Goal: Information Seeking & Learning: Find specific fact

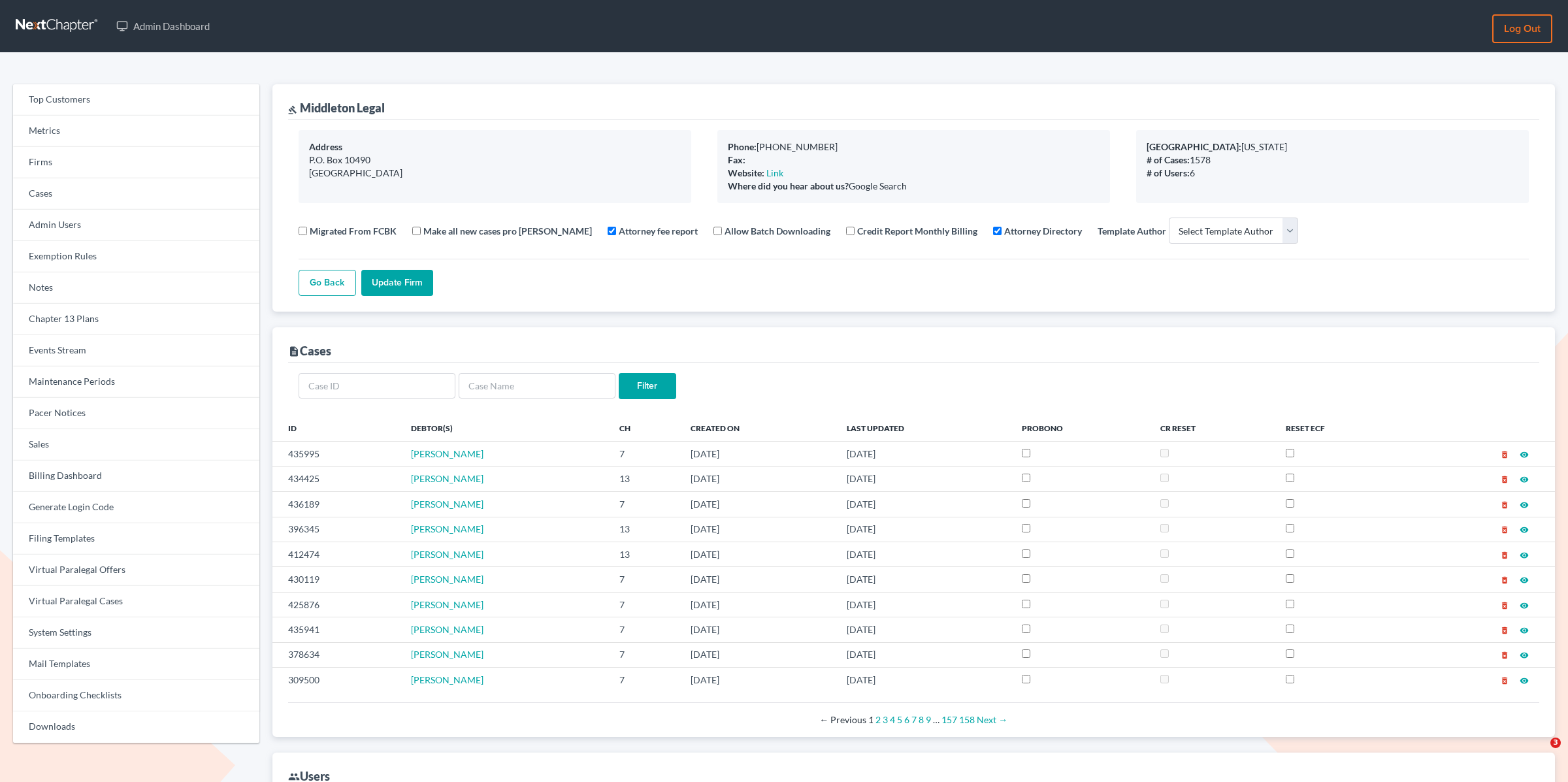
select select
click at [66, 167] on link "Firms" at bounding box center [135, 163] width 246 height 31
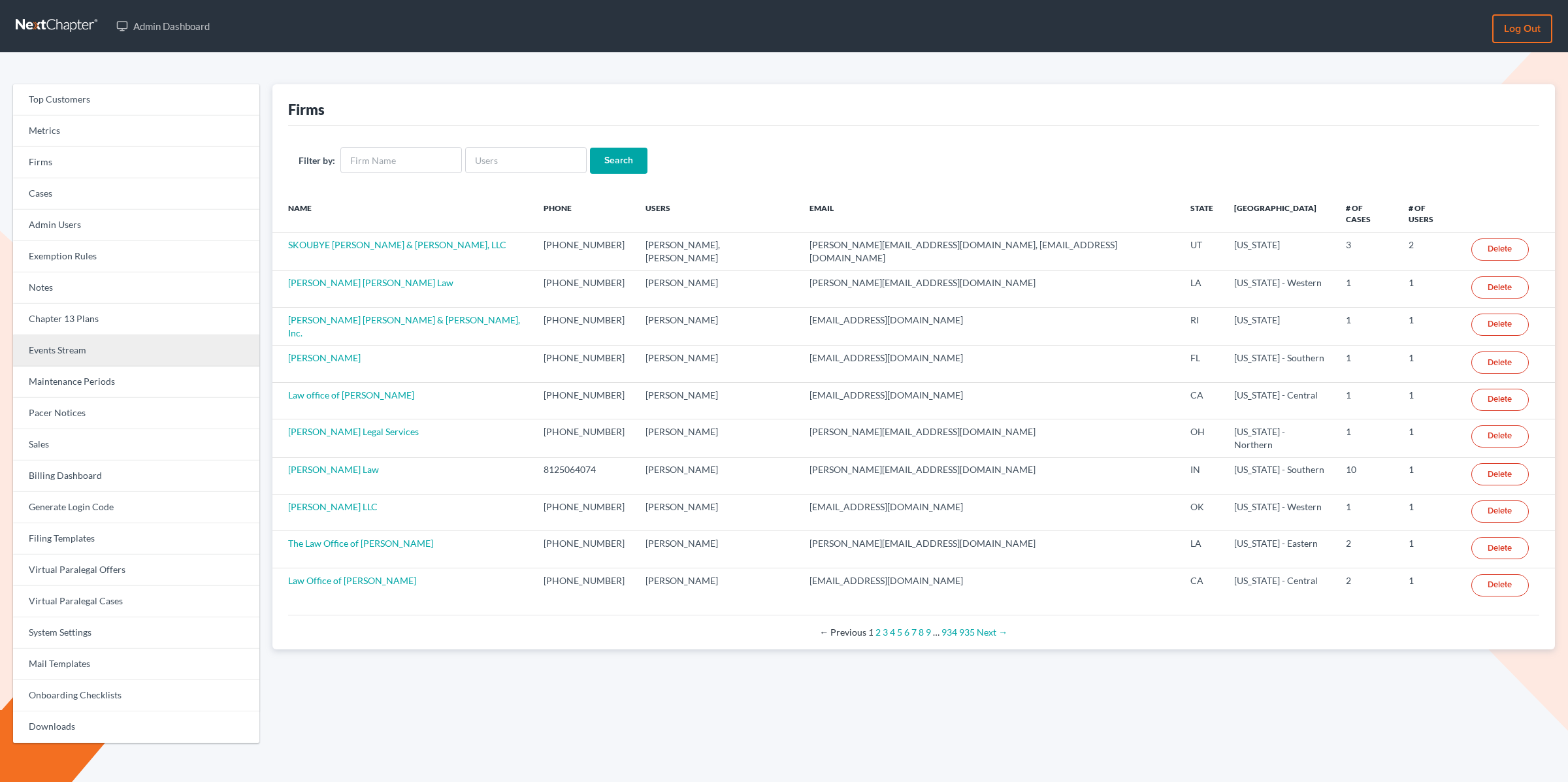
click at [55, 347] on link "Events Stream" at bounding box center [135, 351] width 246 height 31
click at [53, 352] on link "Events Stream" at bounding box center [135, 351] width 246 height 31
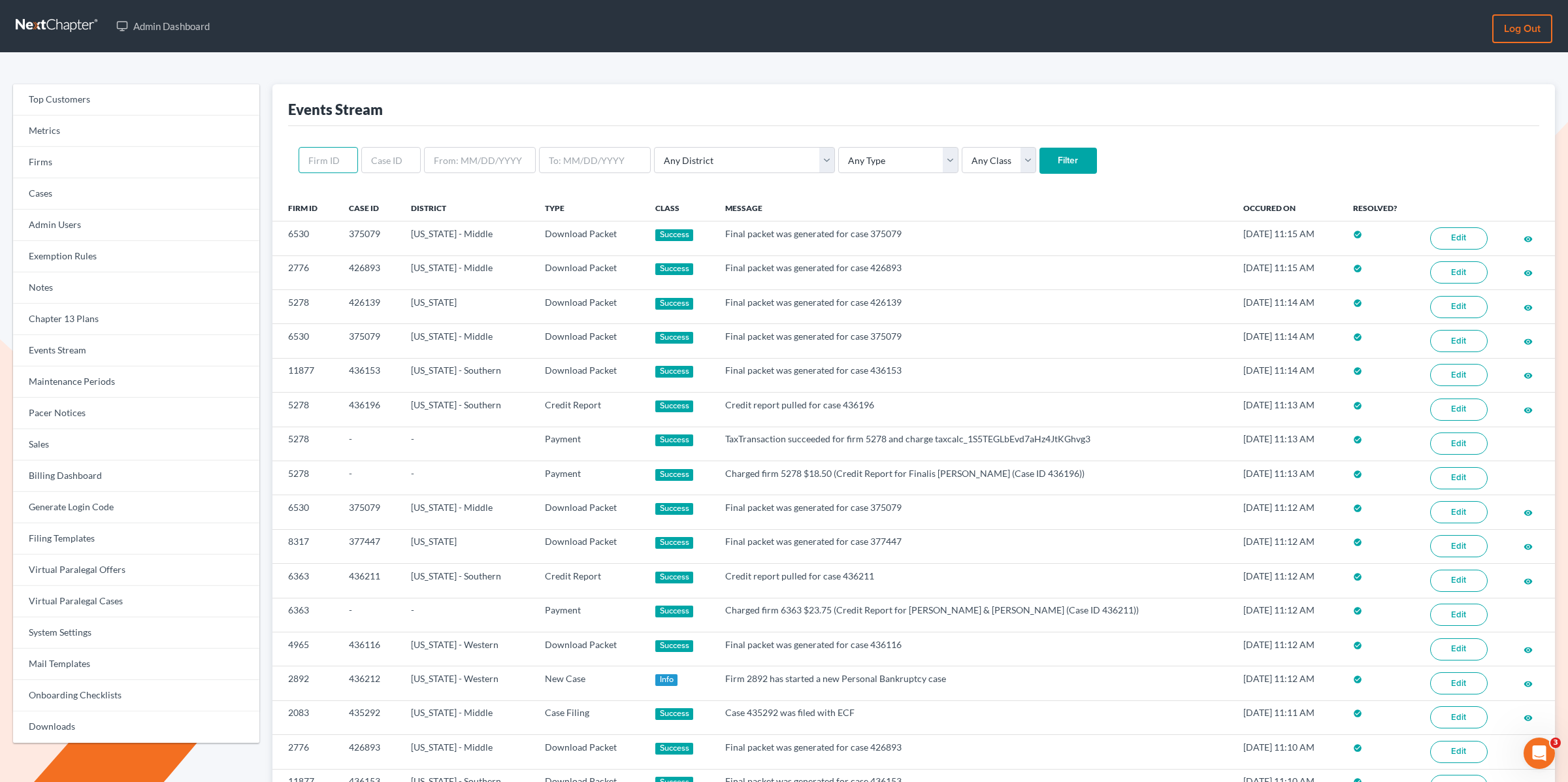
click at [327, 160] on input "text" at bounding box center [328, 160] width 60 height 26
click at [371, 160] on input "text" at bounding box center [391, 160] width 60 height 26
paste input "430595"
type input "430595"
click at [1039, 147] on input "Filter" at bounding box center [1068, 160] width 57 height 26
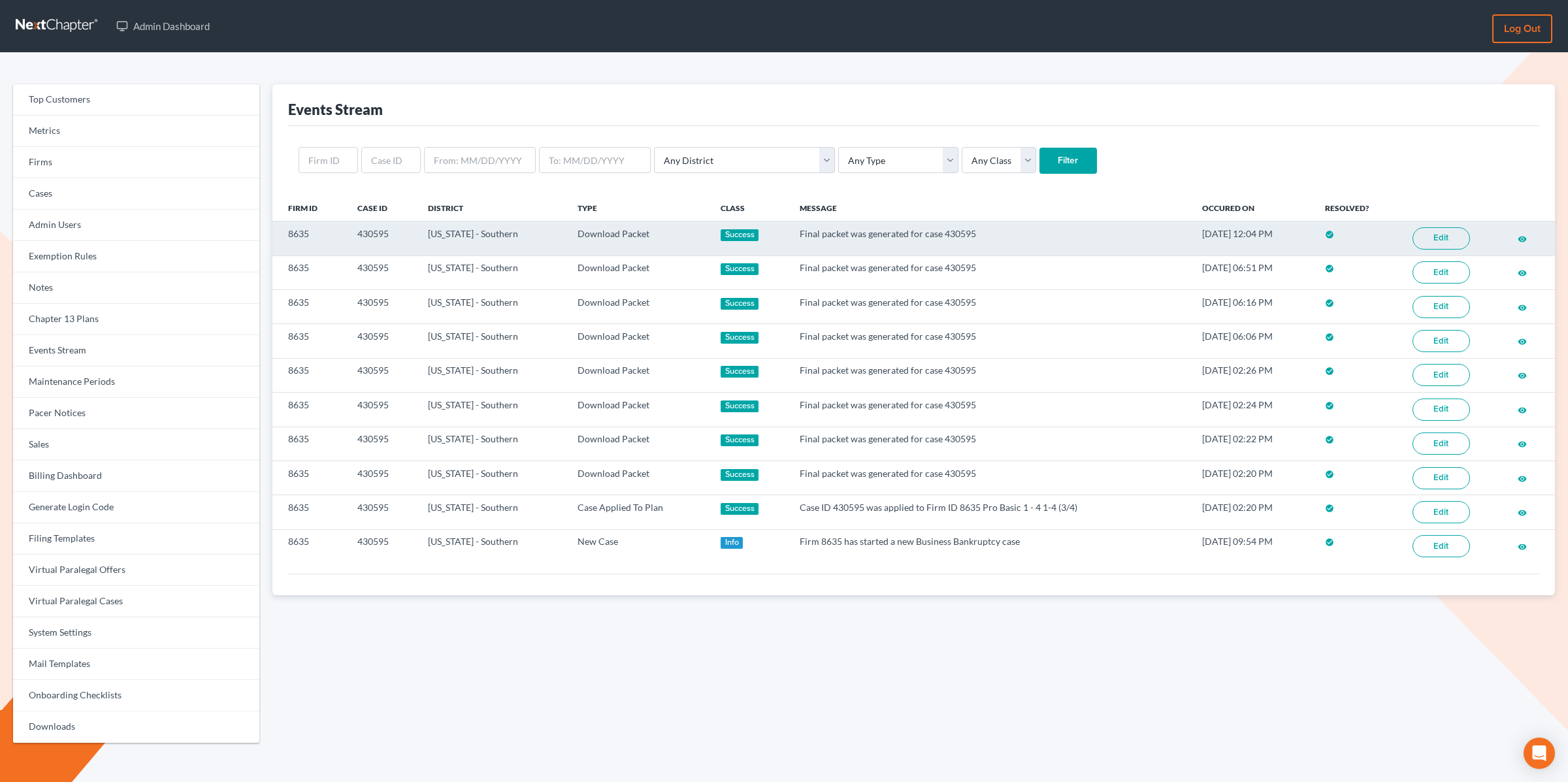
click at [1443, 237] on link "Edit" at bounding box center [1441, 239] width 57 height 22
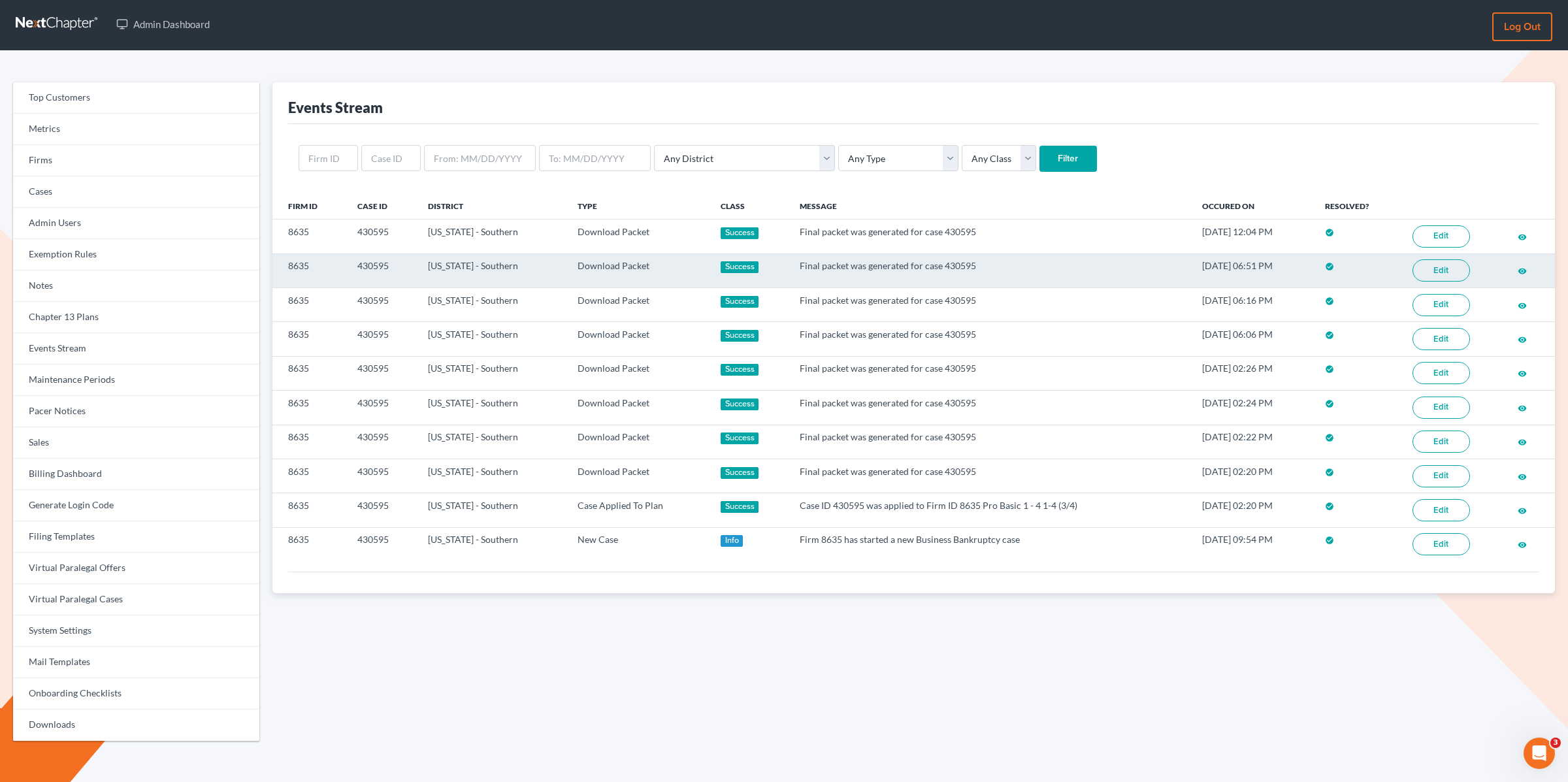
scroll to position [6, 0]
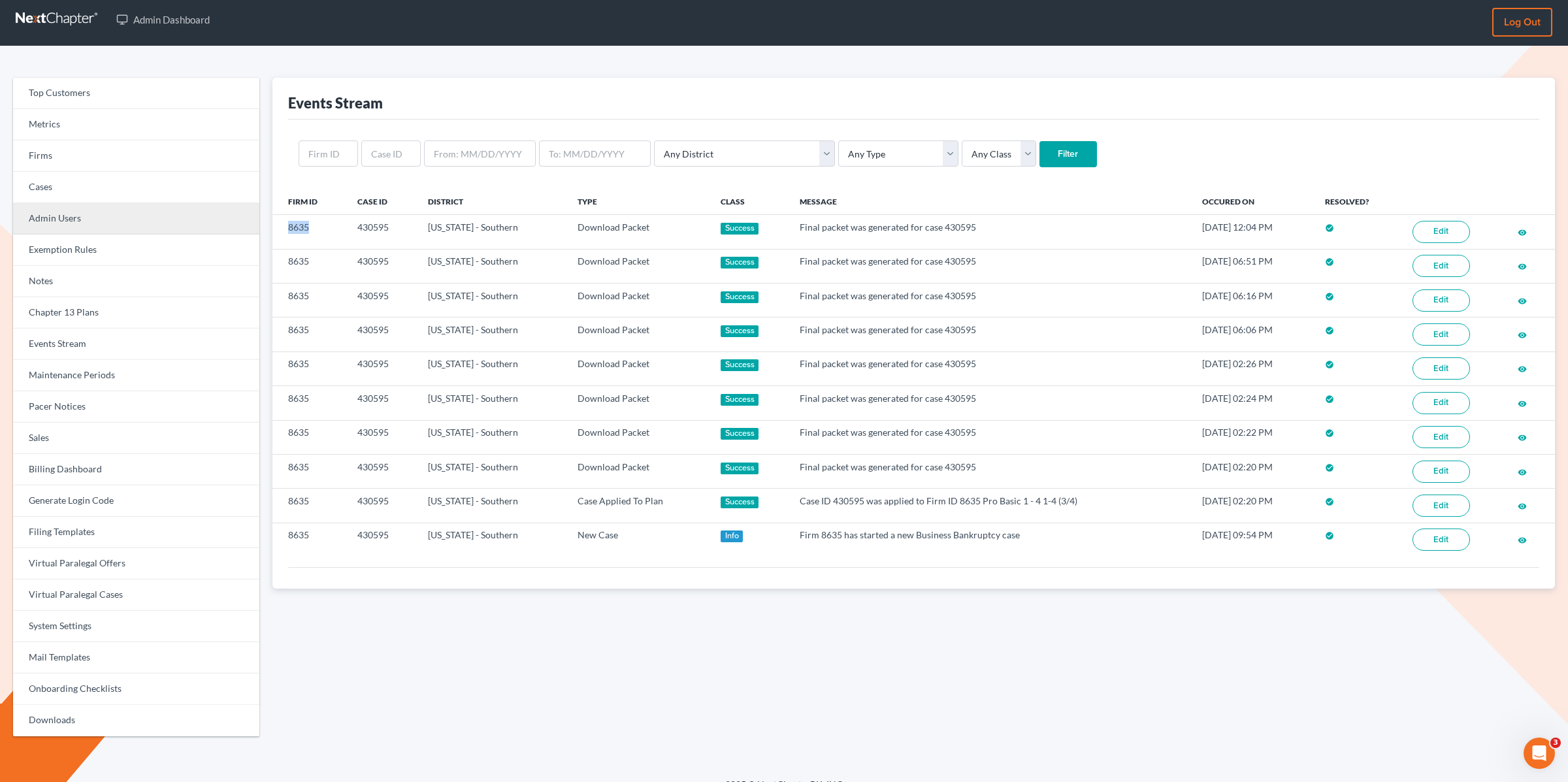
drag, startPoint x: 311, startPoint y: 227, endPoint x: 109, endPoint y: 228, distance: 202.0
click at [277, 226] on td "8635" at bounding box center [310, 231] width 75 height 34
copy td "8635"
click at [51, 156] on link "Firms" at bounding box center [135, 156] width 246 height 31
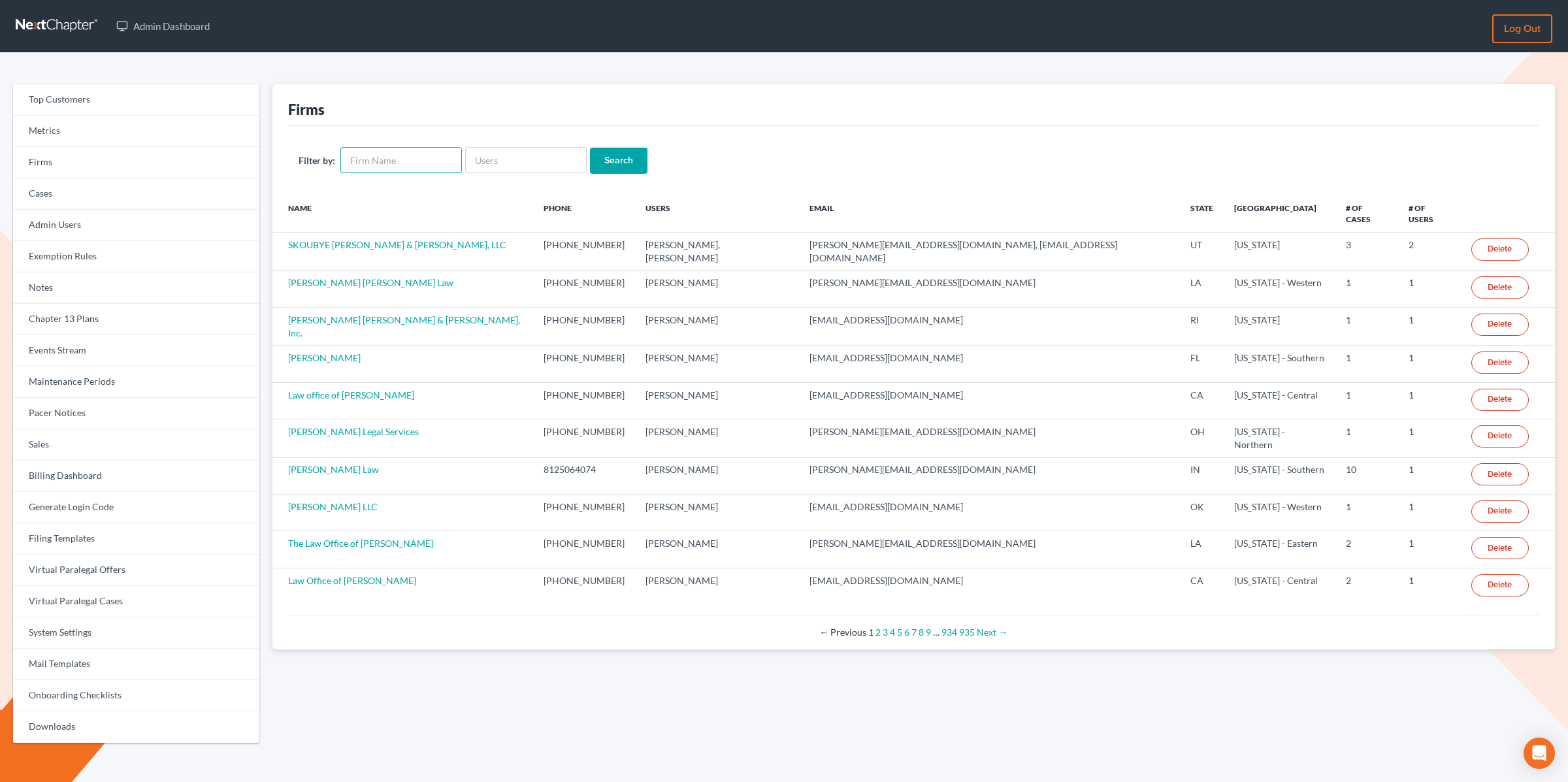
click at [385, 161] on input "text" at bounding box center [401, 160] width 122 height 26
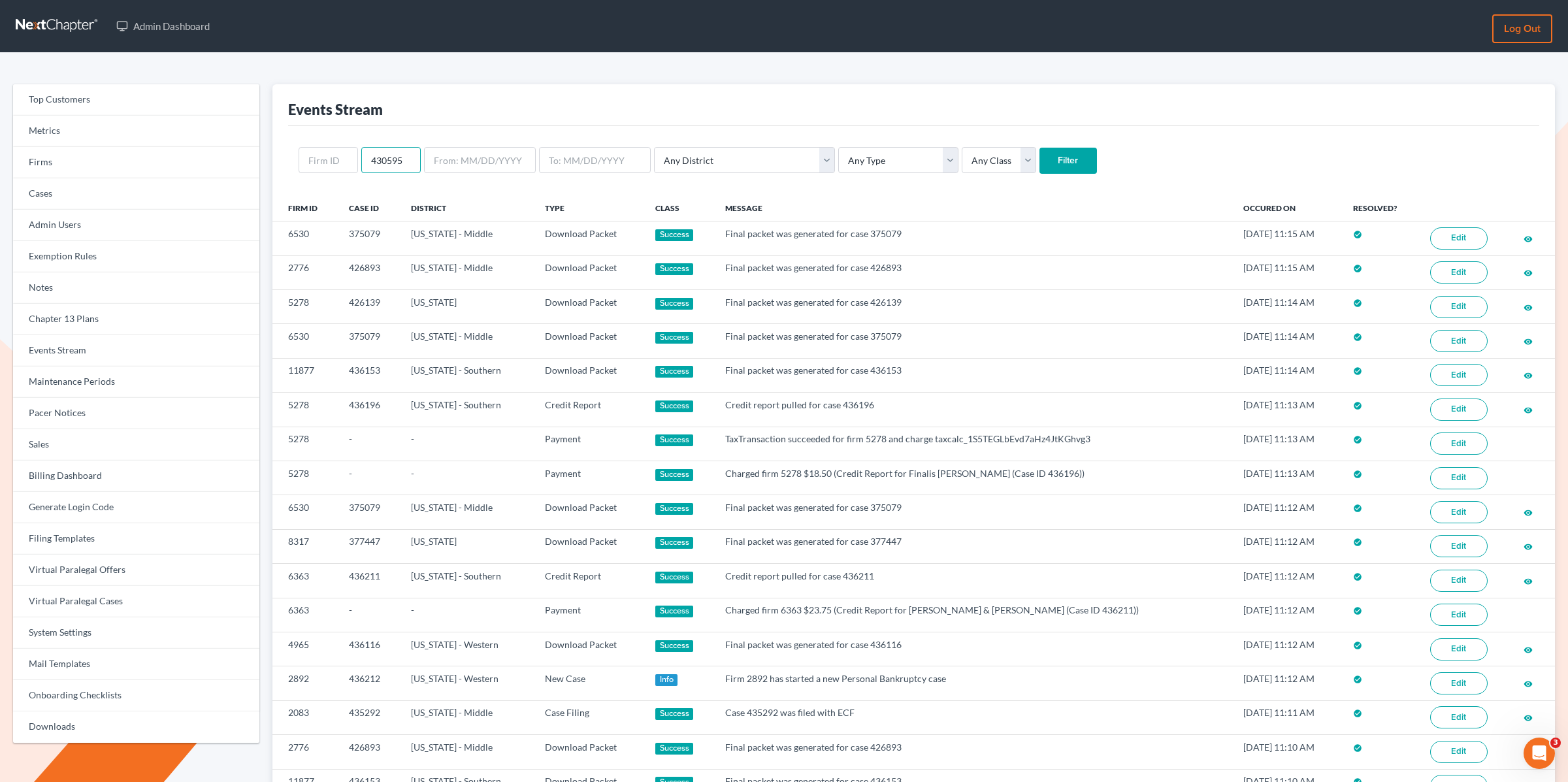
click at [376, 160] on input "430595" at bounding box center [391, 160] width 60 height 26
click at [378, 158] on input "430595" at bounding box center [391, 160] width 60 height 26
click at [324, 158] on input "text" at bounding box center [328, 160] width 60 height 26
paste input "8635"
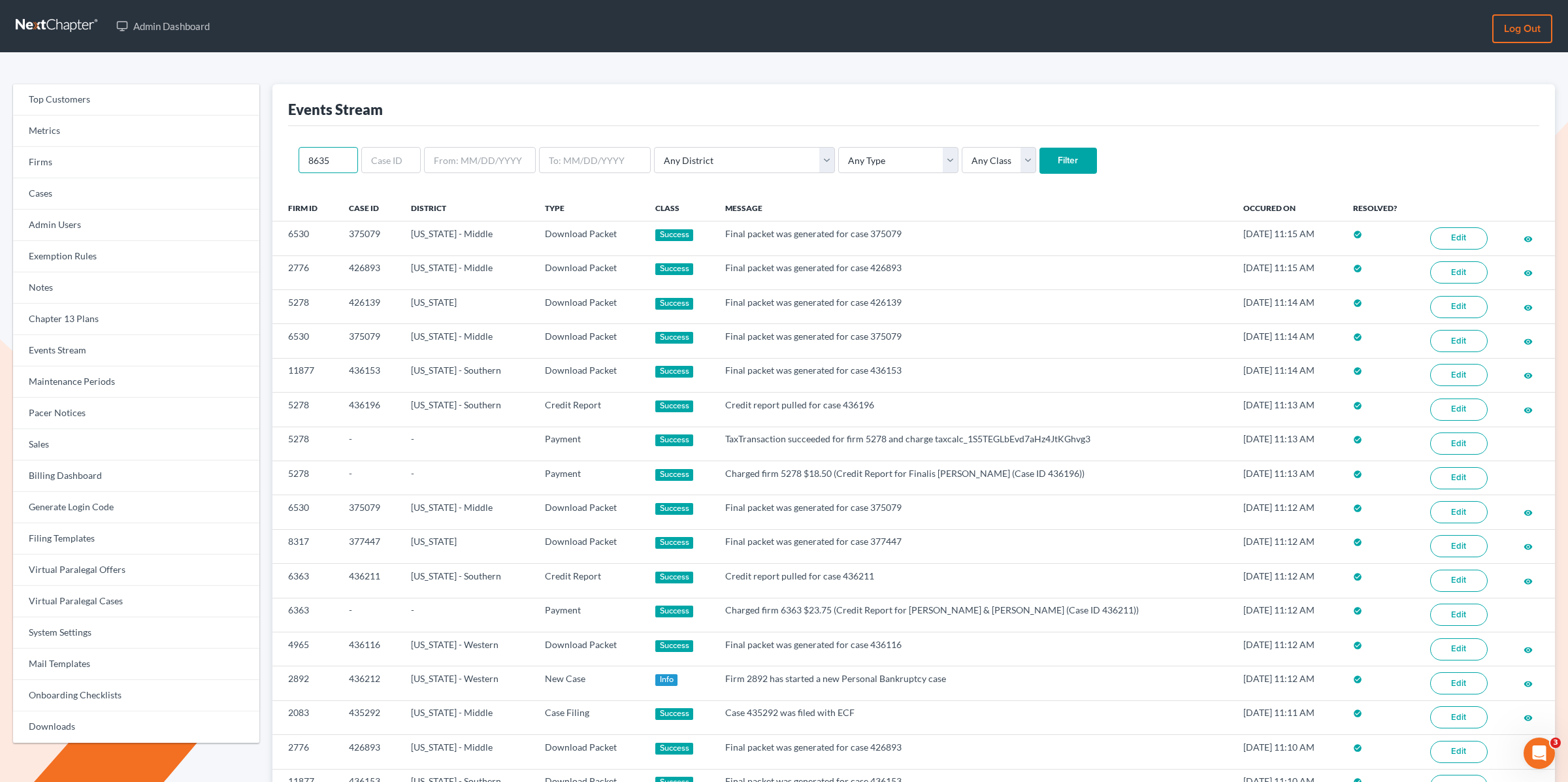
type input "8635"
click at [1039, 147] on input "Filter" at bounding box center [1068, 160] width 57 height 26
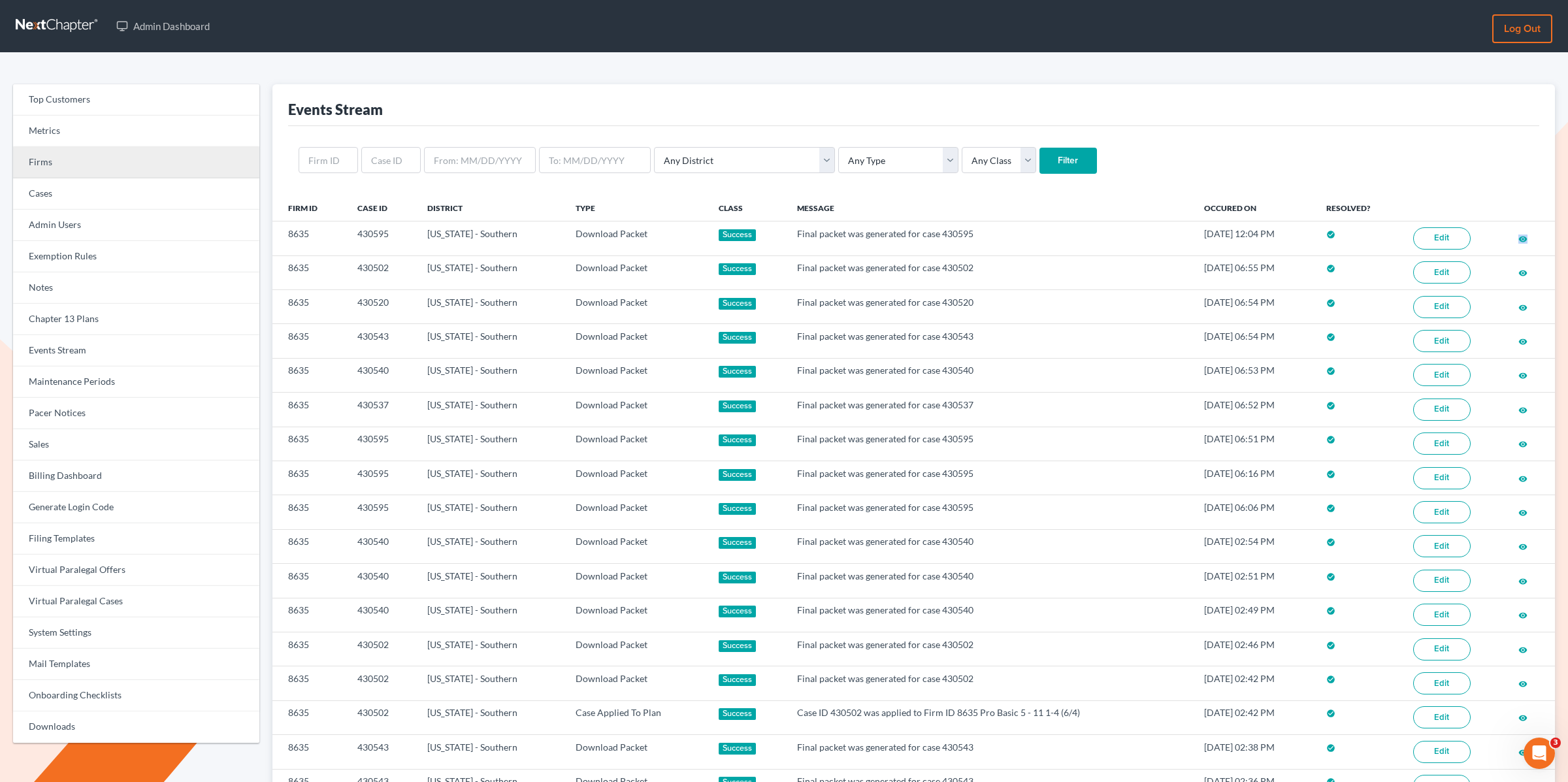
click at [91, 165] on link "Firms" at bounding box center [135, 163] width 246 height 31
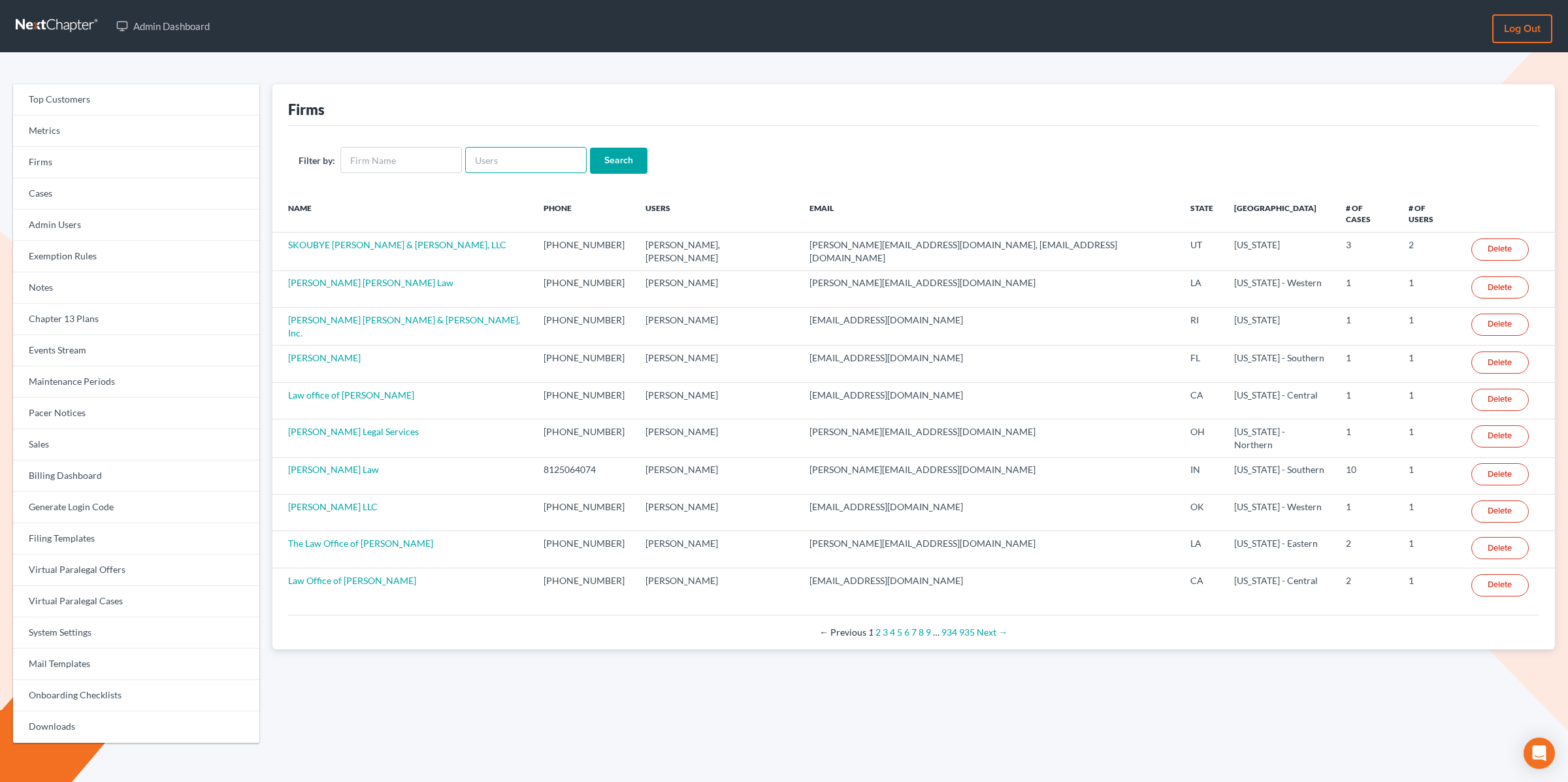
click at [499, 160] on input "text" at bounding box center [526, 160] width 122 height 26
type input "billion"
click at [590, 147] on input "Search" at bounding box center [618, 160] width 57 height 26
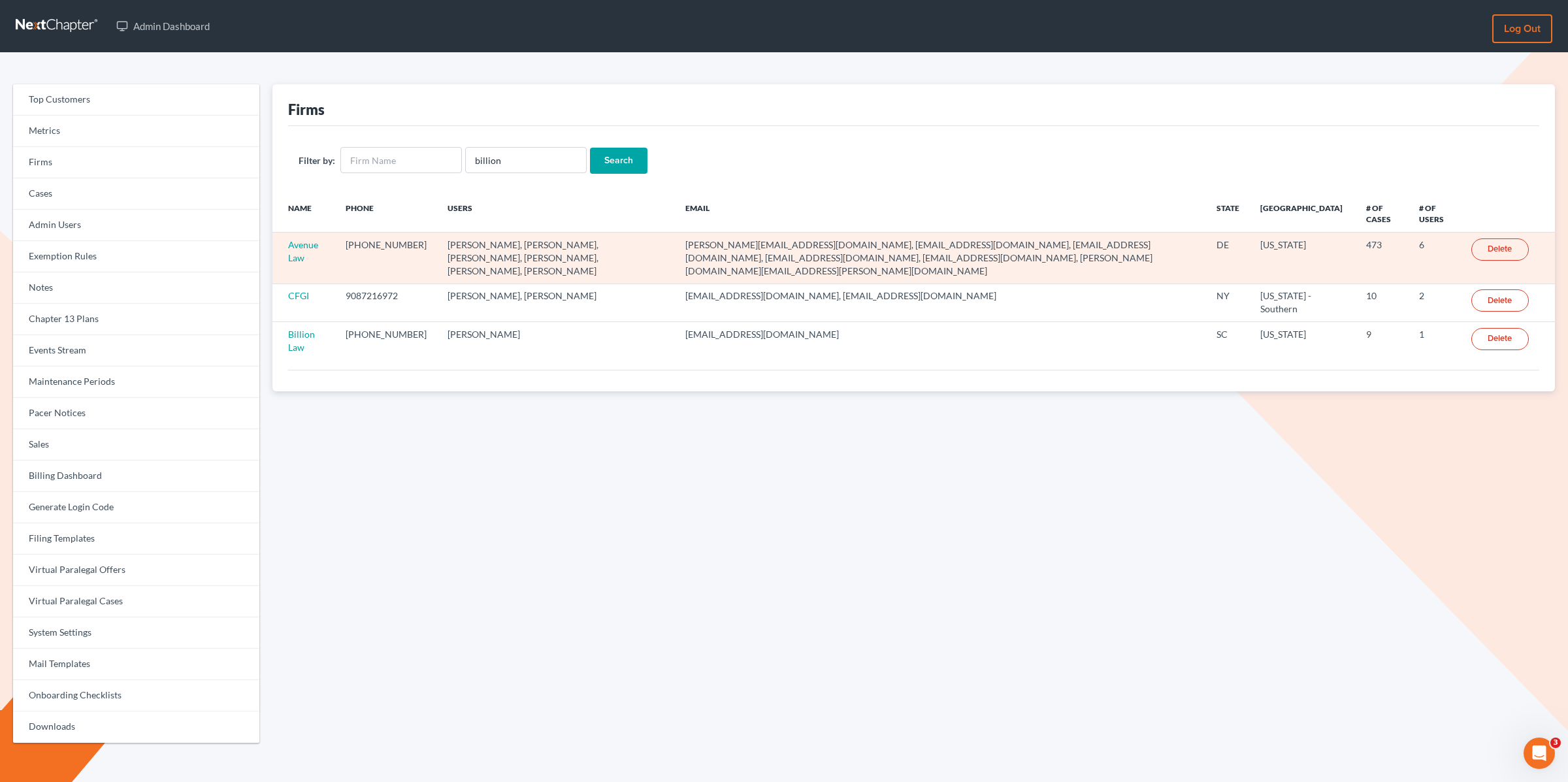
scroll to position [4, 0]
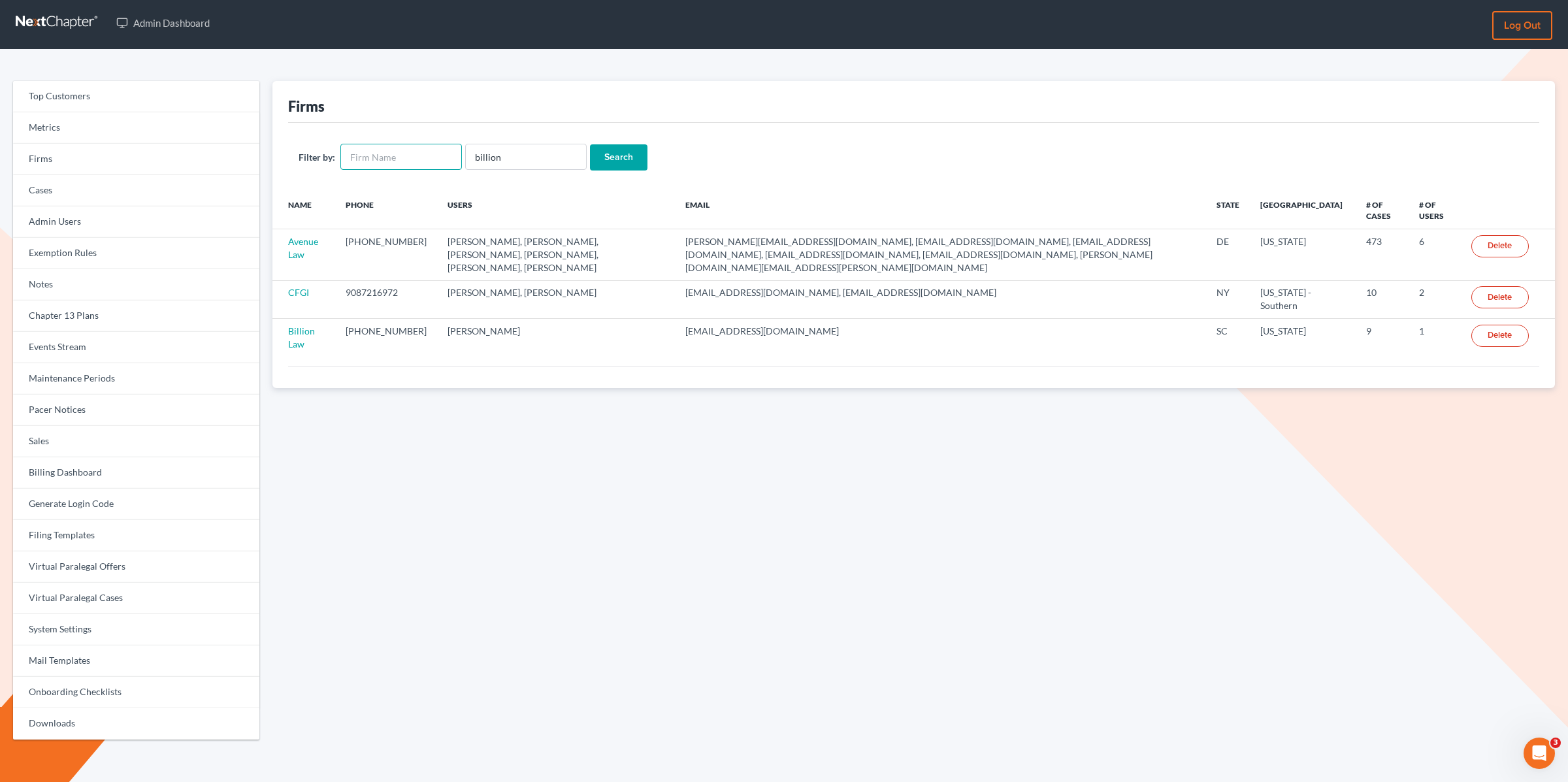
click at [439, 158] on input "text" at bounding box center [401, 157] width 122 height 26
click at [506, 159] on input "billion" at bounding box center [526, 157] width 122 height 26
click at [506, 158] on input "billion" at bounding box center [526, 157] width 122 height 26
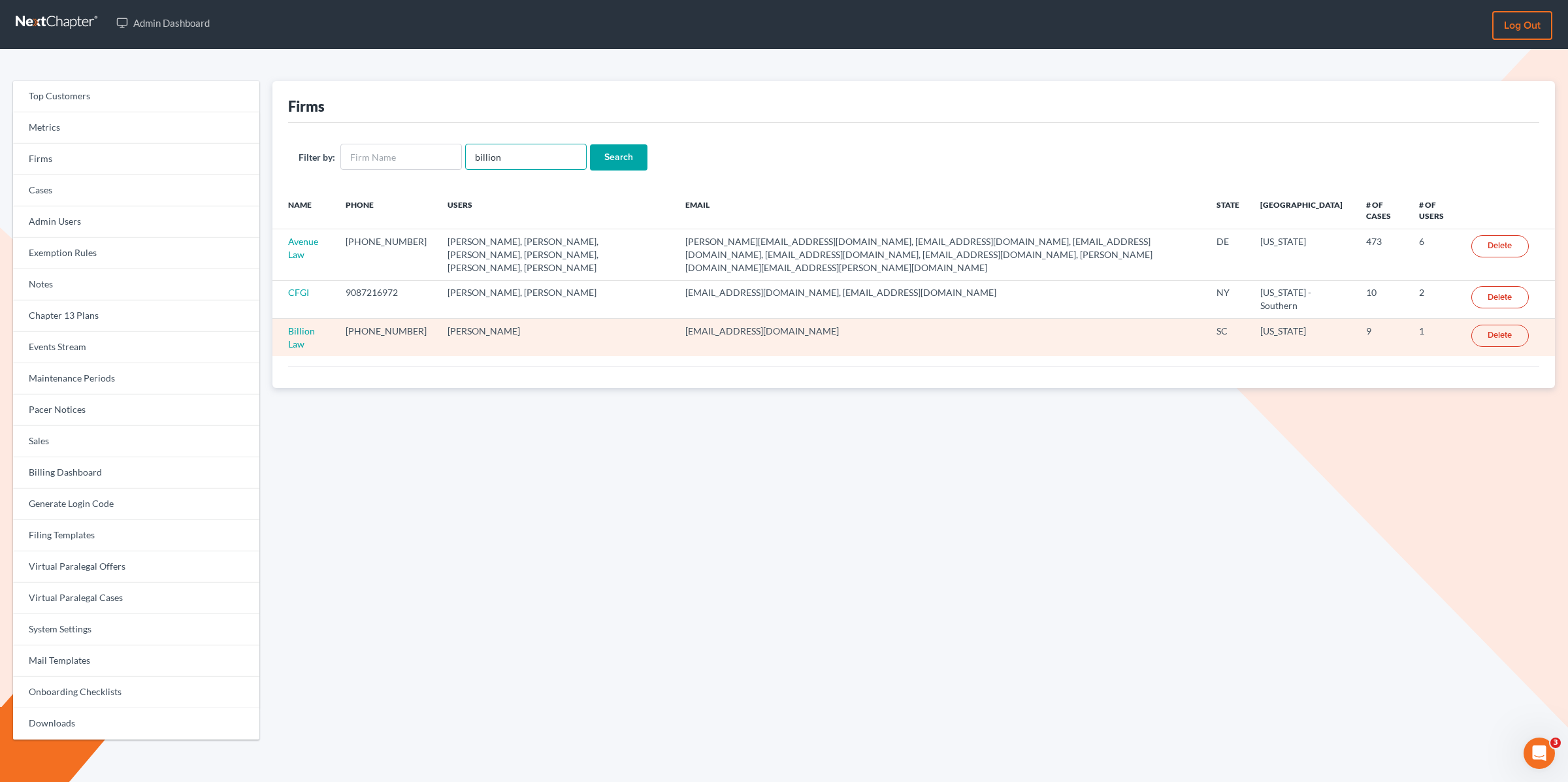
scroll to position [1, 0]
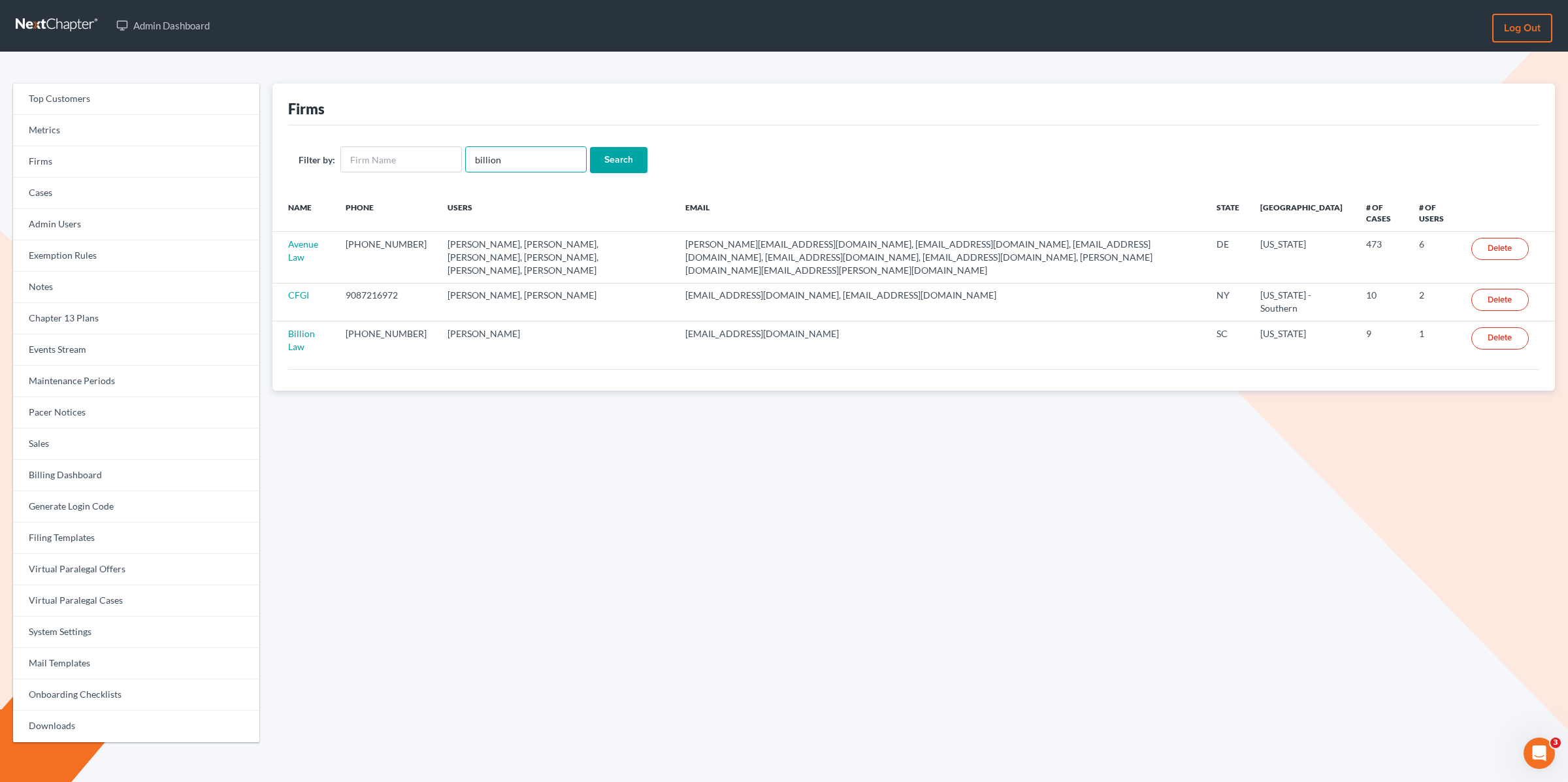
click at [499, 158] on input "billion" at bounding box center [526, 159] width 122 height 26
type input "norowitz"
click at [590, 147] on input "Search" at bounding box center [618, 160] width 57 height 26
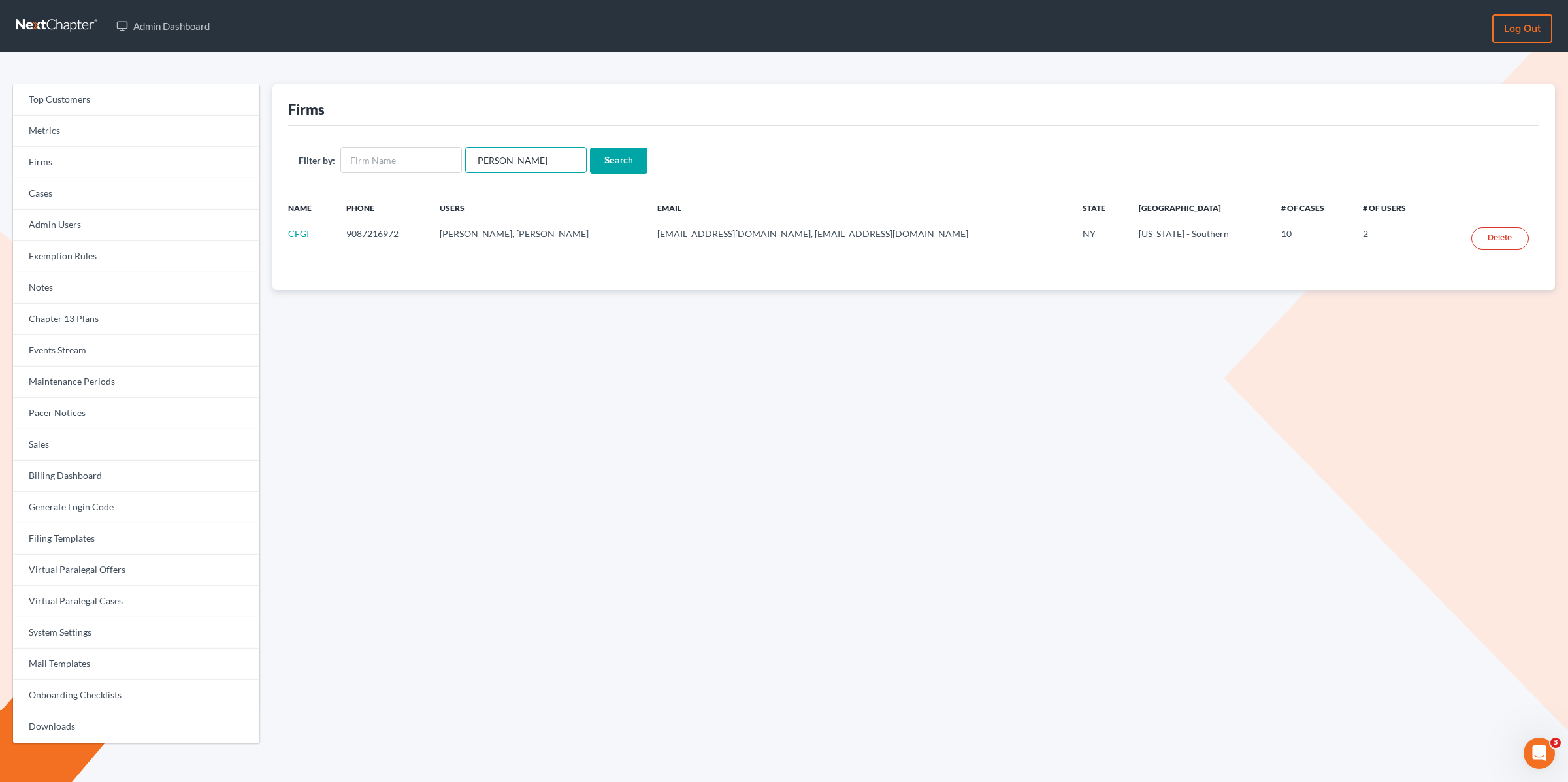
click at [506, 165] on input "[PERSON_NAME]" at bounding box center [526, 160] width 122 height 26
type input "billion"
click at [590, 147] on input "Search" at bounding box center [618, 160] width 57 height 26
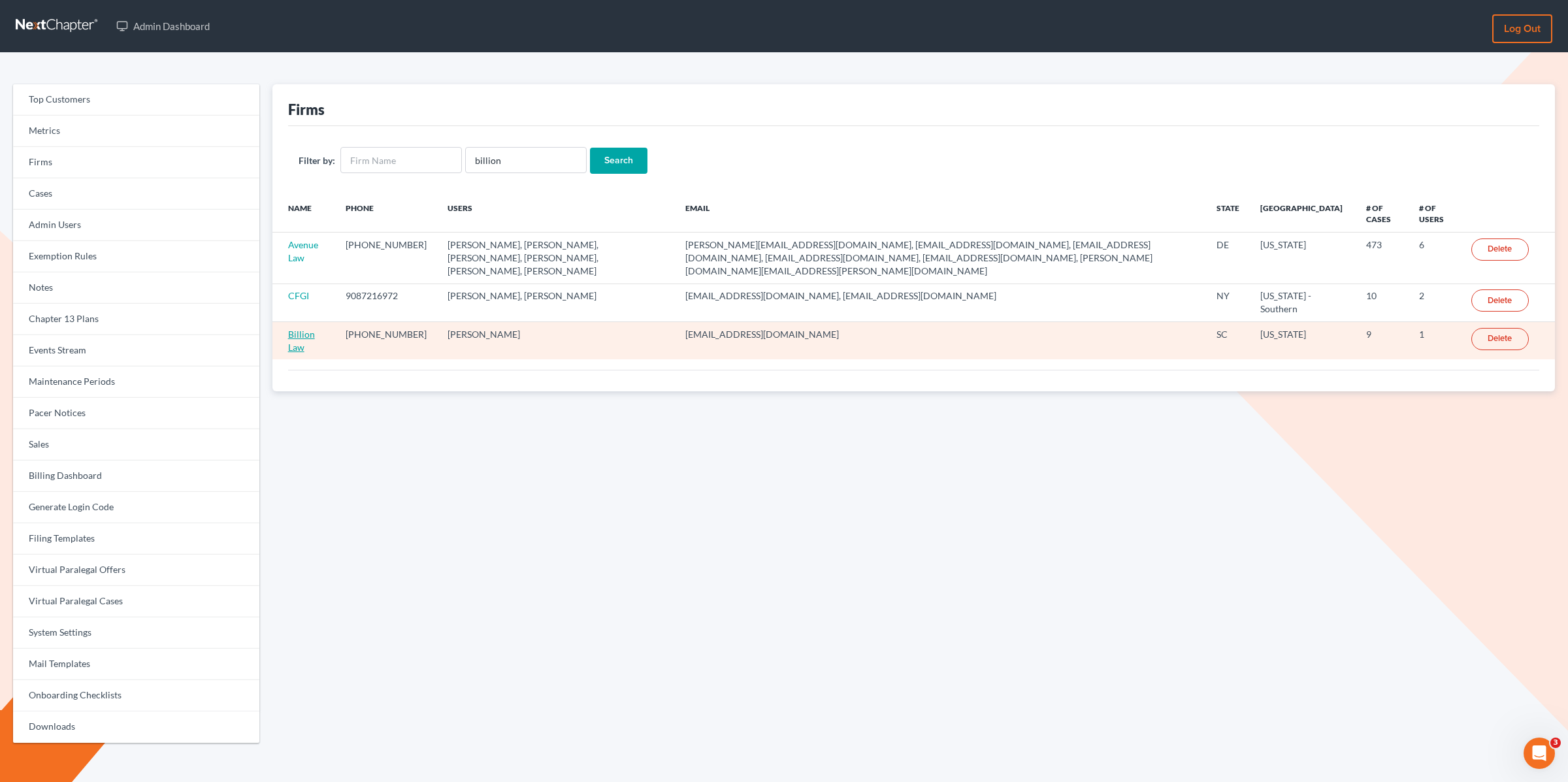
click at [300, 329] on link "Billion Law" at bounding box center [301, 341] width 27 height 24
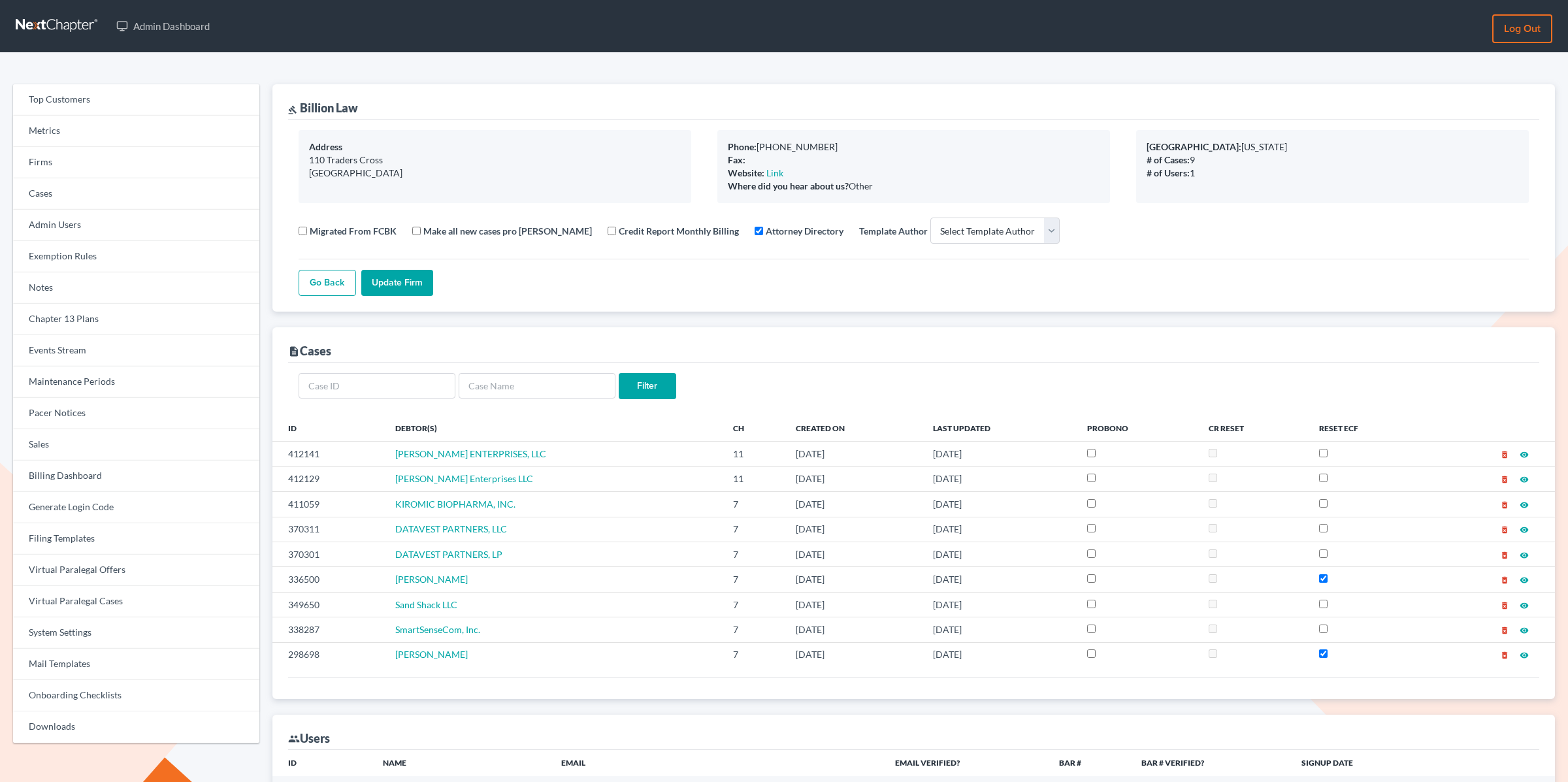
select select
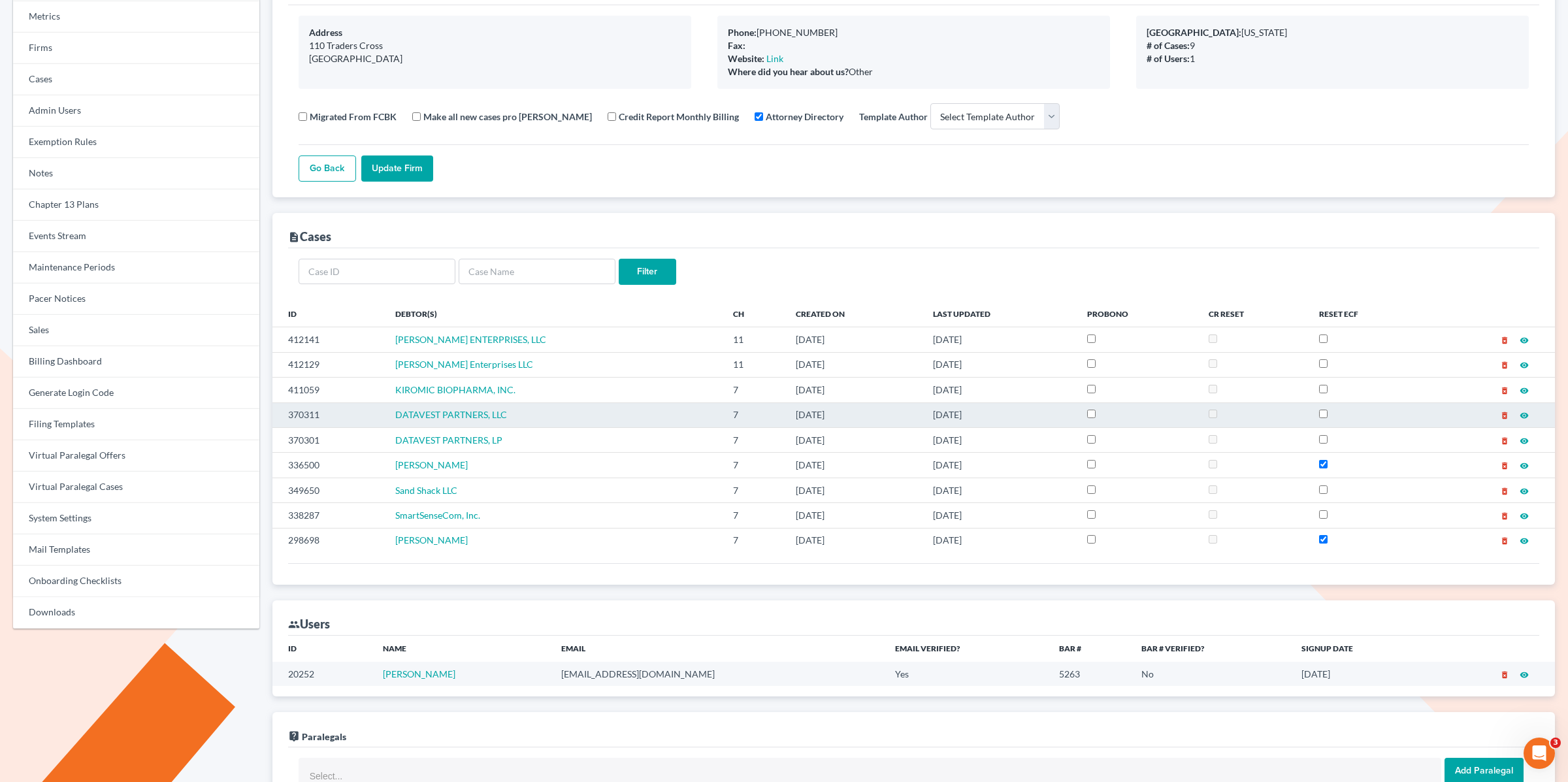
scroll to position [126, 0]
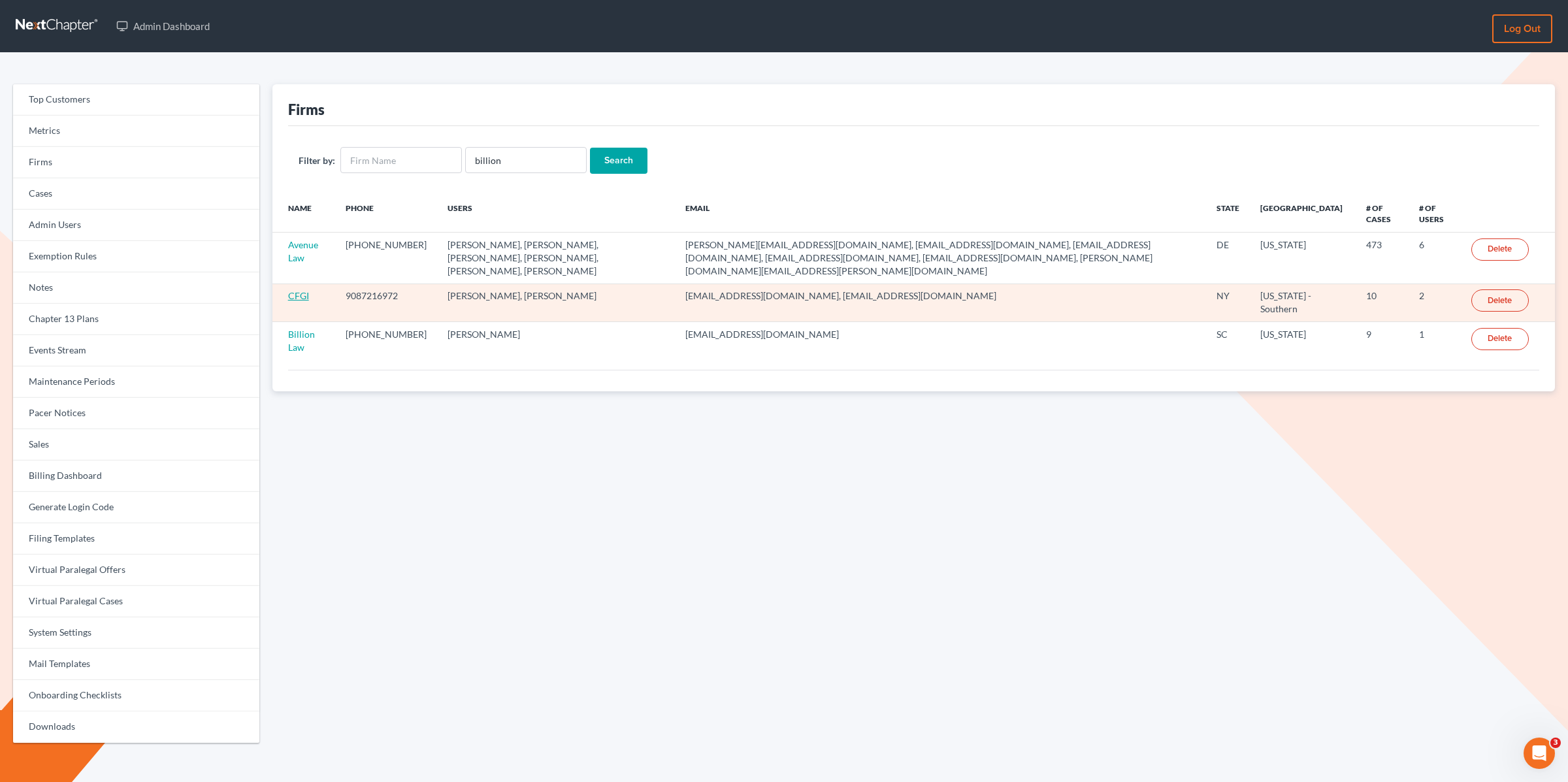
click at [301, 290] on link "CFGI" at bounding box center [298, 296] width 21 height 11
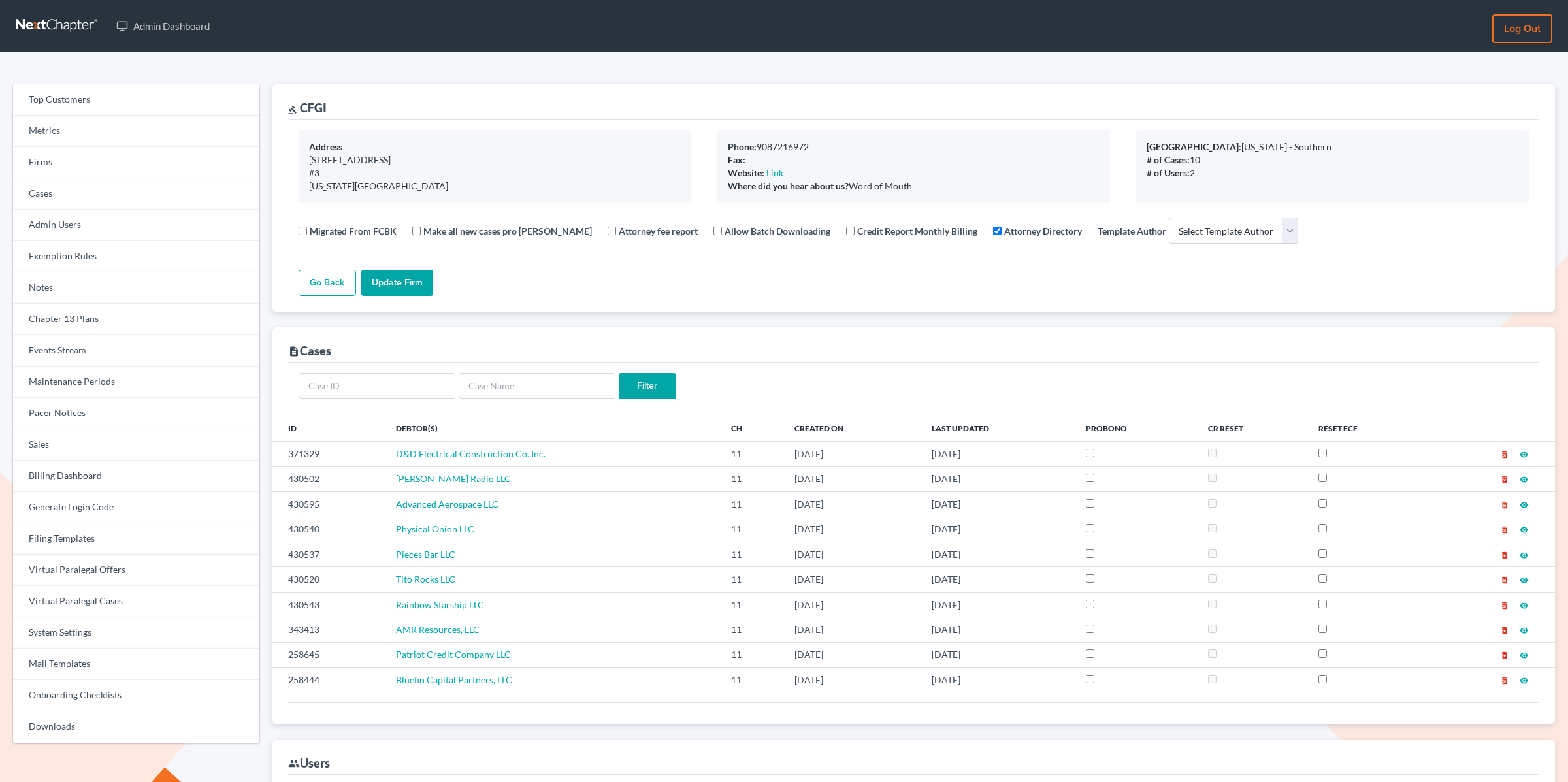
select select
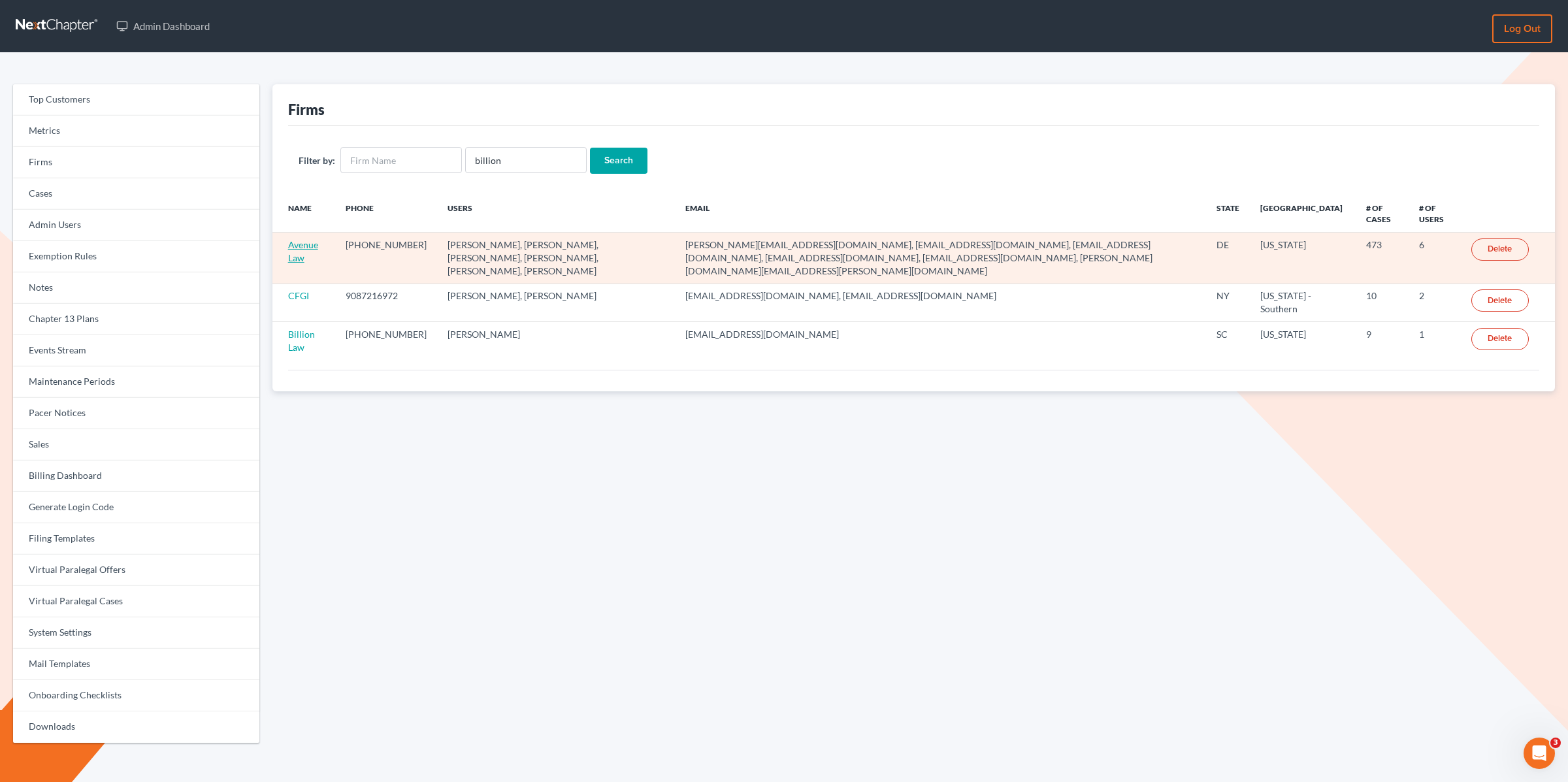
click at [307, 242] on link "Avenue Law" at bounding box center [303, 251] width 30 height 24
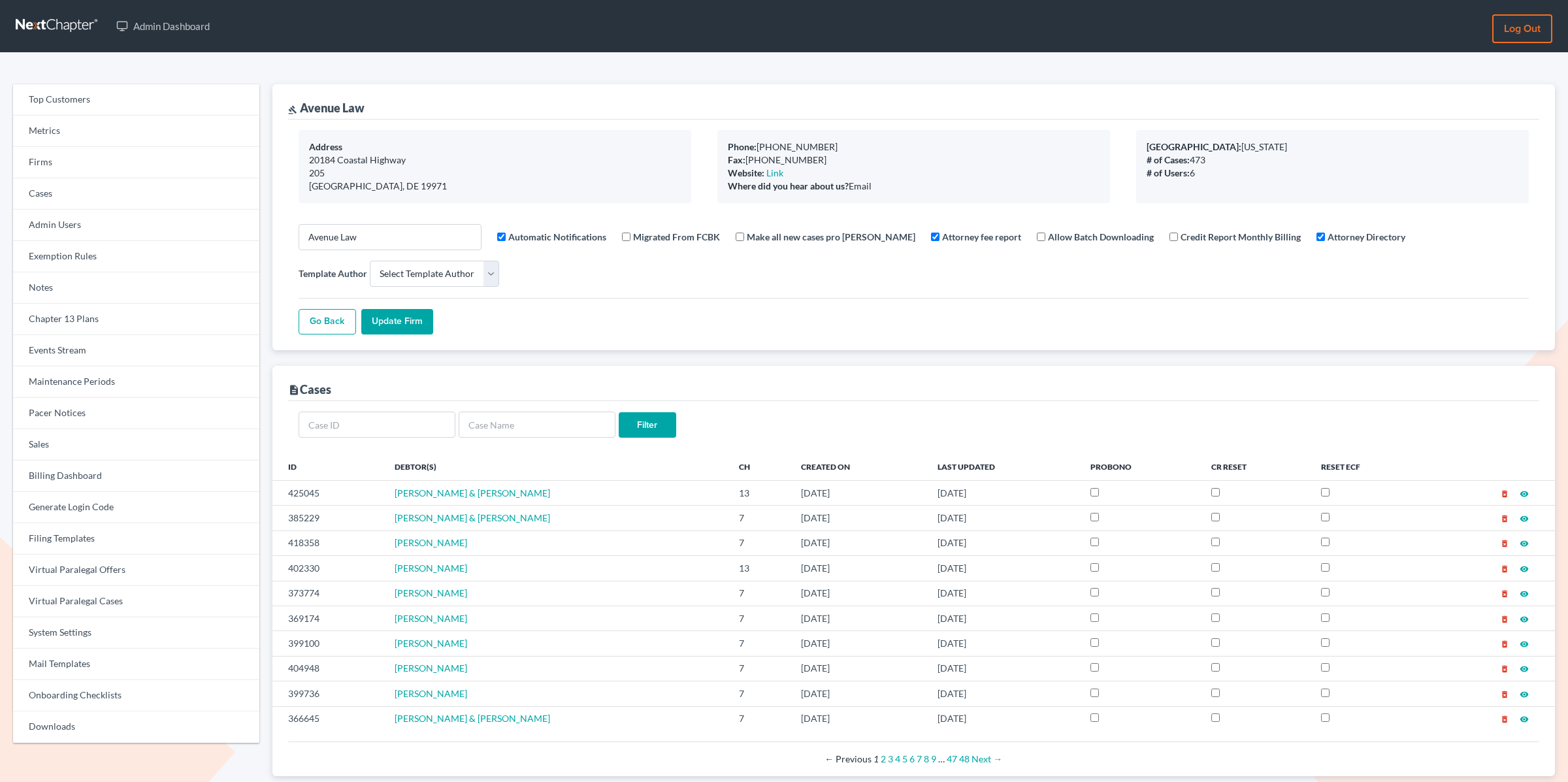
select select
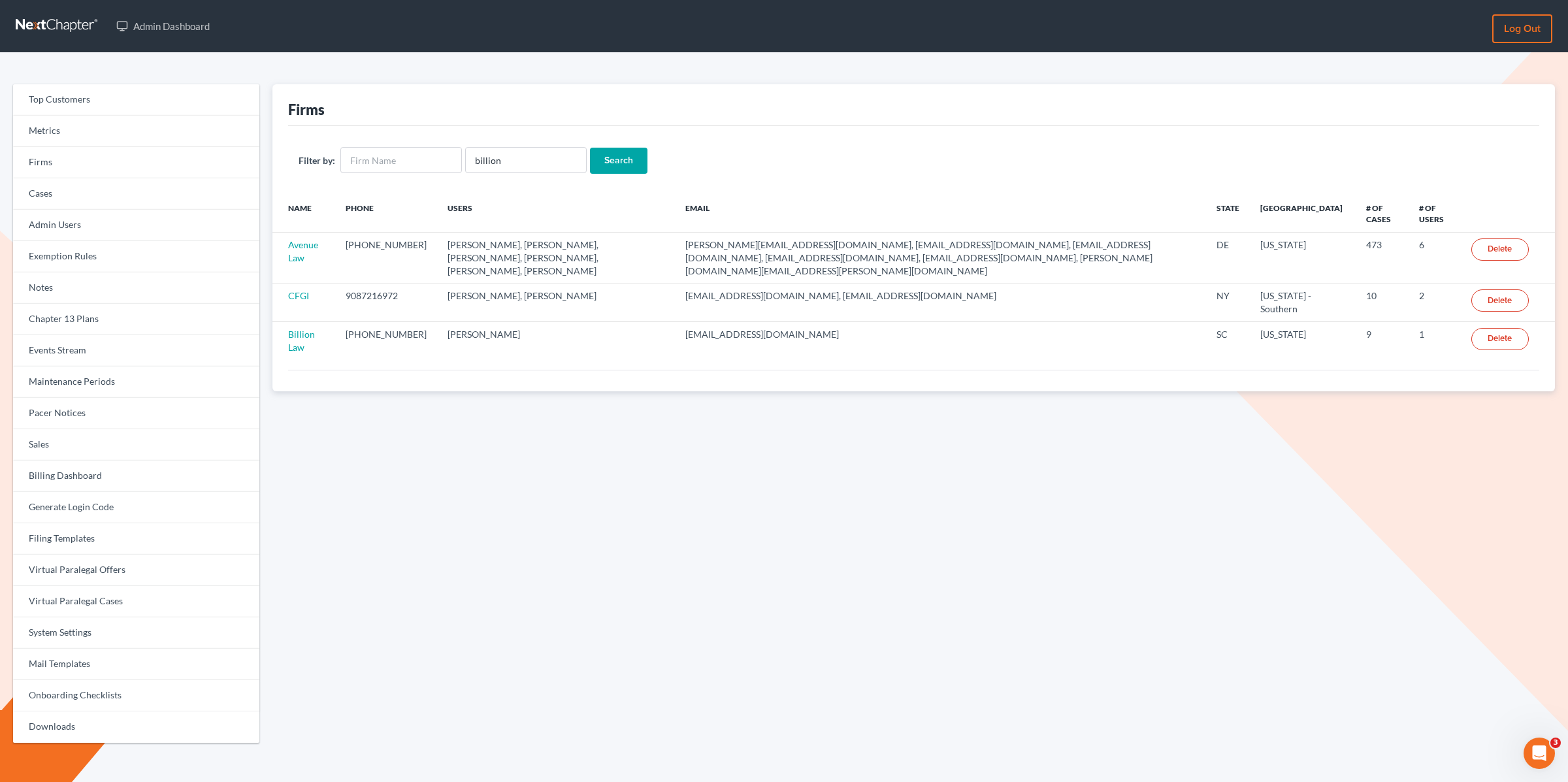
click at [1004, 143] on div "Filter by: billion Search" at bounding box center [914, 160] width 1251 height 68
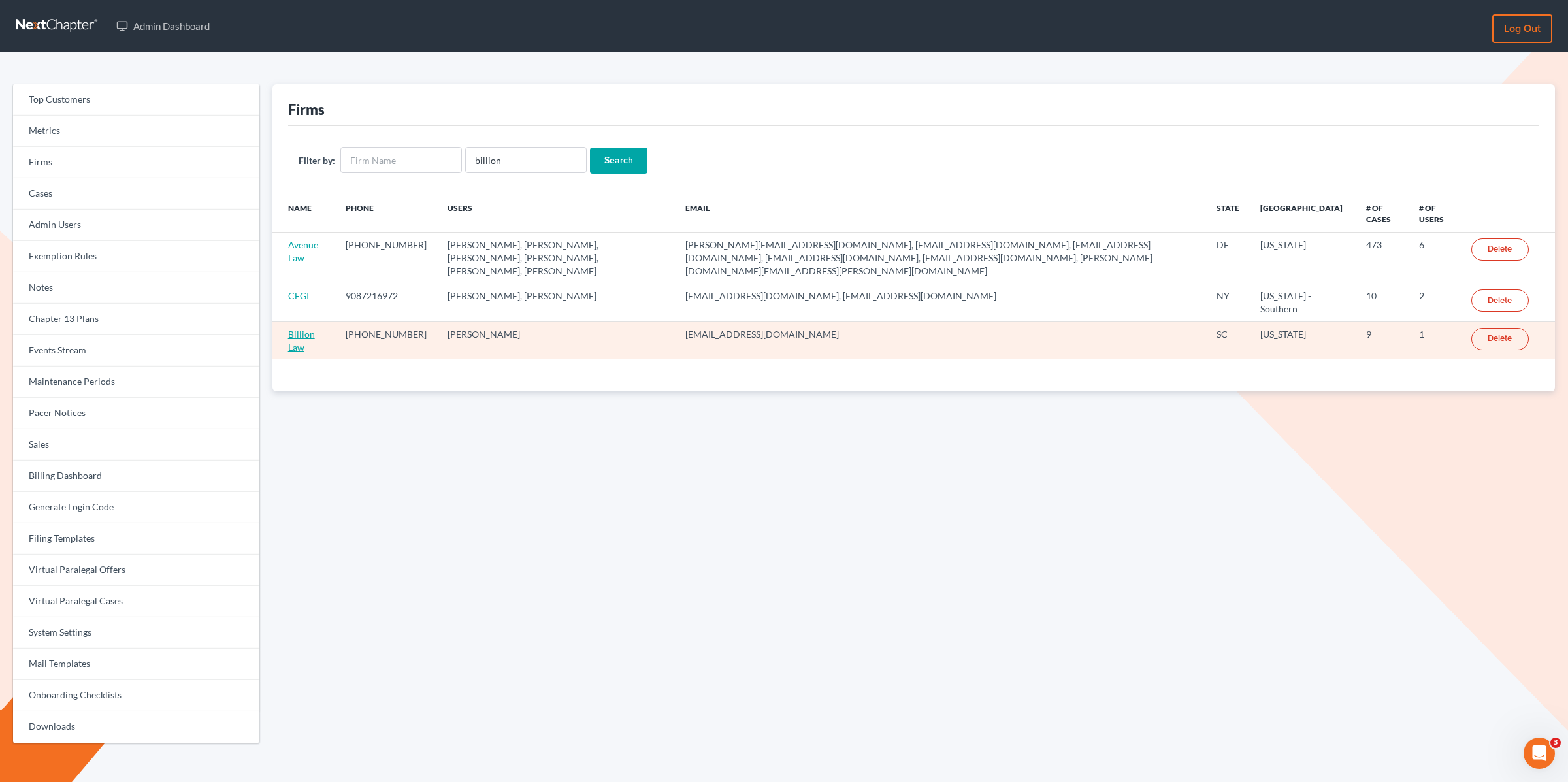
click at [304, 329] on link "Billion Law" at bounding box center [301, 341] width 27 height 24
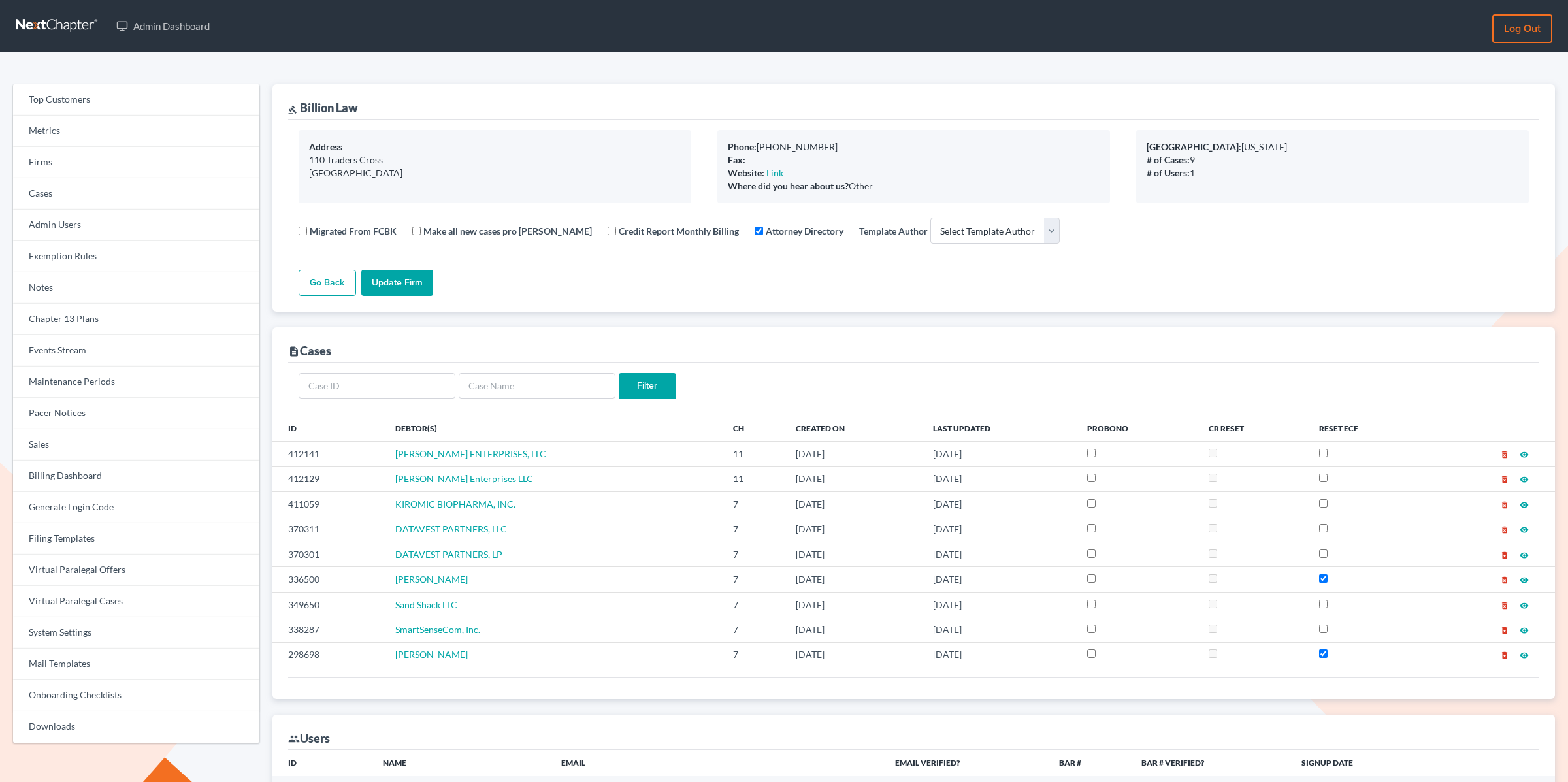
select select
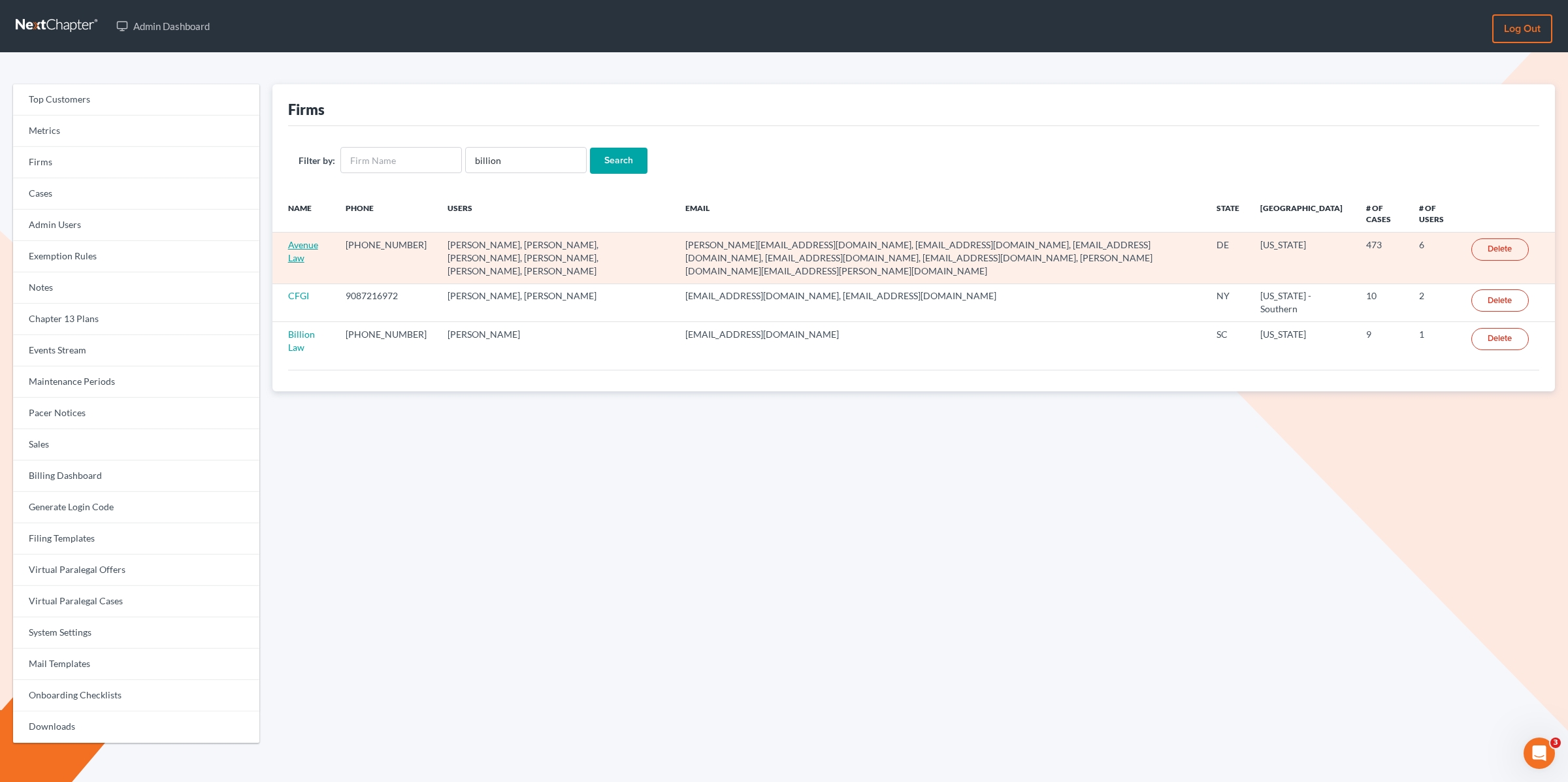
click at [304, 244] on link "Avenue Law" at bounding box center [303, 251] width 30 height 24
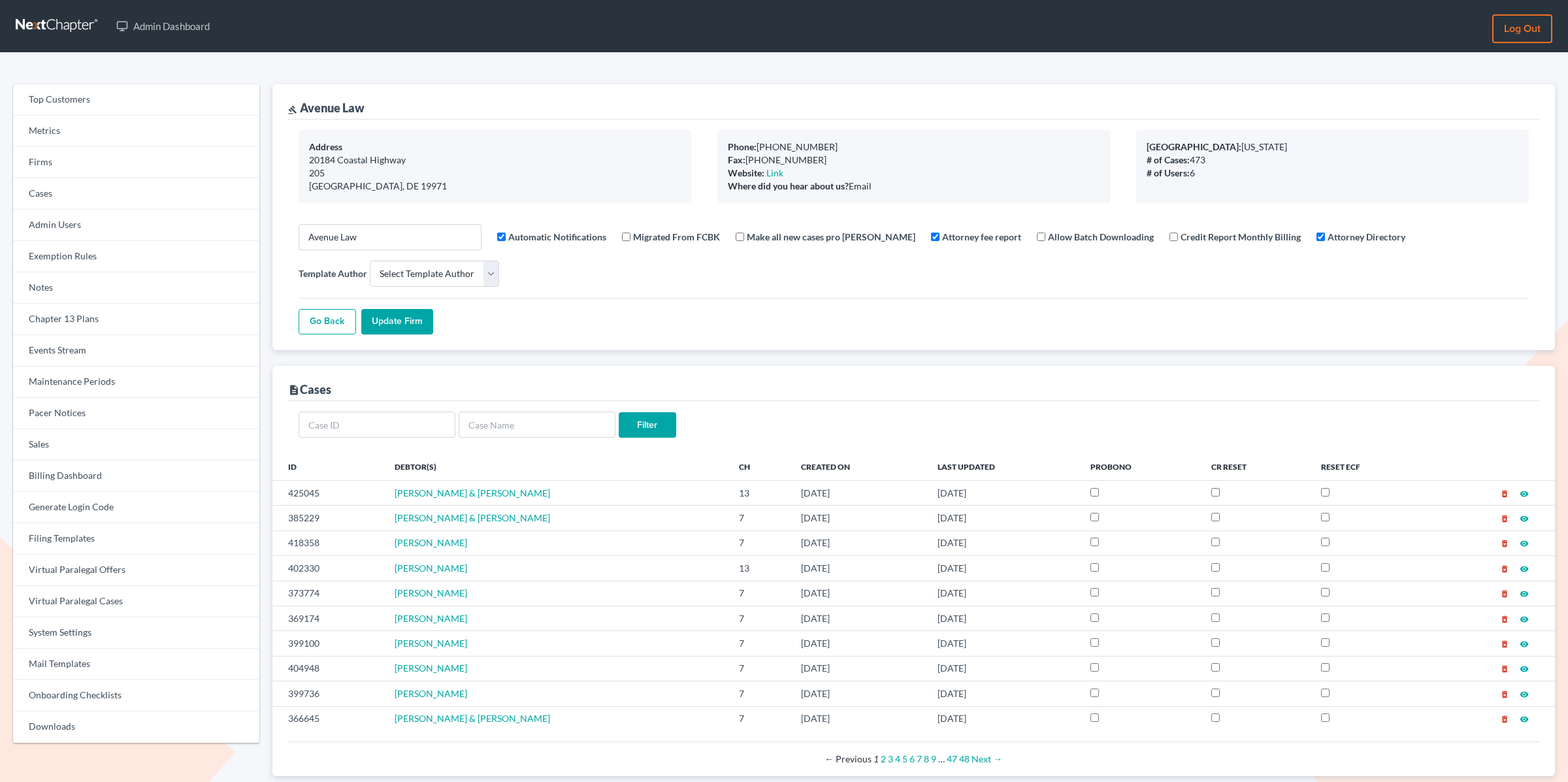
select select
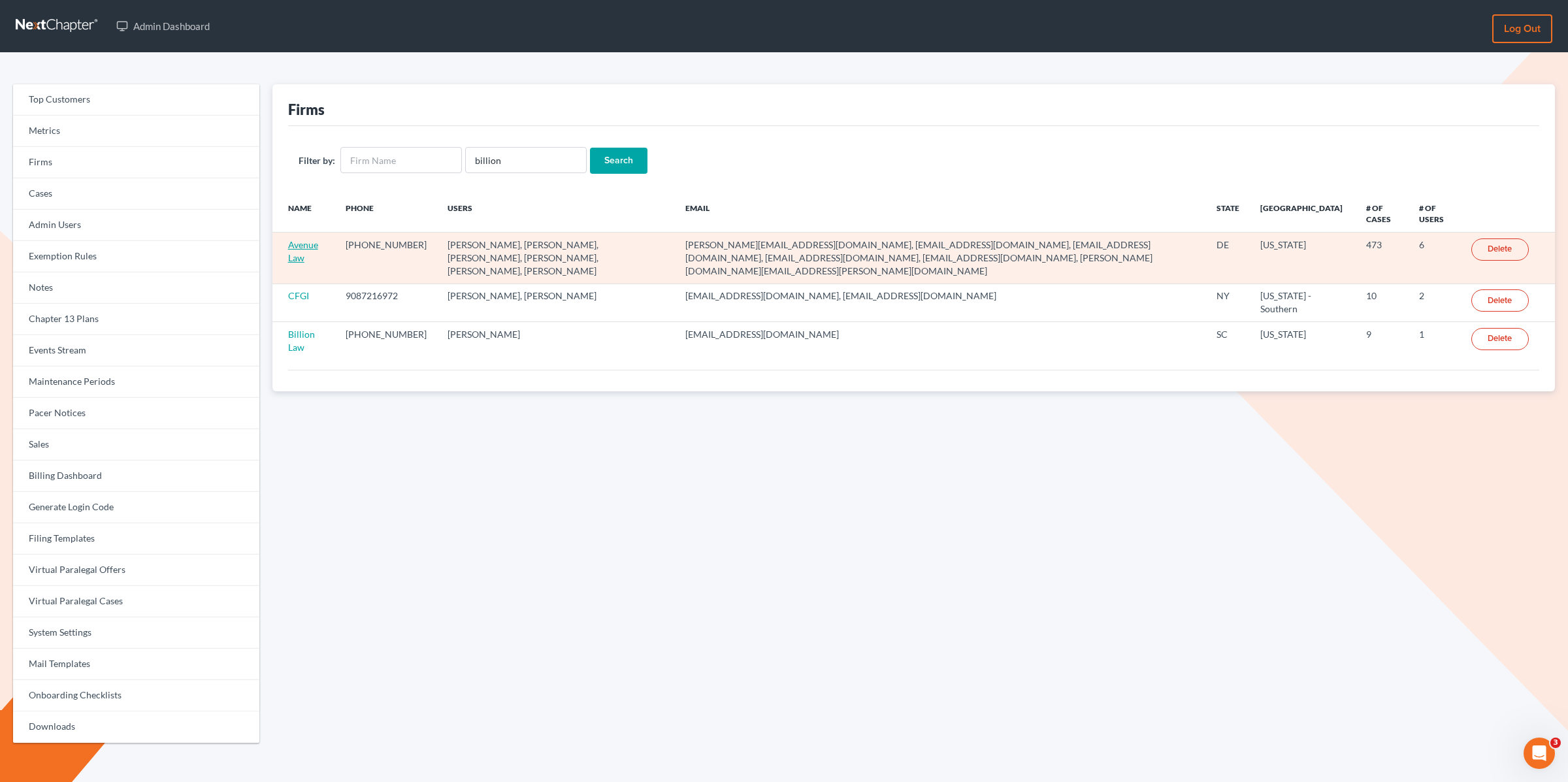
click at [306, 245] on link "Avenue Law" at bounding box center [303, 251] width 30 height 24
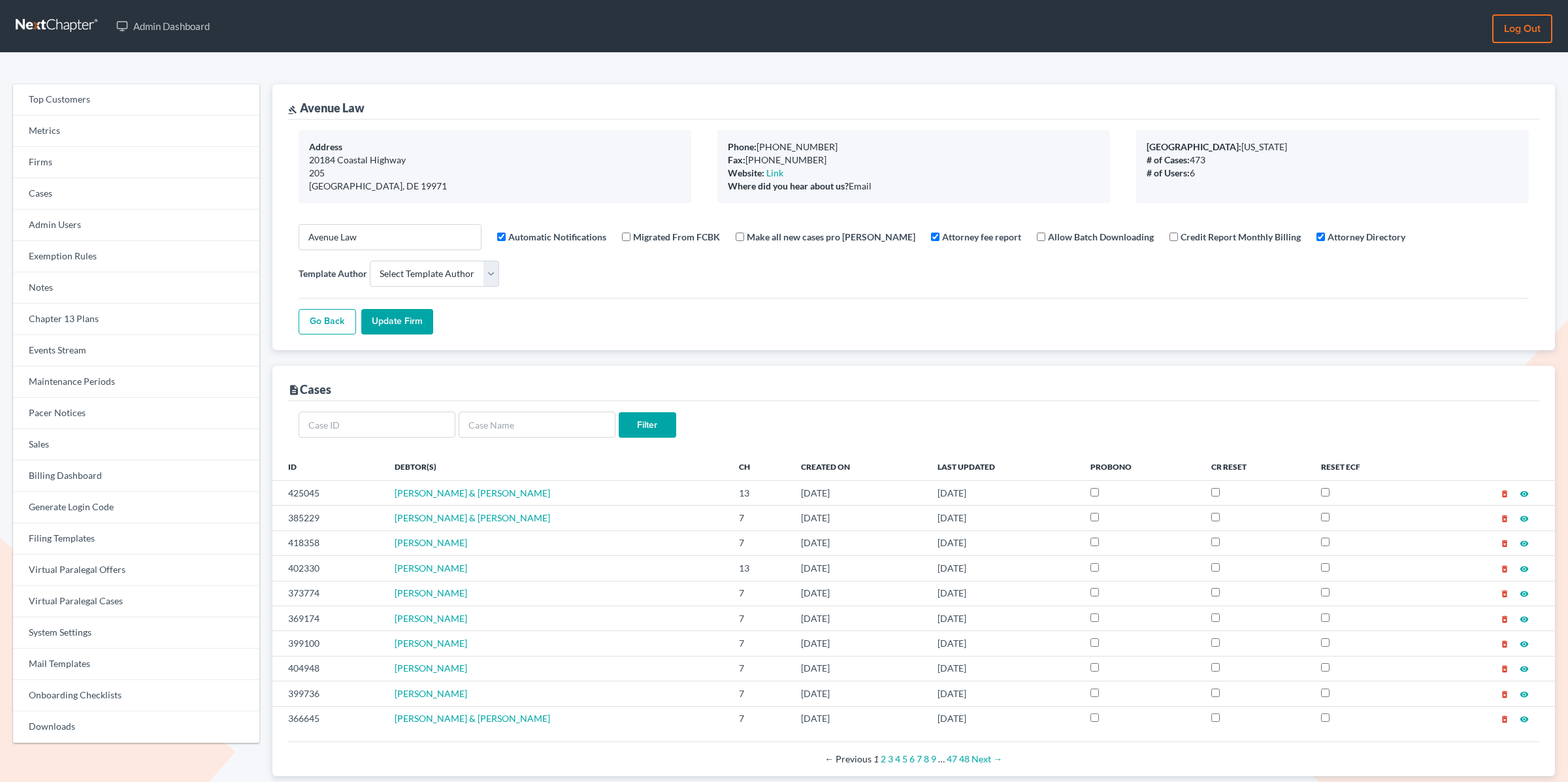
select select
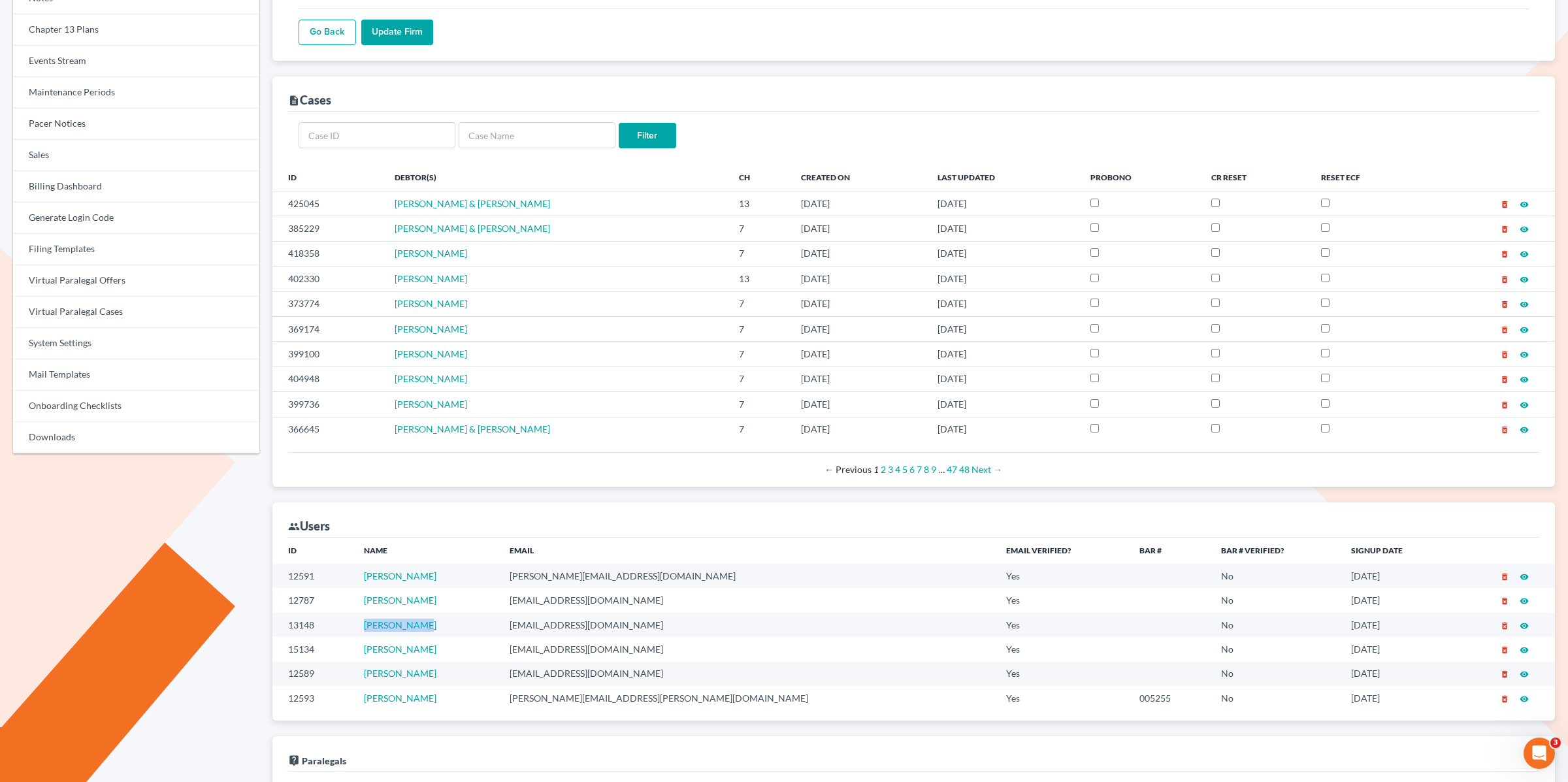
scroll to position [282, 0]
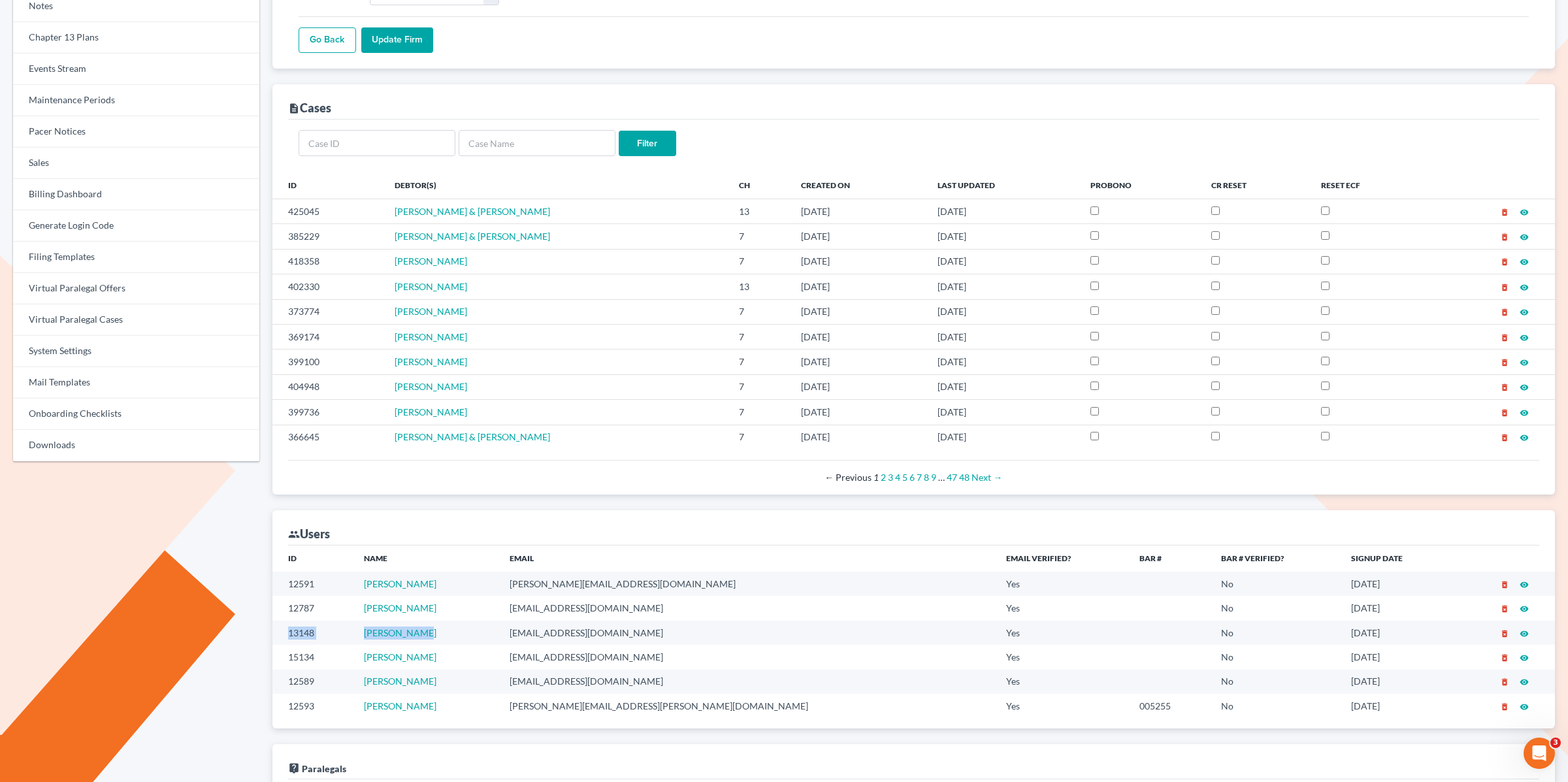
drag, startPoint x: 471, startPoint y: 616, endPoint x: 366, endPoint y: 616, distance: 105.0
click at [366, 621] on tr "13148 Mark Billion markbillion@billionlaw.com Yes No 07/20/2021 delete_forever …" at bounding box center [914, 633] width 1282 height 24
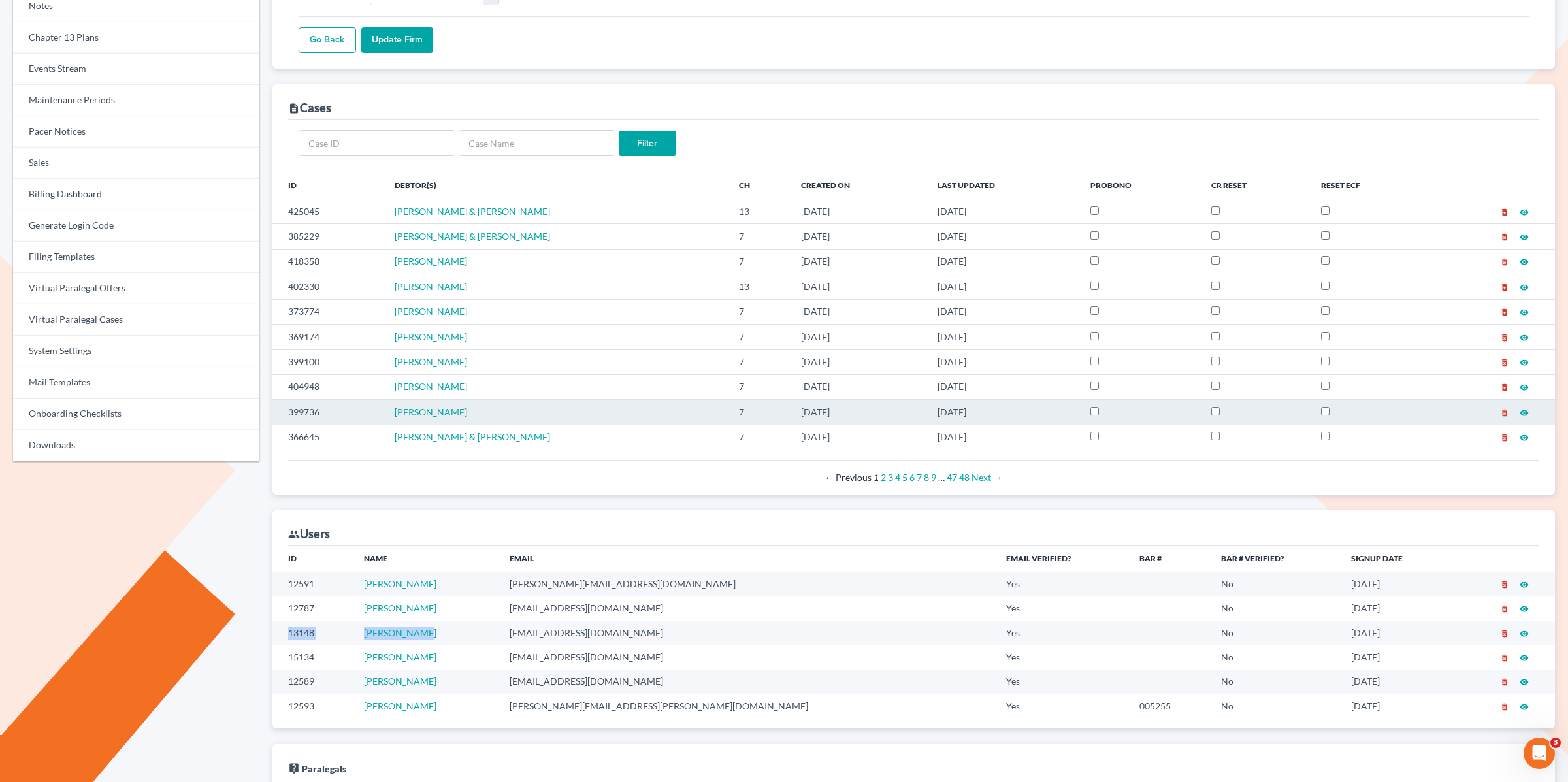
copy tr "13148 Mark Billion"
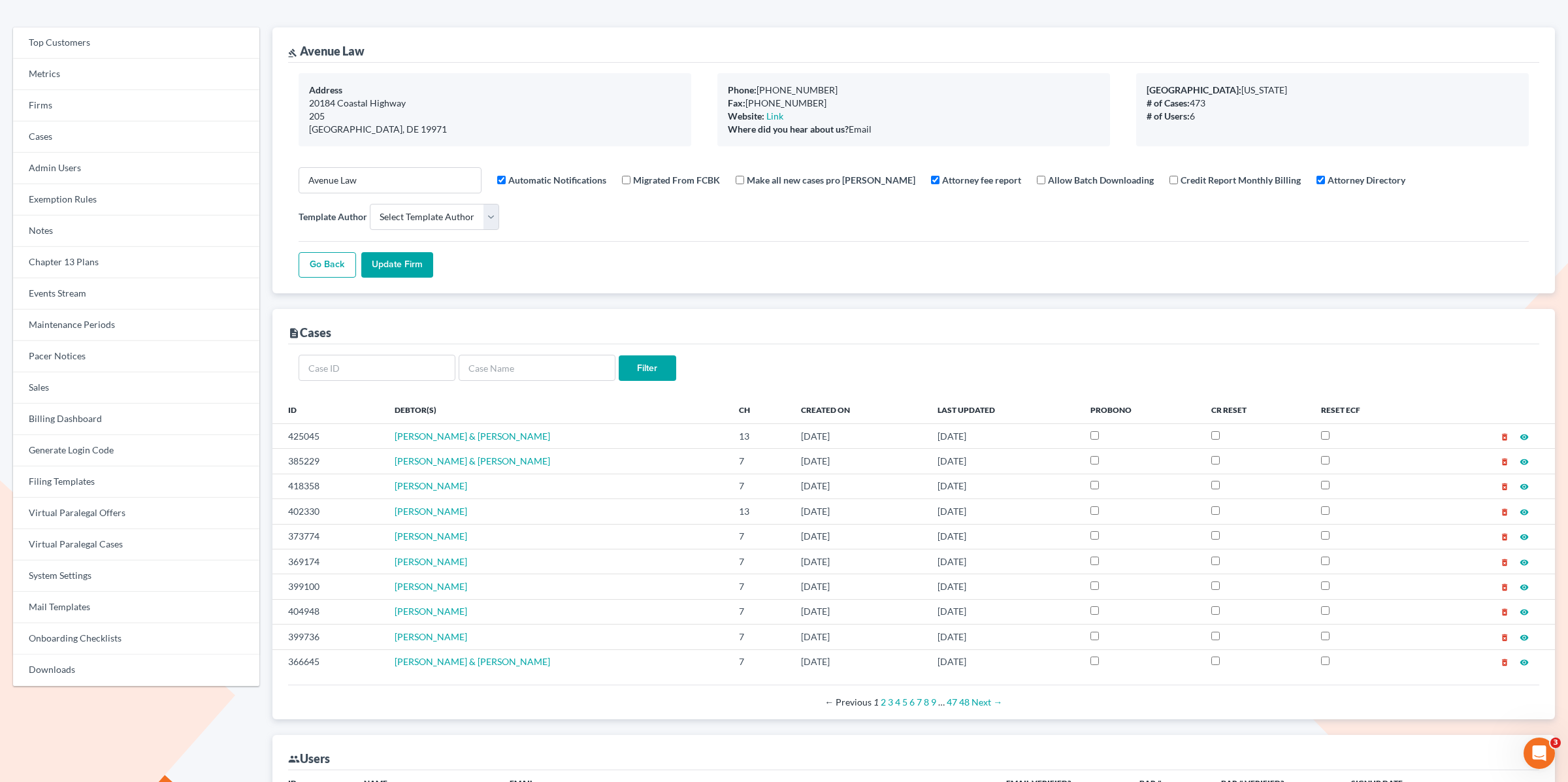
scroll to position [0, 0]
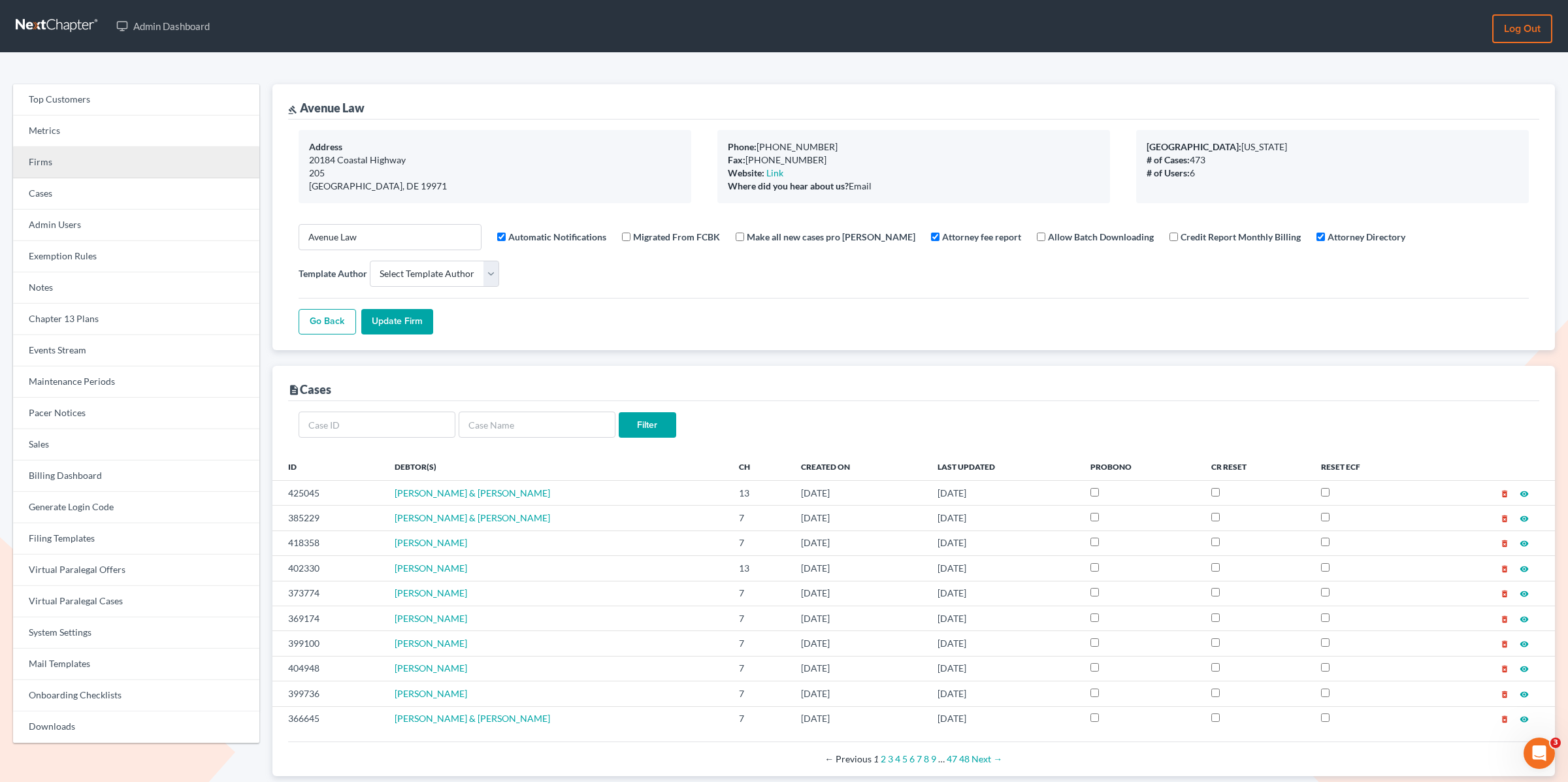
click at [66, 158] on link "Firms" at bounding box center [135, 163] width 246 height 31
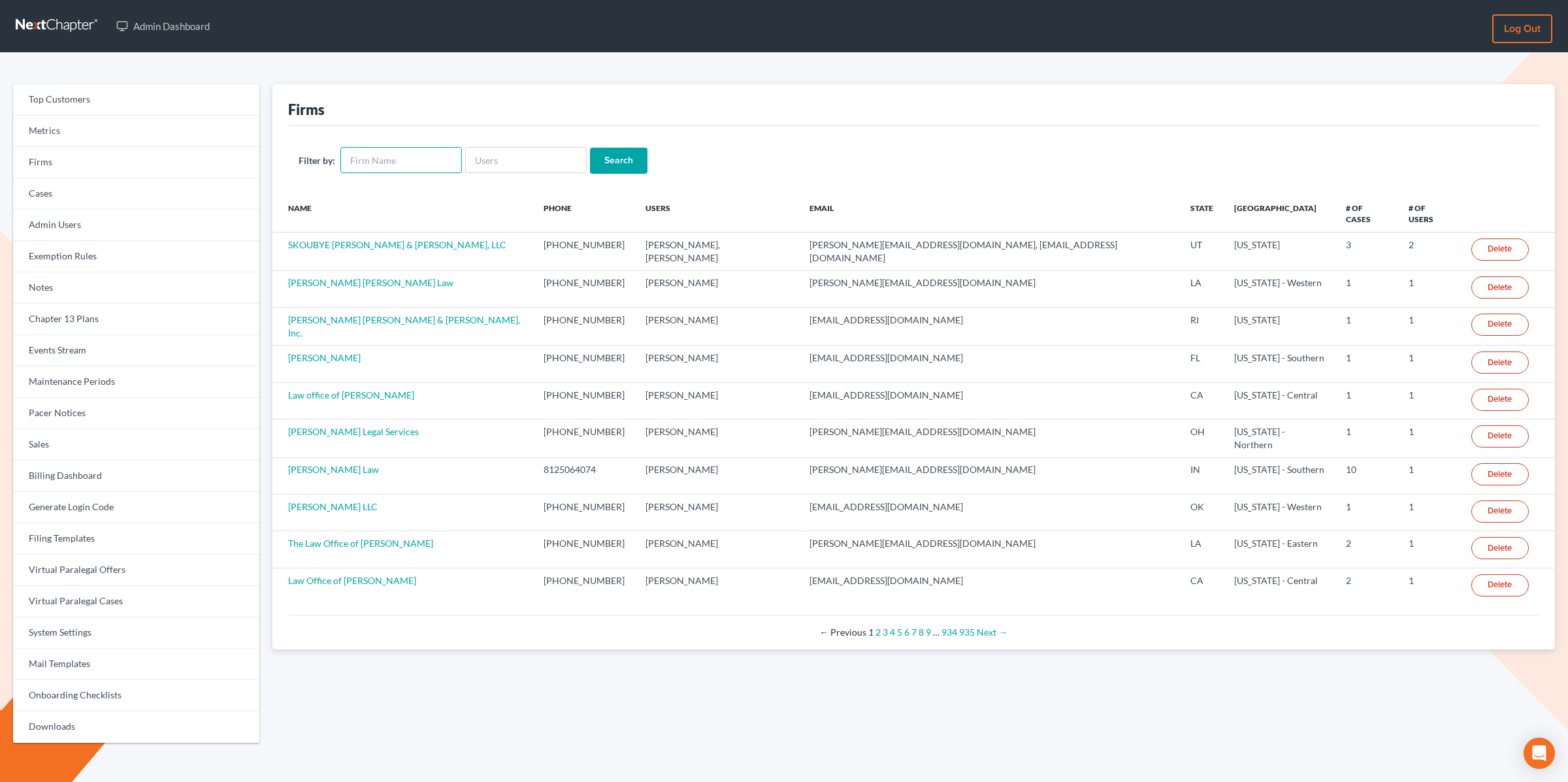
click at [398, 156] on input "text" at bounding box center [401, 160] width 122 height 26
paste input "[PERSON_NAME]"
type input "[PERSON_NAME]"
click at [617, 160] on input "Search" at bounding box center [618, 160] width 57 height 26
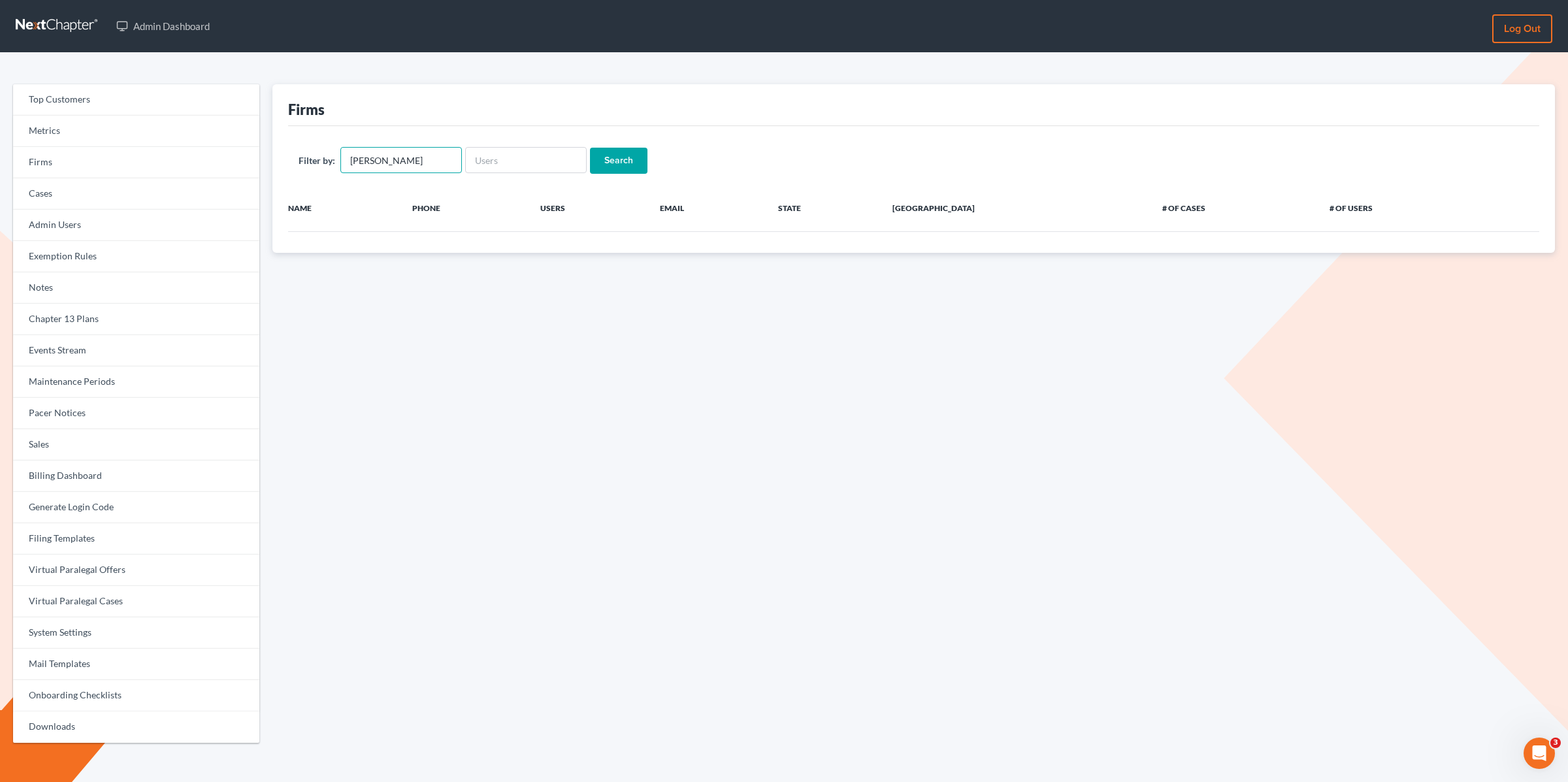
drag, startPoint x: 383, startPoint y: 160, endPoint x: 331, endPoint y: 157, distance: 52.1
click at [331, 157] on div "Filter by: Thomas Fesenmyer" at bounding box center [380, 160] width 163 height 26
type input "Fesenmyer"
click at [607, 159] on input "Search" at bounding box center [618, 160] width 57 height 26
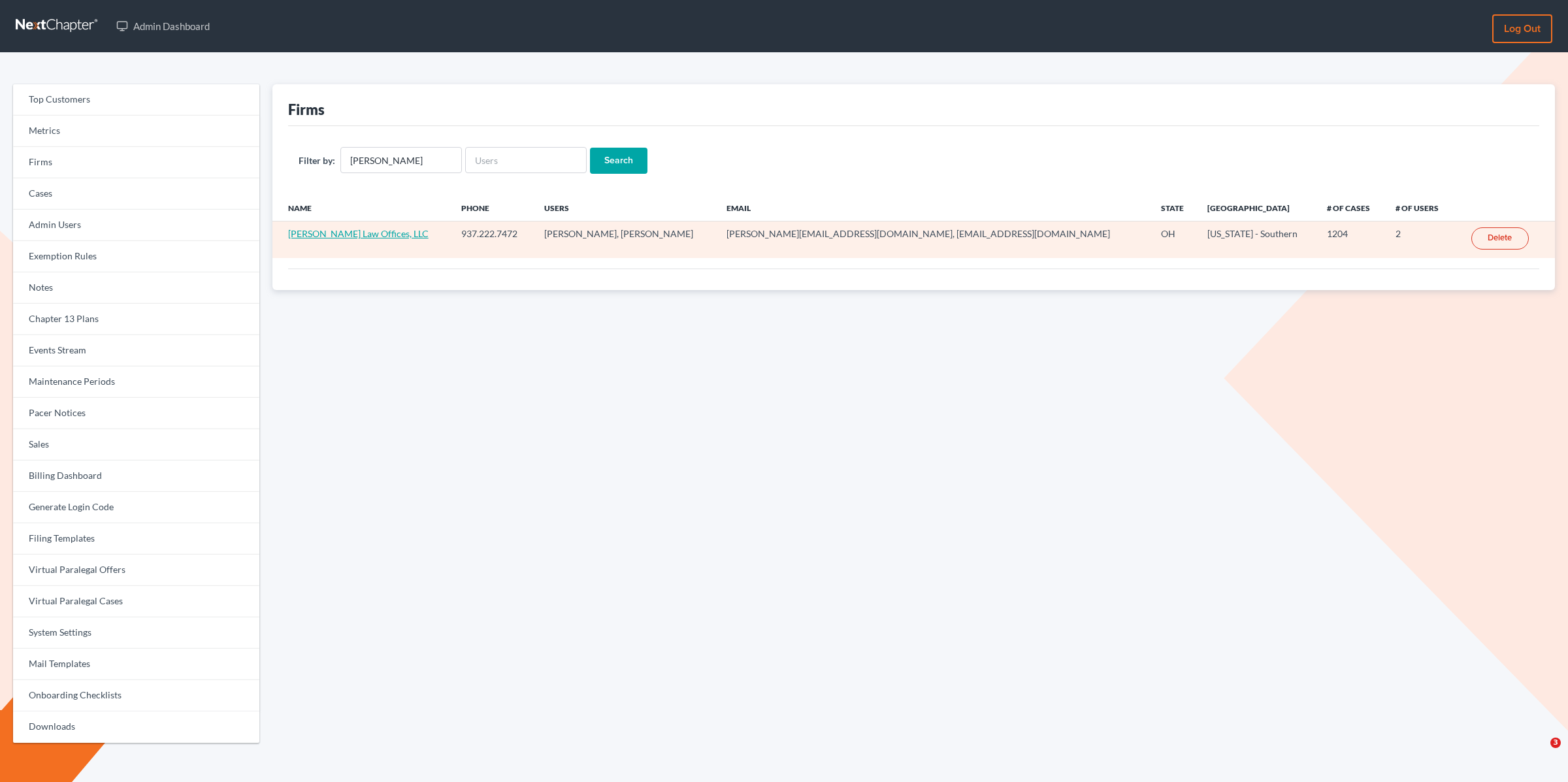
click at [343, 229] on link "Fesenmyer Law Offices, LLC" at bounding box center [358, 233] width 140 height 11
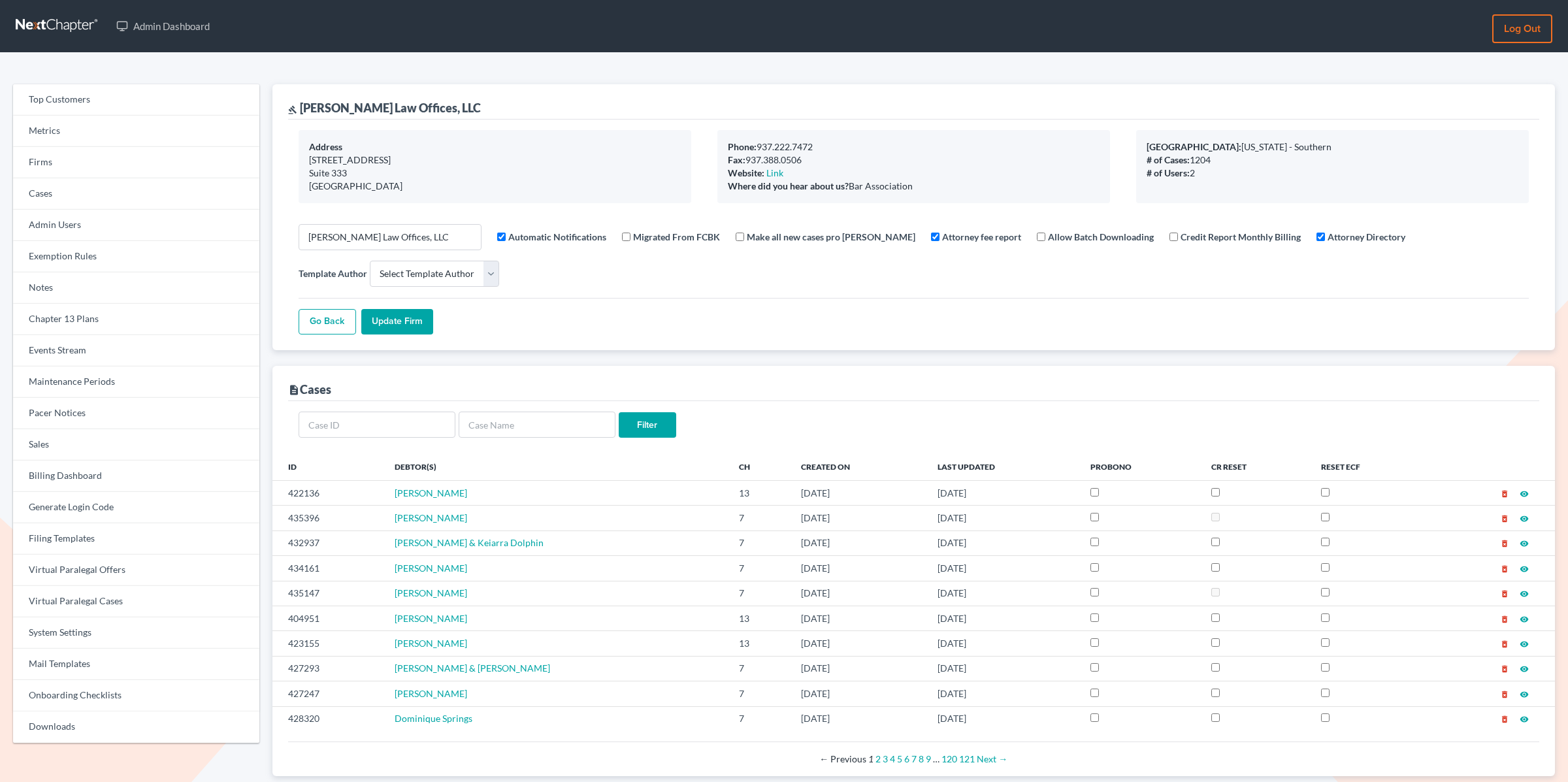
select select
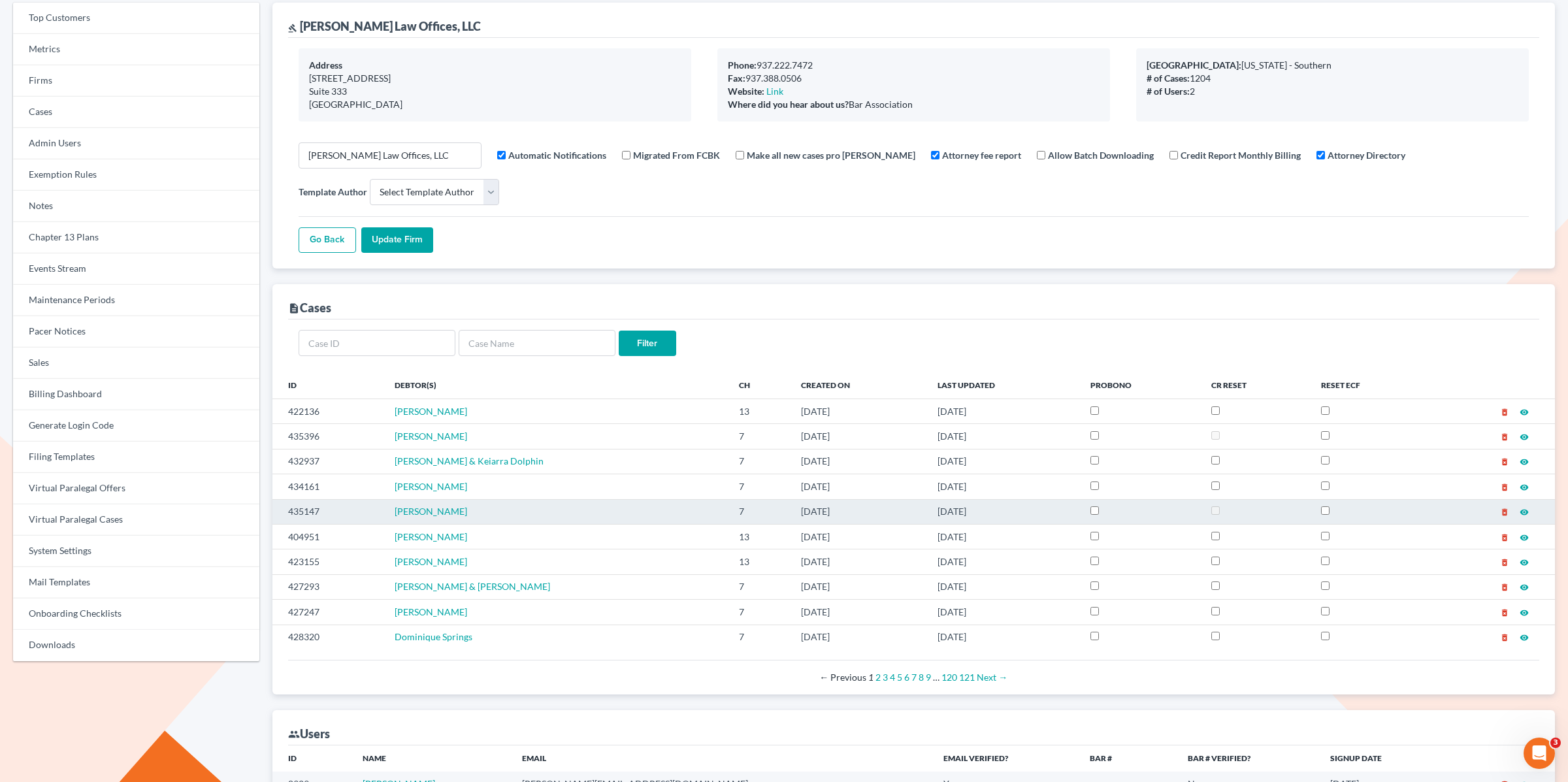
scroll to position [79, 0]
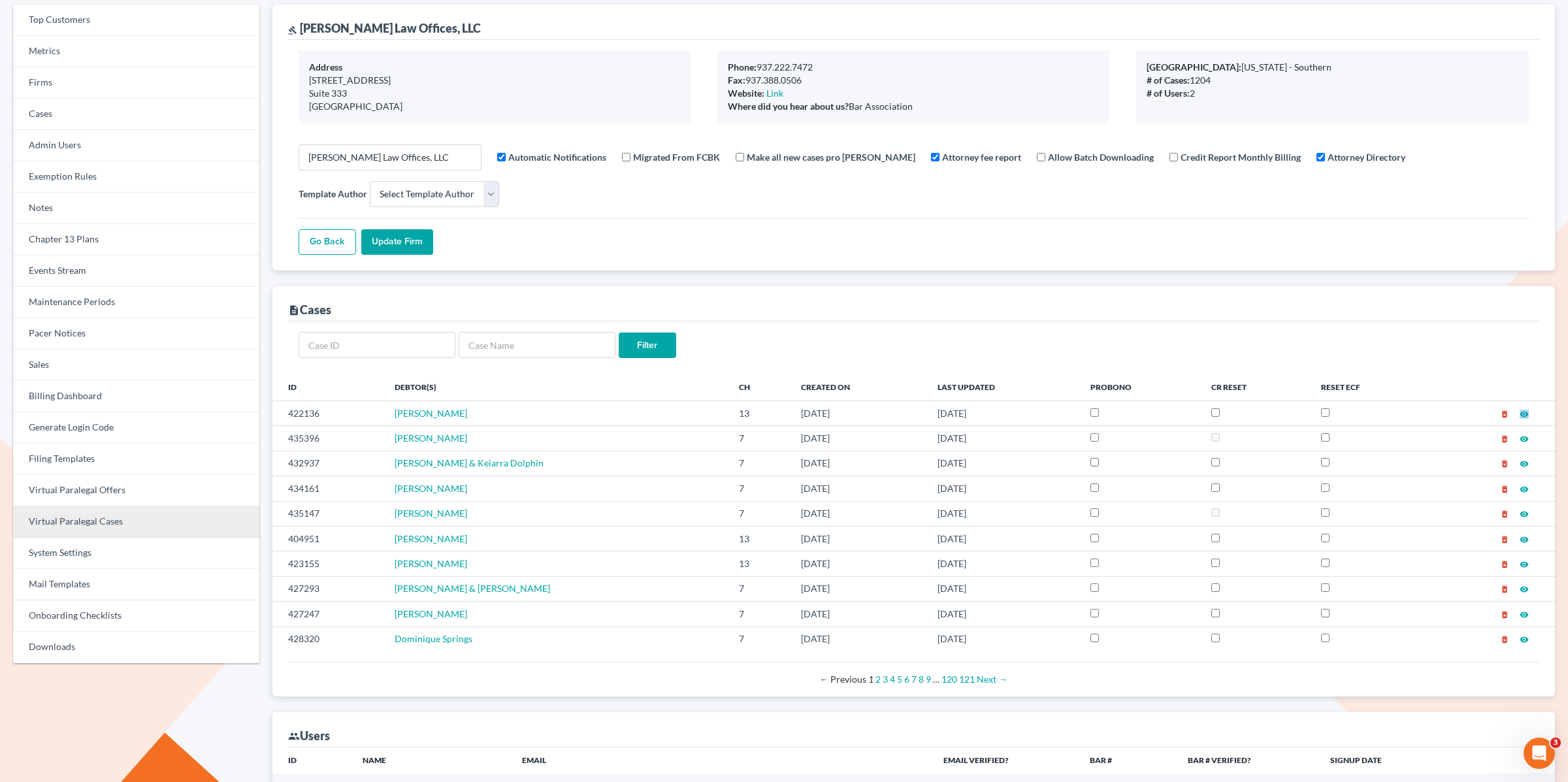
click at [108, 522] on link "Virtual Paralegal Cases" at bounding box center [135, 521] width 246 height 31
click at [94, 521] on link "Virtual Paralegal Cases" at bounding box center [135, 521] width 246 height 31
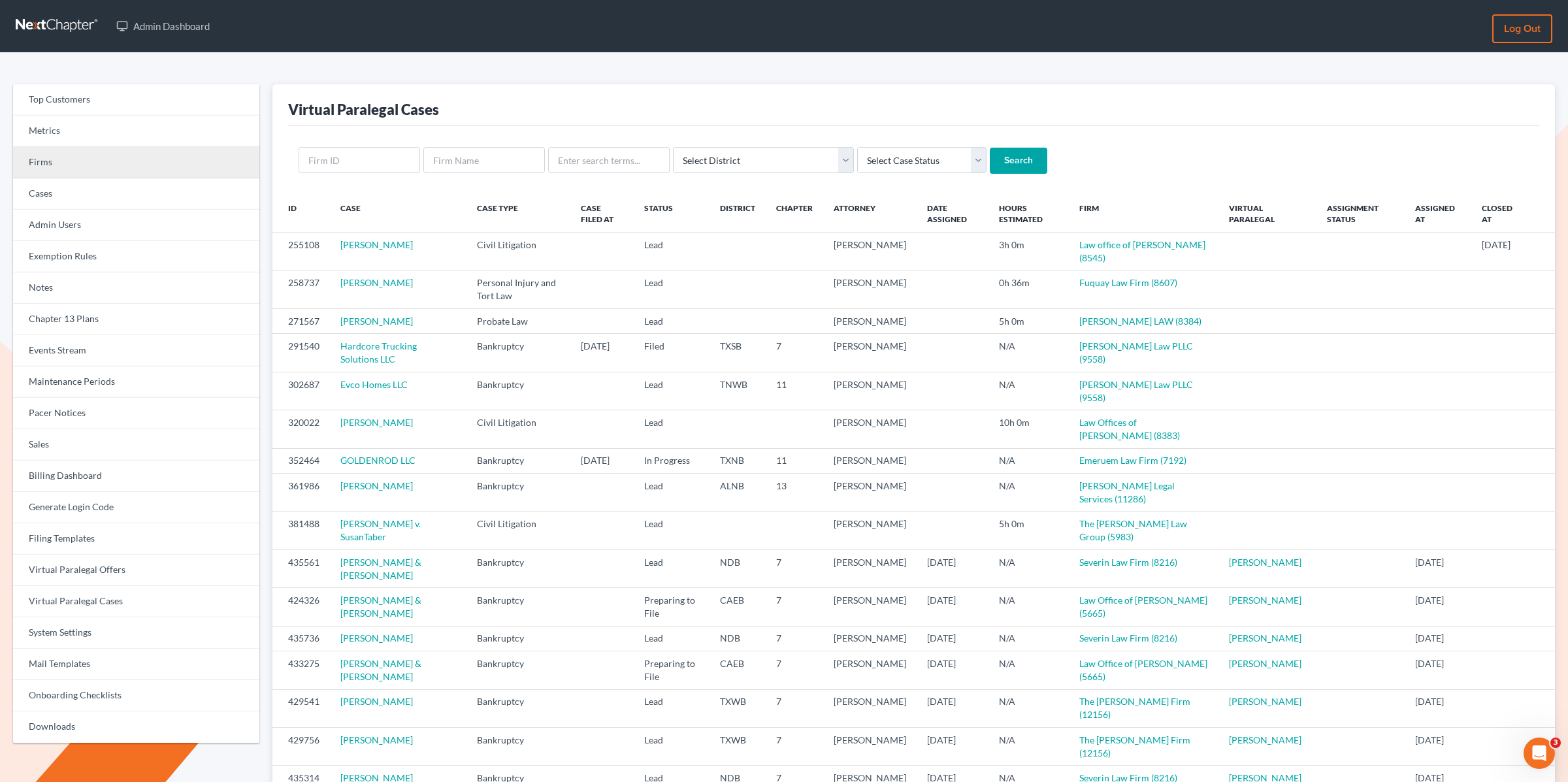
click at [74, 170] on link "Firms" at bounding box center [135, 163] width 246 height 31
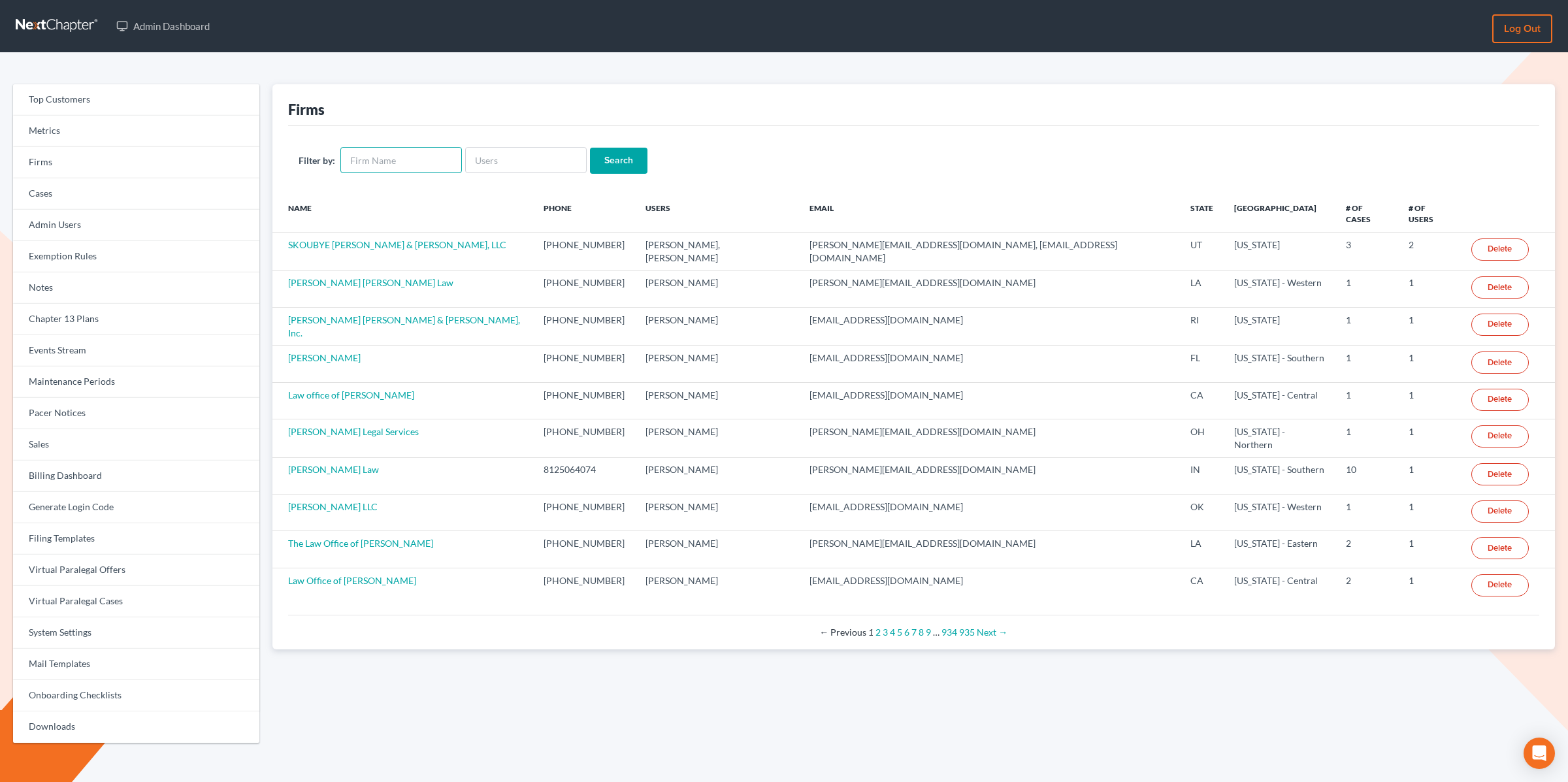
click at [427, 158] on input "text" at bounding box center [401, 160] width 122 height 26
click at [390, 169] on input "f" at bounding box center [401, 160] width 122 height 26
click at [390, 168] on input "f" at bounding box center [401, 160] width 122 height 26
type input "r"
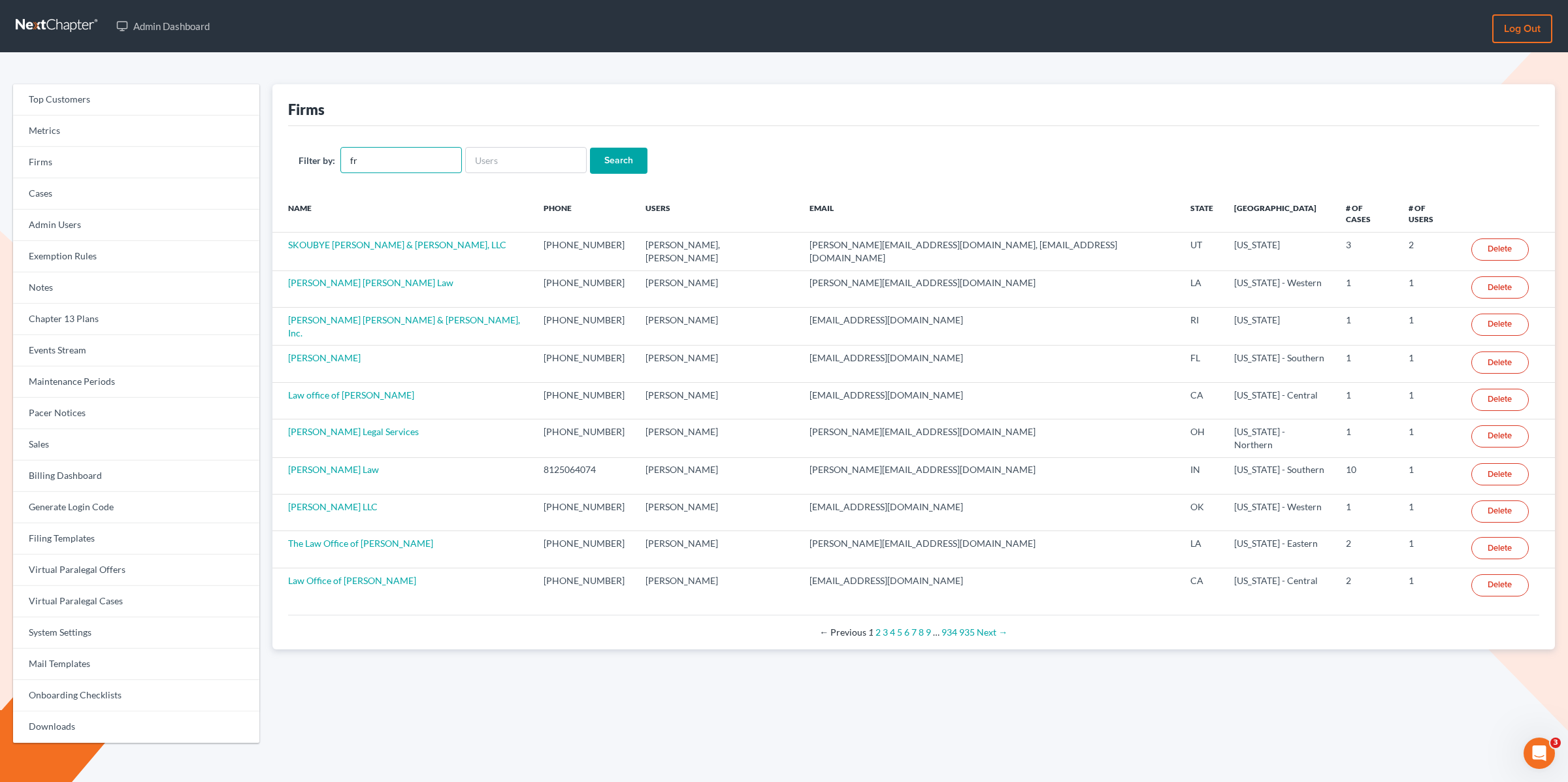
type input "f"
click at [64, 344] on link "Events Stream" at bounding box center [135, 351] width 246 height 31
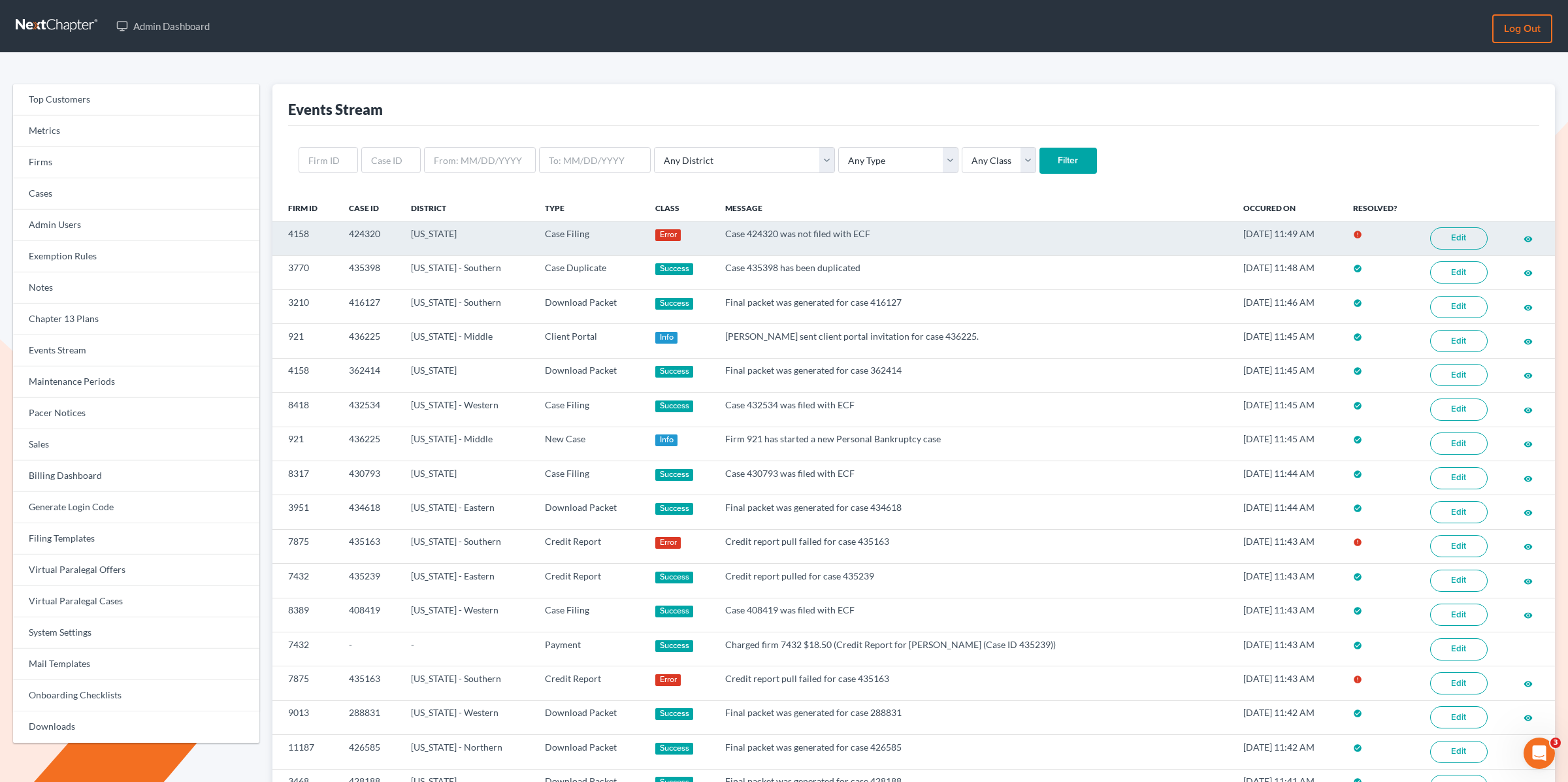
click at [1444, 230] on link "Edit" at bounding box center [1458, 239] width 57 height 22
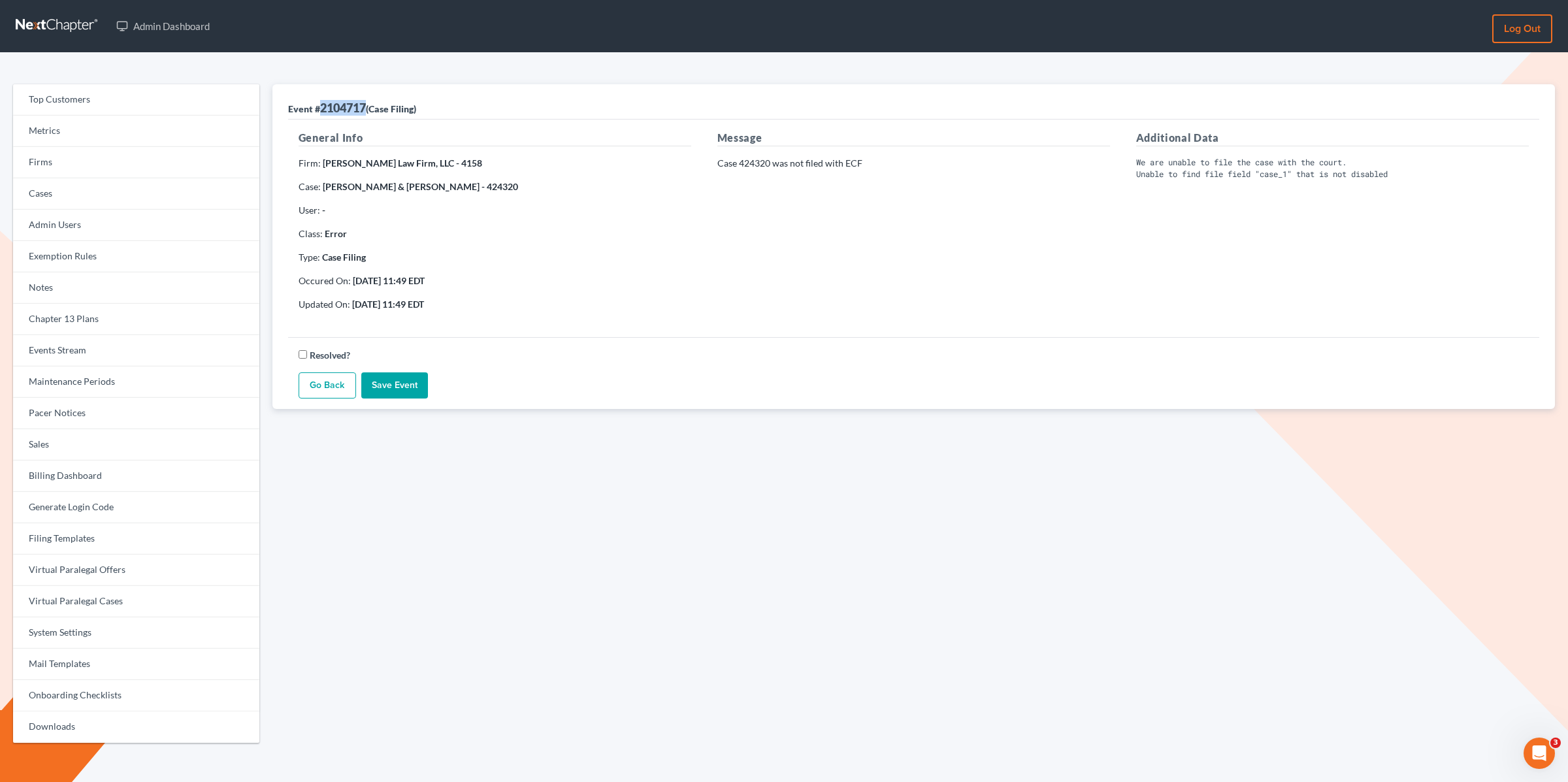
drag, startPoint x: 363, startPoint y: 110, endPoint x: 322, endPoint y: 111, distance: 41.0
click at [322, 111] on div "Event # 2104717 (Case Filing)" at bounding box center [352, 107] width 128 height 16
copy div "2104717"
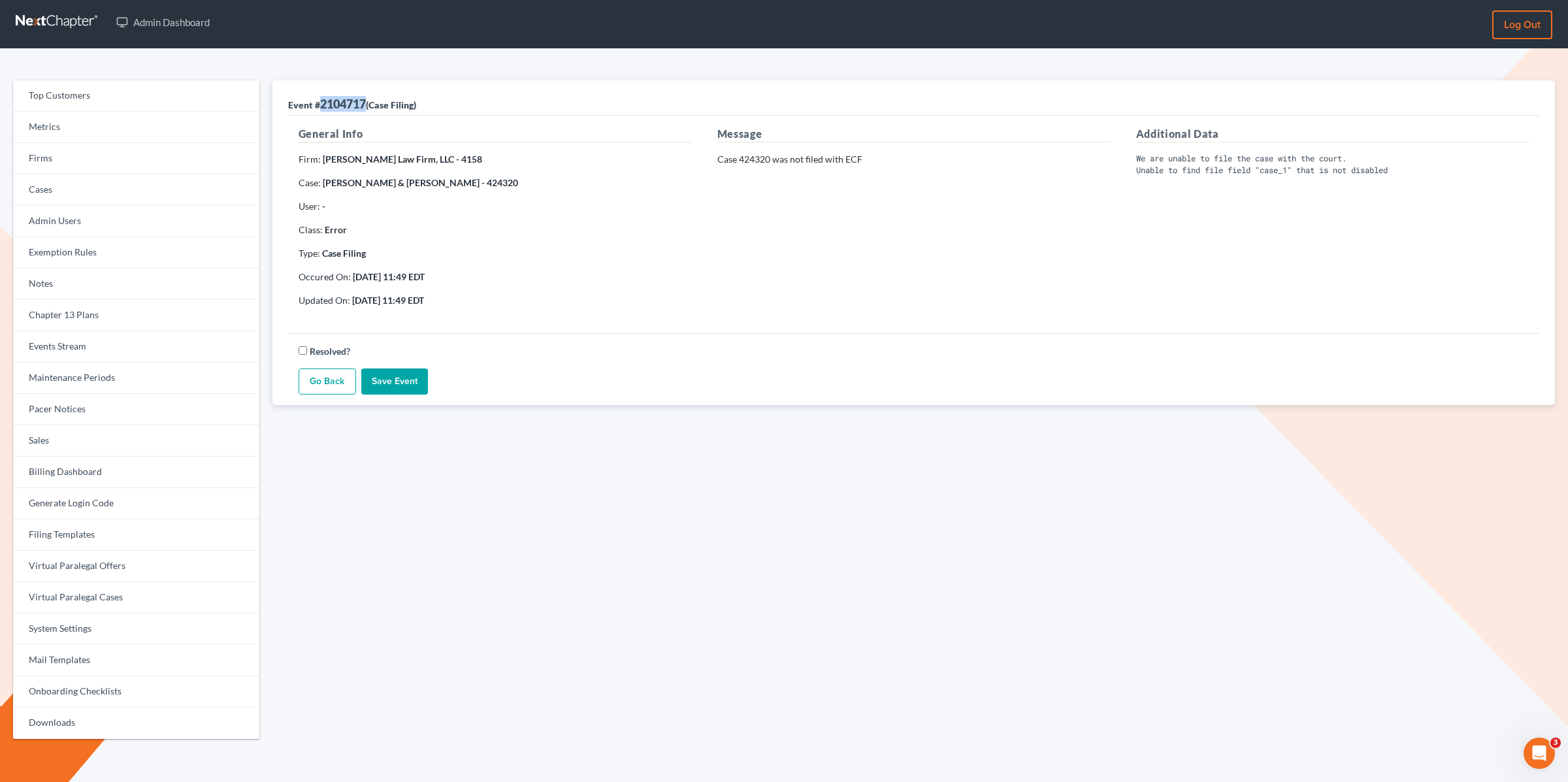
drag, startPoint x: 521, startPoint y: 182, endPoint x: 478, endPoint y: 182, distance: 43.0
click at [478, 182] on p "Case: Sean Morgan Jr & Courtney Johnson - 424320" at bounding box center [495, 182] width 392 height 13
copy strong "424320"
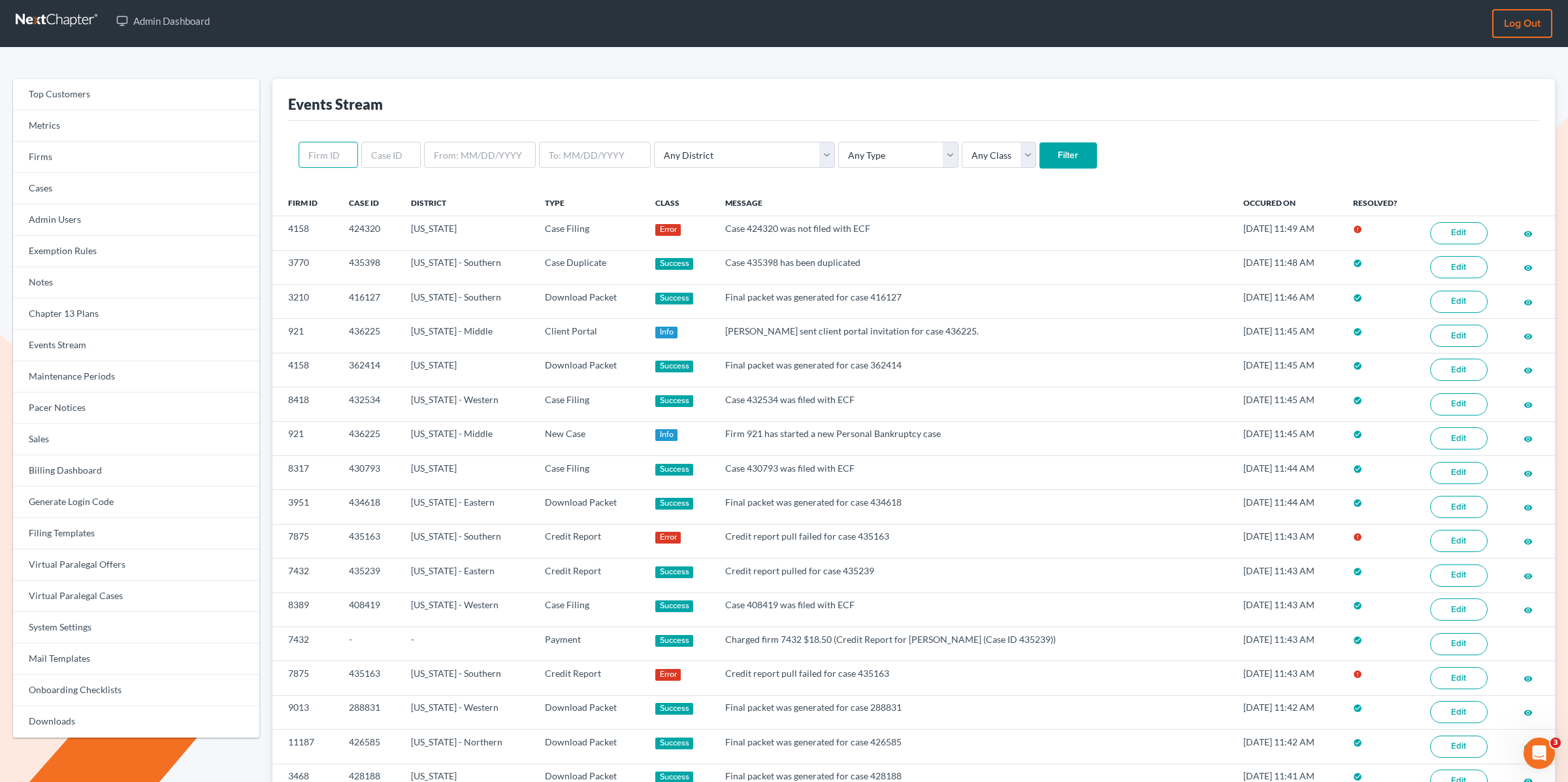
click at [330, 153] on input "text" at bounding box center [328, 155] width 60 height 26
click at [378, 153] on input "text" at bounding box center [391, 155] width 60 height 26
click at [425, 113] on div "Events Stream" at bounding box center [914, 99] width 1251 height 41
click at [380, 155] on input "427809" at bounding box center [391, 155] width 60 height 26
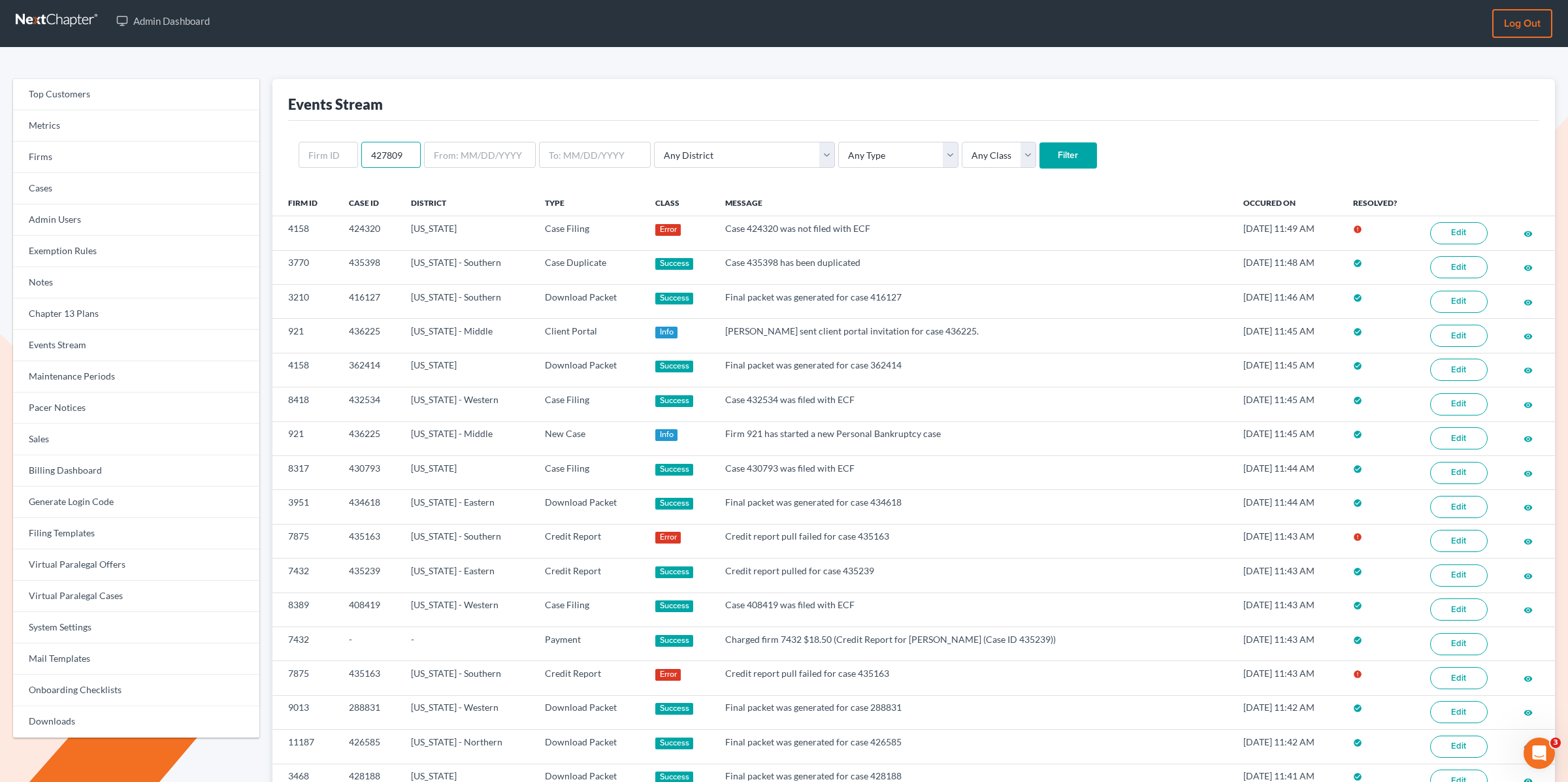
paste input "4320"
type input "424320"
click at [1035, 149] on form "424320 Any District Alabama - Middle Alabama - Northern Alabama - Southern Alas…" at bounding box center [913, 155] width 1230 height 27
click at [1039, 157] on input "Filter" at bounding box center [1068, 156] width 57 height 26
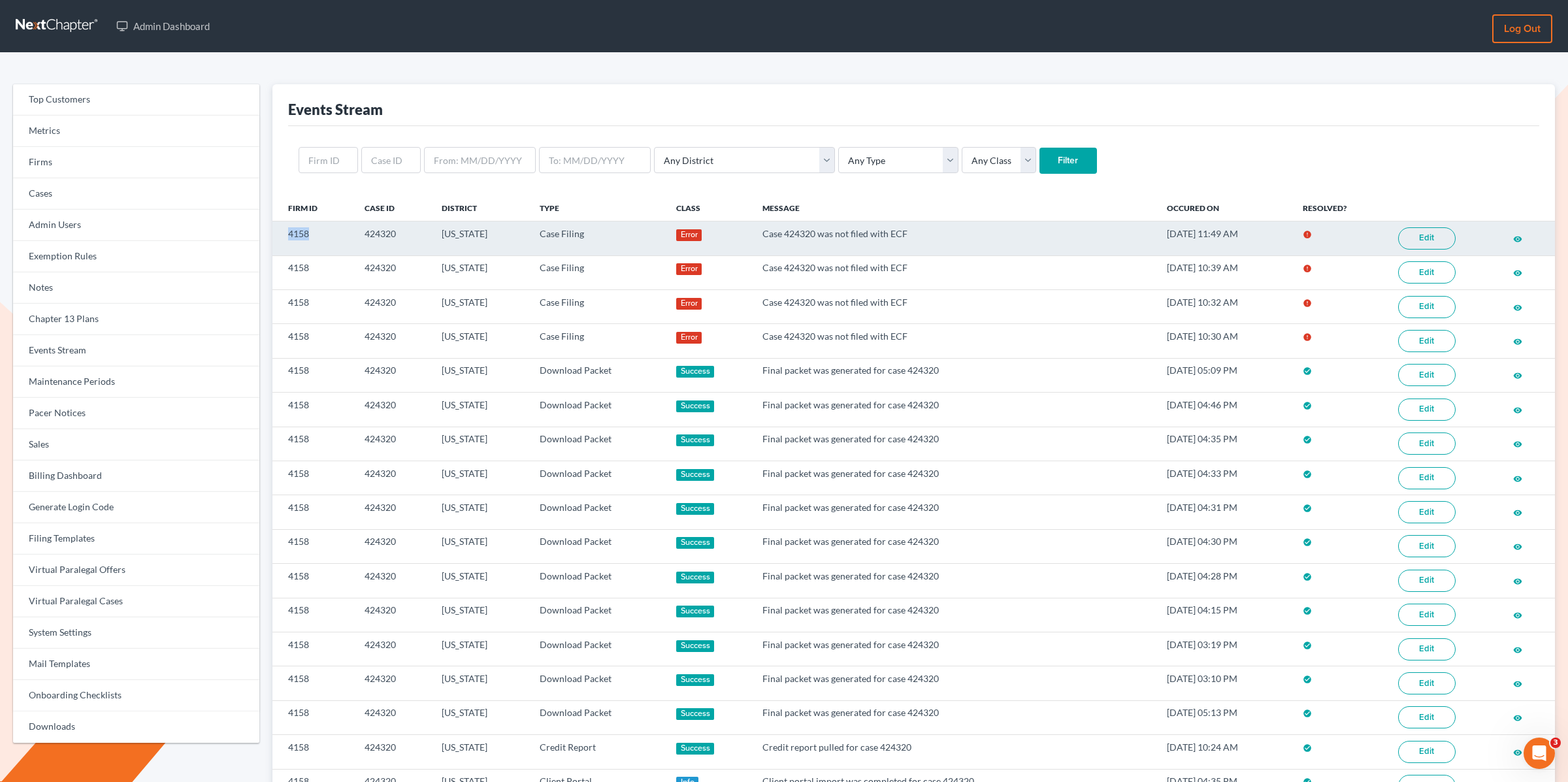
drag, startPoint x: 310, startPoint y: 234, endPoint x: 290, endPoint y: 232, distance: 20.1
click at [288, 232] on td "4158" at bounding box center [313, 238] width 82 height 34
copy td "4158"
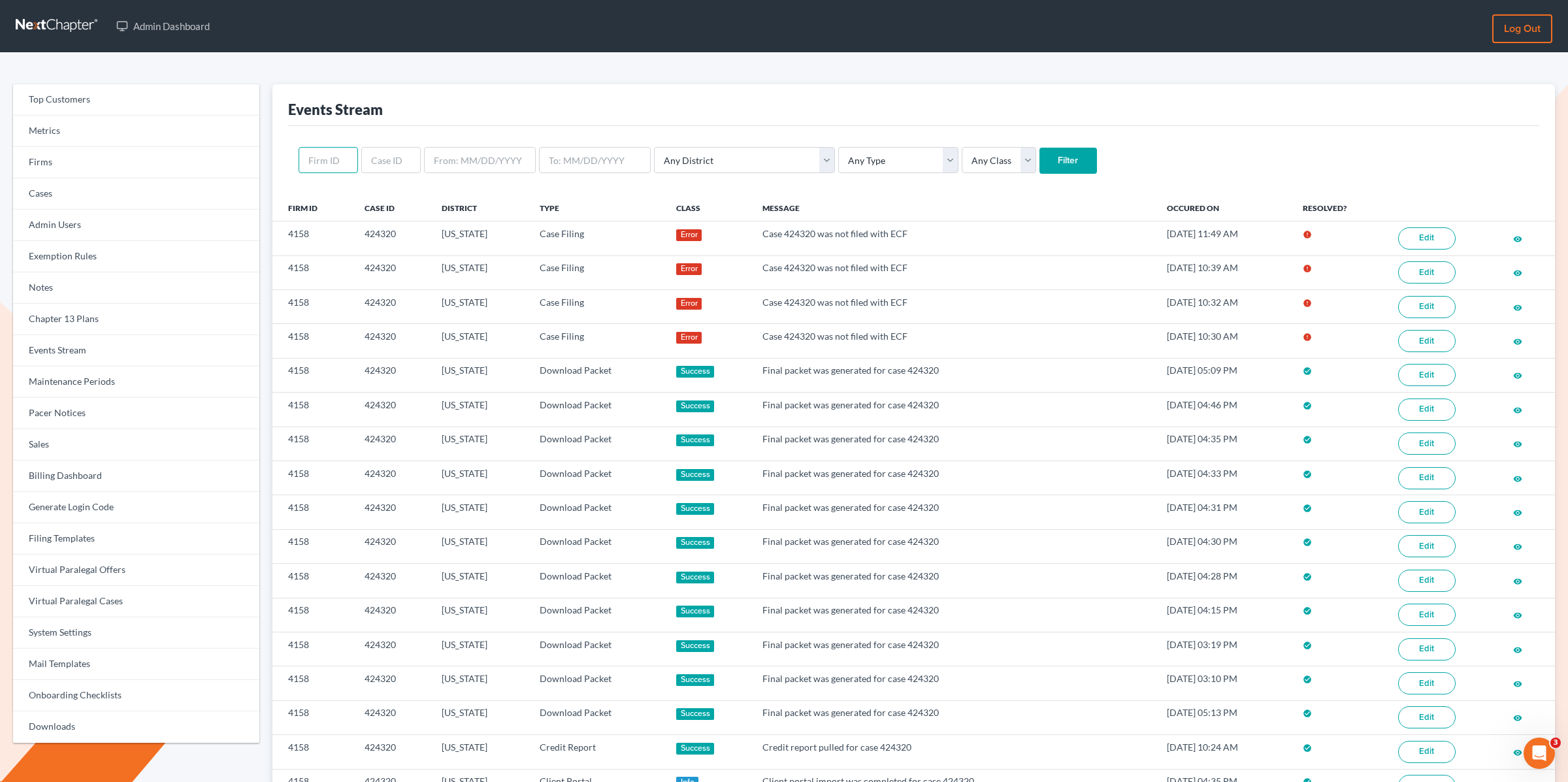
click at [315, 167] on input "text" at bounding box center [328, 160] width 60 height 26
click at [371, 153] on input "text" at bounding box center [391, 160] width 60 height 26
click at [313, 154] on input "text" at bounding box center [328, 160] width 60 height 26
paste input "4158"
type input "4158"
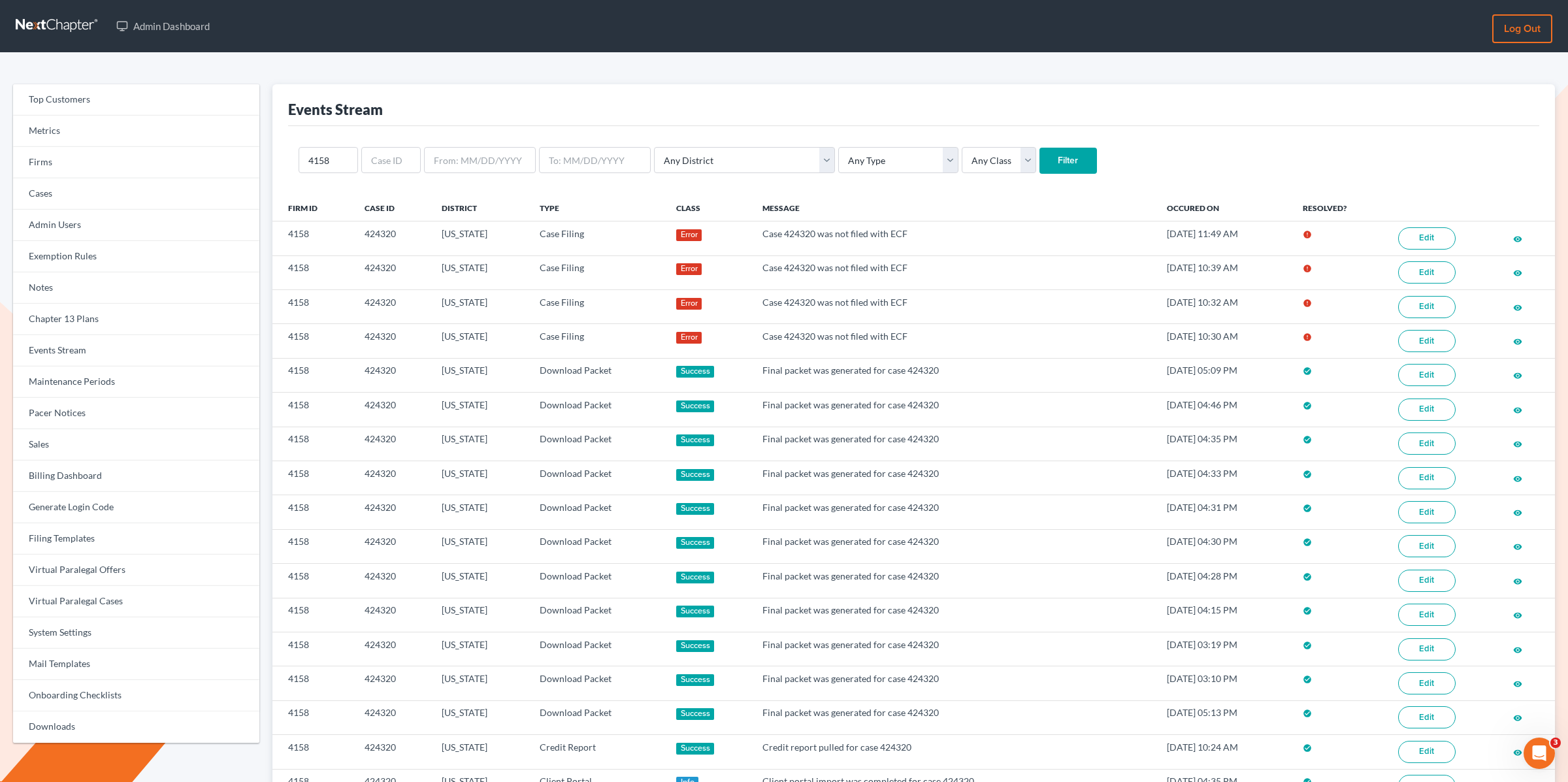
click at [1039, 161] on input "Filter" at bounding box center [1068, 160] width 57 height 26
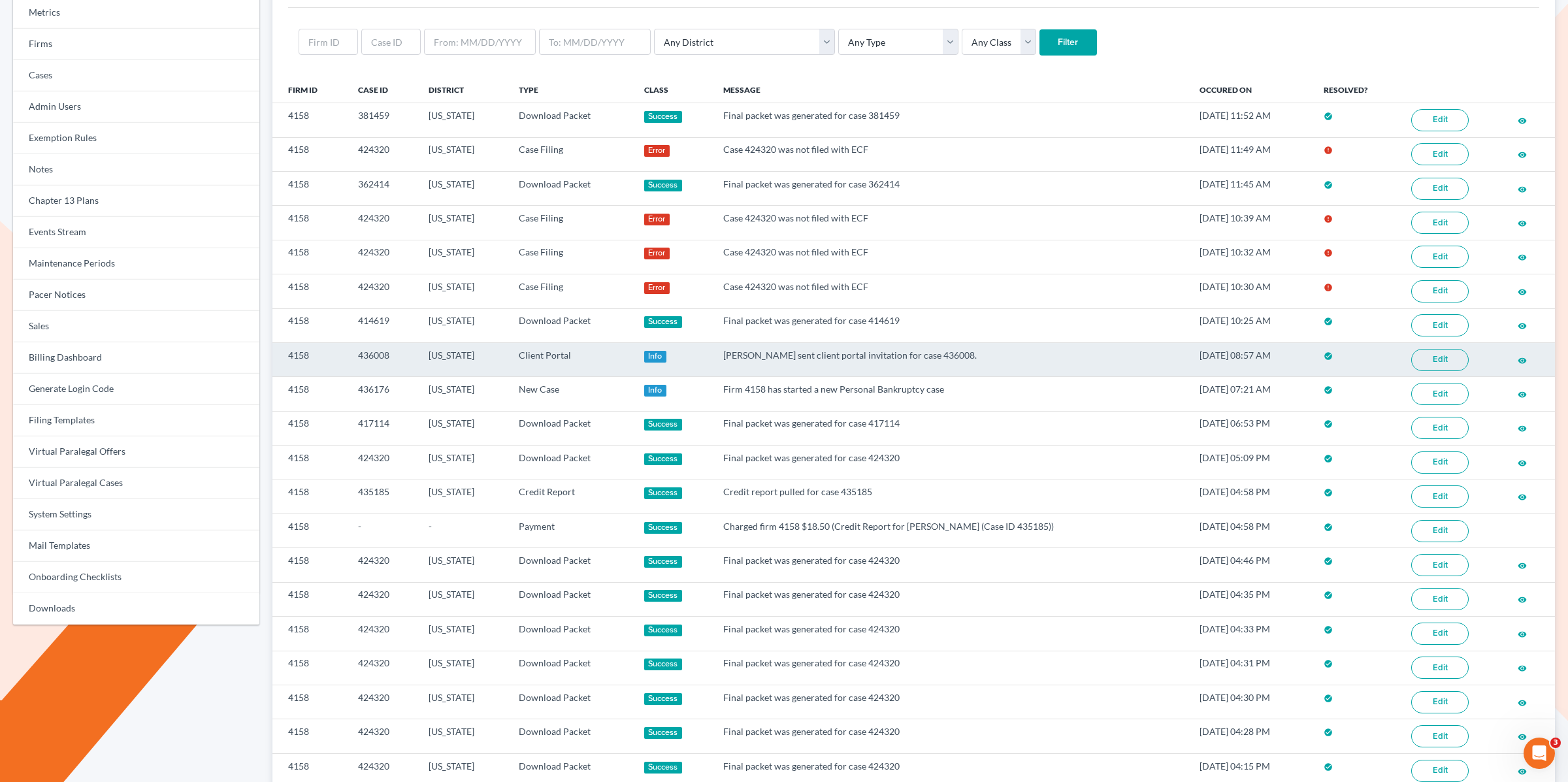
scroll to position [119, 0]
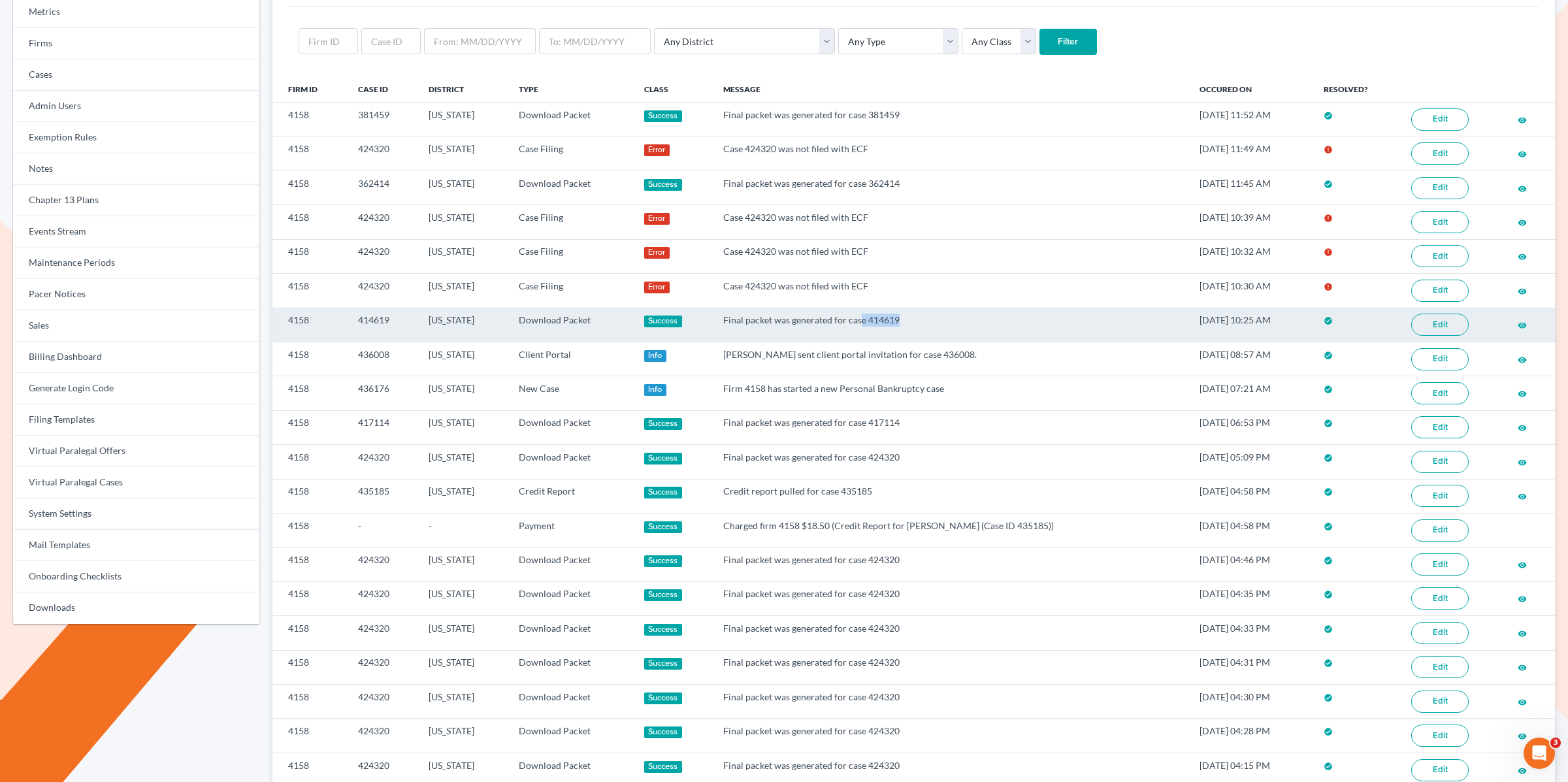
drag, startPoint x: 912, startPoint y: 319, endPoint x: 866, endPoint y: 319, distance: 46.0
click at [866, 319] on td "Final packet was generated for case 414619" at bounding box center [951, 324] width 475 height 34
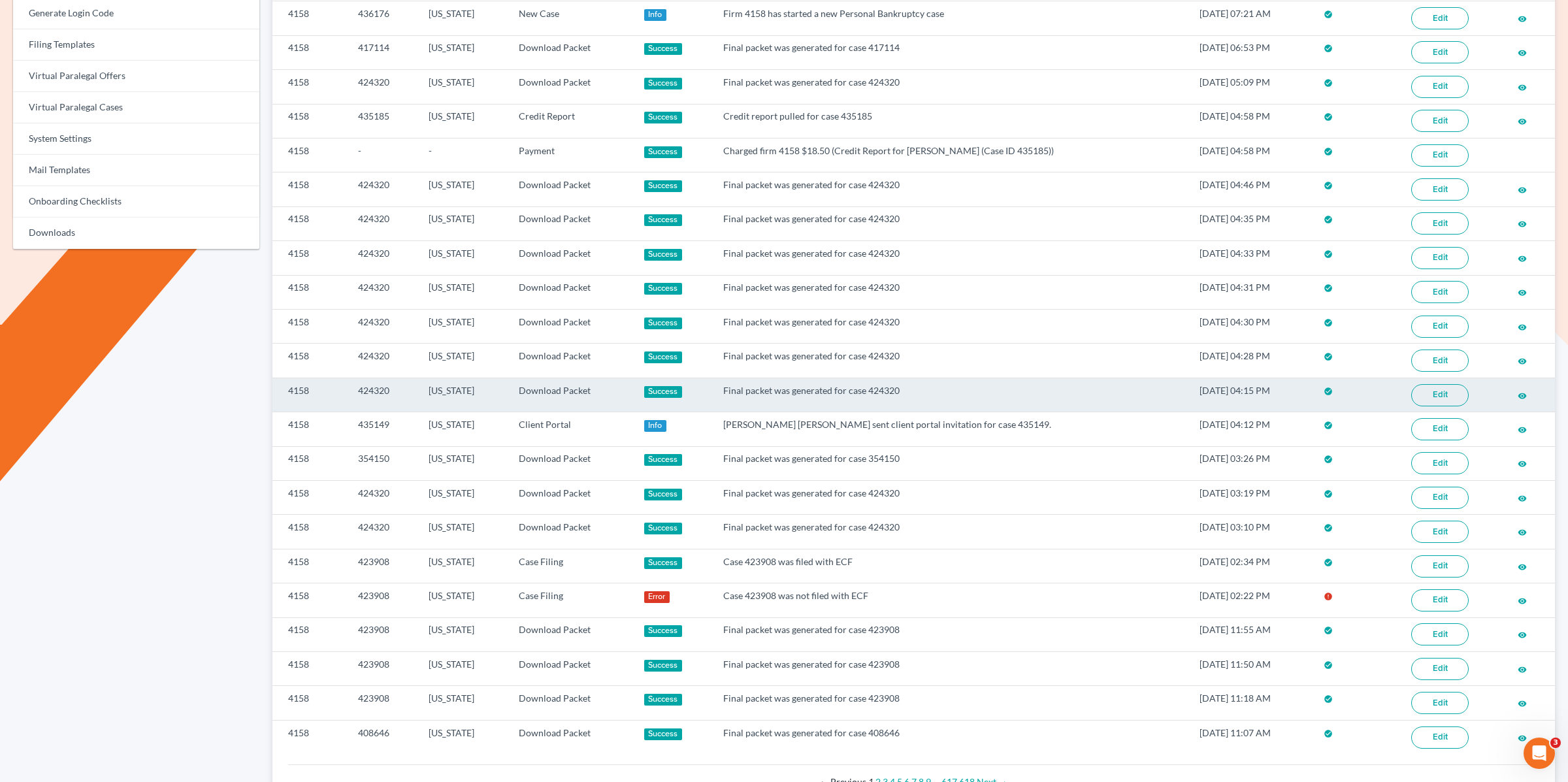
scroll to position [542, 0]
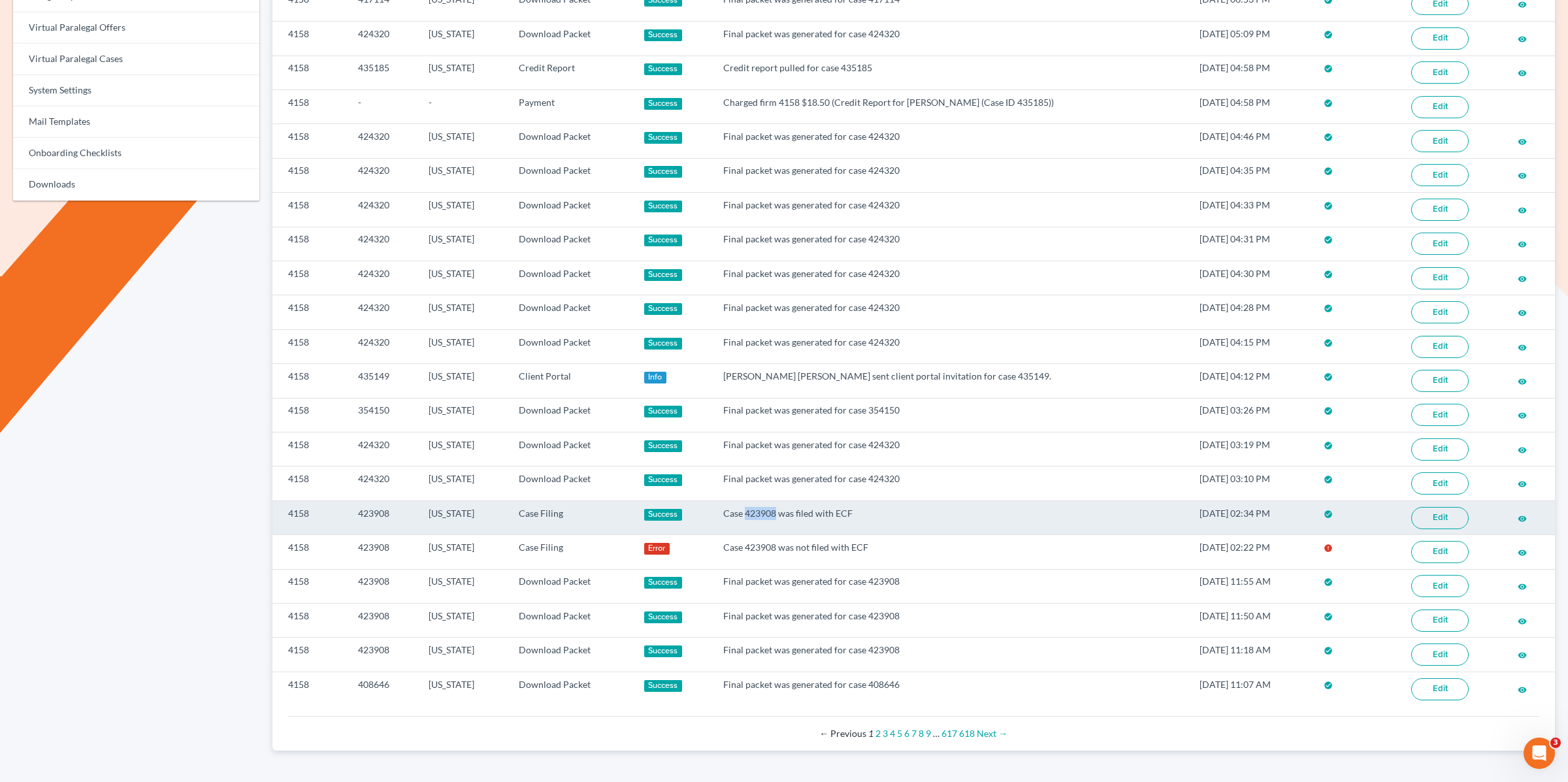
drag, startPoint x: 779, startPoint y: 496, endPoint x: 753, endPoint y: 499, distance: 26.2
click at [753, 500] on td "Case 423908 was filed with ECF" at bounding box center [951, 517] width 475 height 34
copy td "423908"
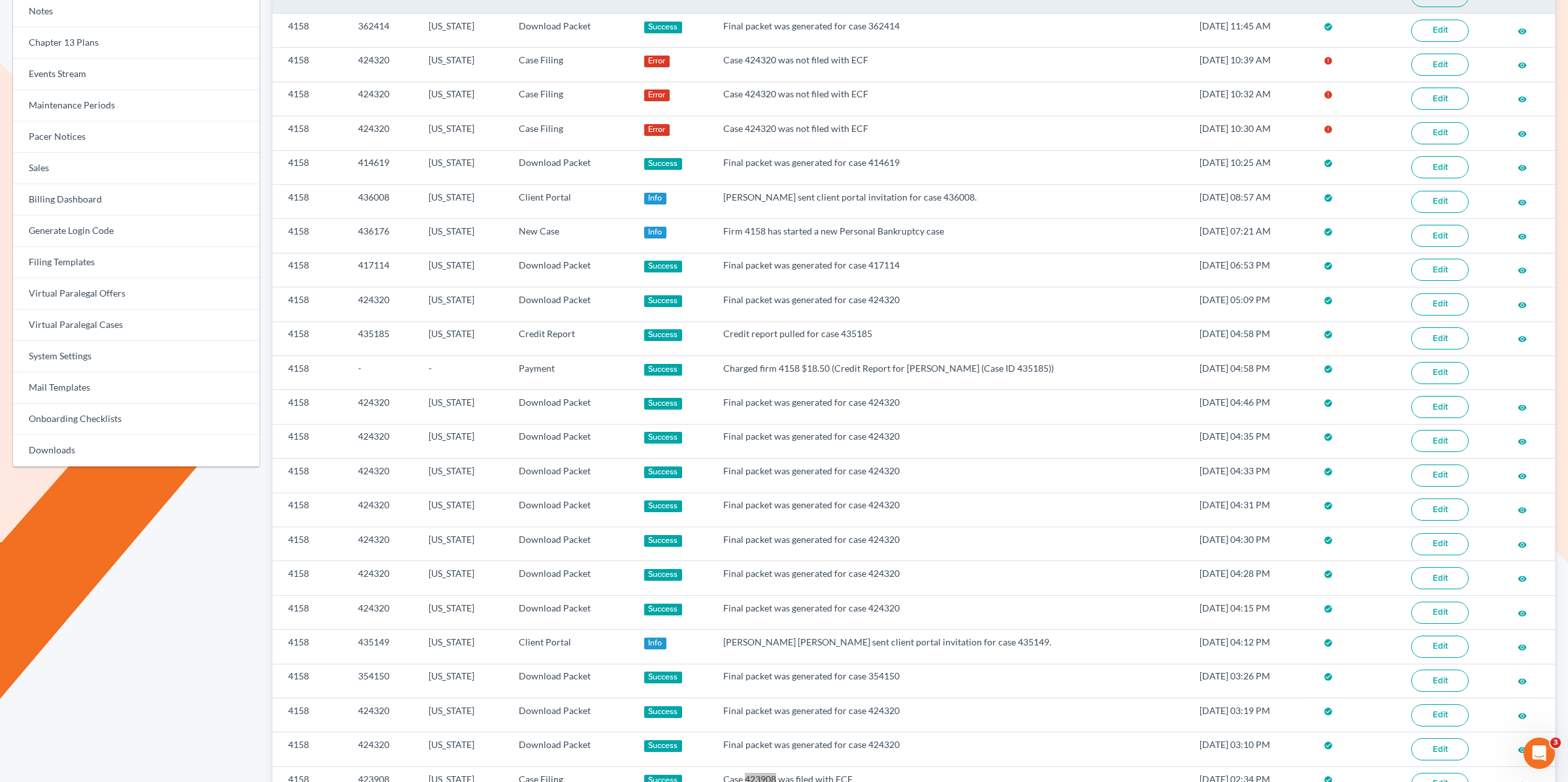
scroll to position [0, 0]
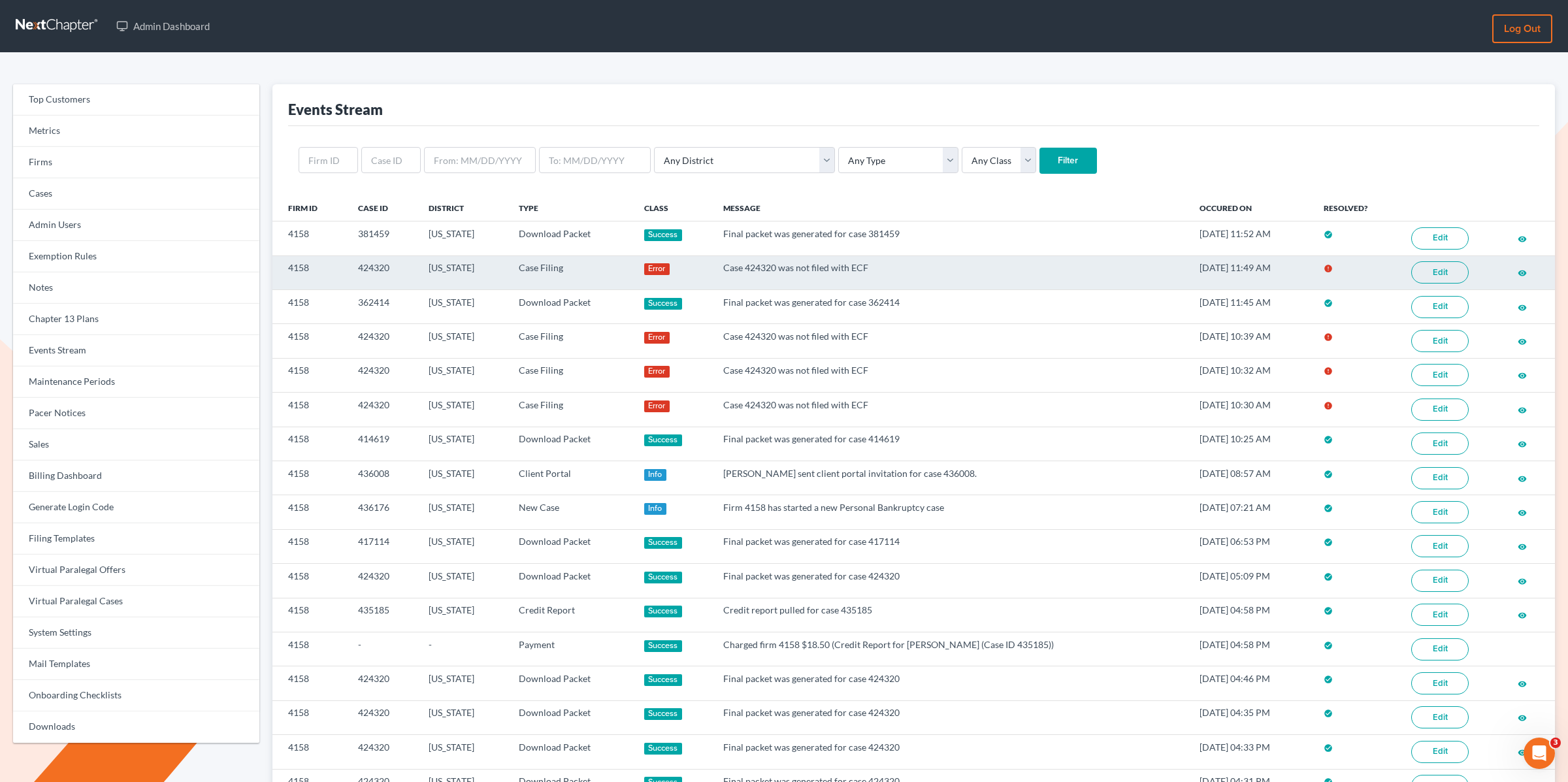
click at [1458, 271] on link "Edit" at bounding box center [1439, 273] width 57 height 22
drag, startPoint x: 392, startPoint y: 268, endPoint x: 356, endPoint y: 268, distance: 36.0
click at [356, 268] on td "424320" at bounding box center [382, 272] width 71 height 34
copy td "424320"
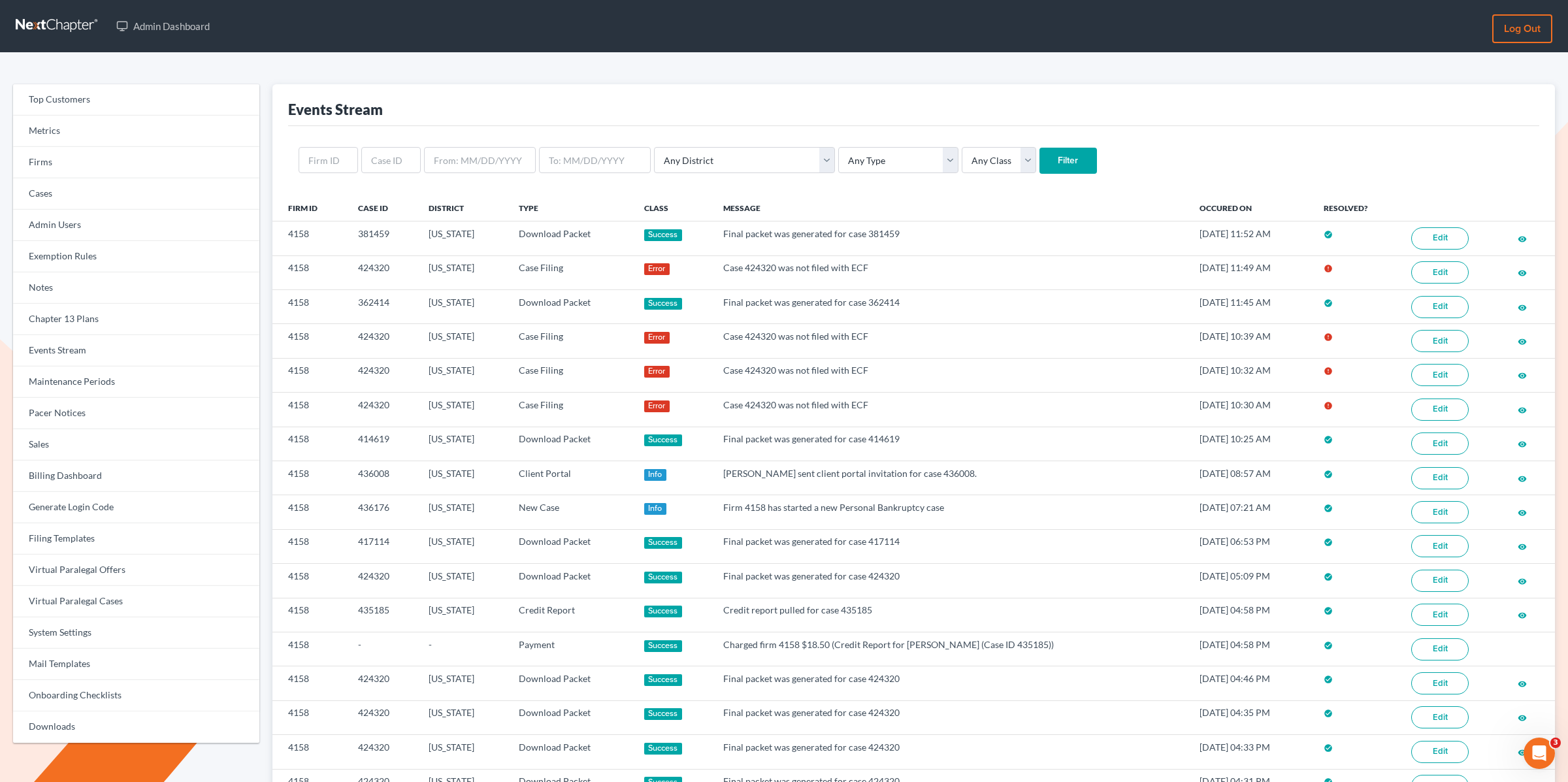
click at [756, 69] on div "Top Customers Metrics Firms Cases Admin Users Exemption Rules Notes Chapter 13 …" at bounding box center [784, 688] width 1568 height 1271
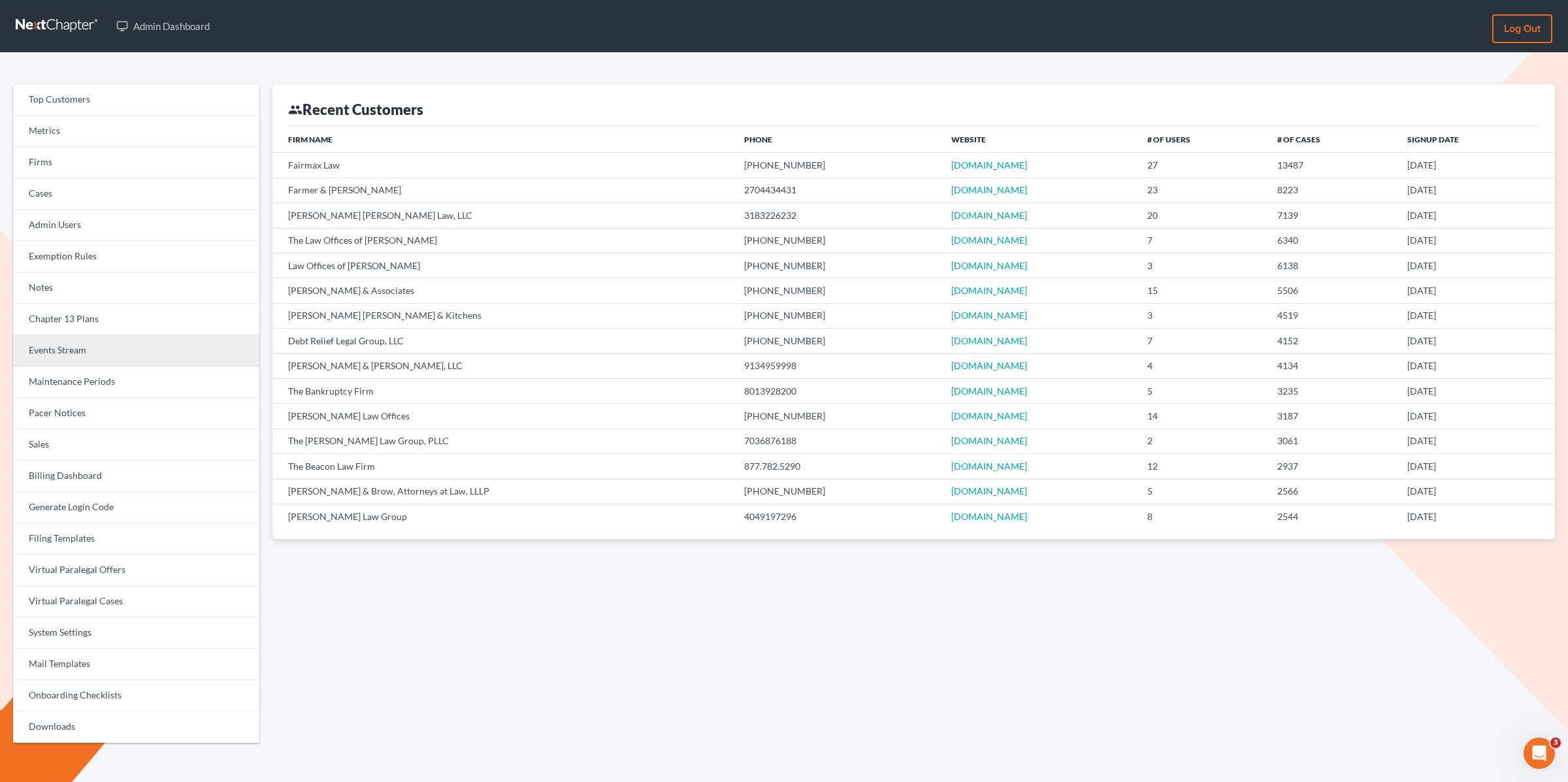
click at [66, 355] on link "Events Stream" at bounding box center [135, 351] width 246 height 31
click at [62, 352] on link "Events Stream" at bounding box center [135, 351] width 246 height 31
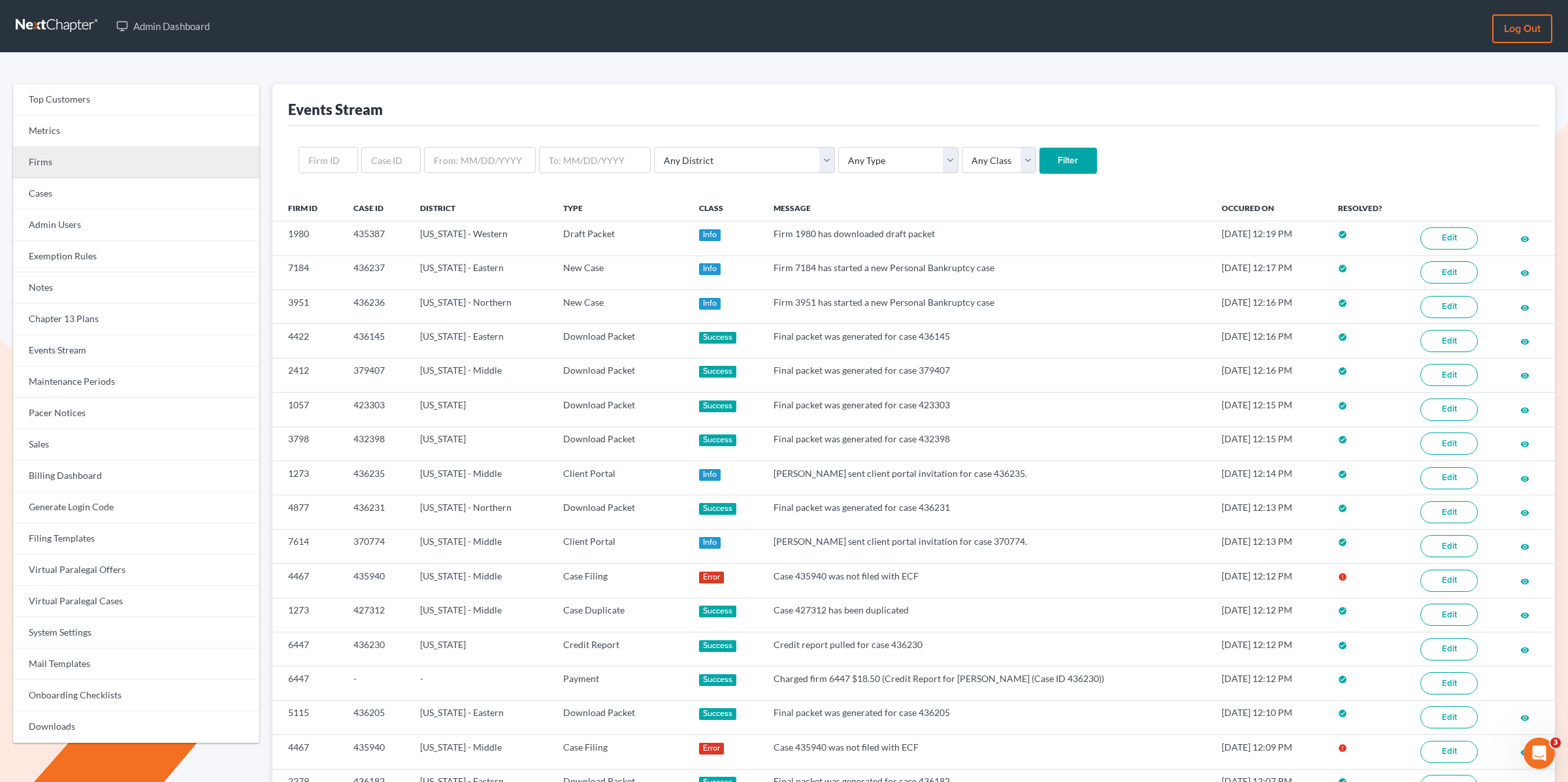
click at [124, 158] on link "Firms" at bounding box center [135, 163] width 246 height 31
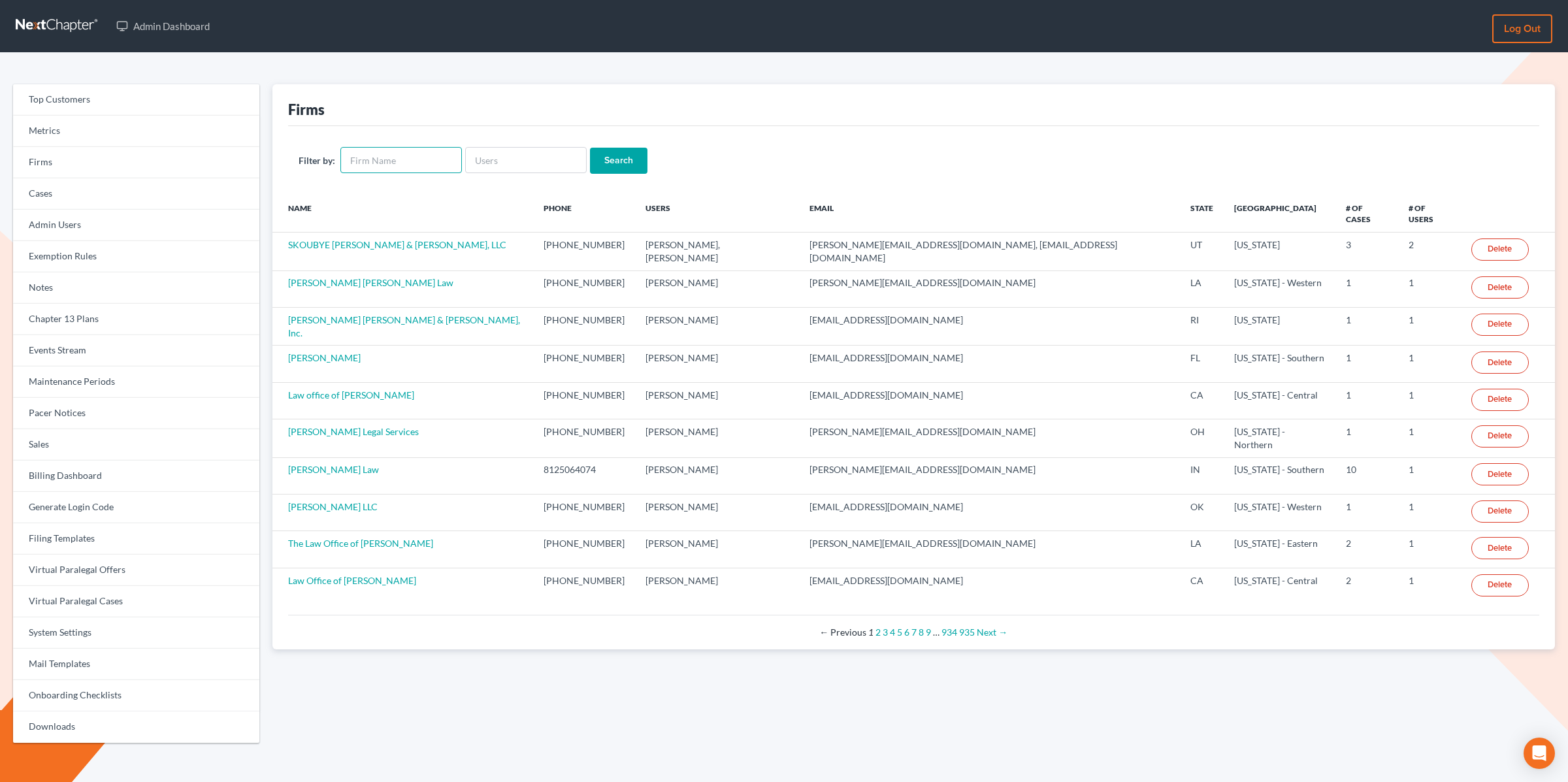
click at [382, 152] on input "text" at bounding box center [401, 160] width 122 height 26
type input "e"
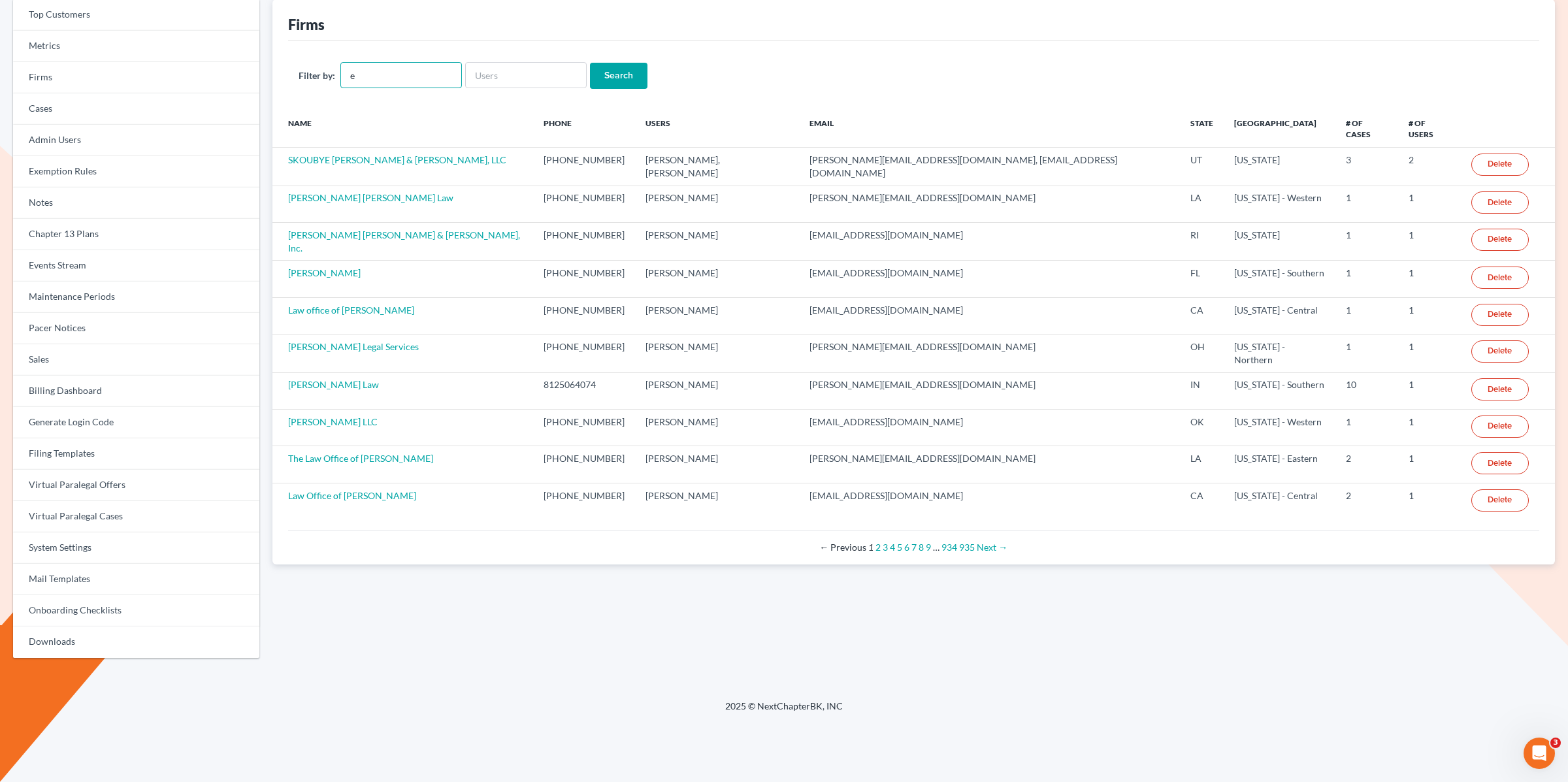
click at [404, 76] on input "e" at bounding box center [401, 75] width 122 height 26
click at [504, 81] on input "text" at bounding box center [526, 75] width 122 height 26
type input "e"
click at [42, 271] on link "Events Stream" at bounding box center [135, 266] width 246 height 31
click at [42, 262] on link "Events Stream" at bounding box center [135, 268] width 246 height 31
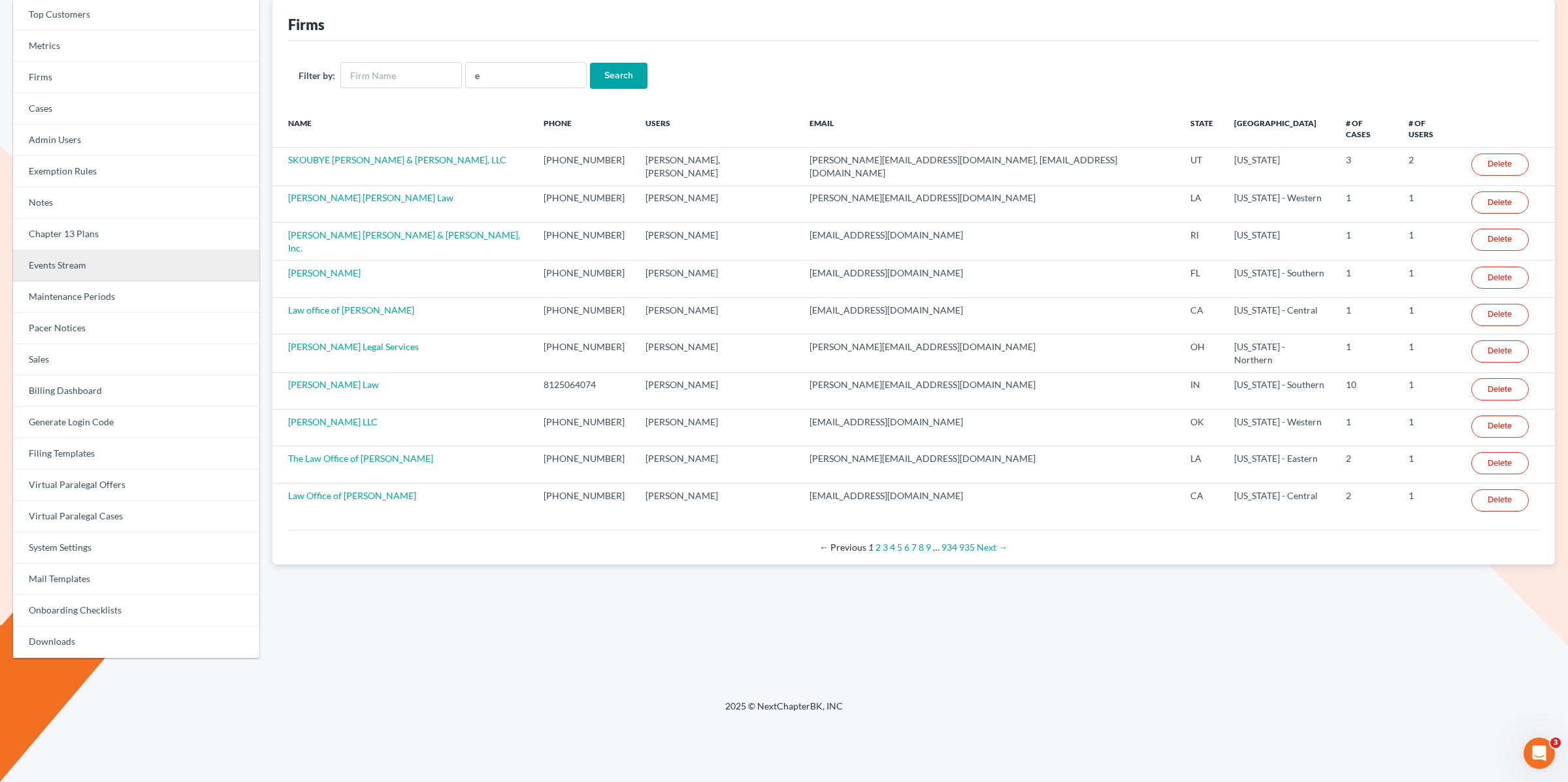
scroll to position [84, 0]
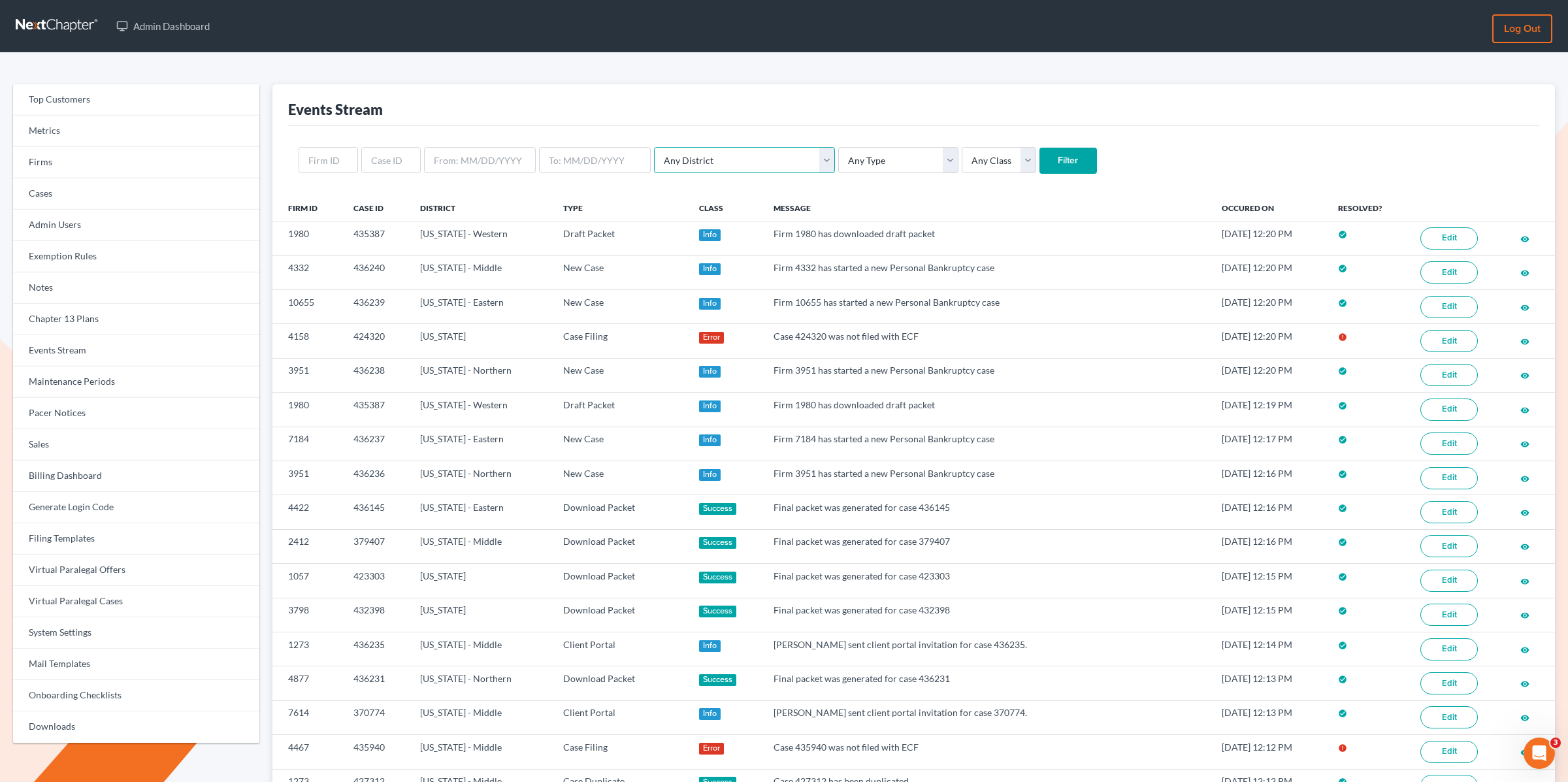
click at [654, 158] on select "Any District [US_STATE] - [GEOGRAPHIC_DATA] [US_STATE] - [GEOGRAPHIC_DATA] [US_…" at bounding box center [744, 160] width 181 height 26
select select "73"
click at [654, 147] on select "Any District [US_STATE] - [GEOGRAPHIC_DATA] [US_STATE] - [GEOGRAPHIC_DATA] [US_…" at bounding box center [744, 160] width 181 height 26
click at [1039, 150] on input "Filter" at bounding box center [1068, 160] width 57 height 26
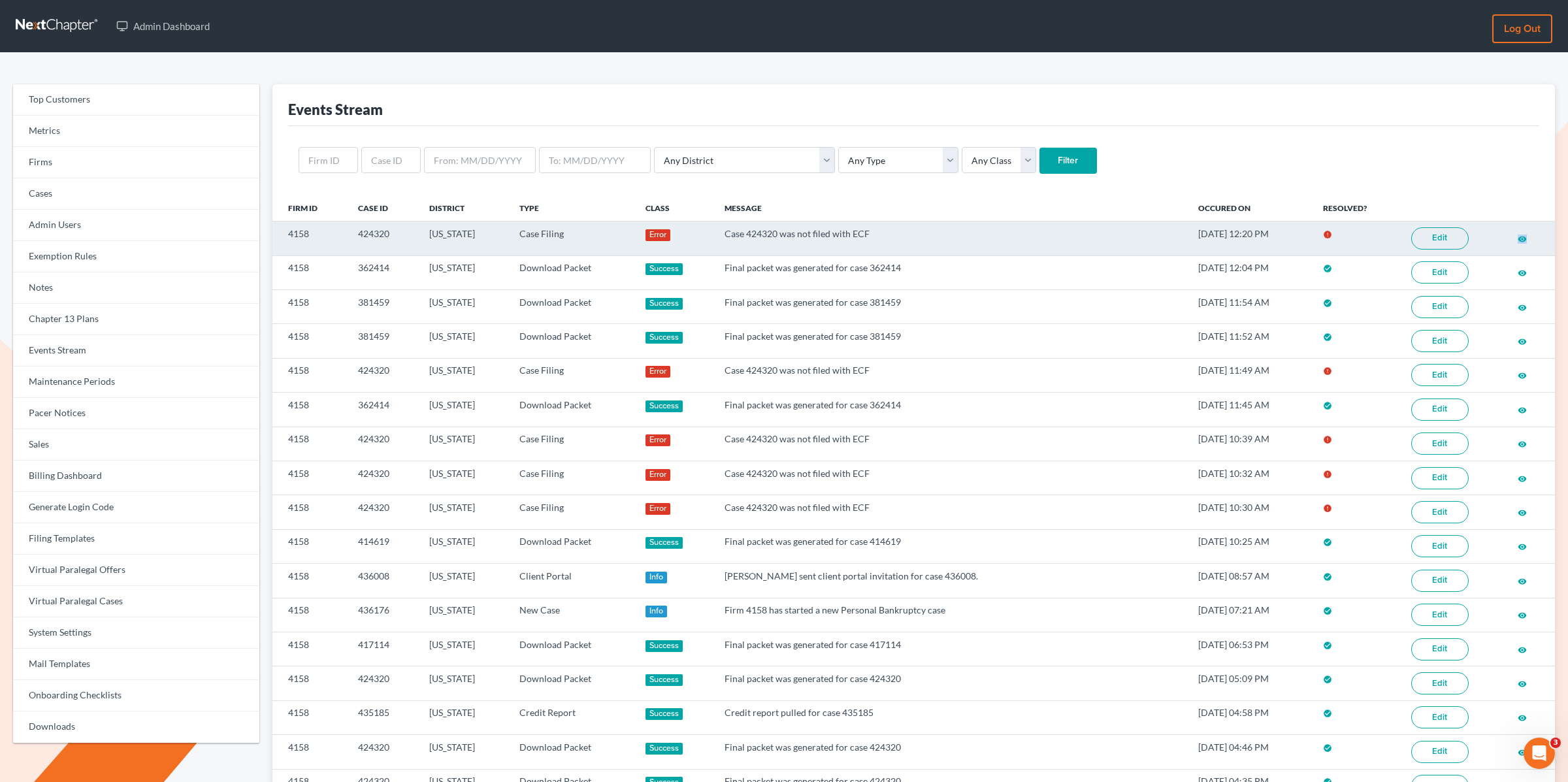
click at [1426, 232] on link "Edit" at bounding box center [1439, 239] width 57 height 22
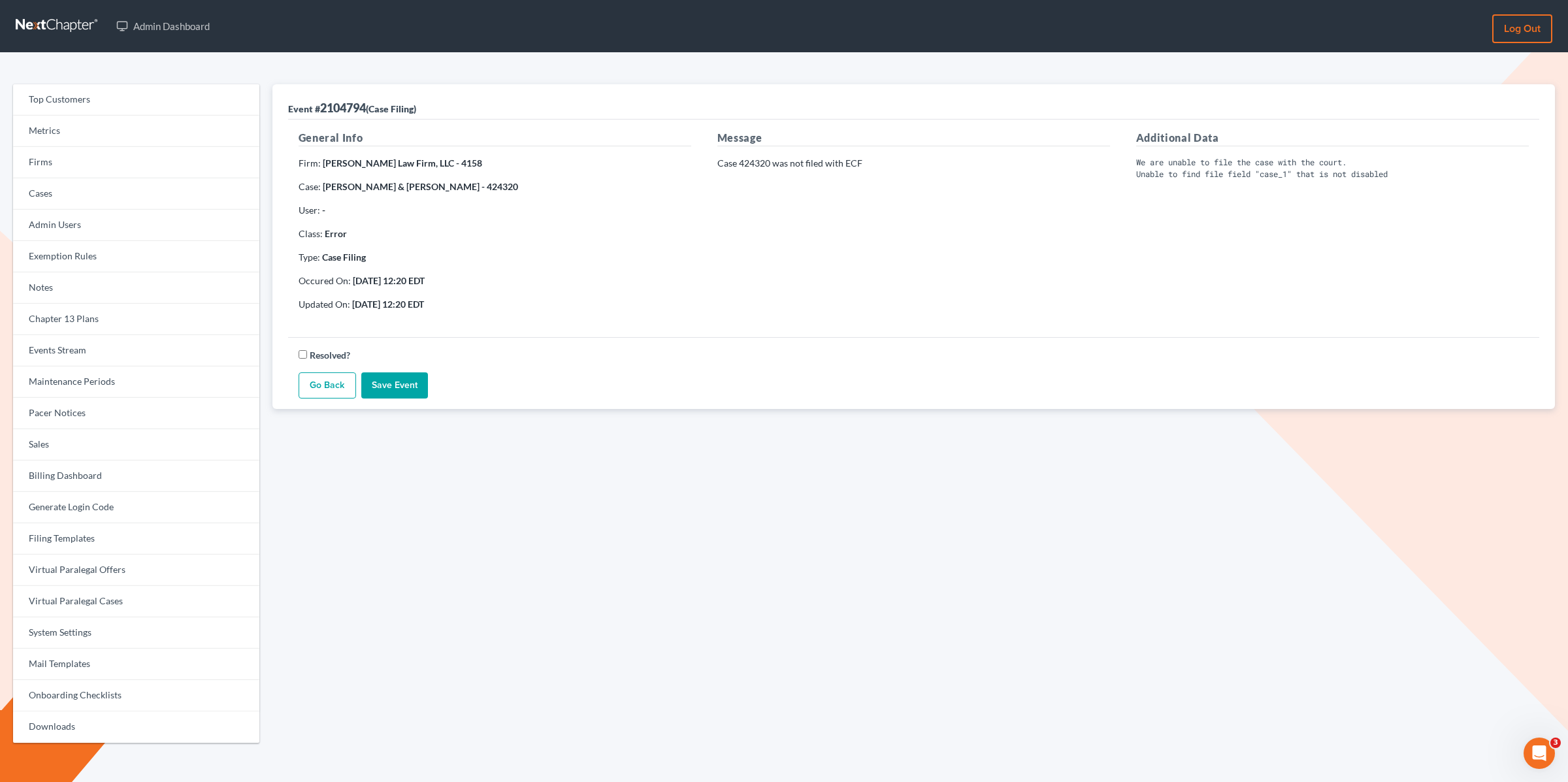
scroll to position [6, 0]
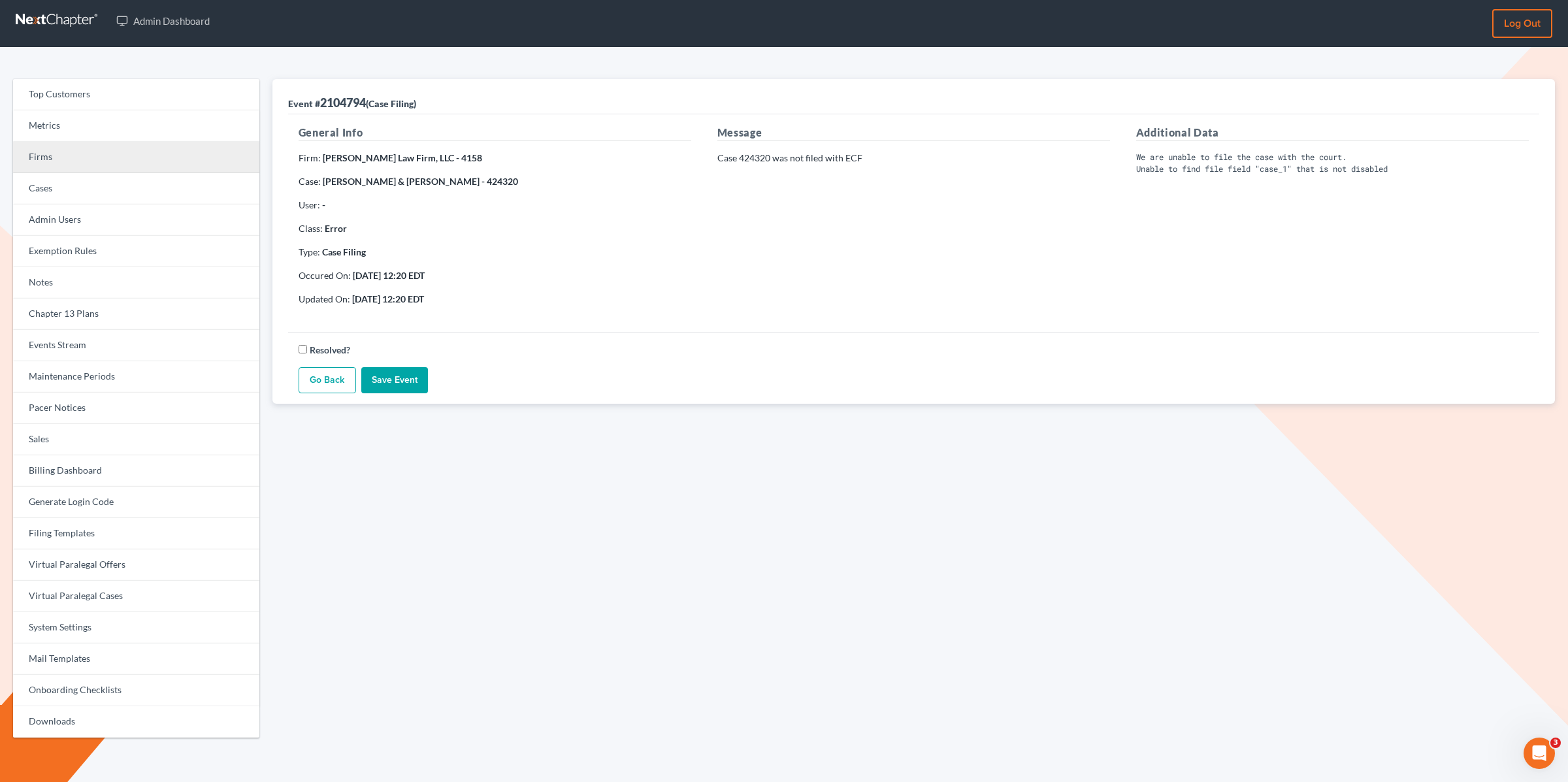
click at [70, 151] on link "Firms" at bounding box center [135, 158] width 246 height 31
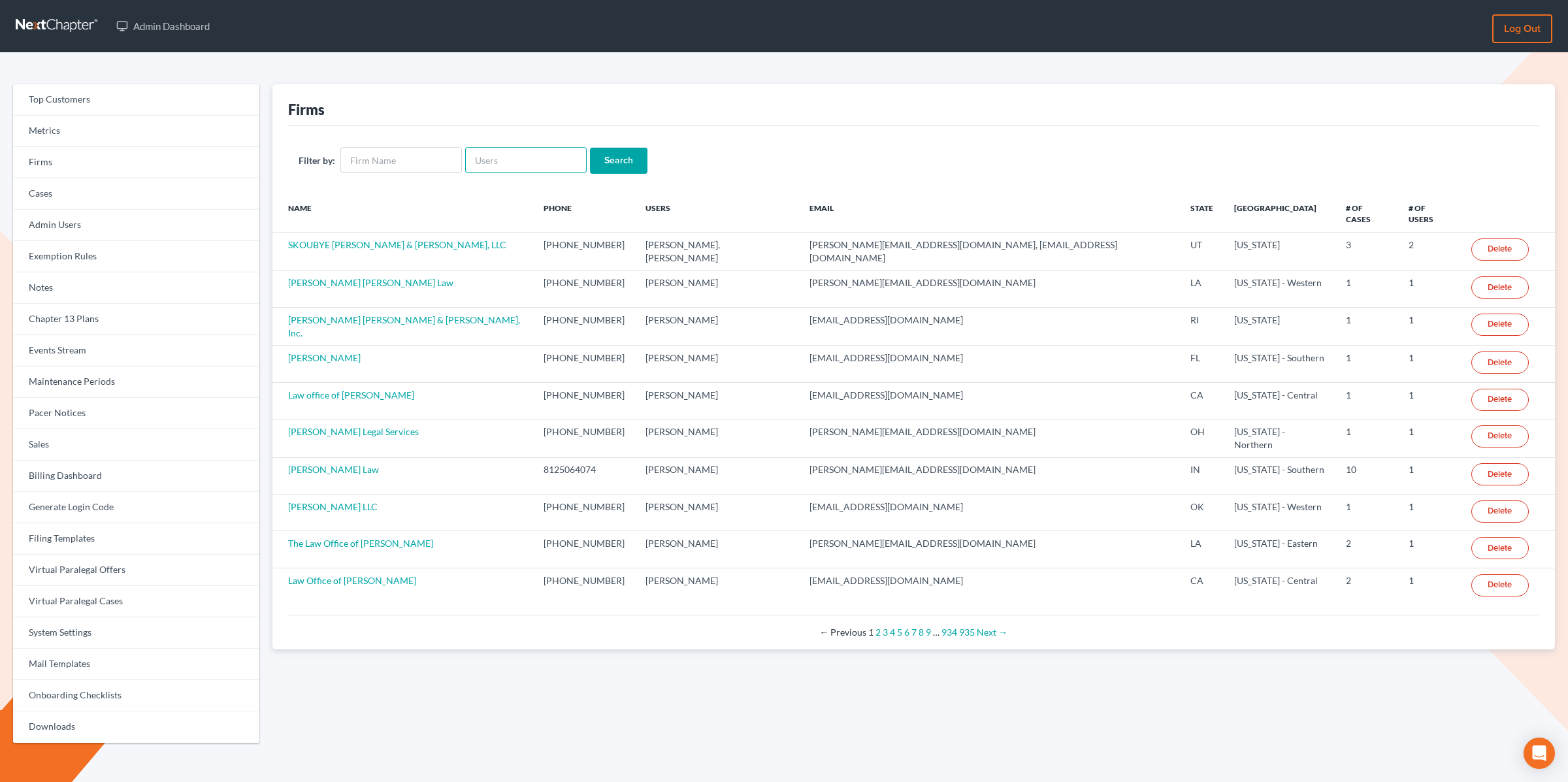
click at [506, 165] on input "text" at bounding box center [526, 160] width 122 height 26
paste input "[PERSON_NAME]"
type input "George Bruntz"
click at [602, 160] on input "Search" at bounding box center [618, 160] width 57 height 26
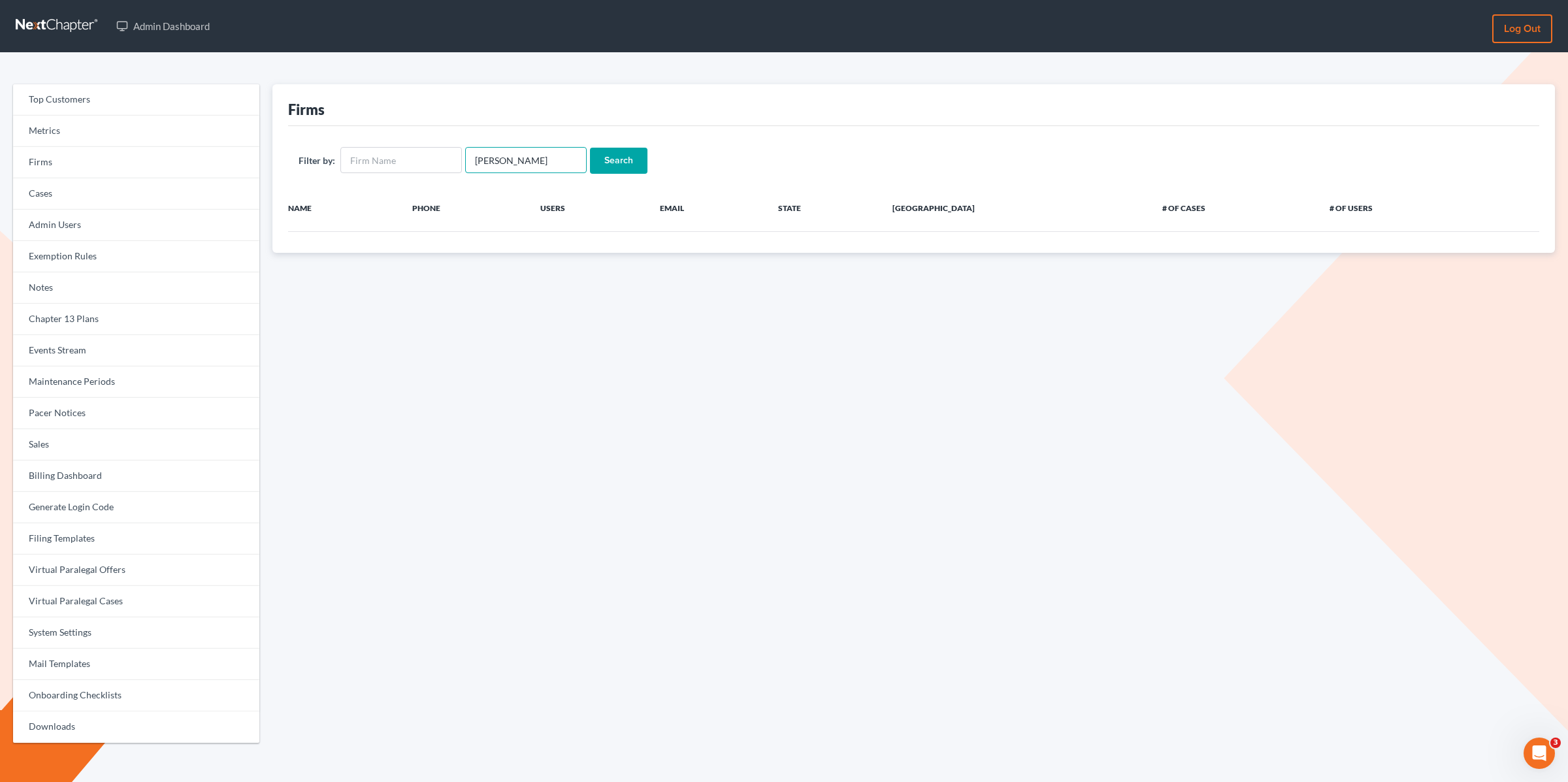
click at [498, 163] on input "[PERSON_NAME]" at bounding box center [526, 160] width 122 height 26
click at [500, 160] on input "[PERSON_NAME]" at bounding box center [526, 160] width 122 height 26
drag, startPoint x: 501, startPoint y: 160, endPoint x: 453, endPoint y: 144, distance: 50.6
click at [465, 154] on input "[PERSON_NAME]" at bounding box center [526, 160] width 122 height 26
type input "[PERSON_NAME]"
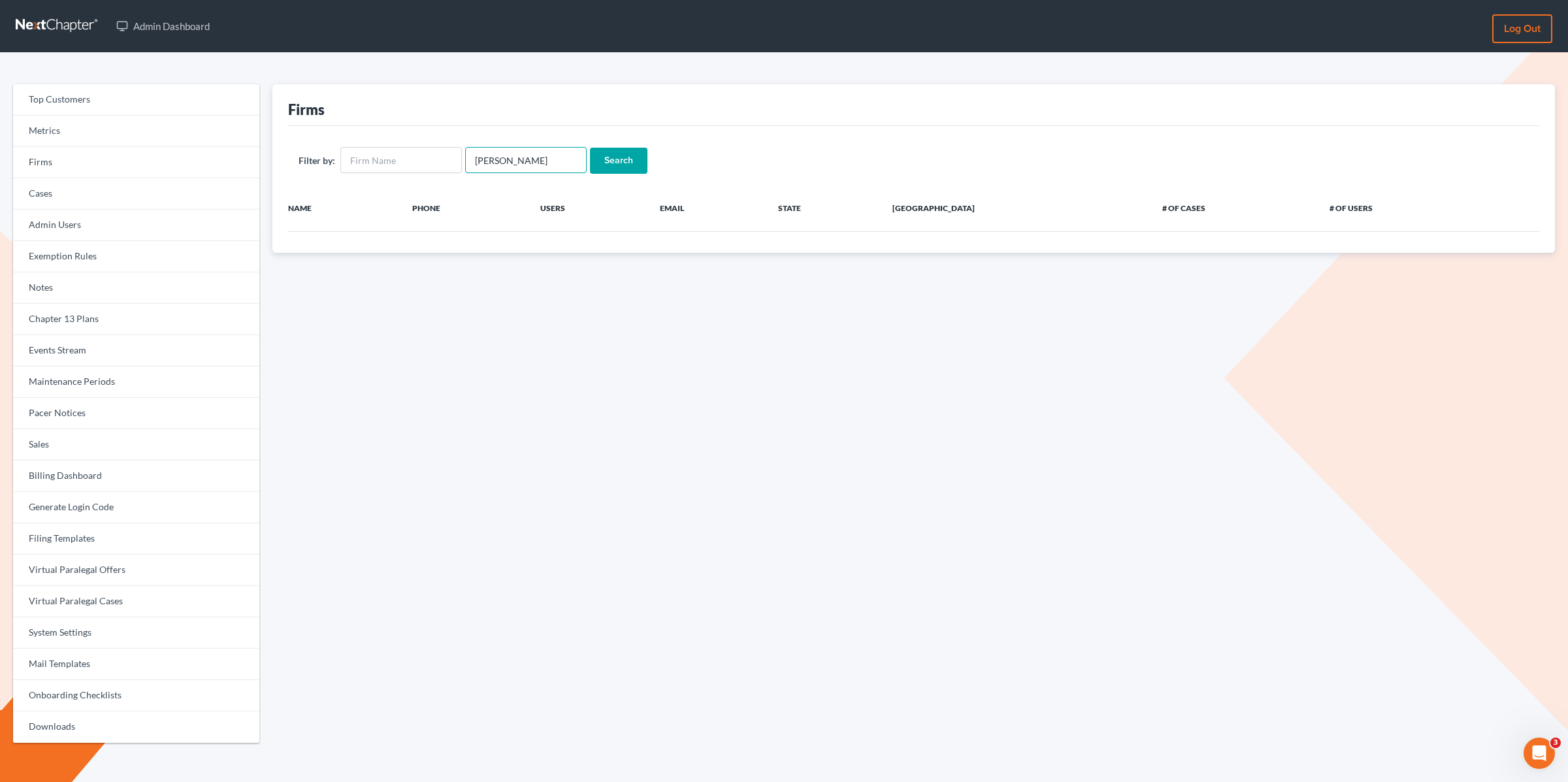
click at [590, 147] on input "Search" at bounding box center [618, 160] width 57 height 26
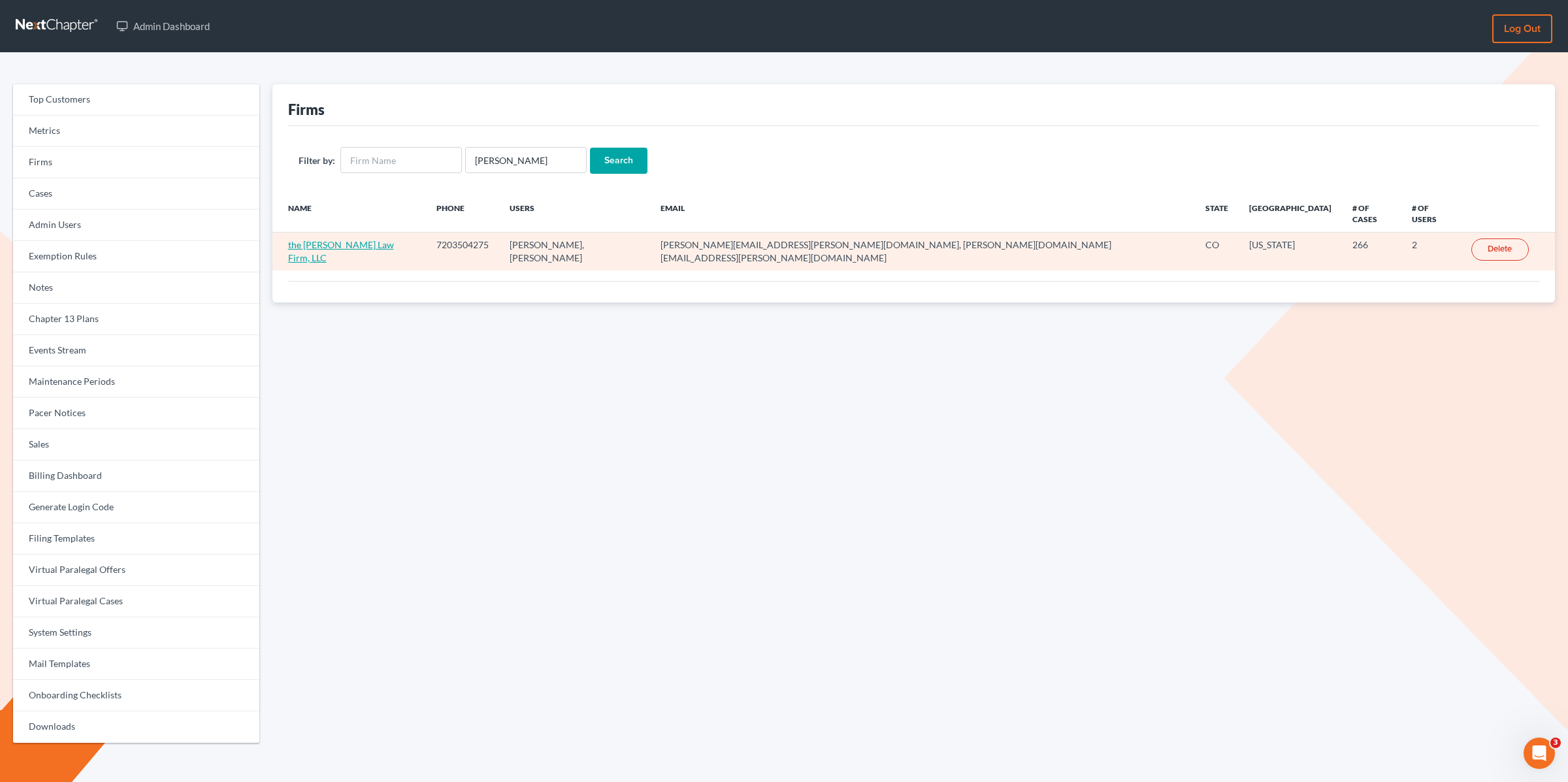
click at [338, 239] on link "the [PERSON_NAME] Law Firm, LLC" at bounding box center [341, 251] width 106 height 24
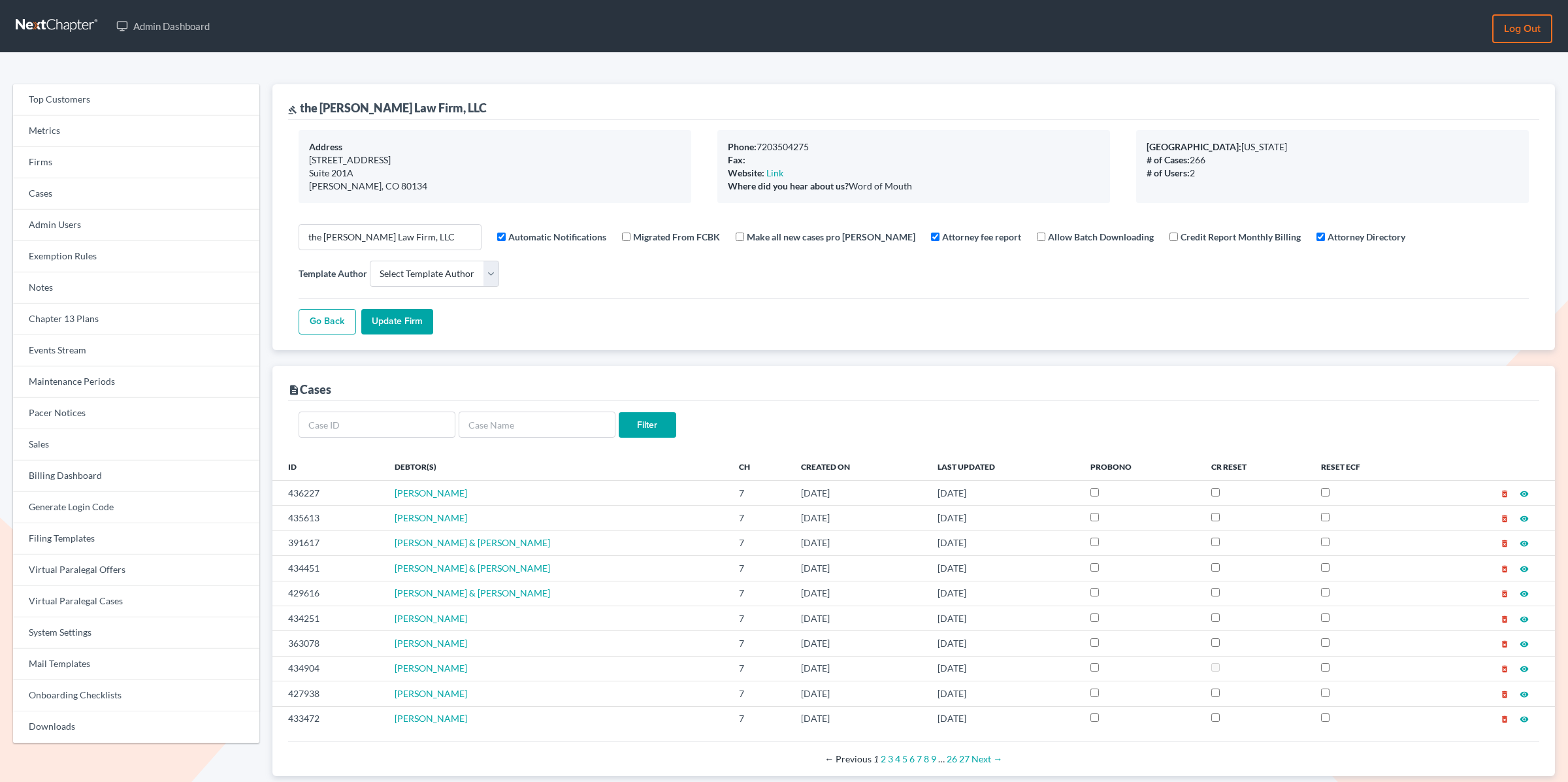
select select
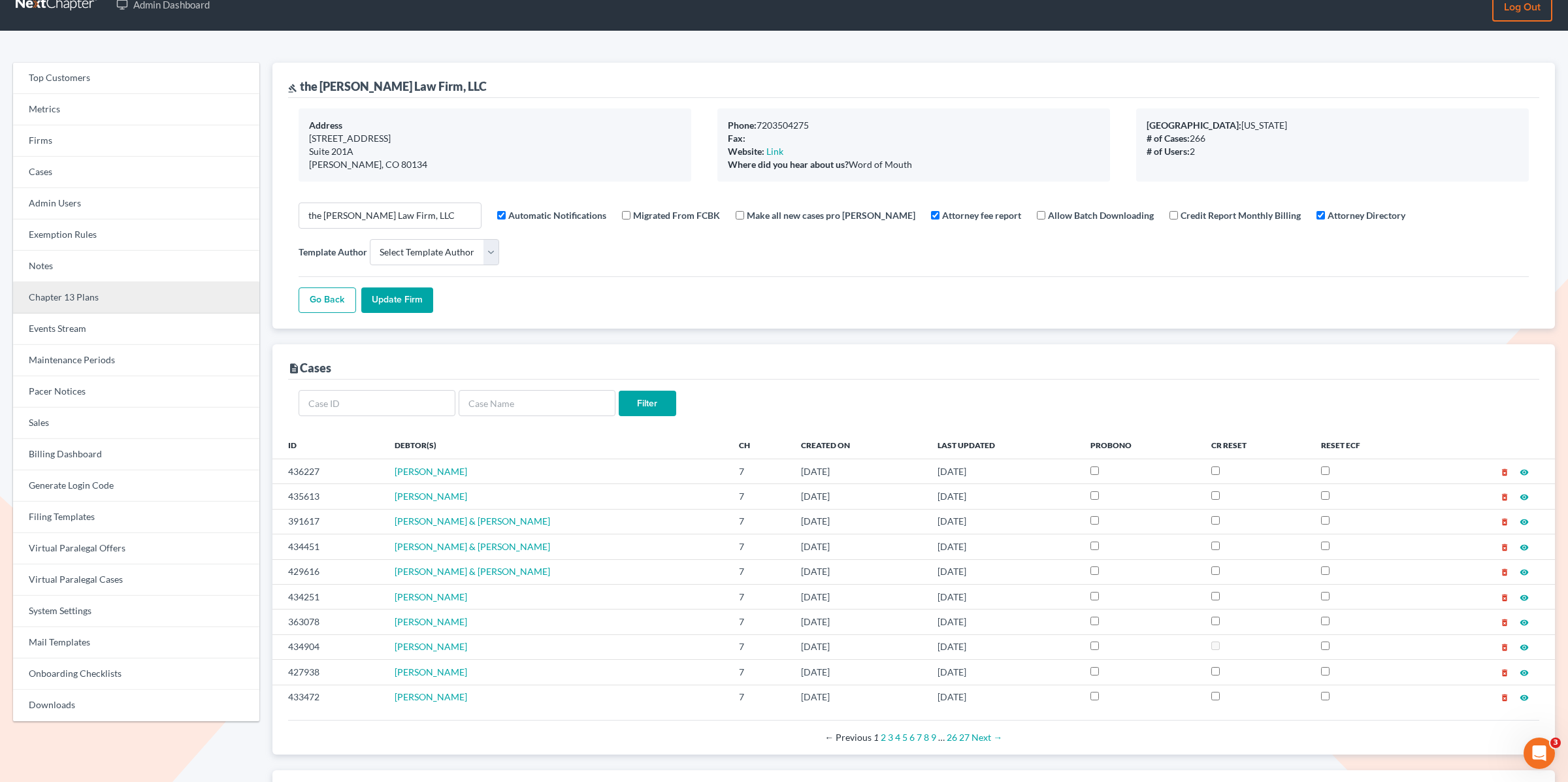
scroll to position [18, 0]
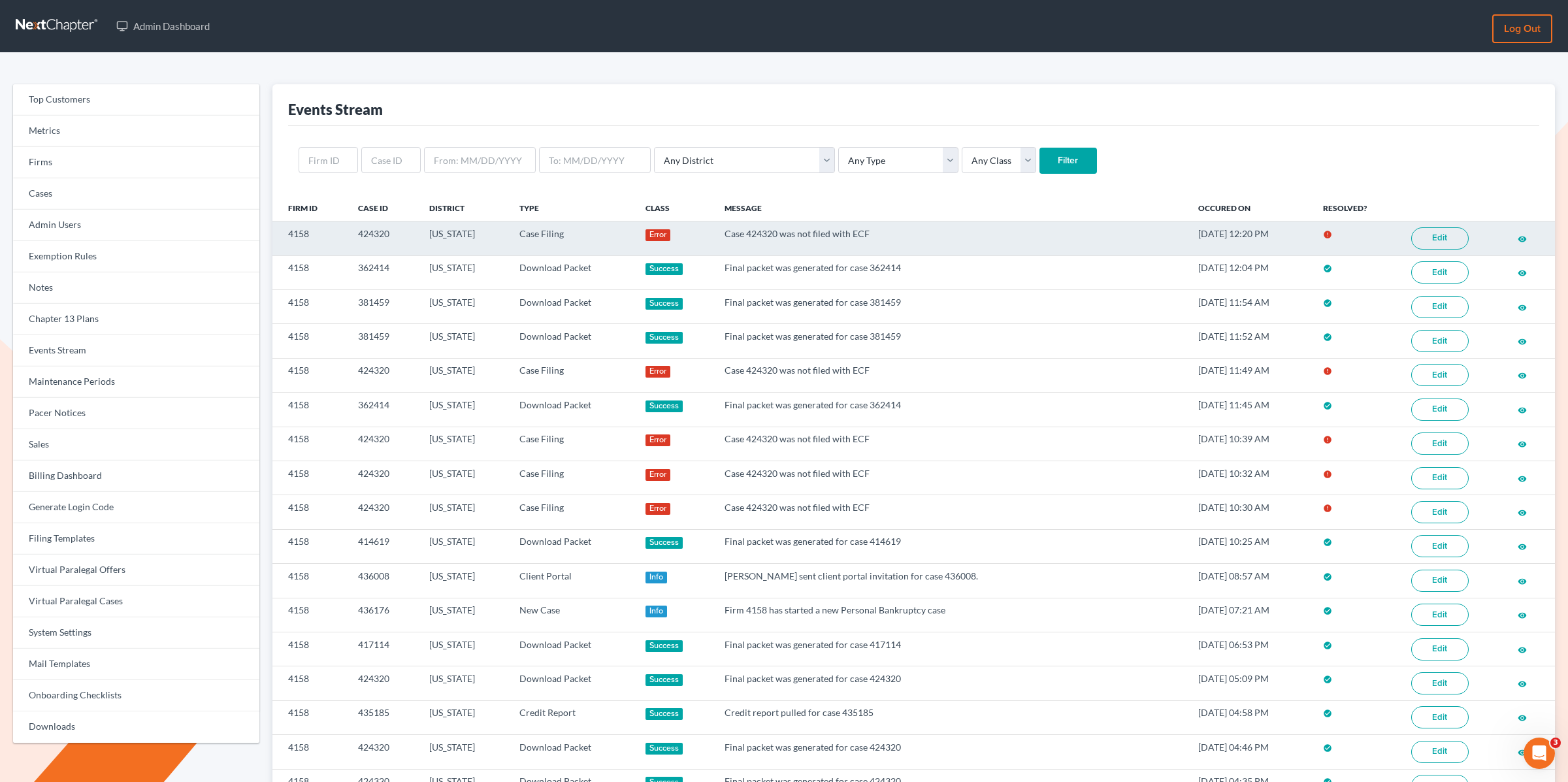
click at [1428, 236] on link "Edit" at bounding box center [1439, 239] width 57 height 22
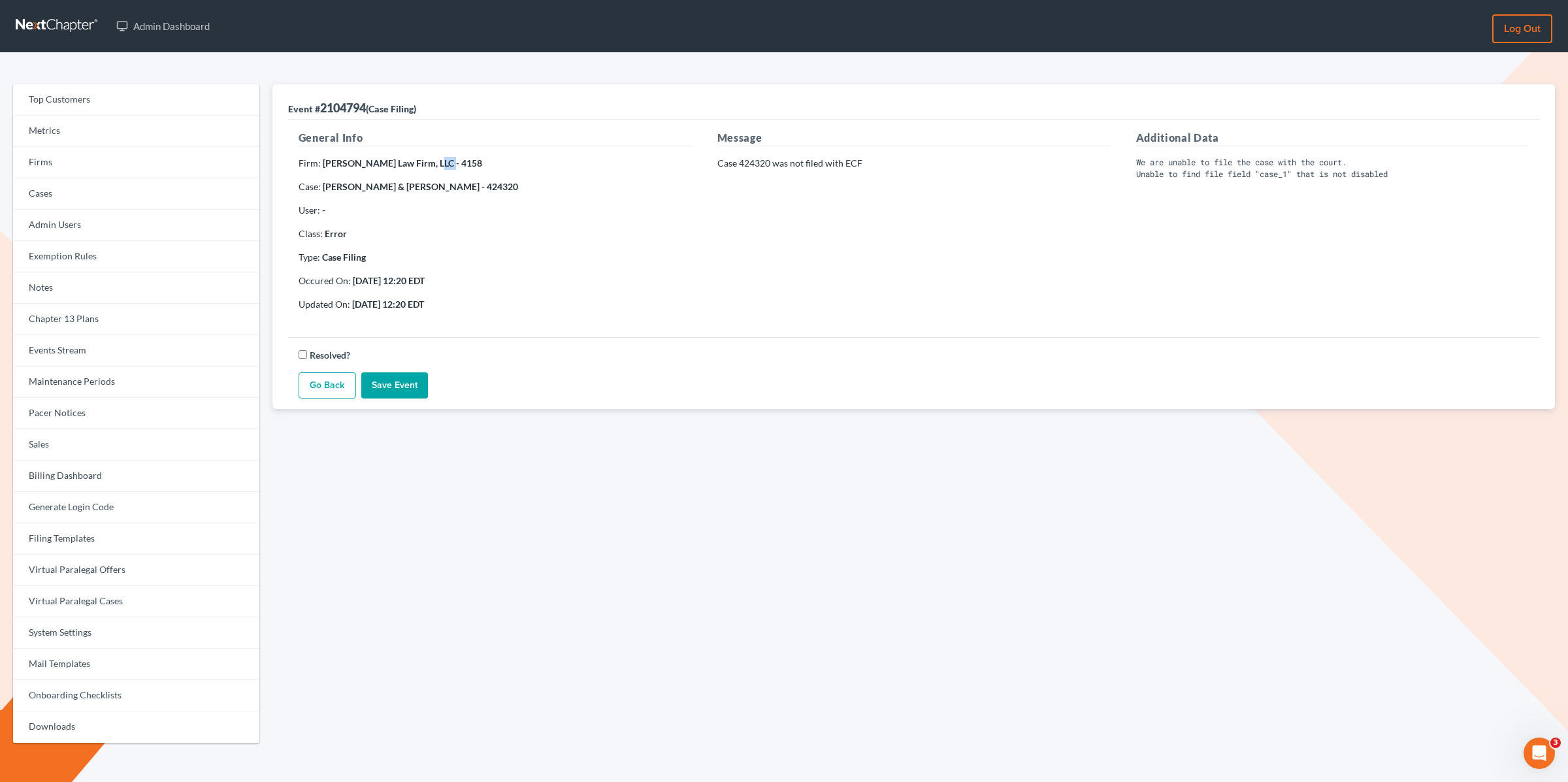
click at [427, 163] on strong "[PERSON_NAME] Law Firm, LLC - 4158" at bounding box center [402, 163] width 159 height 11
drag, startPoint x: 414, startPoint y: 165, endPoint x: 332, endPoint y: 166, distance: 82.0
click at [322, 165] on strong "Meredith Law Firm, LLC - 4158" at bounding box center [402, 163] width 159 height 11
copy strong "[PERSON_NAME] Law Firm, LLC"
click at [79, 165] on link "Firms" at bounding box center [135, 163] width 246 height 31
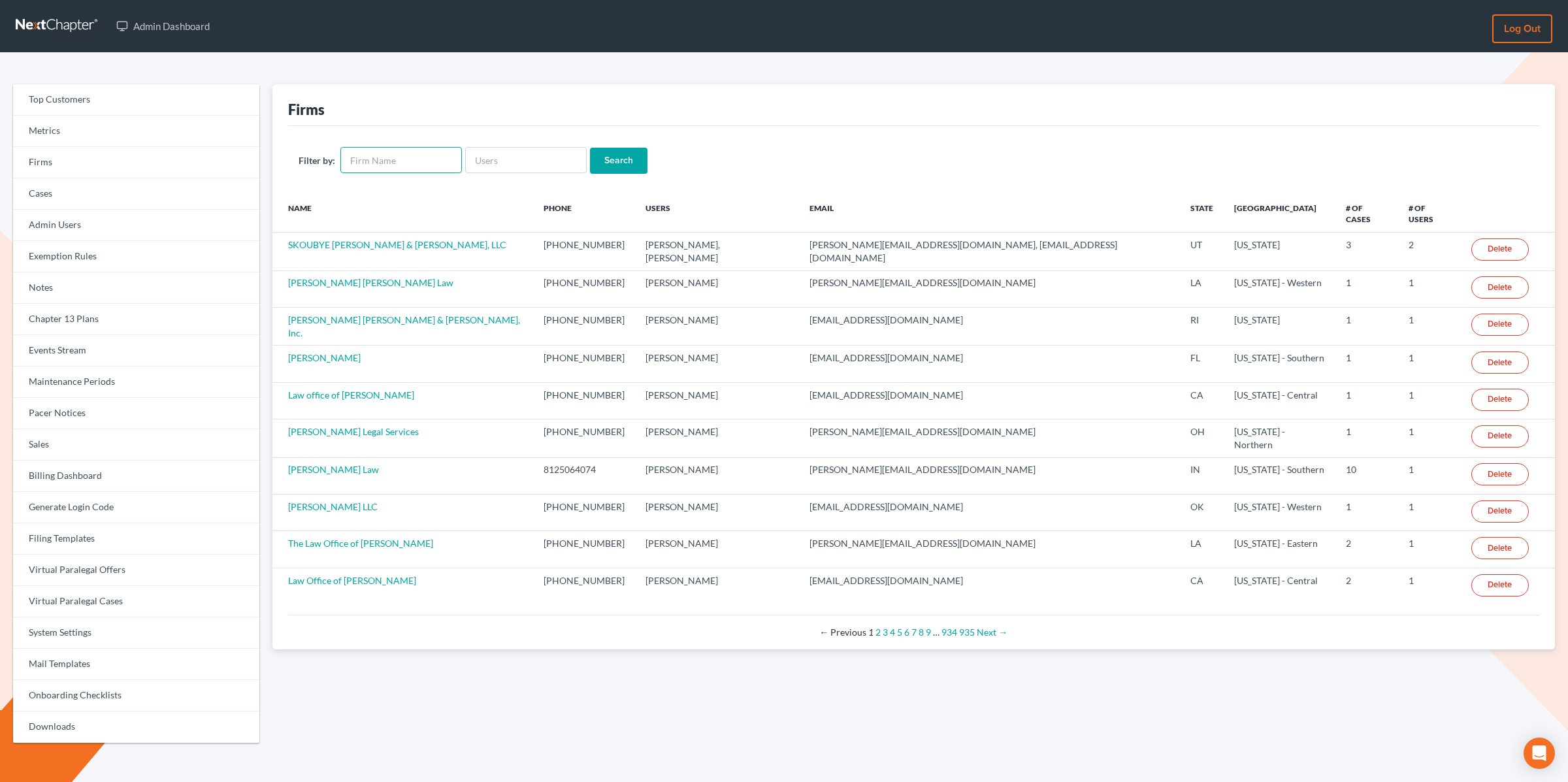
click at [373, 156] on input "text" at bounding box center [401, 160] width 122 height 26
paste input "[PERSON_NAME] Law Firm, LLC"
type input "[PERSON_NAME] Law Firm, LLC"
click at [609, 160] on input "Search" at bounding box center [618, 160] width 57 height 26
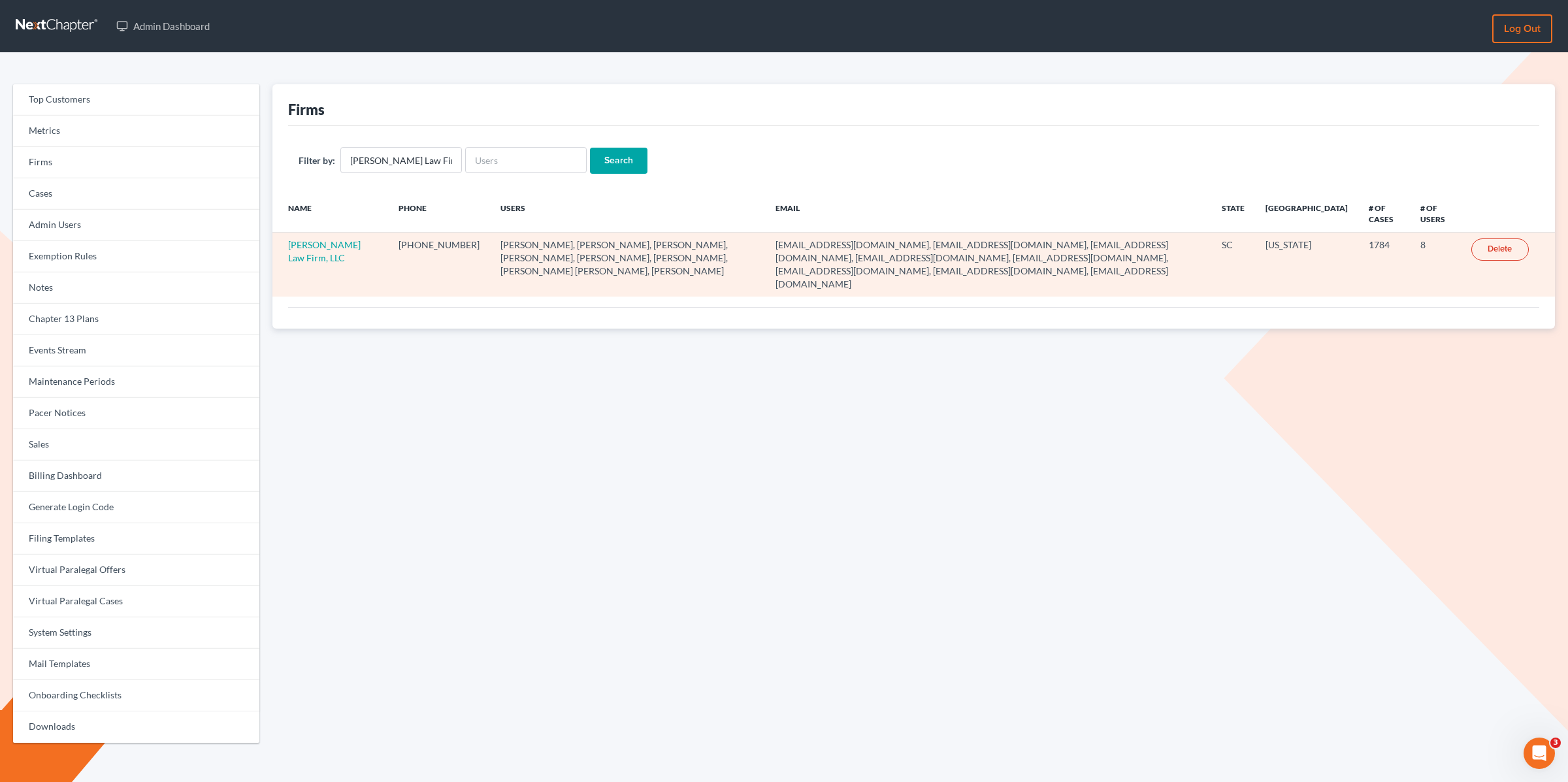
click at [294, 249] on td "[PERSON_NAME] Law Firm, LLC" at bounding box center [331, 263] width 116 height 64
click at [302, 241] on link "[PERSON_NAME] Law Firm, LLC" at bounding box center [324, 251] width 73 height 24
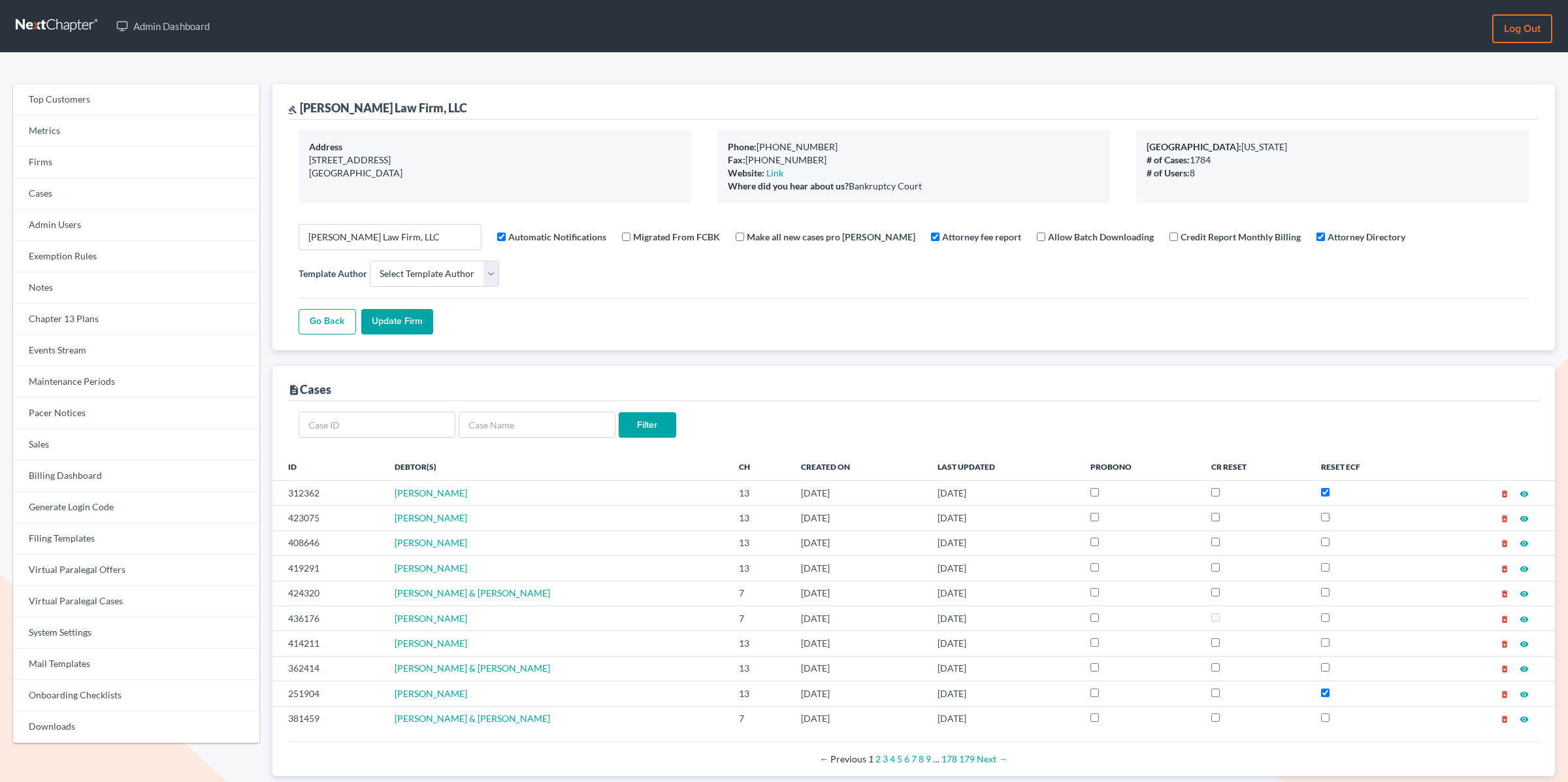
select select
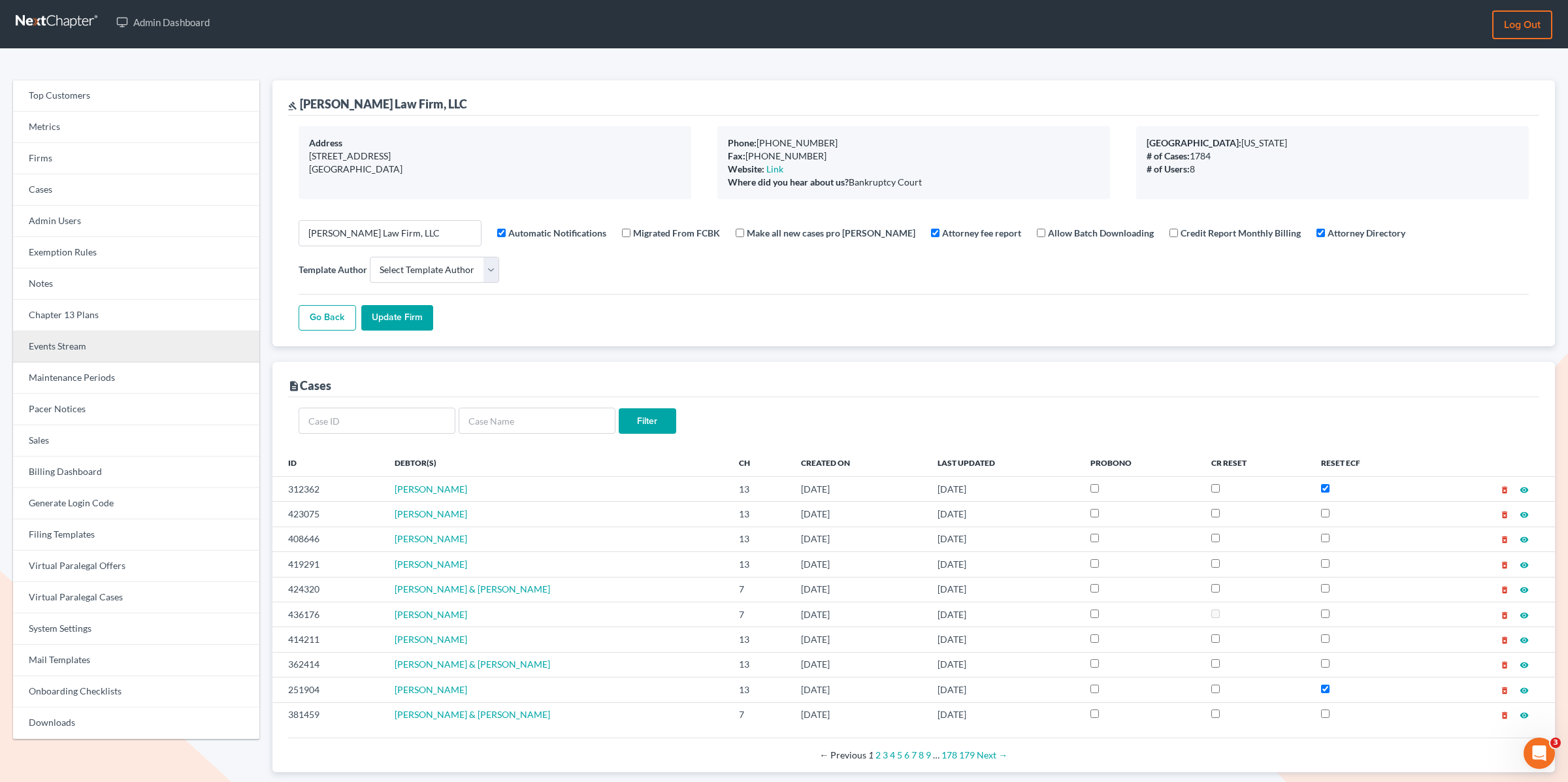
click at [44, 351] on link "Events Stream" at bounding box center [135, 346] width 246 height 31
click at [46, 344] on link "Events Stream" at bounding box center [135, 346] width 246 height 31
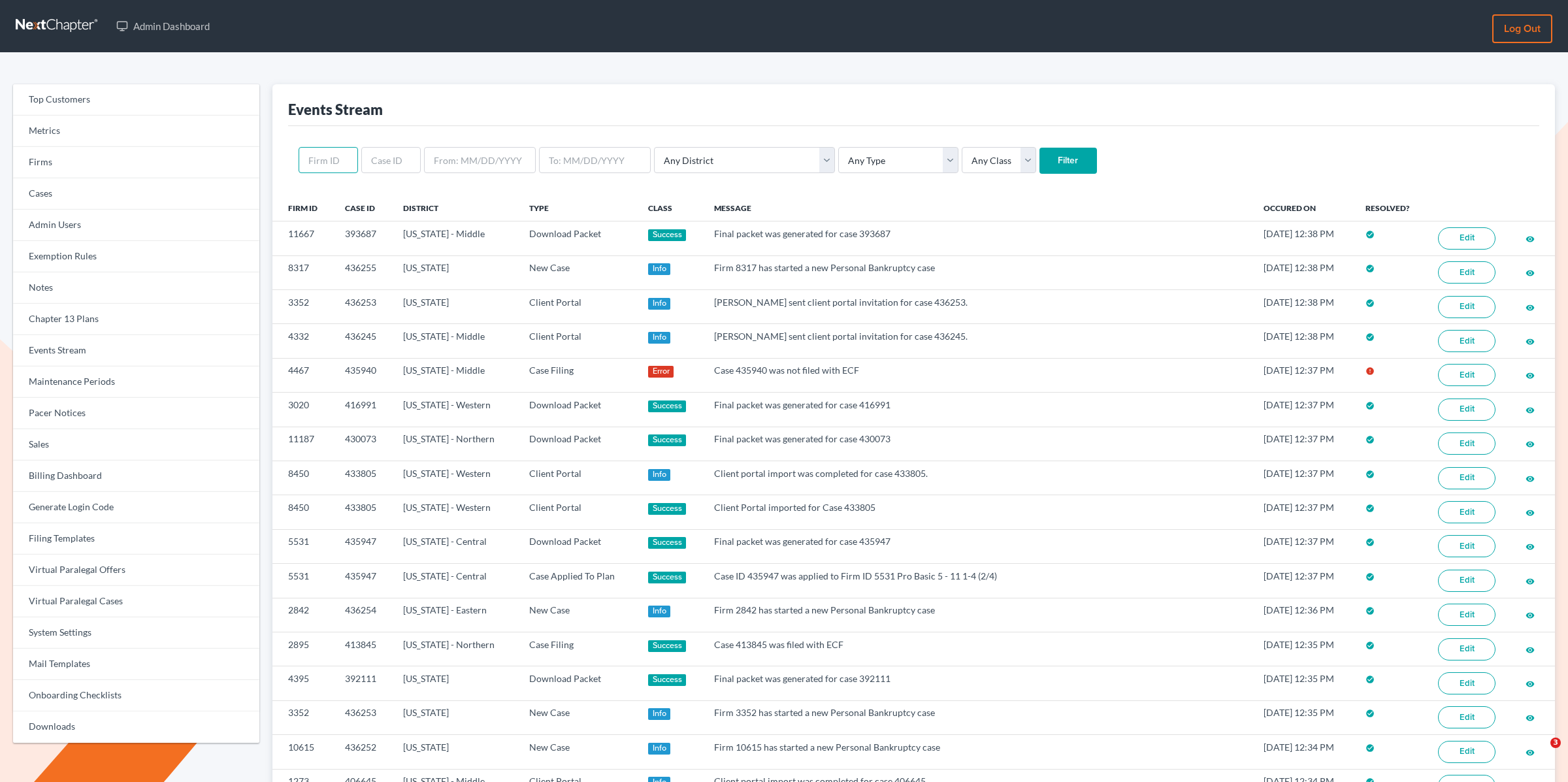
click at [333, 158] on input "text" at bounding box center [328, 160] width 60 height 26
click at [384, 158] on input "text" at bounding box center [391, 160] width 60 height 26
paste input "[PERSON_NAME] Law Firm, LLC"
type input "[PERSON_NAME] Law Firm, LLC"
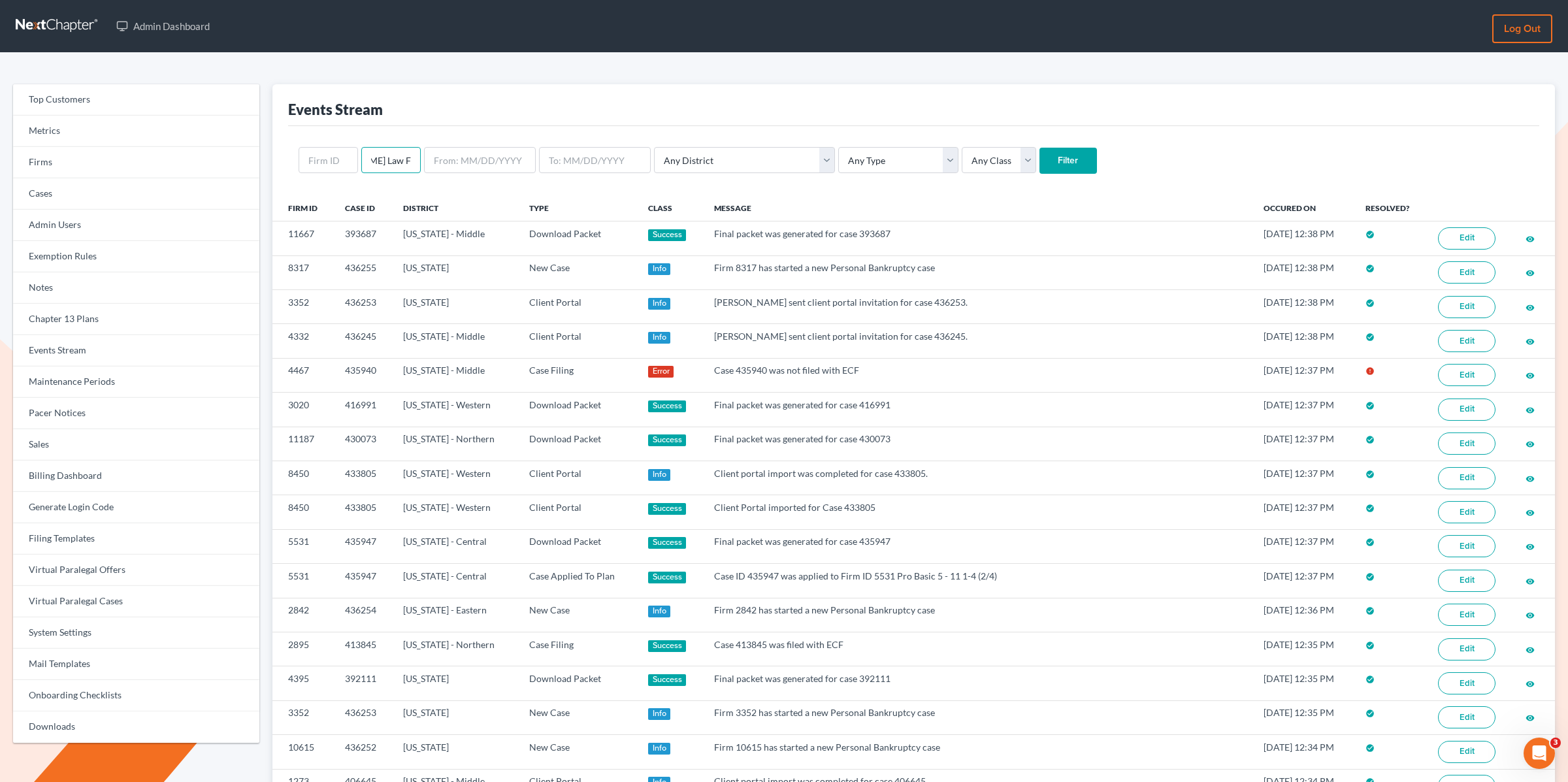
click at [387, 156] on input "[PERSON_NAME] Law Firm, LLC" at bounding box center [391, 160] width 60 height 26
click at [386, 156] on input "[PERSON_NAME] Law Firm, LLC" at bounding box center [391, 160] width 60 height 26
type input "435940"
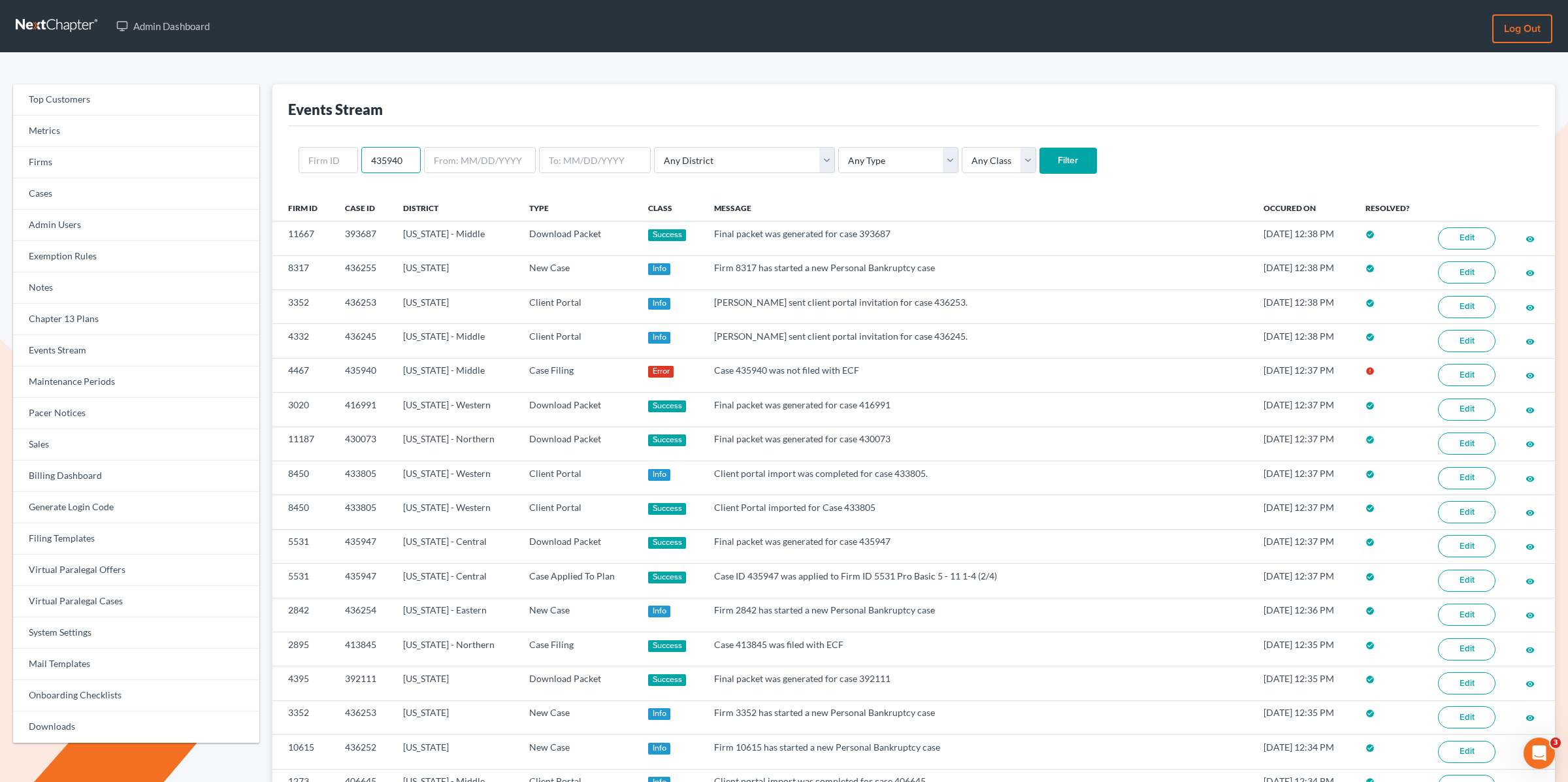
click at [1039, 147] on input "Filter" at bounding box center [1068, 160] width 57 height 26
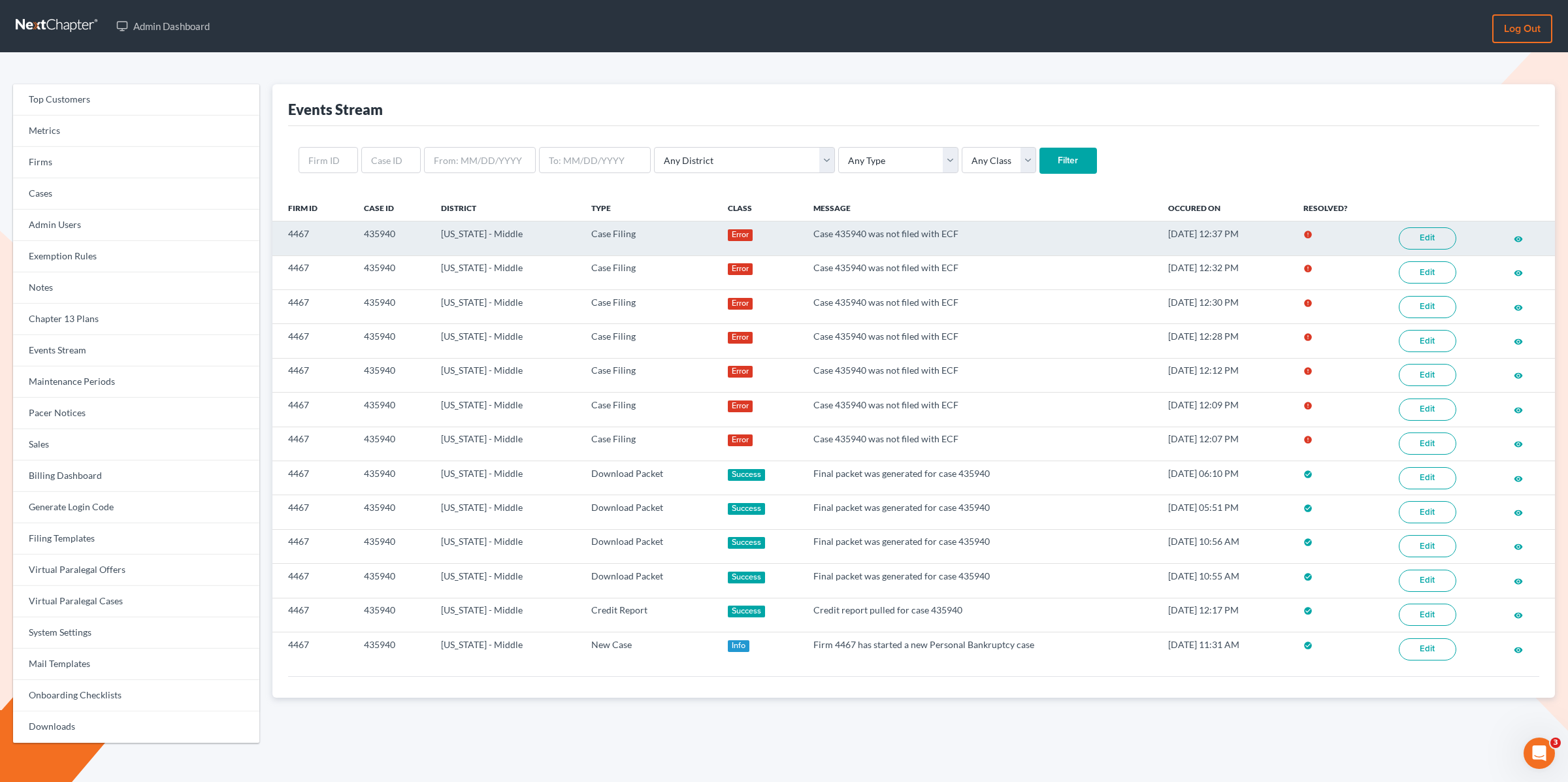
click at [1426, 241] on link "Edit" at bounding box center [1427, 239] width 57 height 22
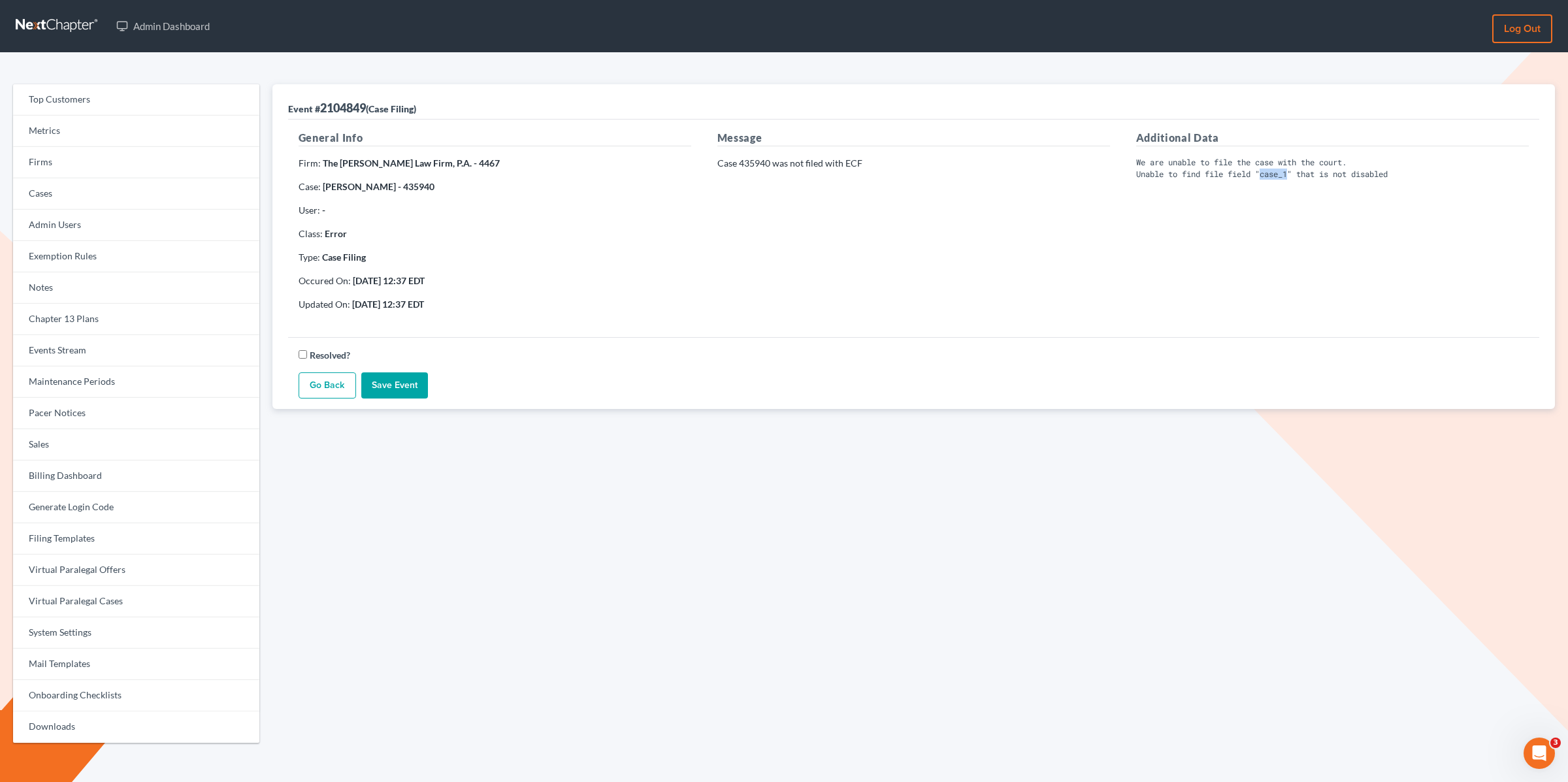
drag, startPoint x: 1293, startPoint y: 173, endPoint x: 1266, endPoint y: 177, distance: 27.3
click at [1265, 177] on pre "We are unable to file the case with the court. Unable to find file field "case_…" at bounding box center [1332, 168] width 392 height 23
click at [1108, 215] on div "Message Case 435940 was not filed with ECF" at bounding box center [913, 226] width 418 height 192
drag, startPoint x: 1292, startPoint y: 172, endPoint x: 1267, endPoint y: 173, distance: 25.0
click at [1267, 173] on pre "We are unable to file the case with the court. Unable to find file field "case_…" at bounding box center [1332, 168] width 392 height 23
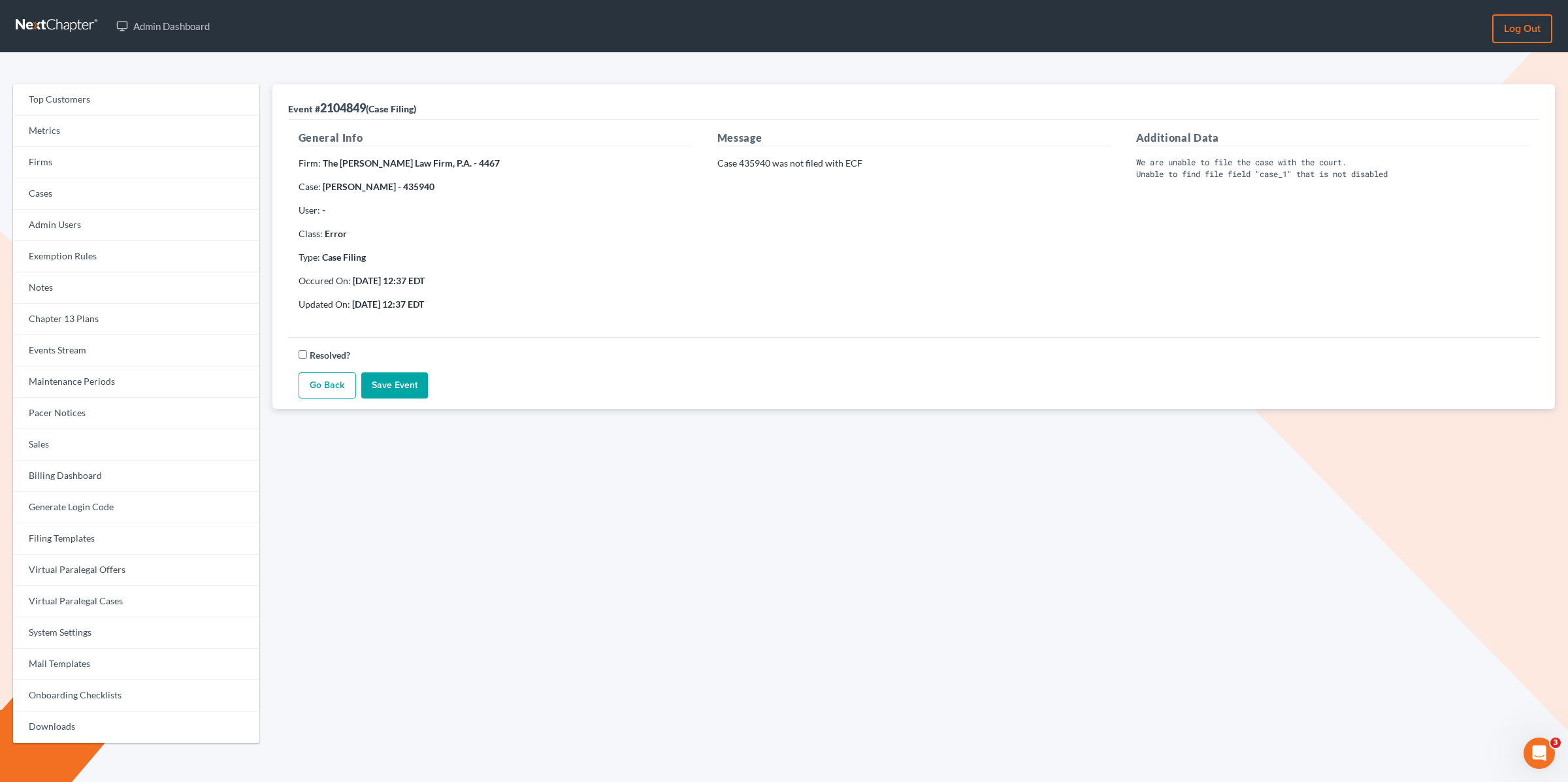
click at [393, 201] on div "General Info Firm: The Tancredo Law Firm, P.A. - 4467 Case: Philip Iovino - 435…" at bounding box center [495, 226] width 418 height 192
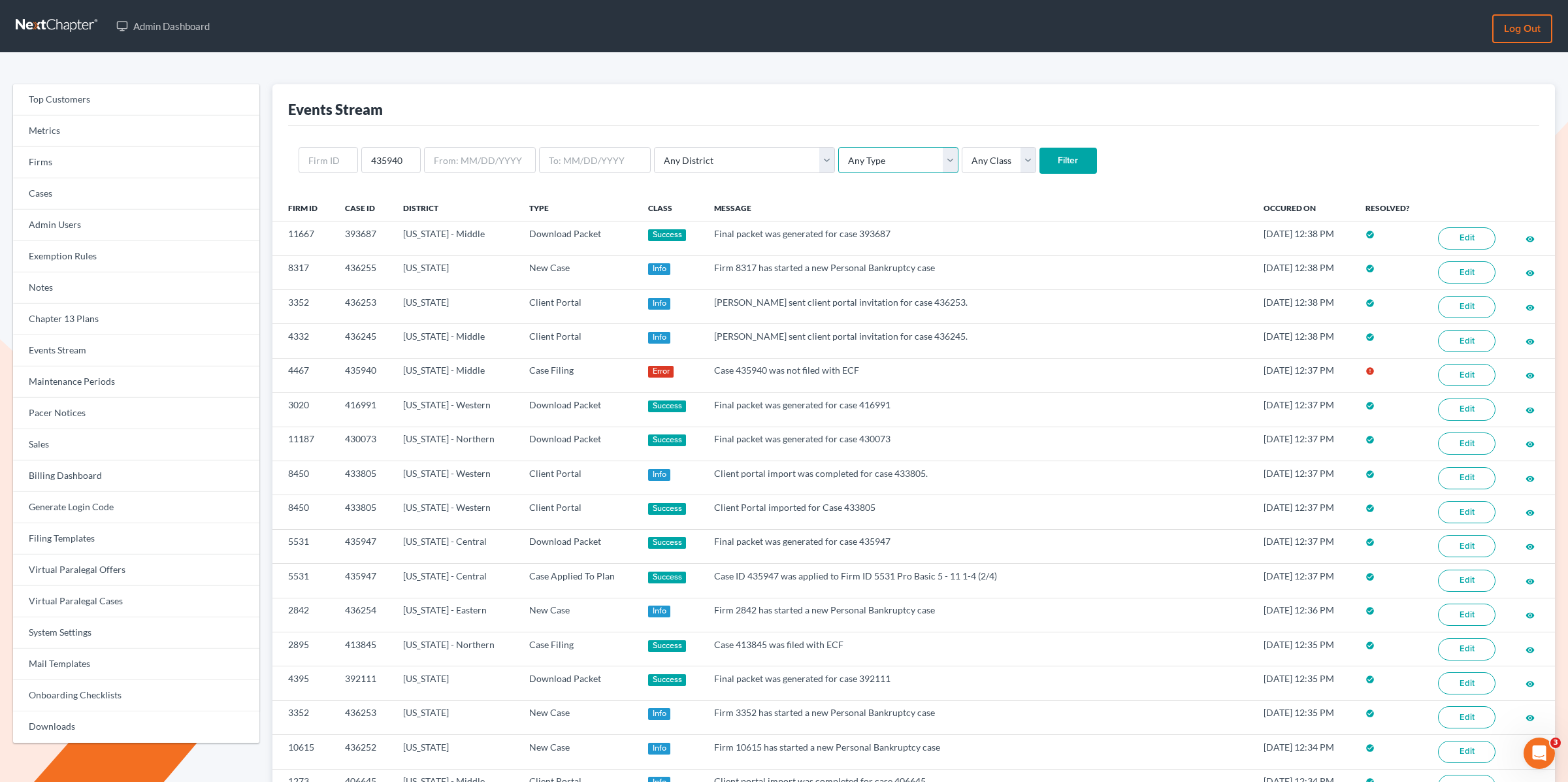
click at [840, 163] on select "Any Type Case Applied To Plan Case Archive Case Duplicate Case Filing Chapter 1…" at bounding box center [898, 160] width 120 height 26
select select "case_filing"
click at [838, 147] on select "Any Type Case Applied To Plan Case Archive Case Duplicate Case Filing Chapter 1…" at bounding box center [898, 160] width 120 height 26
click at [962, 158] on select "Any Class Success Error Info" at bounding box center [999, 160] width 75 height 26
select select "success"
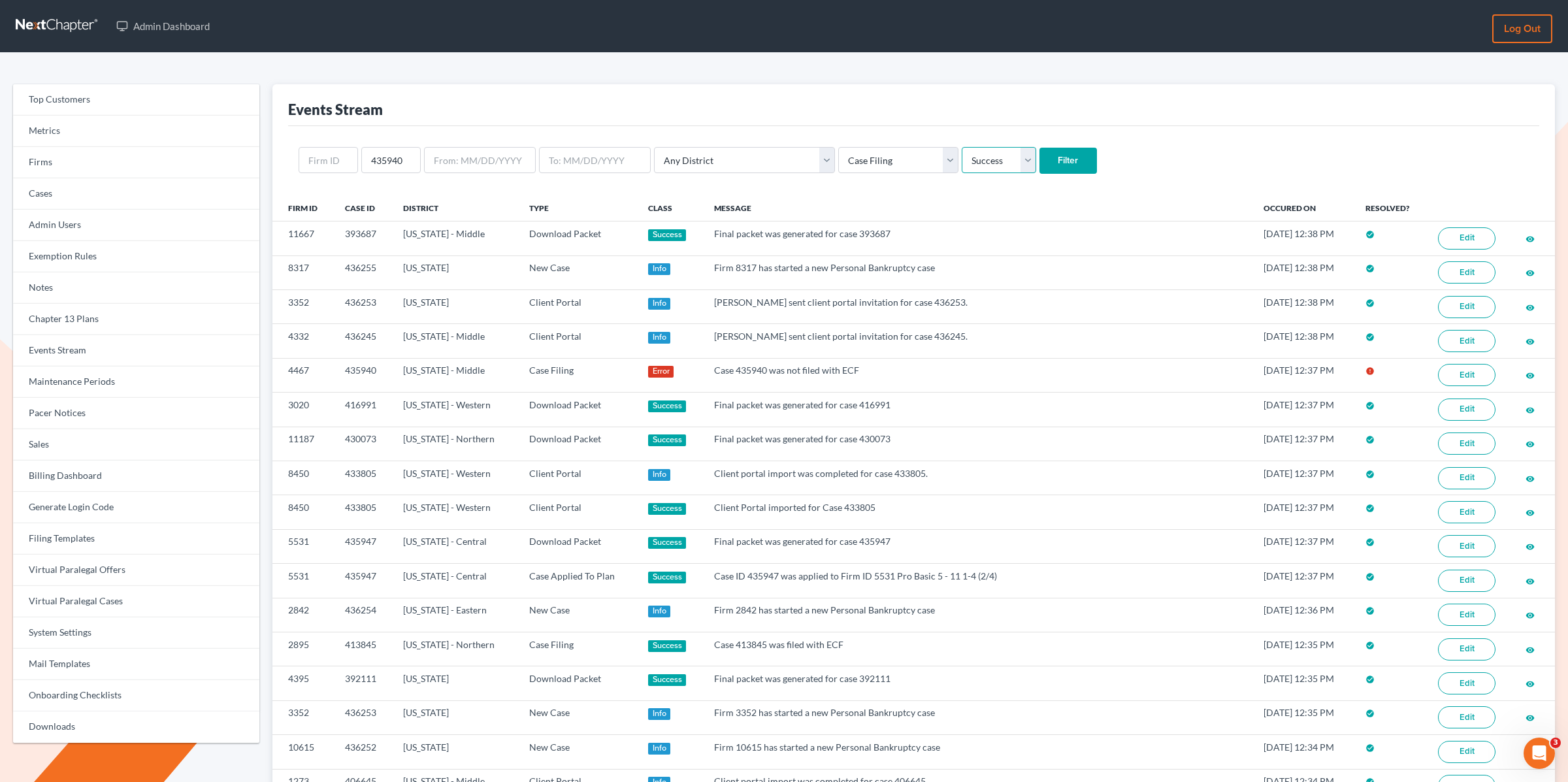
click at [962, 147] on select "Any Class Success Error Info" at bounding box center [999, 160] width 75 height 26
click at [1039, 160] on input "Filter" at bounding box center [1068, 160] width 57 height 26
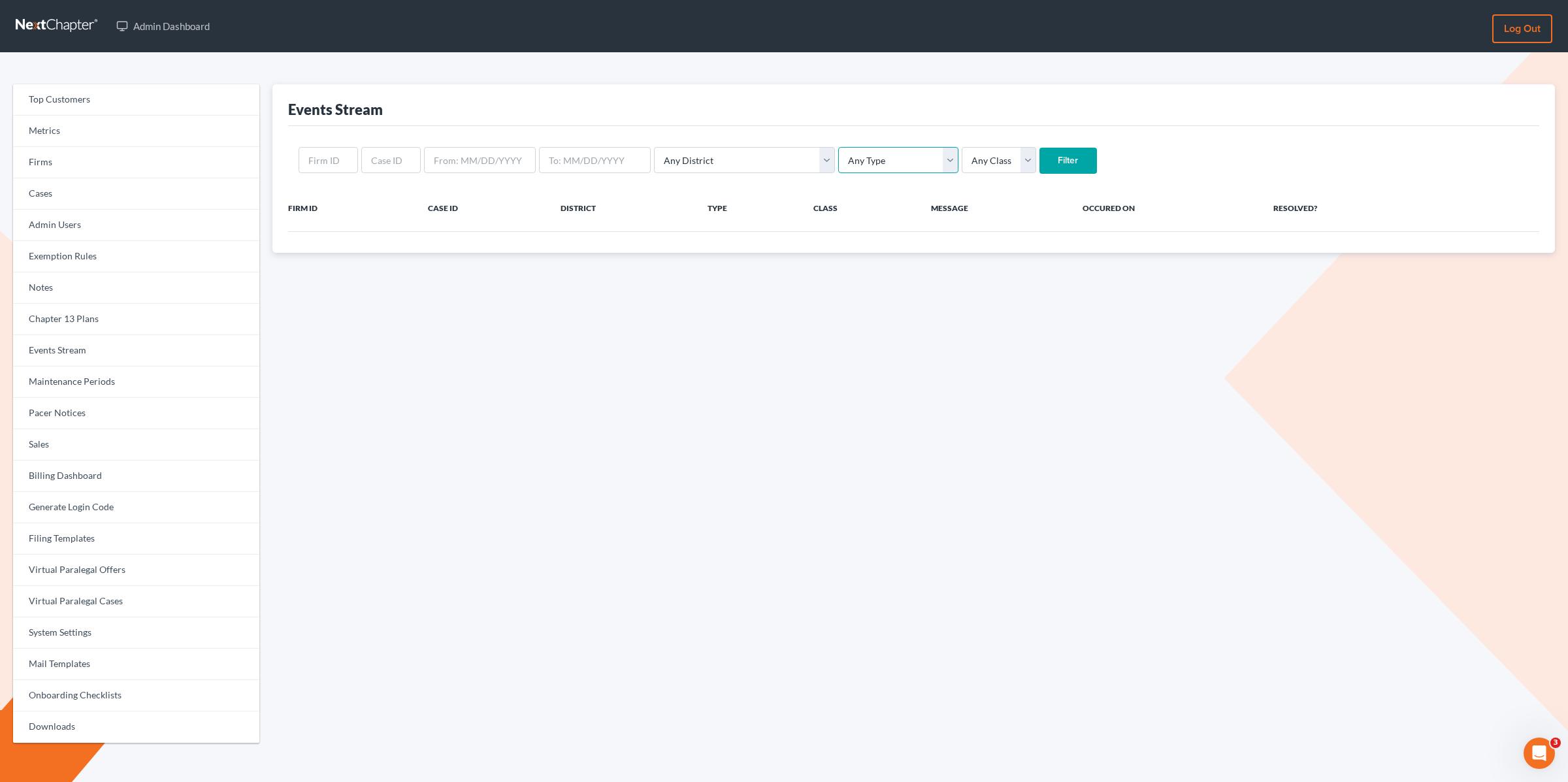
click at [860, 158] on select "Any Type Case Applied To Plan Case Archive Case Duplicate Case Filing Chapter 1…" at bounding box center [898, 160] width 120 height 26
select select "case_filing"
click at [838, 147] on select "Any Type Case Applied To Plan Case Archive Case Duplicate Case Filing Chapter 1…" at bounding box center [898, 160] width 120 height 26
click at [962, 165] on select "Any Class Success Error Info" at bounding box center [999, 160] width 75 height 26
select select "success"
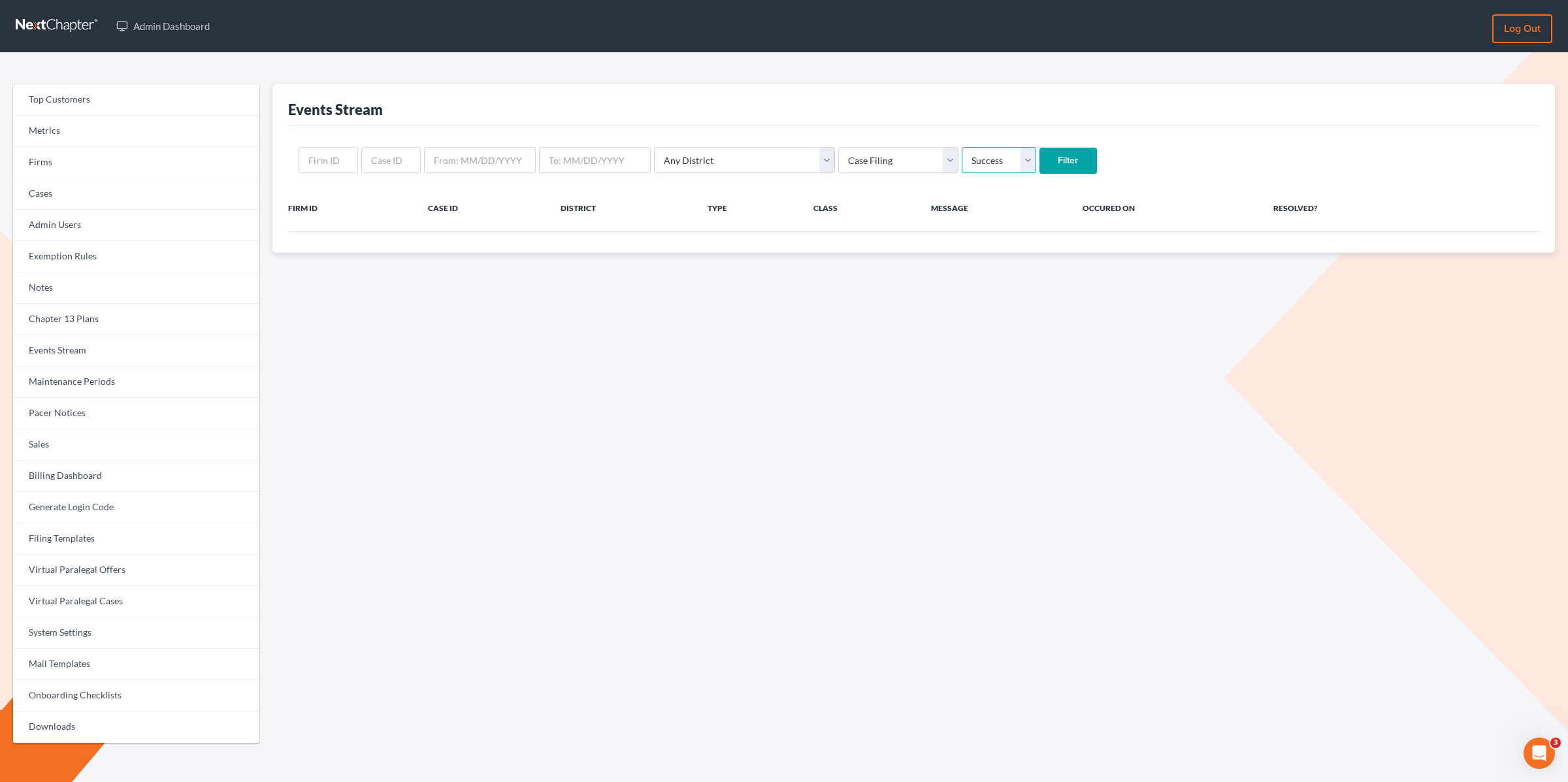
click at [962, 147] on select "Any Class Success Error Info" at bounding box center [999, 160] width 75 height 26
click at [479, 156] on input "text" at bounding box center [479, 160] width 111 height 26
type input "[DATE]"
click at [1039, 147] on input "Filter" at bounding box center [1068, 160] width 57 height 26
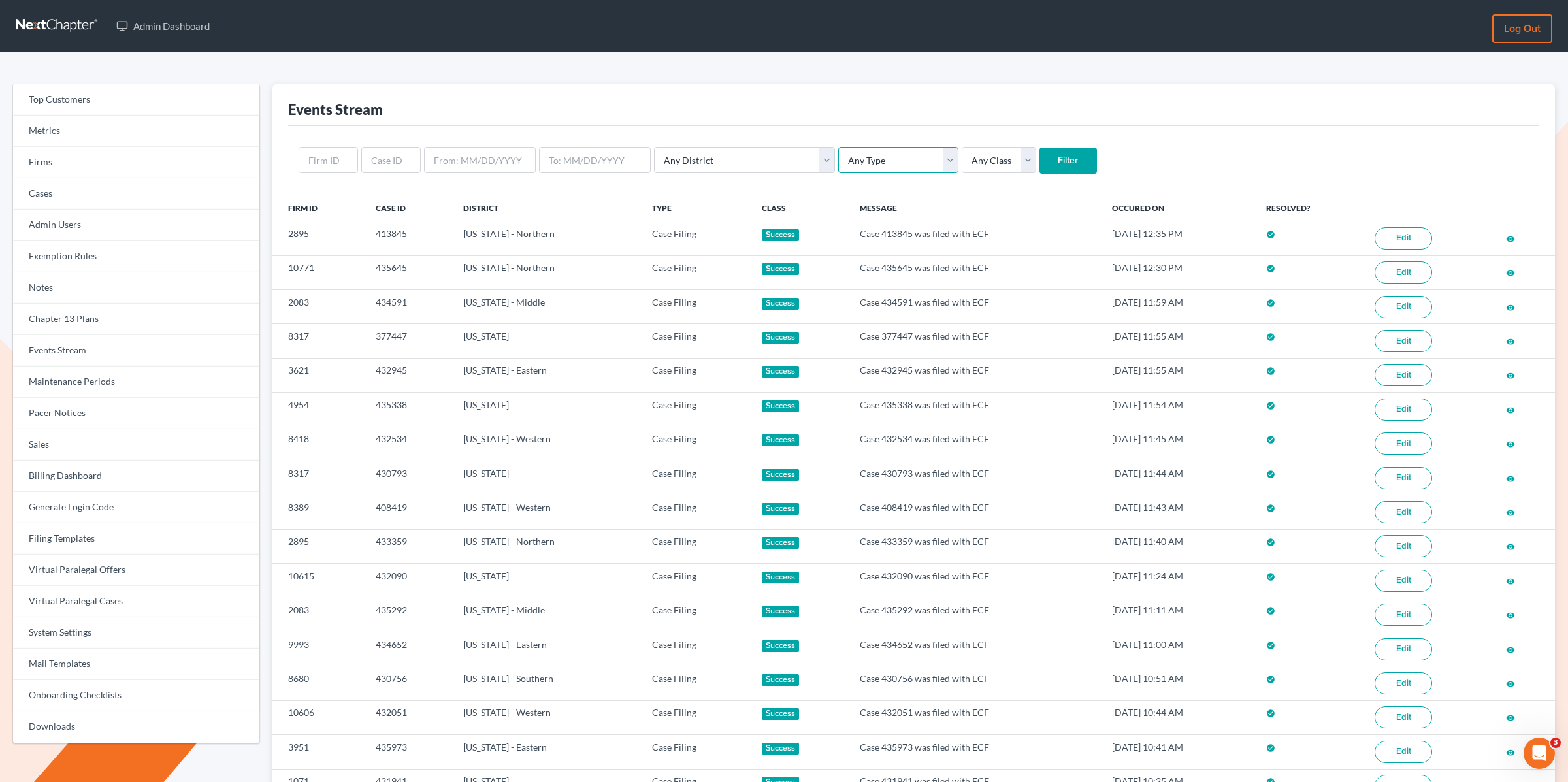
click at [838, 162] on select "Any Type Case Applied To Plan Case Archive Case Duplicate Case Filing Chapter 1…" at bounding box center [898, 160] width 120 height 26
select select "case_filing"
click at [838, 147] on select "Any Type Case Applied To Plan Case Archive Case Duplicate Case Filing Chapter 1…" at bounding box center [898, 160] width 120 height 26
click at [415, 165] on form "Any District [US_STATE] - [GEOGRAPHIC_DATA] [US_STATE] - [GEOGRAPHIC_DATA] [US_…" at bounding box center [913, 160] width 1230 height 27
click at [460, 166] on input "text" at bounding box center [479, 160] width 111 height 26
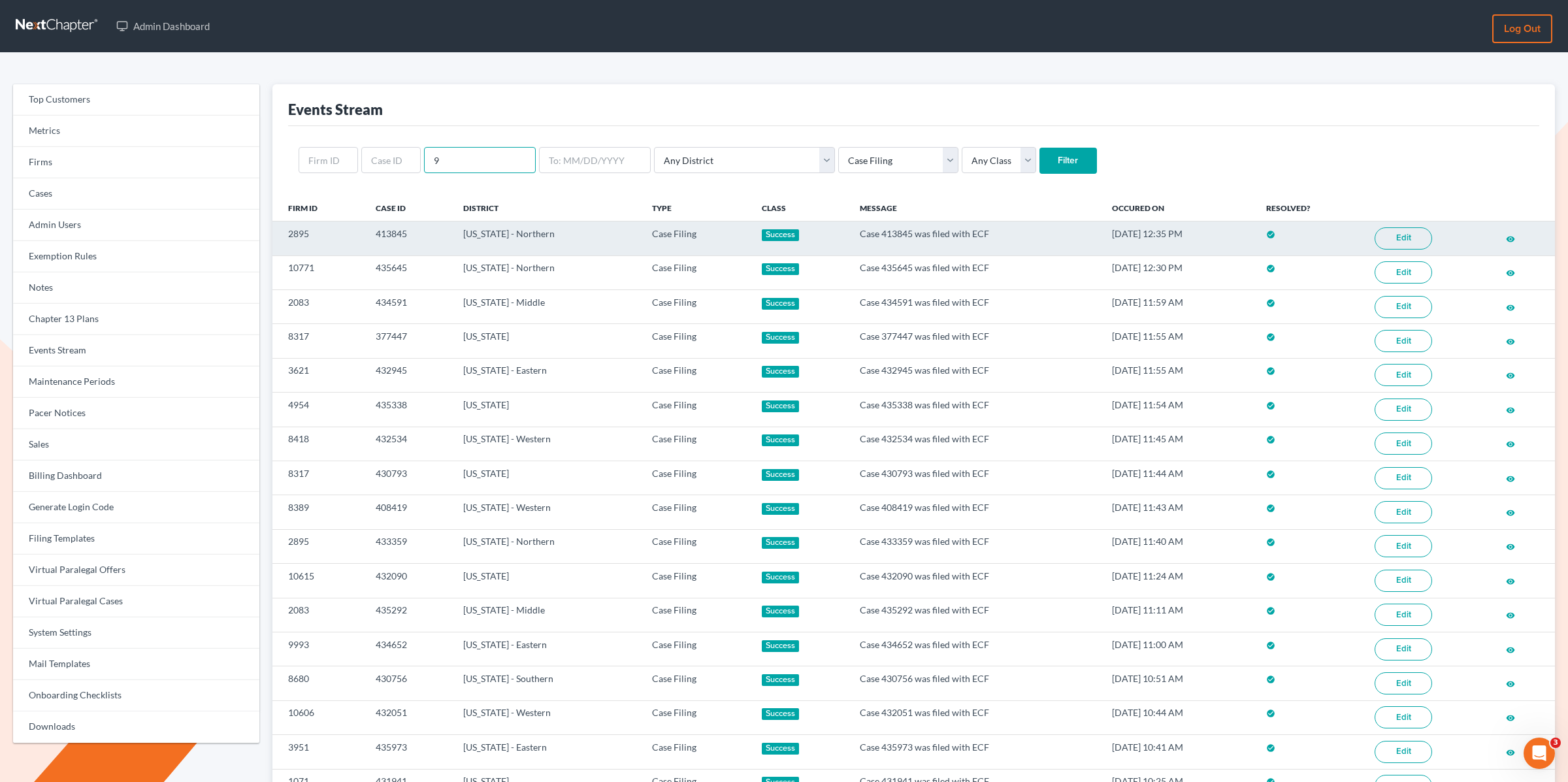
type input "9/08/2025"
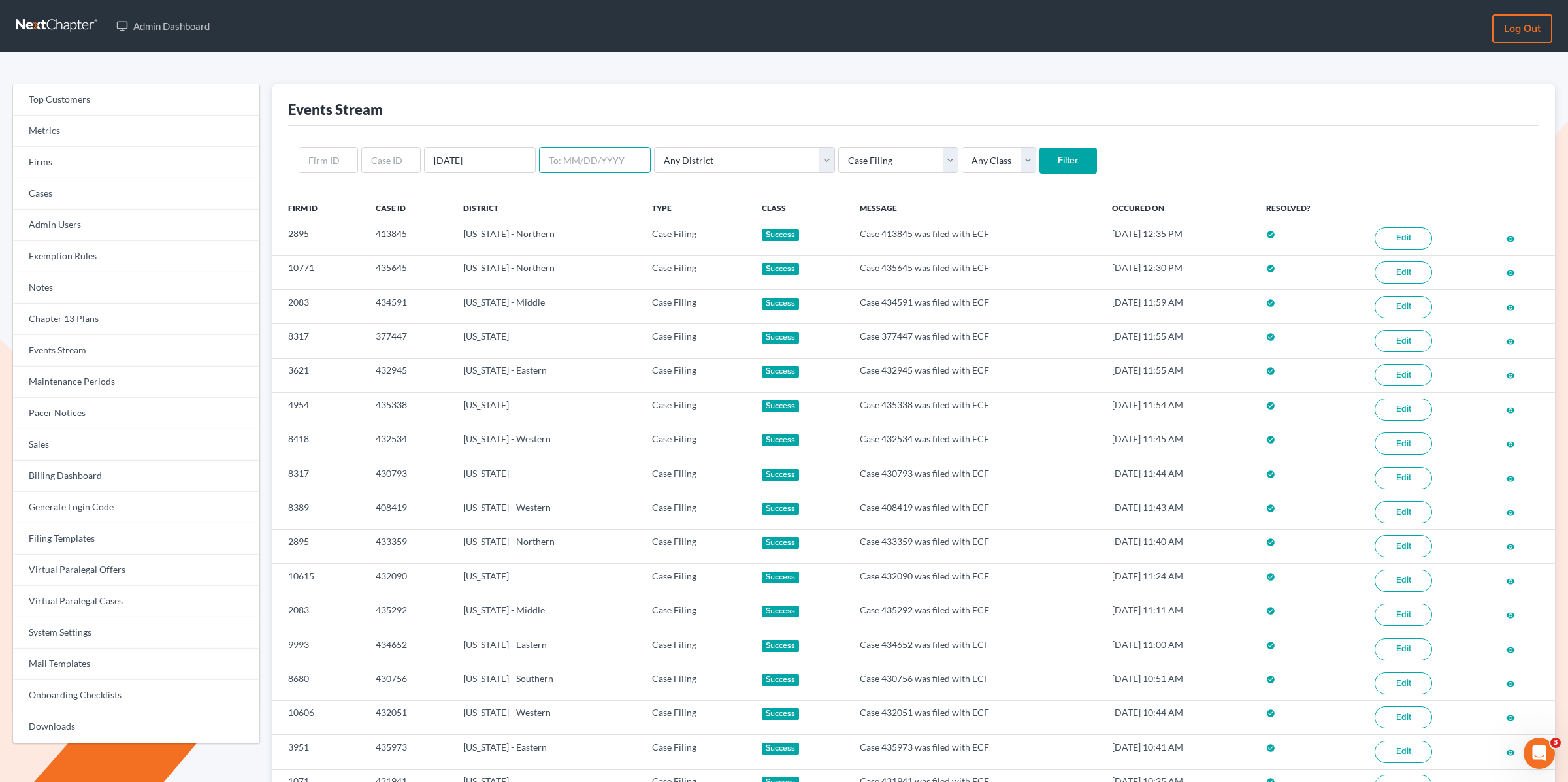
click at [576, 156] on input "text" at bounding box center [594, 160] width 111 height 26
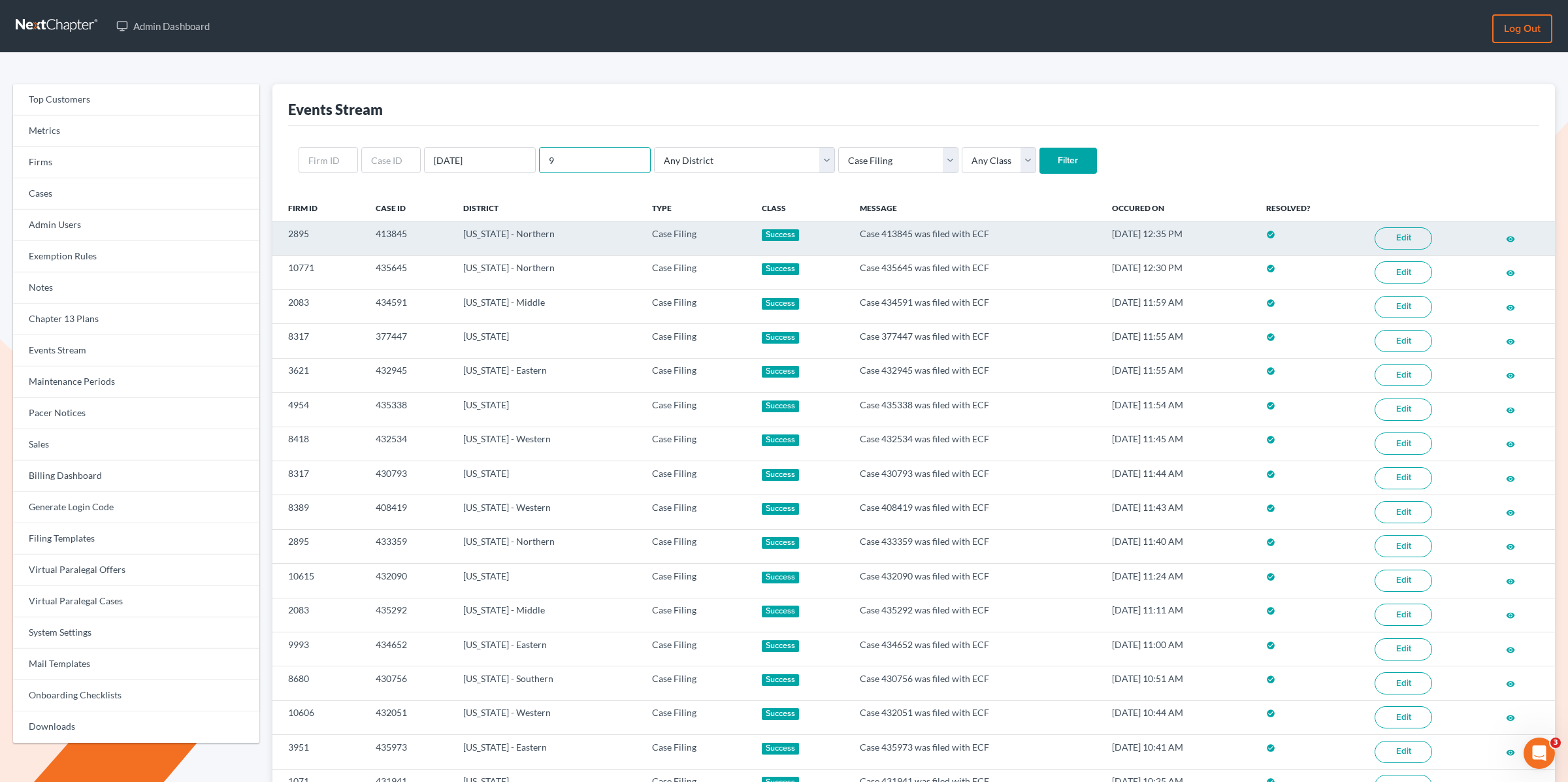
type input "9/09/2025"
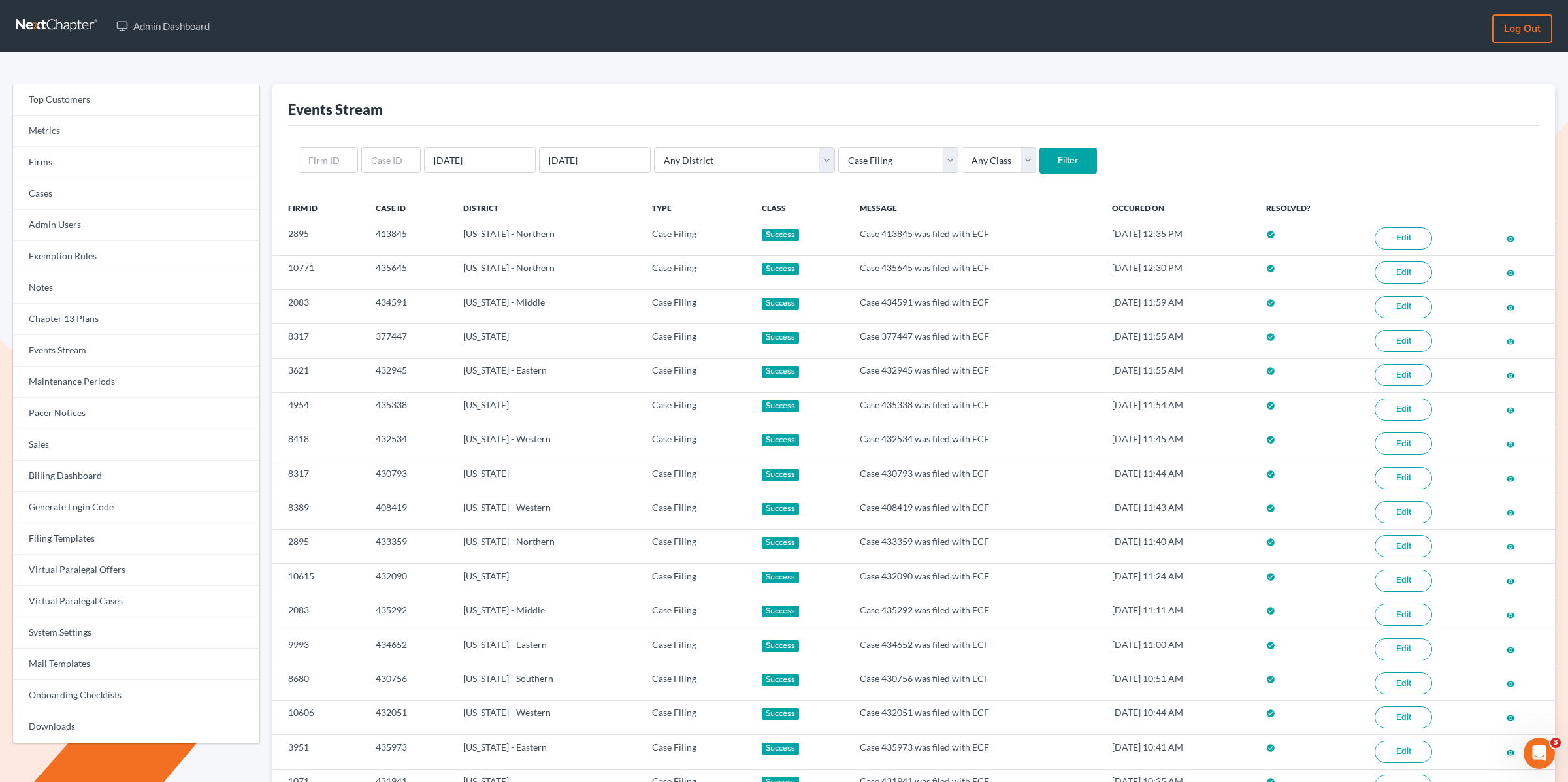
click at [1039, 161] on input "Filter" at bounding box center [1068, 160] width 57 height 26
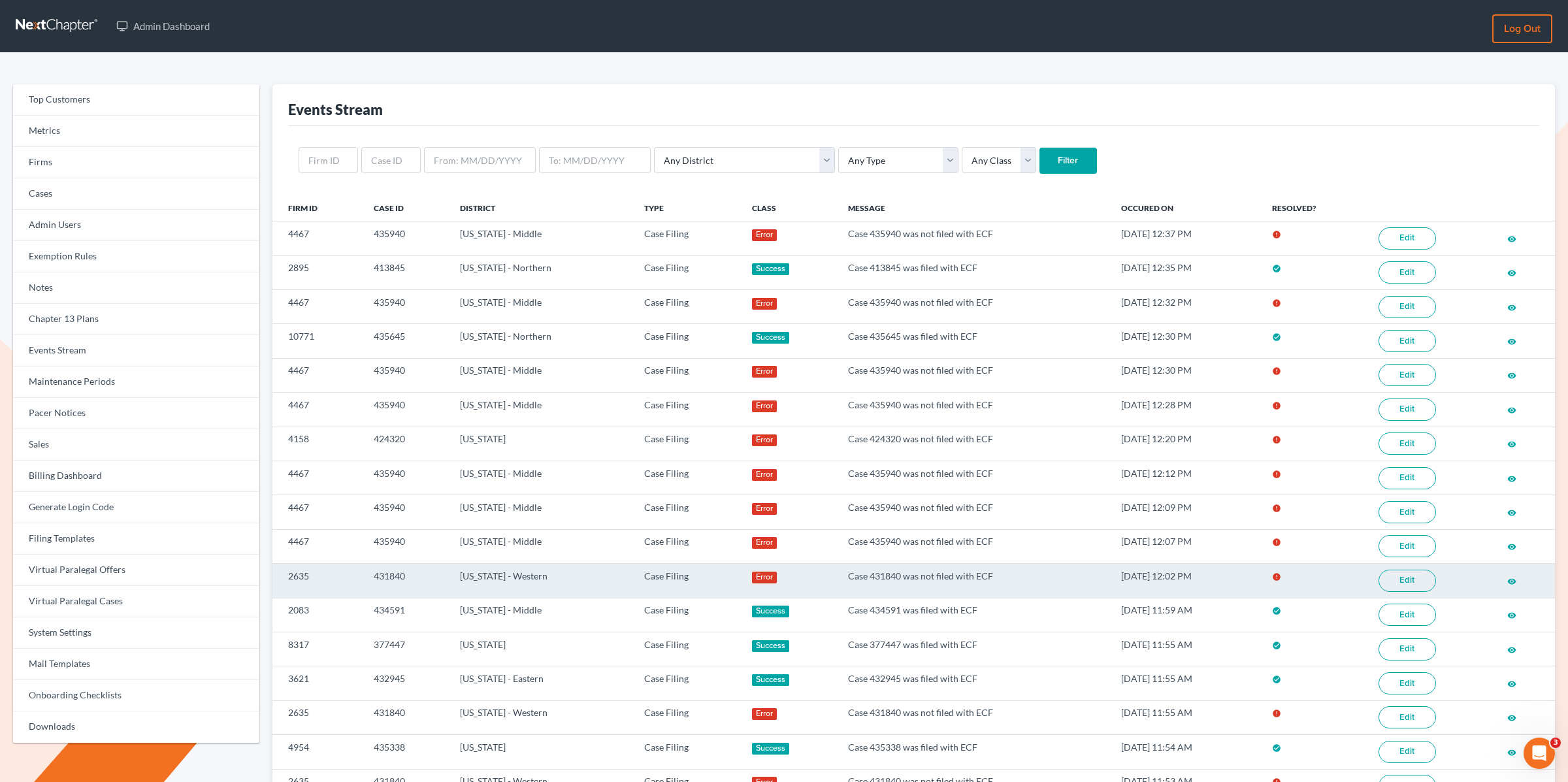
click at [1412, 574] on link "Edit" at bounding box center [1407, 580] width 57 height 22
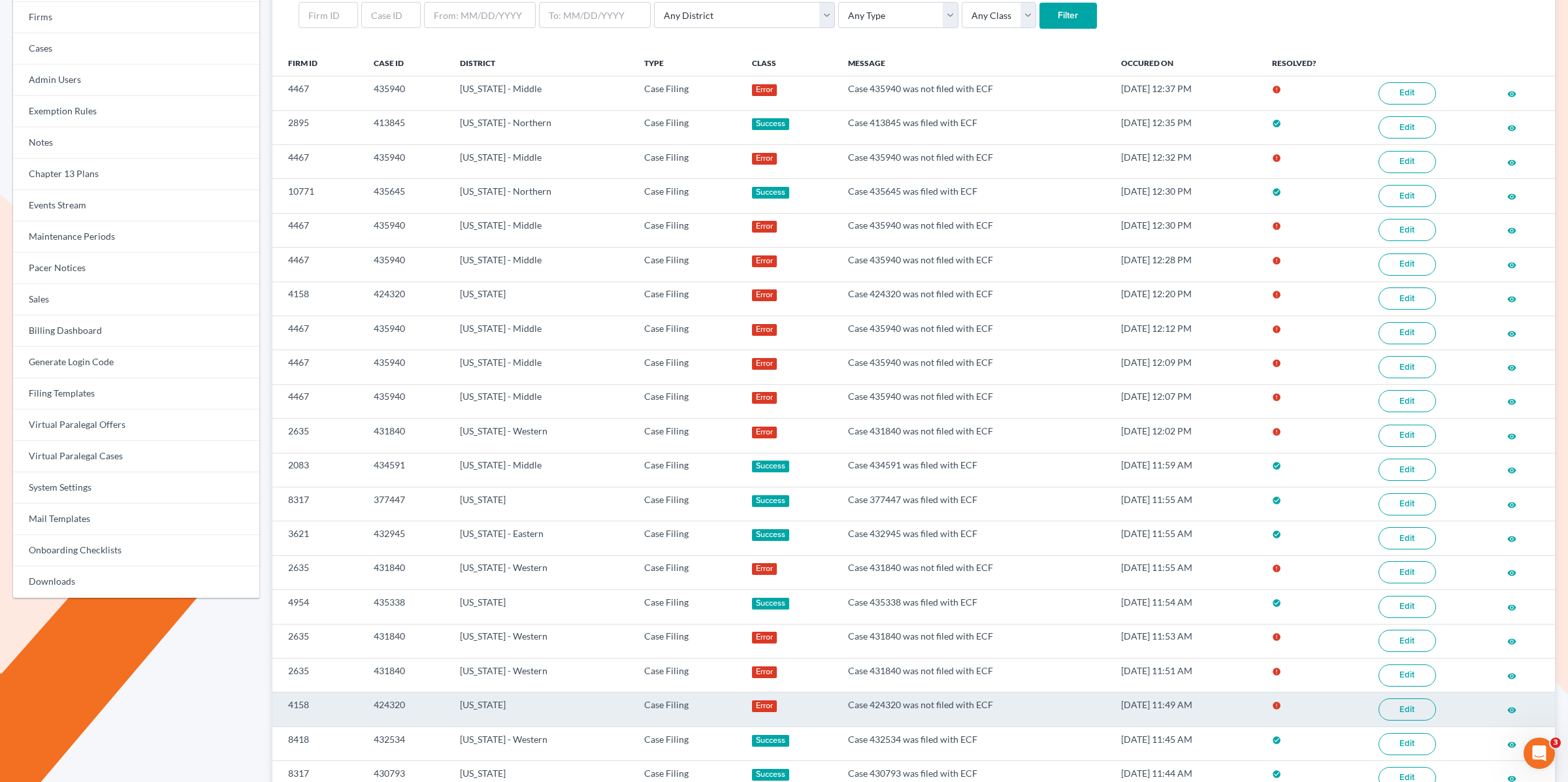
scroll to position [158, 0]
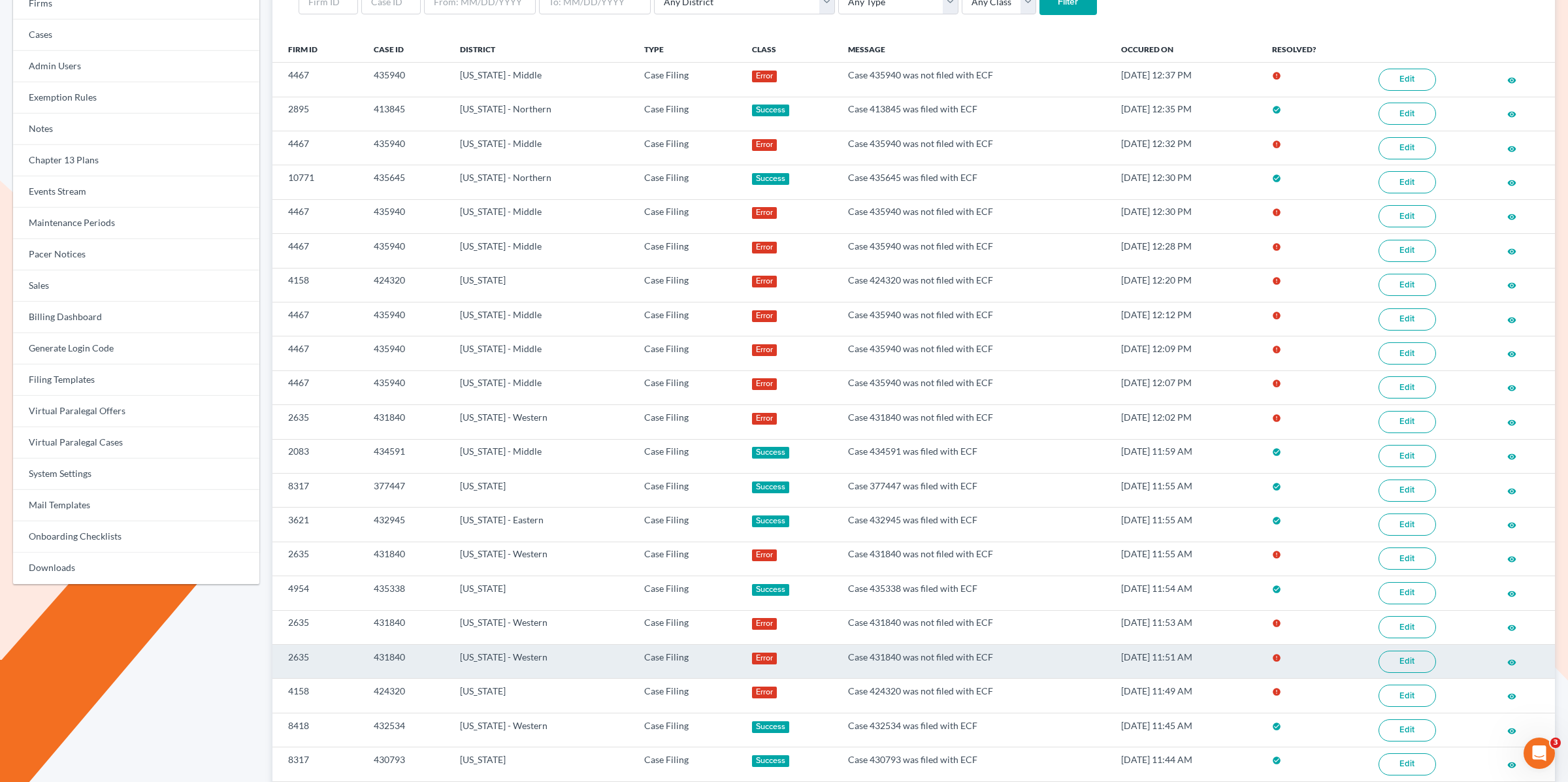
click at [1410, 650] on link "Edit" at bounding box center [1407, 661] width 57 height 22
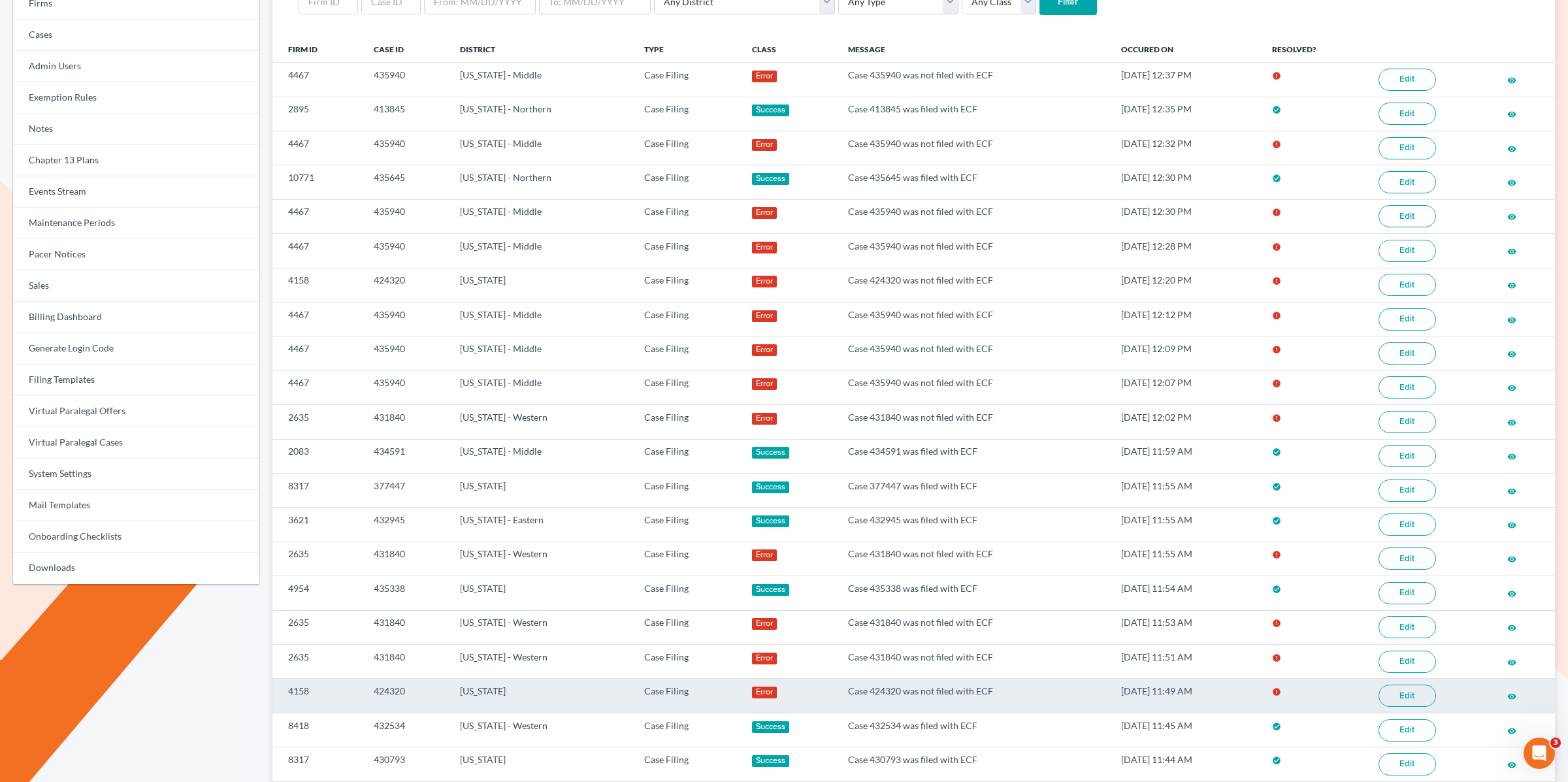
click at [451, 679] on td "[US_STATE]" at bounding box center [542, 695] width 185 height 34
click at [330, 679] on td "4158" at bounding box center [318, 695] width 91 height 34
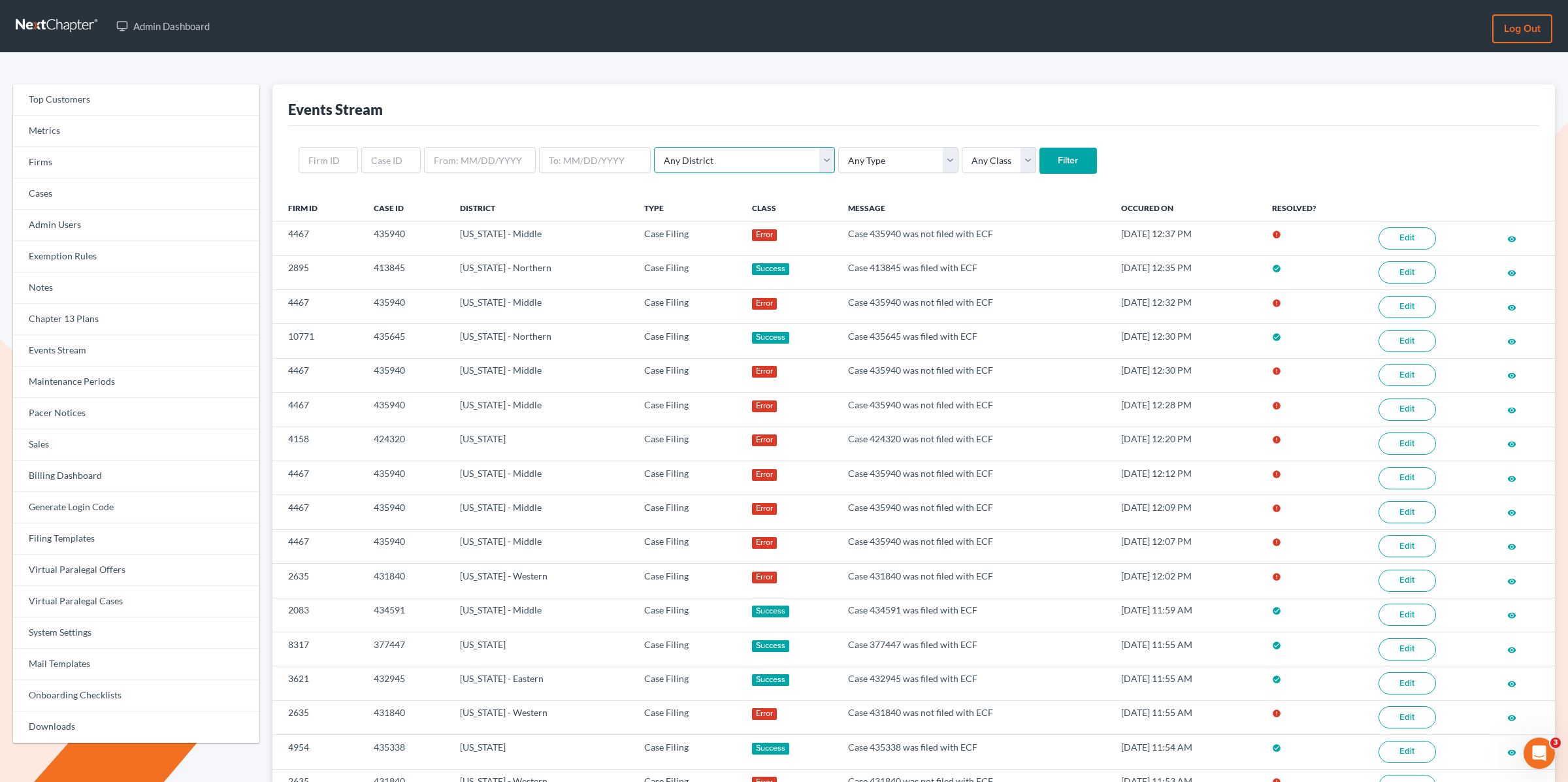
click at [740, 164] on select "Any District Alabama - Middle Alabama - Northern Alabama - Southern Alaska Ariz…" at bounding box center [744, 160] width 181 height 26
click at [838, 162] on select "Any Type Case Applied To Plan Case Archive Case Duplicate Case Filing Chapter 1…" at bounding box center [898, 160] width 120 height 26
select select "case_filing"
click at [838, 147] on select "Any Type Case Applied To Plan Case Archive Case Duplicate Case Filing Chapter 1…" at bounding box center [898, 160] width 120 height 26
click at [962, 148] on select "Any Class Success Error Info" at bounding box center [999, 160] width 75 height 26
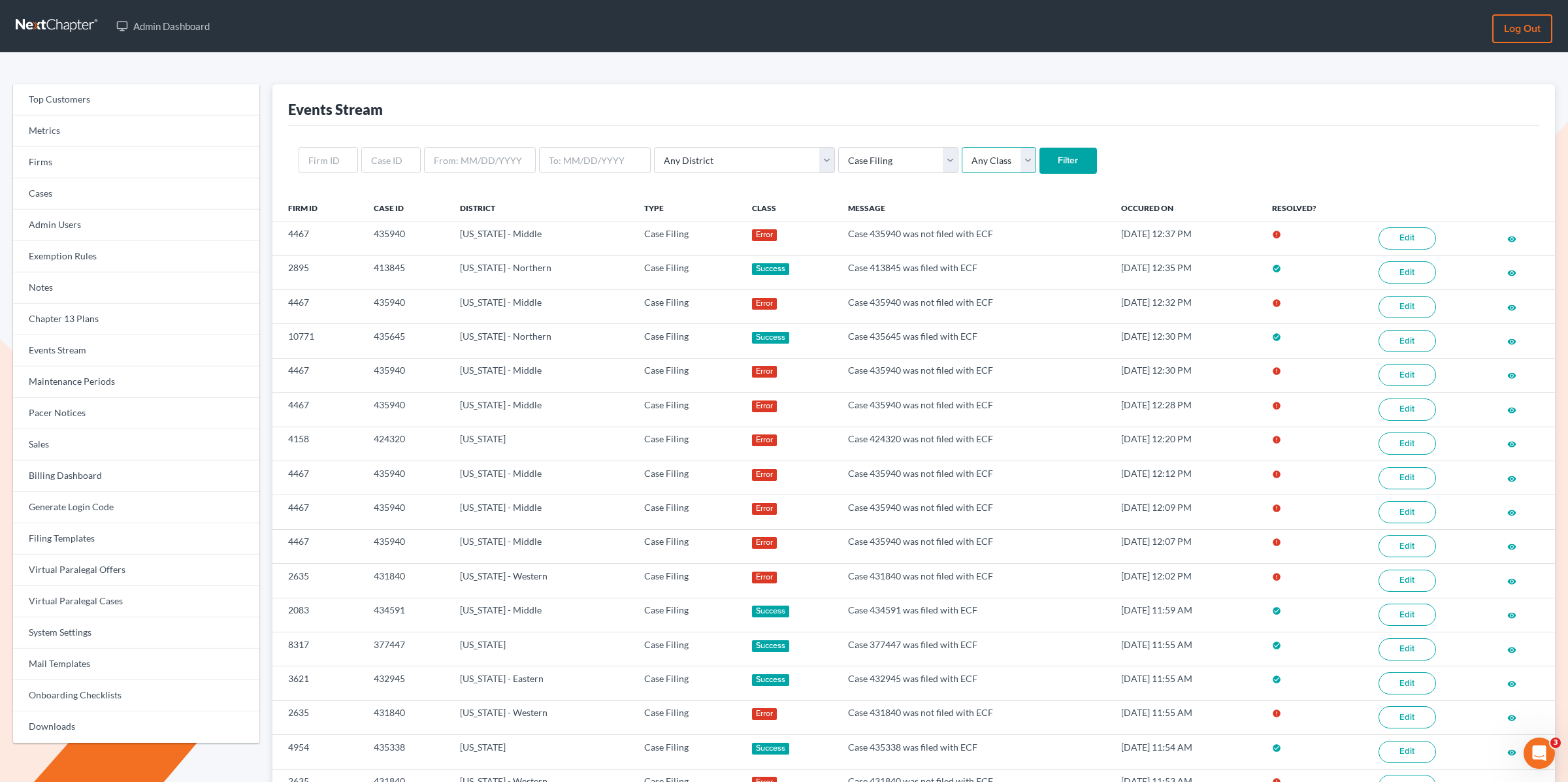
select select "error"
click at [962, 147] on select "Any Class Success Error Info" at bounding box center [999, 160] width 75 height 26
click at [1039, 156] on input "Filter" at bounding box center [1068, 160] width 57 height 26
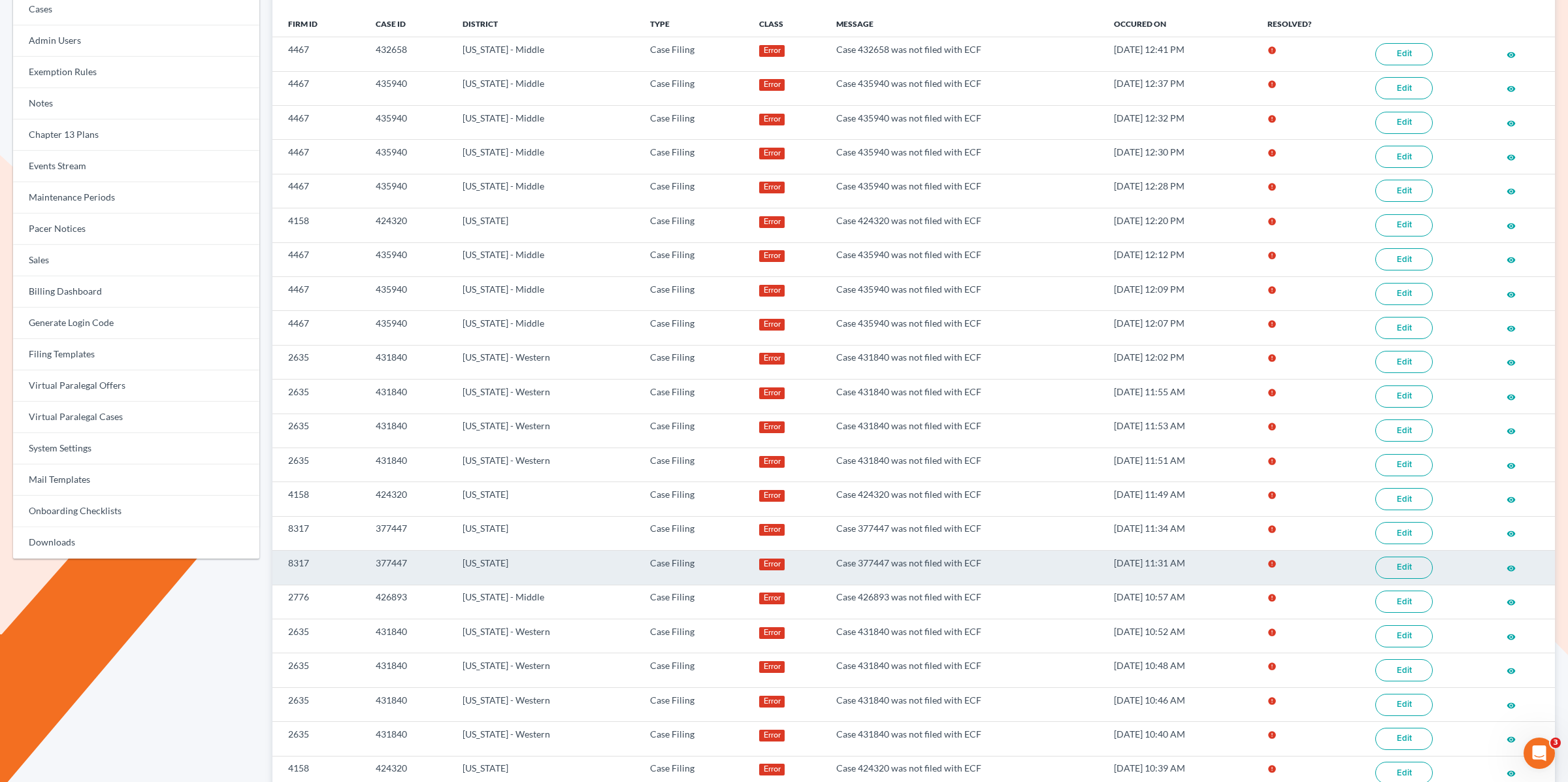
scroll to position [205, 0]
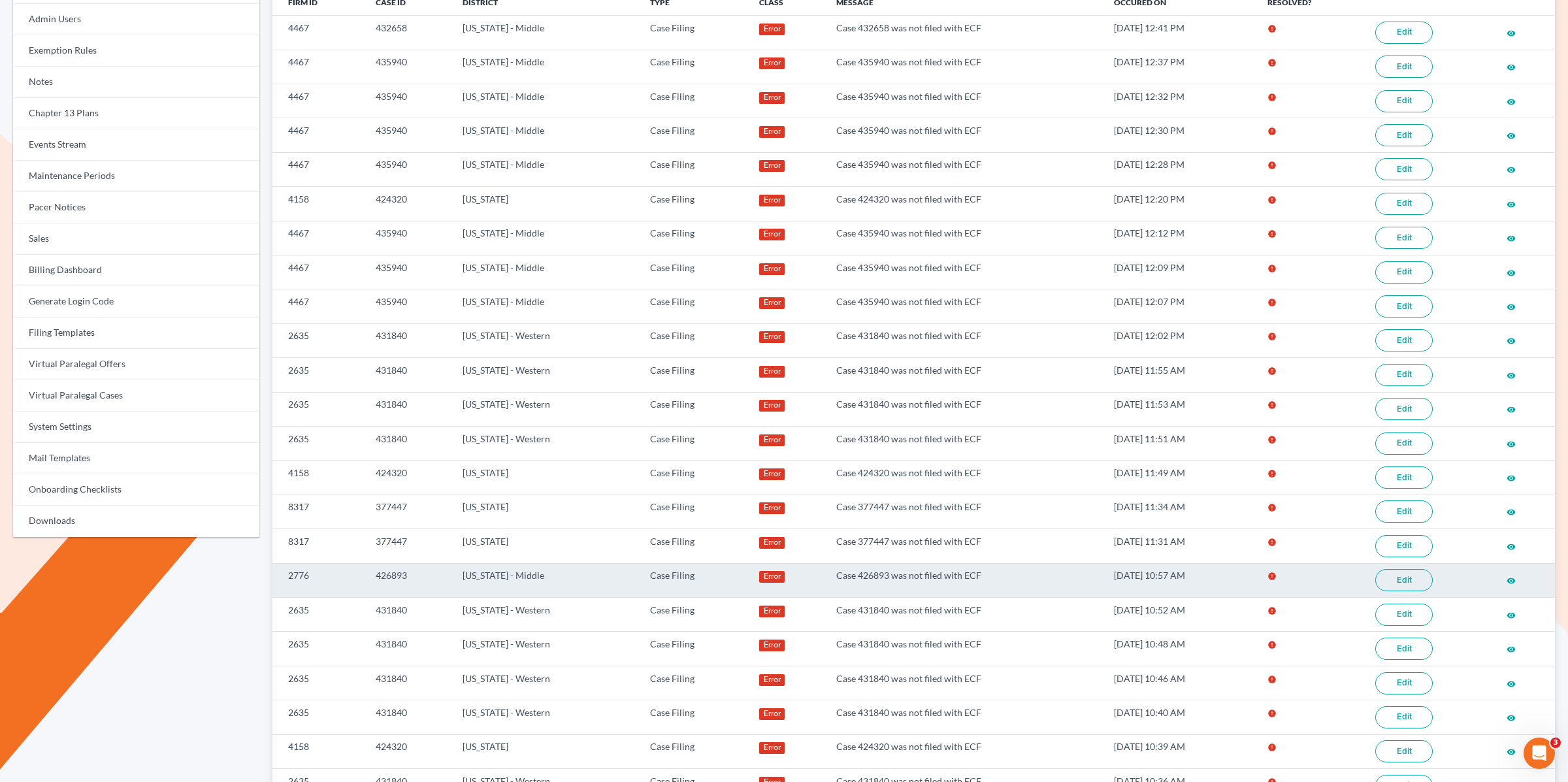
click at [1416, 569] on link "Edit" at bounding box center [1403, 580] width 57 height 22
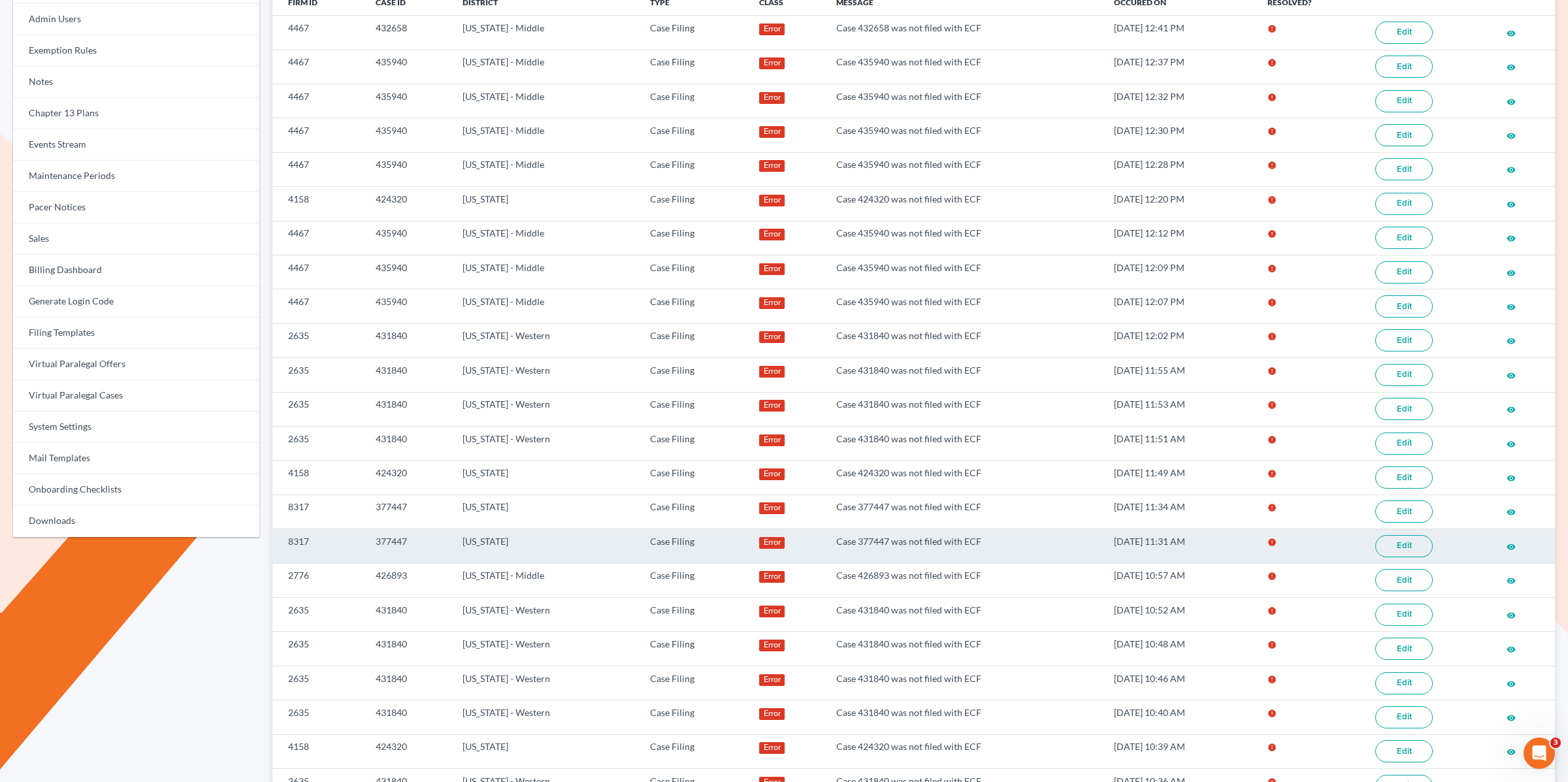
click at [1406, 535] on link "Edit" at bounding box center [1403, 546] width 57 height 22
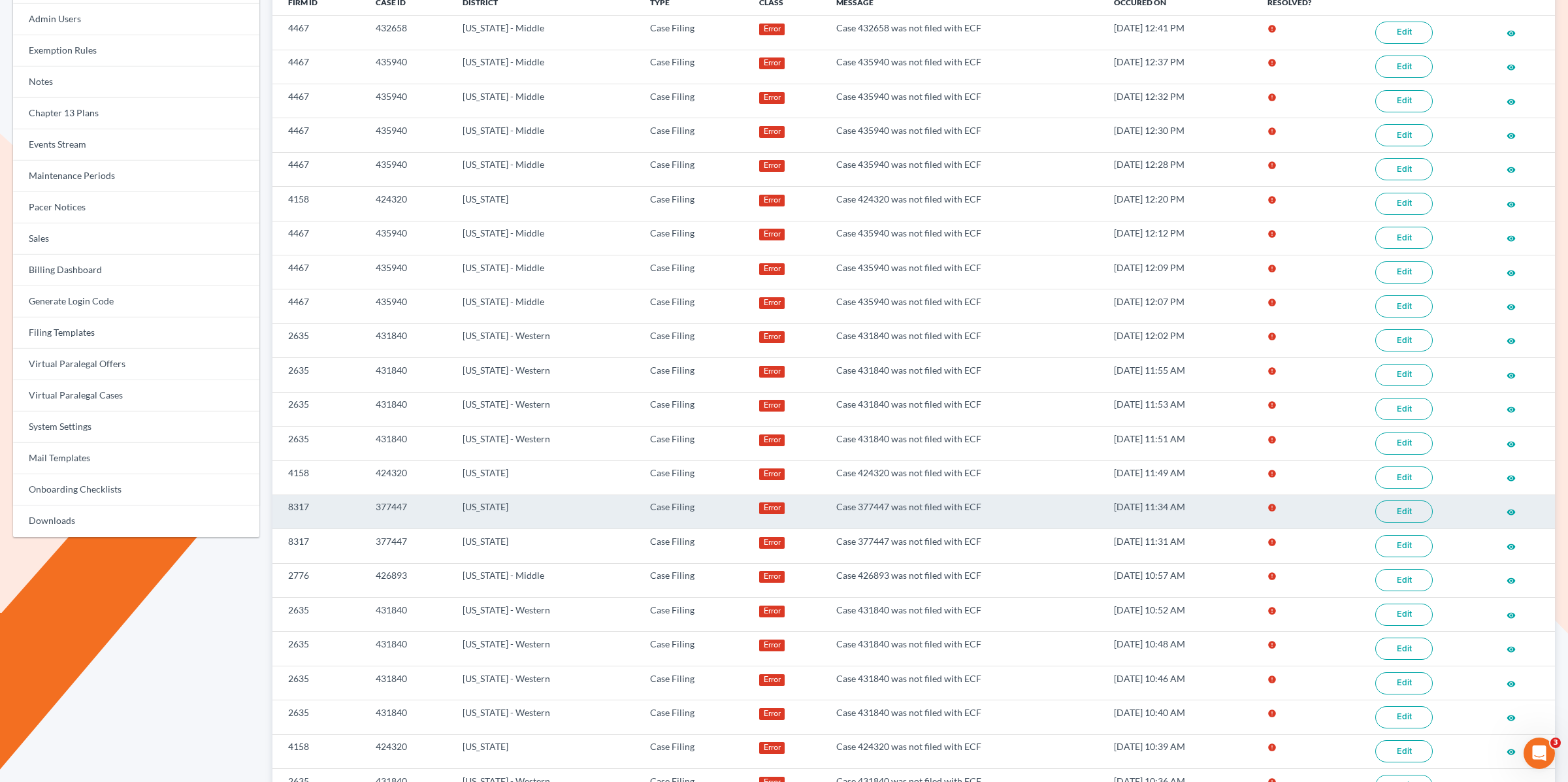
click at [1421, 502] on link "Edit" at bounding box center [1403, 511] width 57 height 22
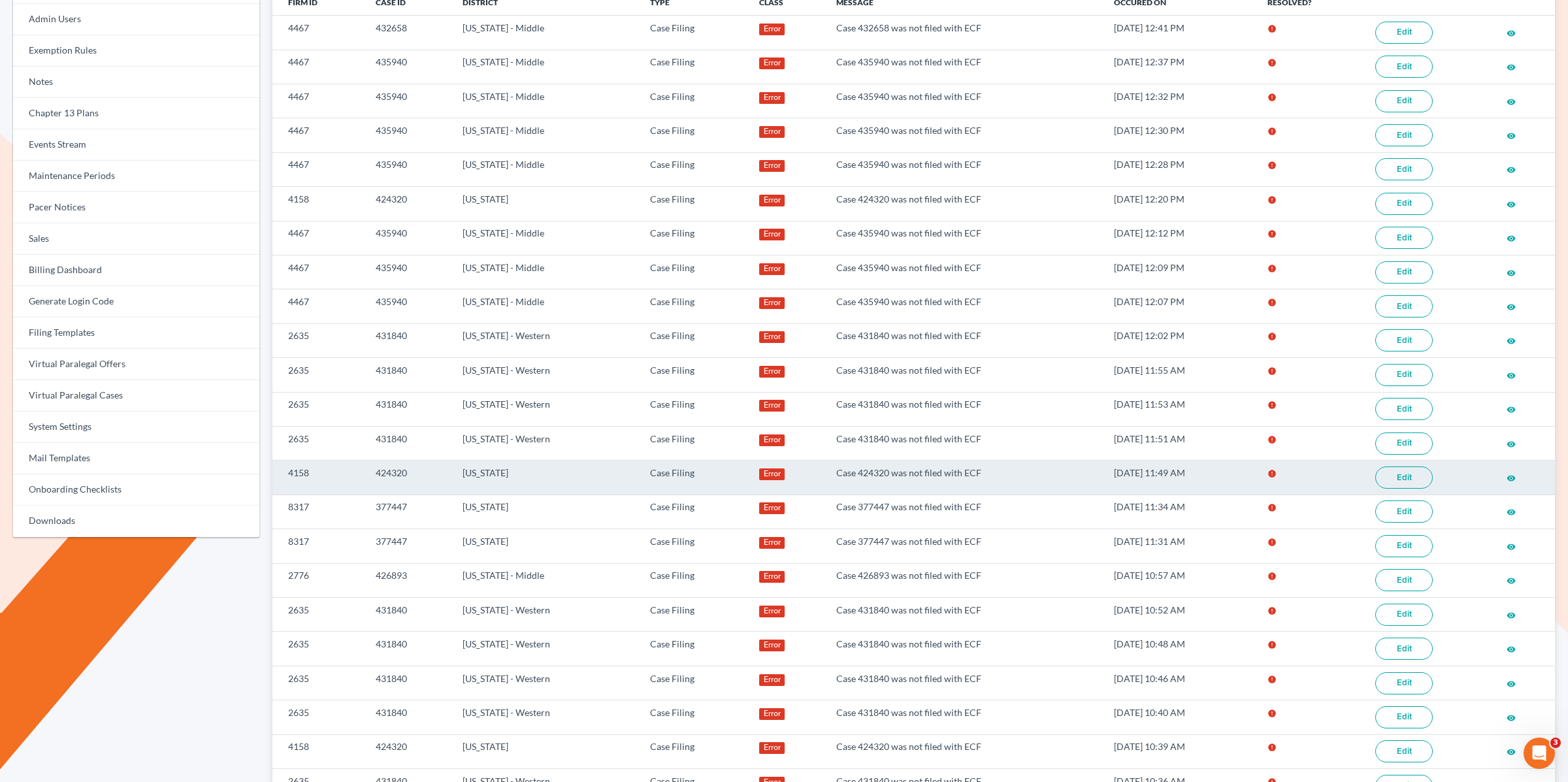
click at [1410, 466] on link "Edit" at bounding box center [1403, 477] width 57 height 22
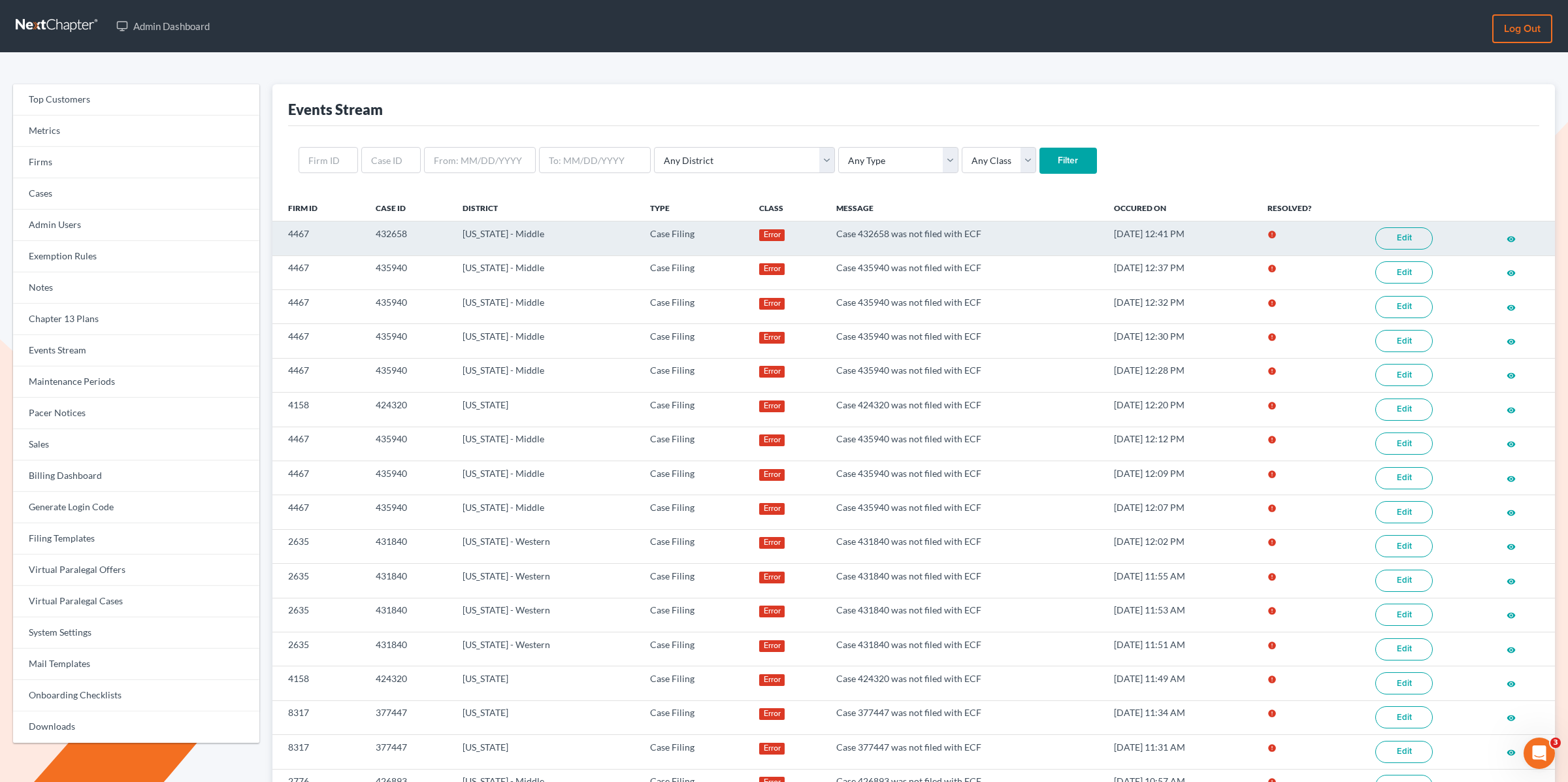
click at [1417, 237] on link "Edit" at bounding box center [1403, 239] width 57 height 22
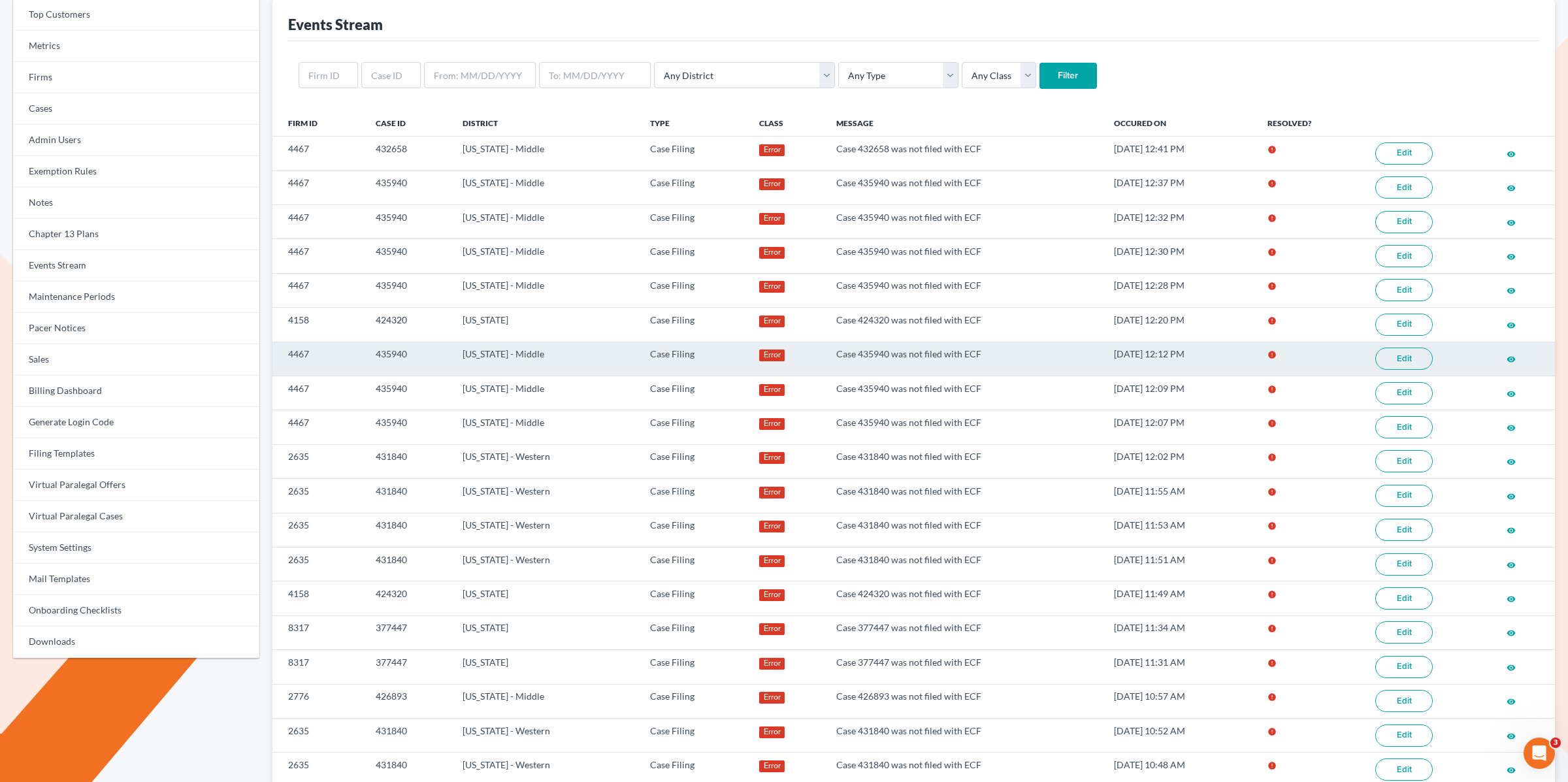
scroll to position [113, 0]
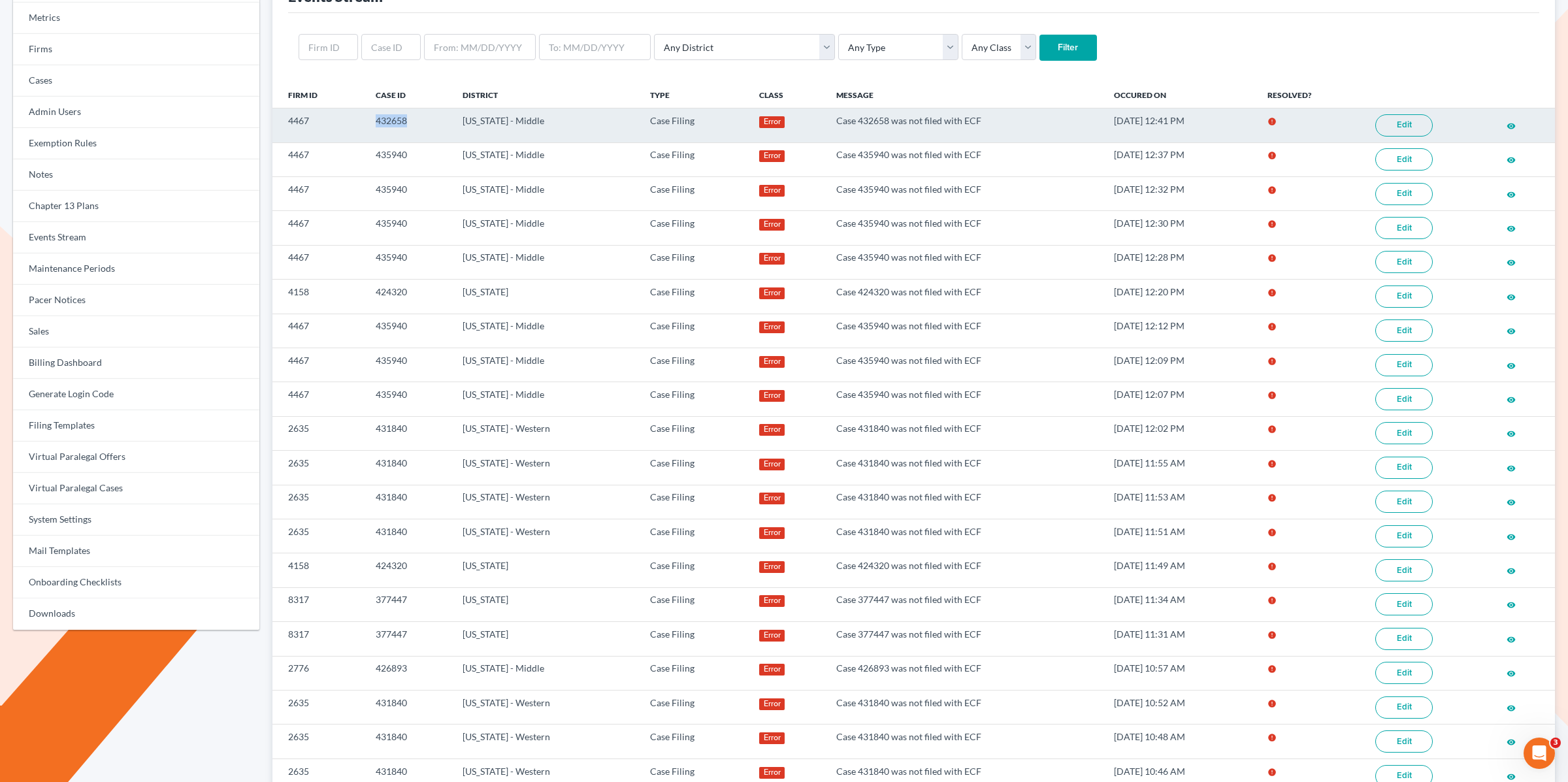
drag, startPoint x: 419, startPoint y: 120, endPoint x: 325, endPoint y: 115, distance: 94.1
click at [325, 115] on tr "4467 432658 Florida - Middle Case Filing Error Case 432658 was not filed with E…" at bounding box center [914, 125] width 1282 height 34
click at [1405, 124] on link "Edit" at bounding box center [1403, 125] width 57 height 22
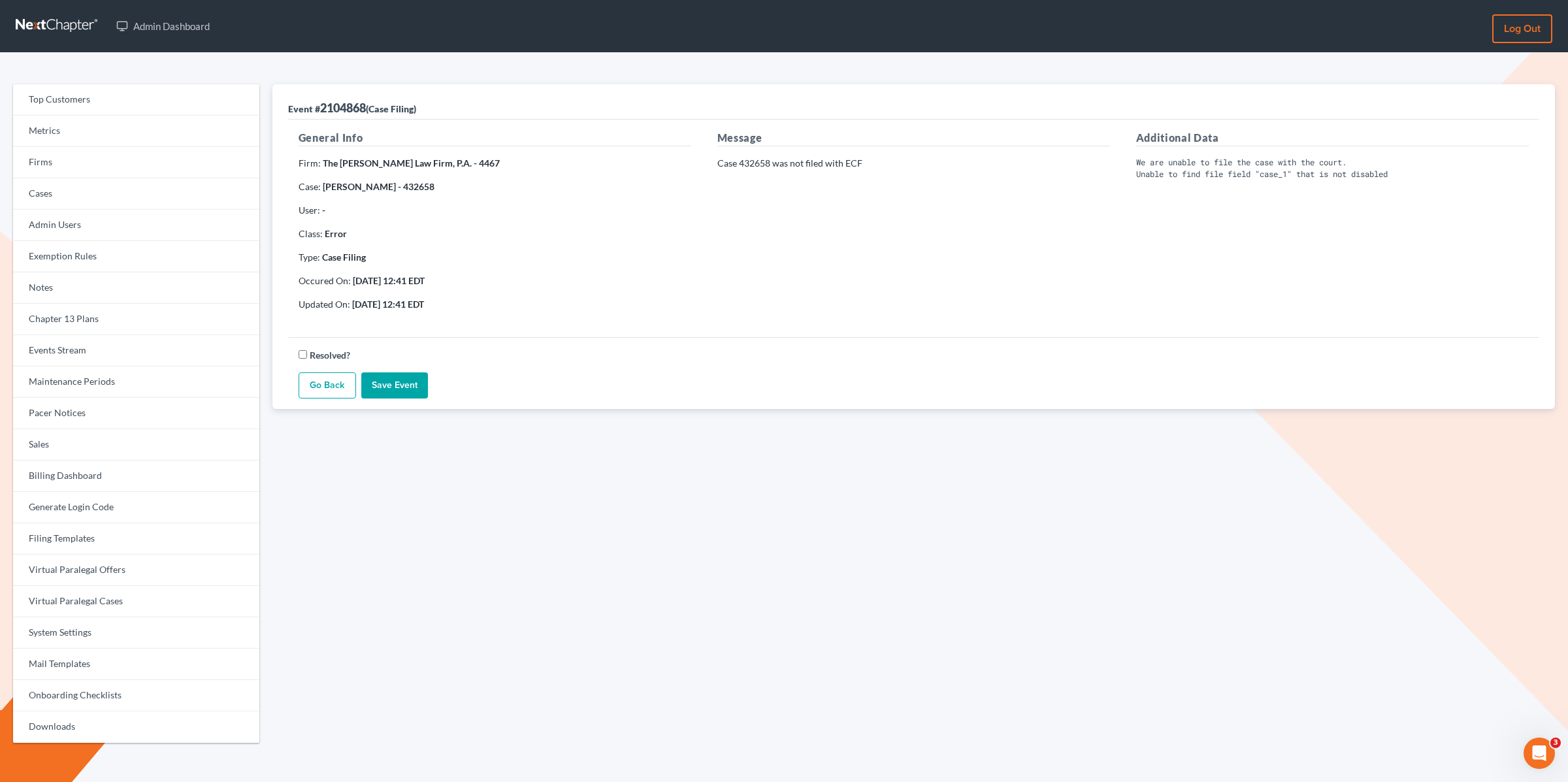
click at [1217, 171] on pre "We are unable to file the case with the court. Unable to find file field "case_…" at bounding box center [1332, 168] width 392 height 23
click at [1140, 165] on pre "We are unable to file the case with the court. Unable to find file field "case_…" at bounding box center [1332, 168] width 392 height 23
drag, startPoint x: 1136, startPoint y: 165, endPoint x: 1377, endPoint y: 186, distance: 241.9
click at [1377, 186] on div "Additional Data We are unable to file the case with the court. Unable to find f…" at bounding box center [1332, 226] width 418 height 192
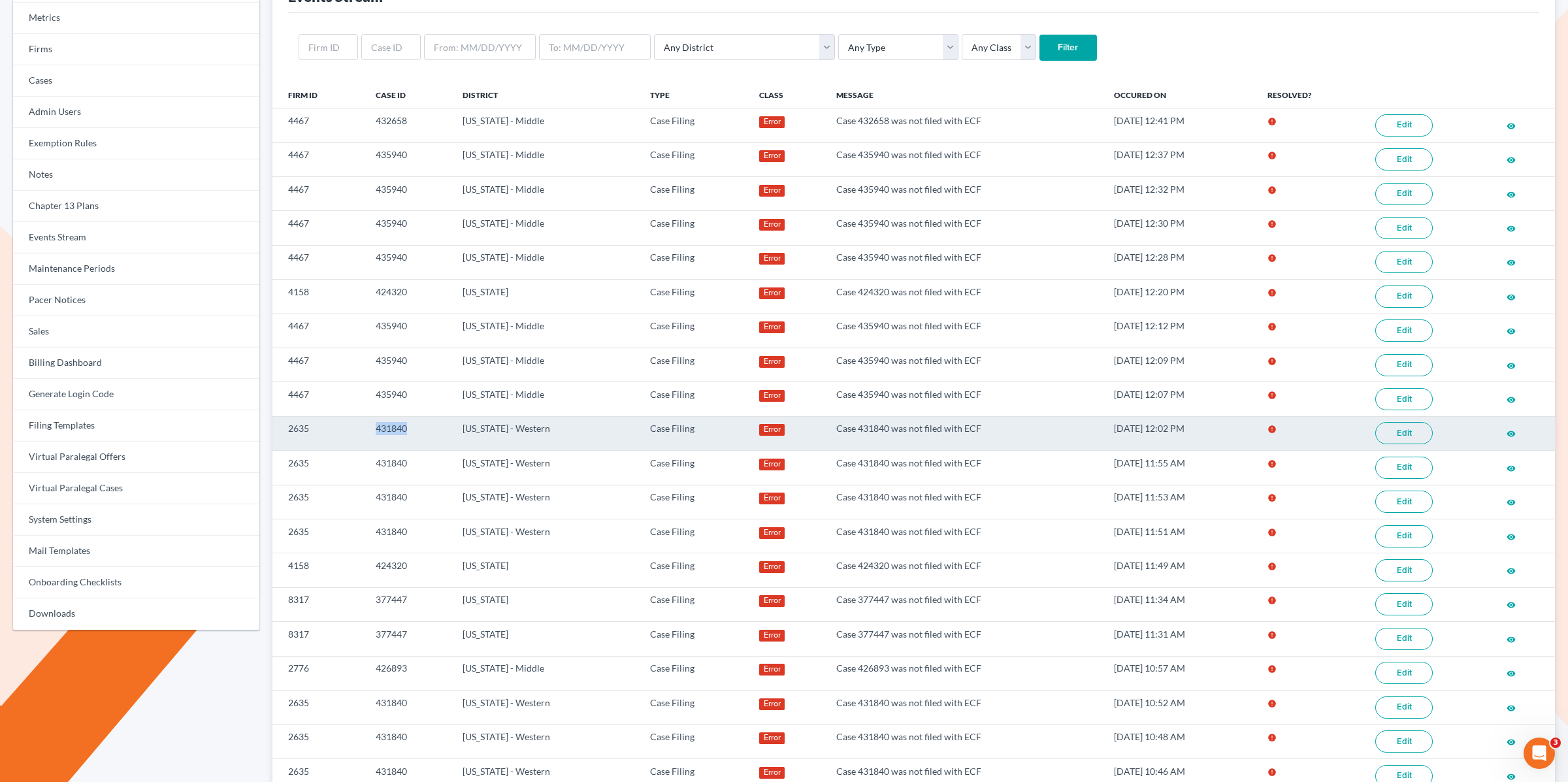
drag, startPoint x: 387, startPoint y: 423, endPoint x: 350, endPoint y: 421, distance: 37.1
click at [350, 421] on tr "2635 431840 [US_STATE] - Western Case Filing Error Case 431840 was not filed wi…" at bounding box center [914, 433] width 1282 height 34
copy tr "431840"
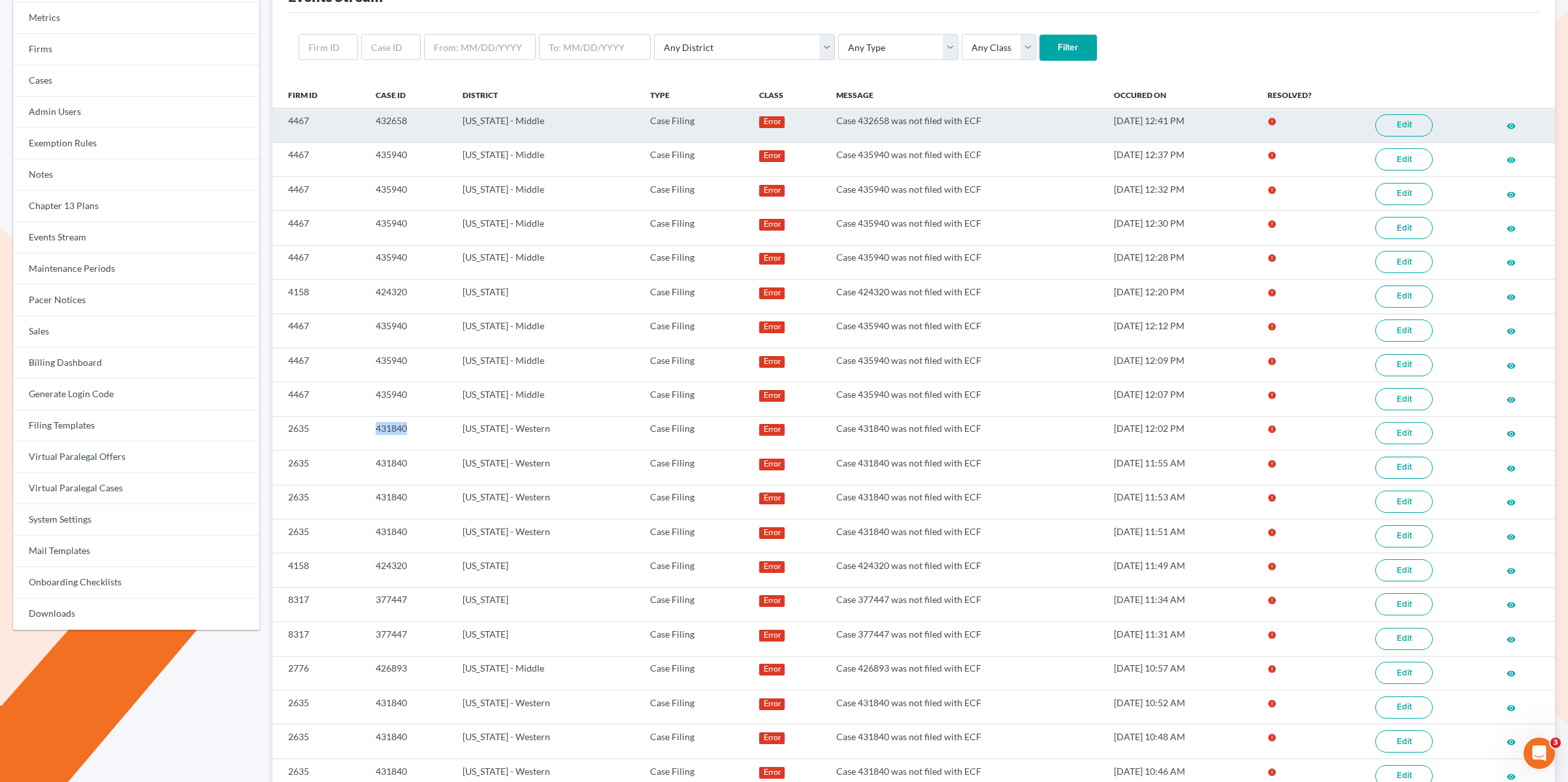
click at [1401, 115] on link "Edit" at bounding box center [1403, 125] width 57 height 22
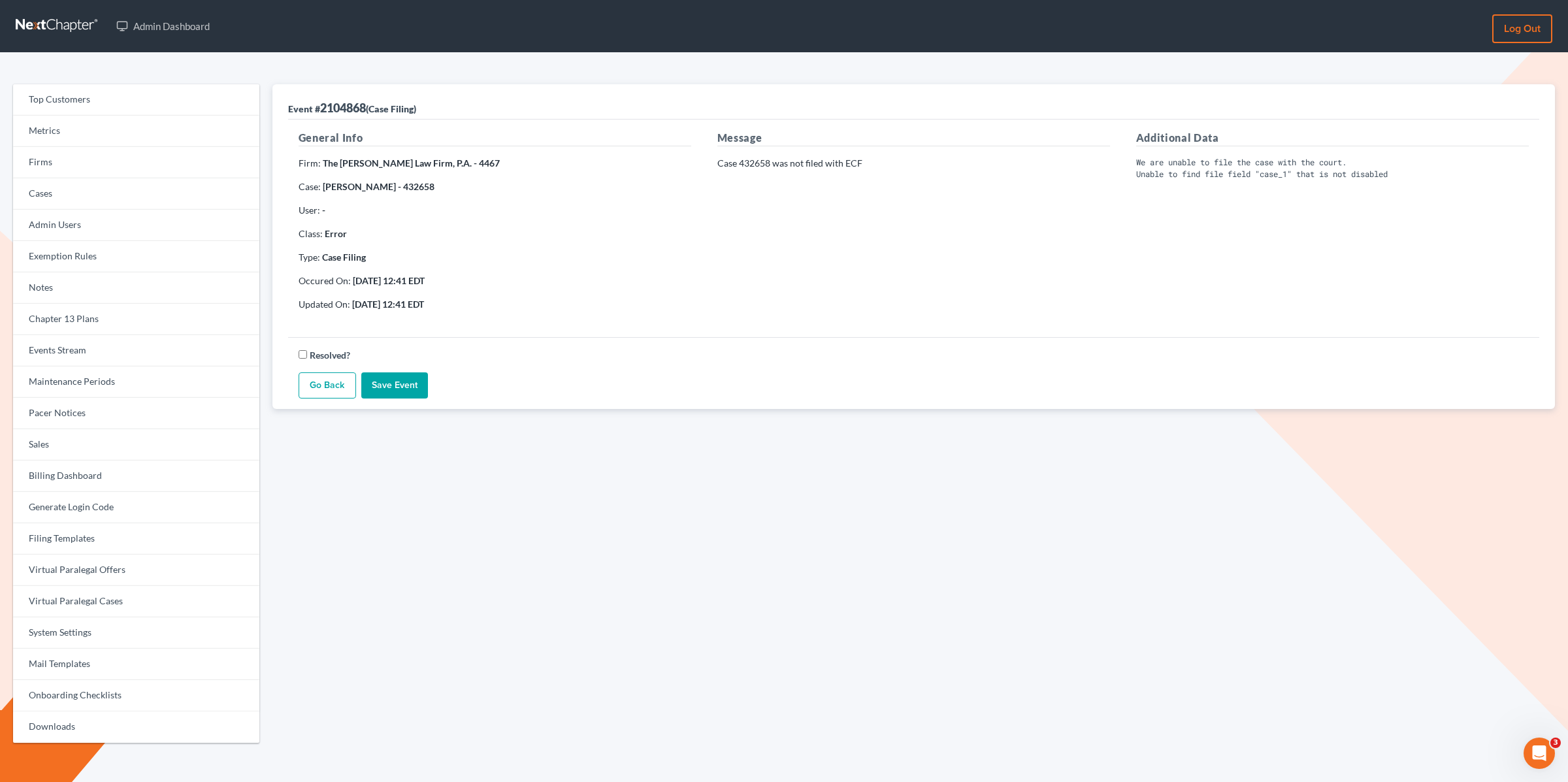
click at [432, 160] on strong "The [PERSON_NAME] Law Firm, P.A. - 4467" at bounding box center [411, 163] width 177 height 11
drag, startPoint x: 451, startPoint y: 162, endPoint x: 441, endPoint y: 164, distance: 10.2
click at [441, 164] on strong "The [PERSON_NAME] Law Firm, P.A. - 4467" at bounding box center [411, 163] width 177 height 11
drag, startPoint x: 470, startPoint y: 160, endPoint x: 441, endPoint y: 169, distance: 30.4
click at [442, 168] on p "Firm: The [PERSON_NAME] Law Firm, P.A. - 4467" at bounding box center [495, 163] width 392 height 13
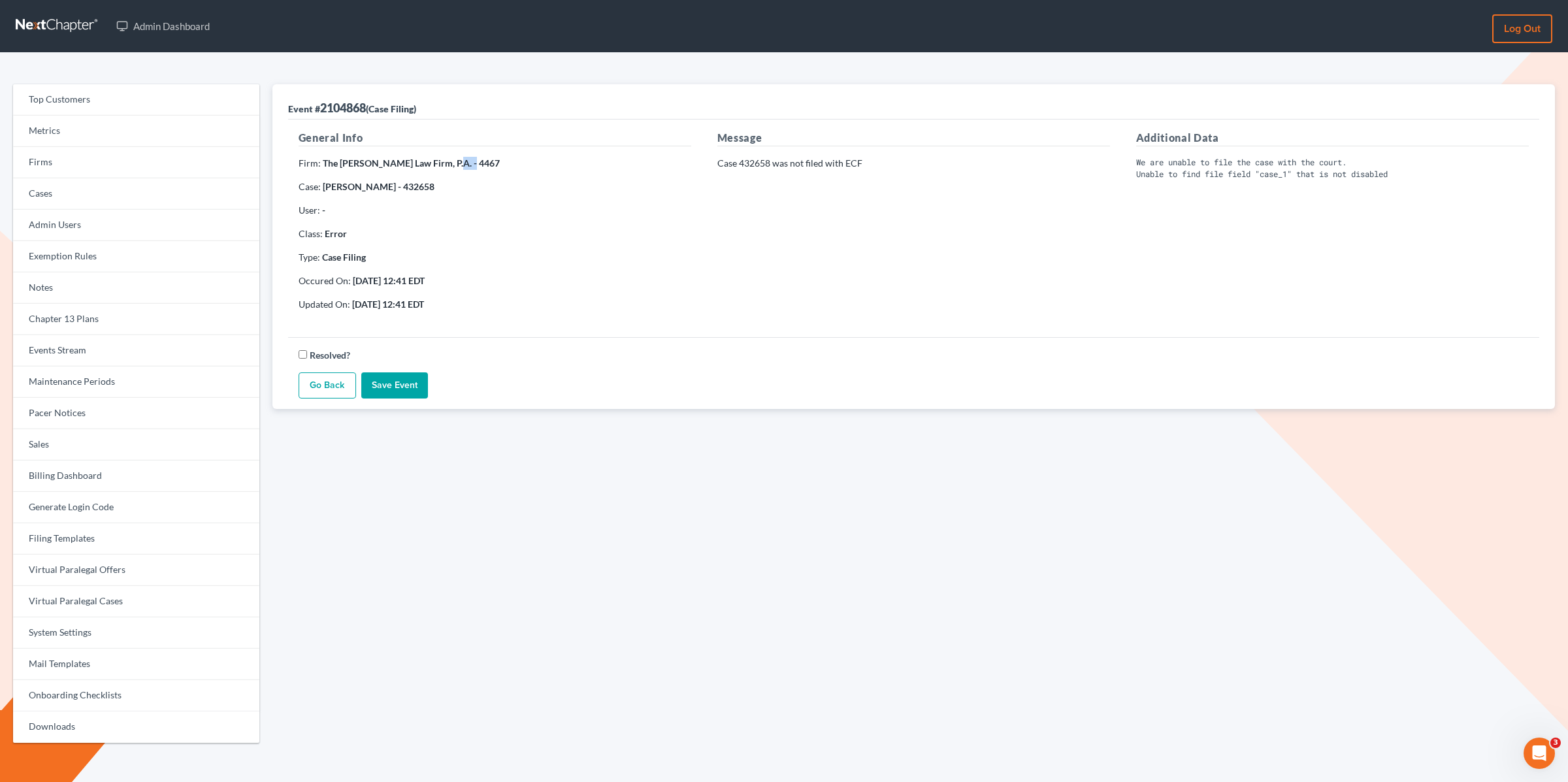
copy strong "4467"
click at [76, 356] on link "Events Stream" at bounding box center [135, 351] width 246 height 31
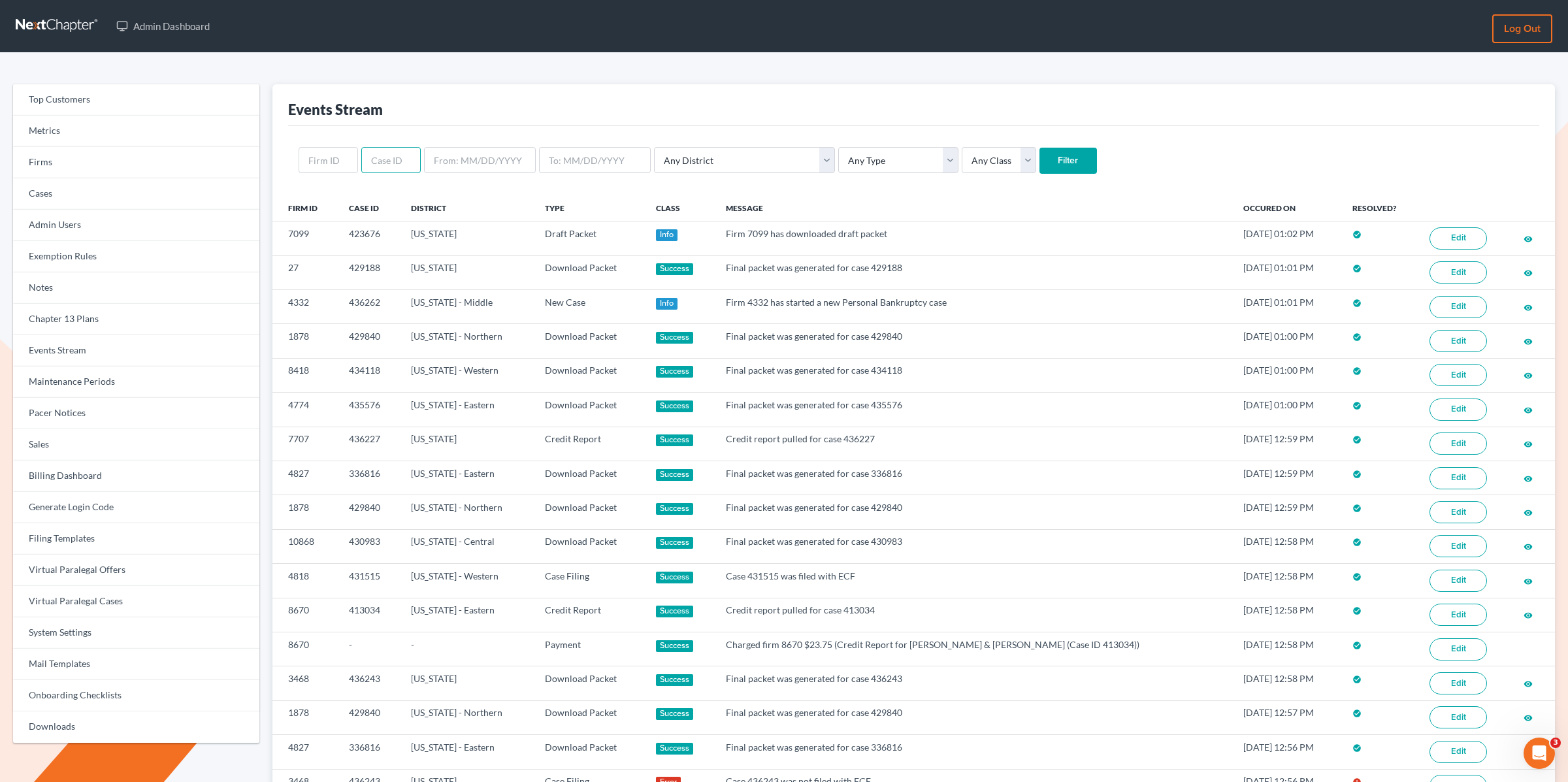
click at [381, 160] on input "text" at bounding box center [391, 160] width 60 height 26
paste input "4467"
type input "4467"
click at [1039, 147] on input "Filter" at bounding box center [1068, 160] width 57 height 26
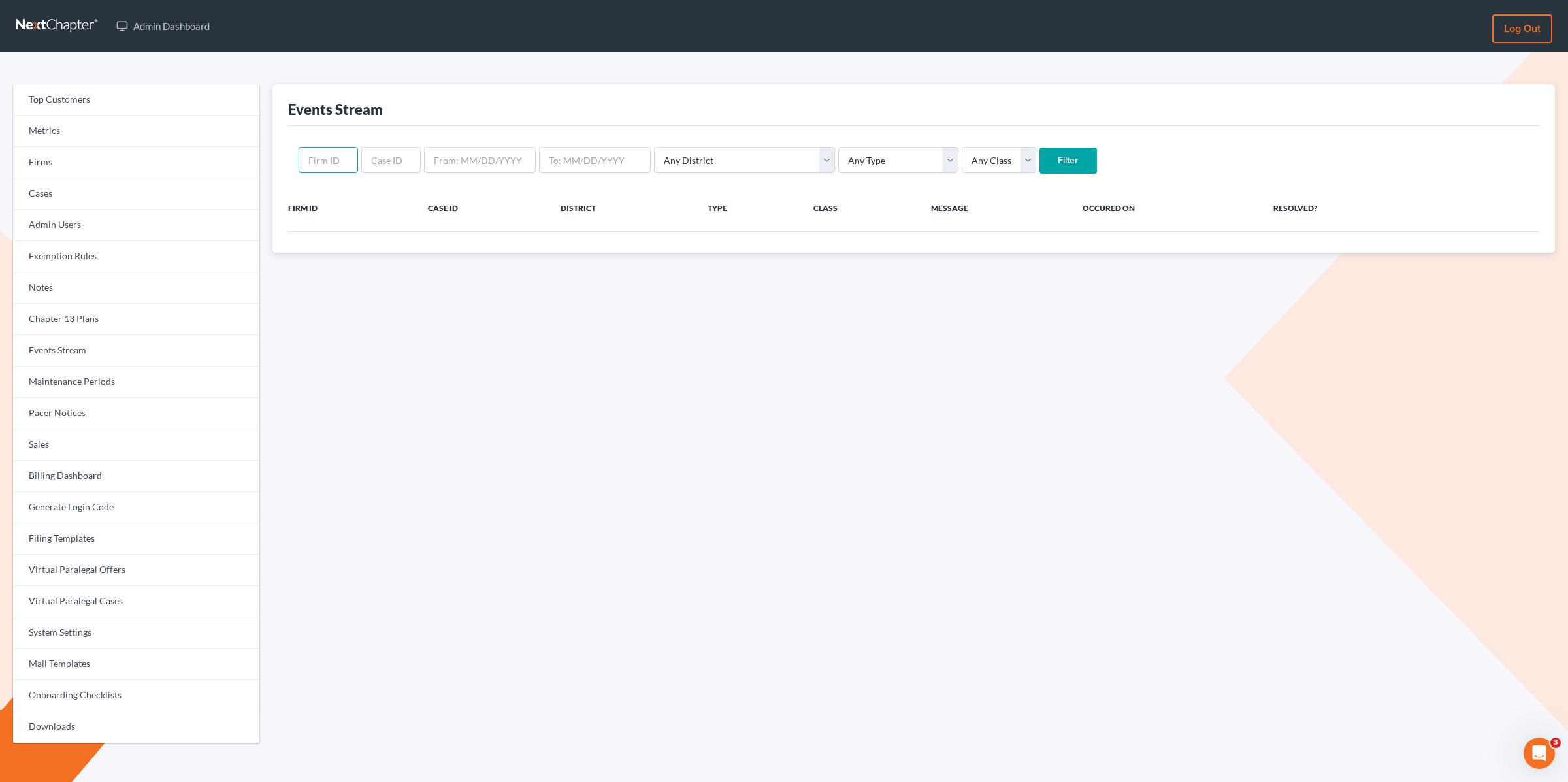
drag, startPoint x: 306, startPoint y: 157, endPoint x: 299, endPoint y: 159, distance: 7.3
click at [304, 158] on input "text" at bounding box center [328, 160] width 60 height 26
paste input "4467"
type input "4467"
click at [1039, 147] on input "Filter" at bounding box center [1068, 160] width 57 height 26
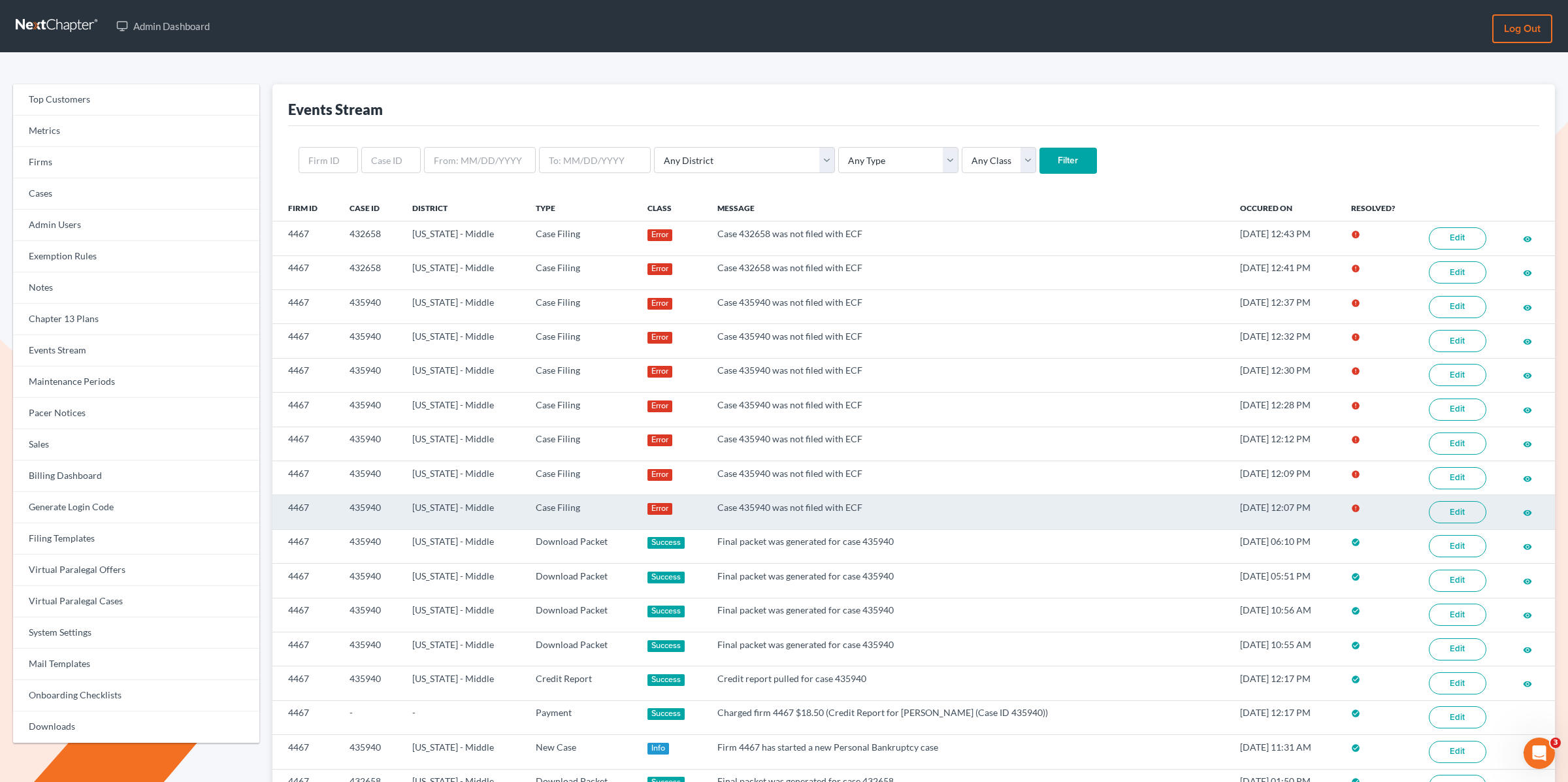
click at [1466, 503] on link "Edit" at bounding box center [1457, 512] width 57 height 22
click at [1448, 508] on link "Edit" at bounding box center [1457, 512] width 57 height 22
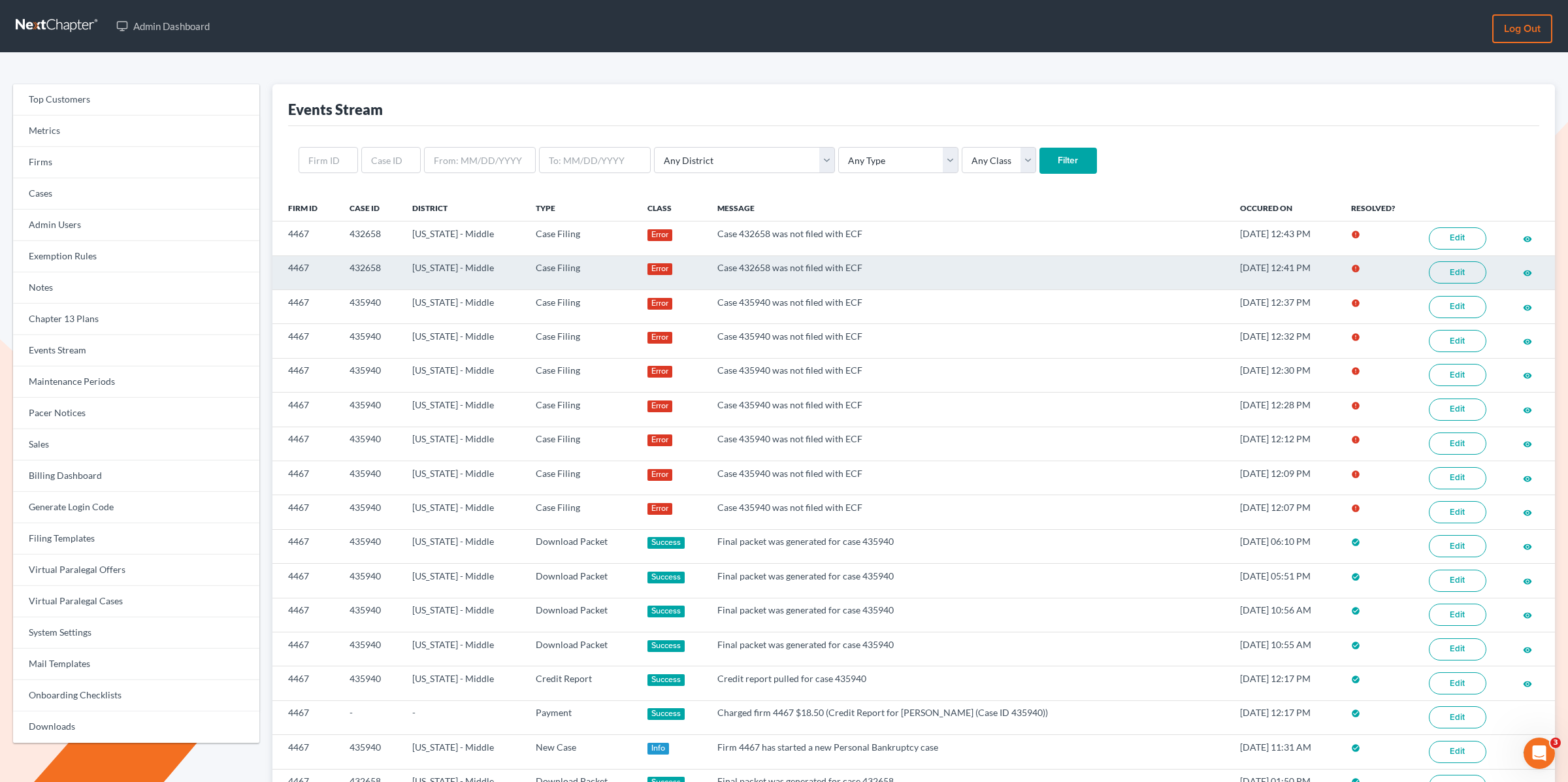
click at [1444, 270] on link "Edit" at bounding box center [1457, 273] width 57 height 22
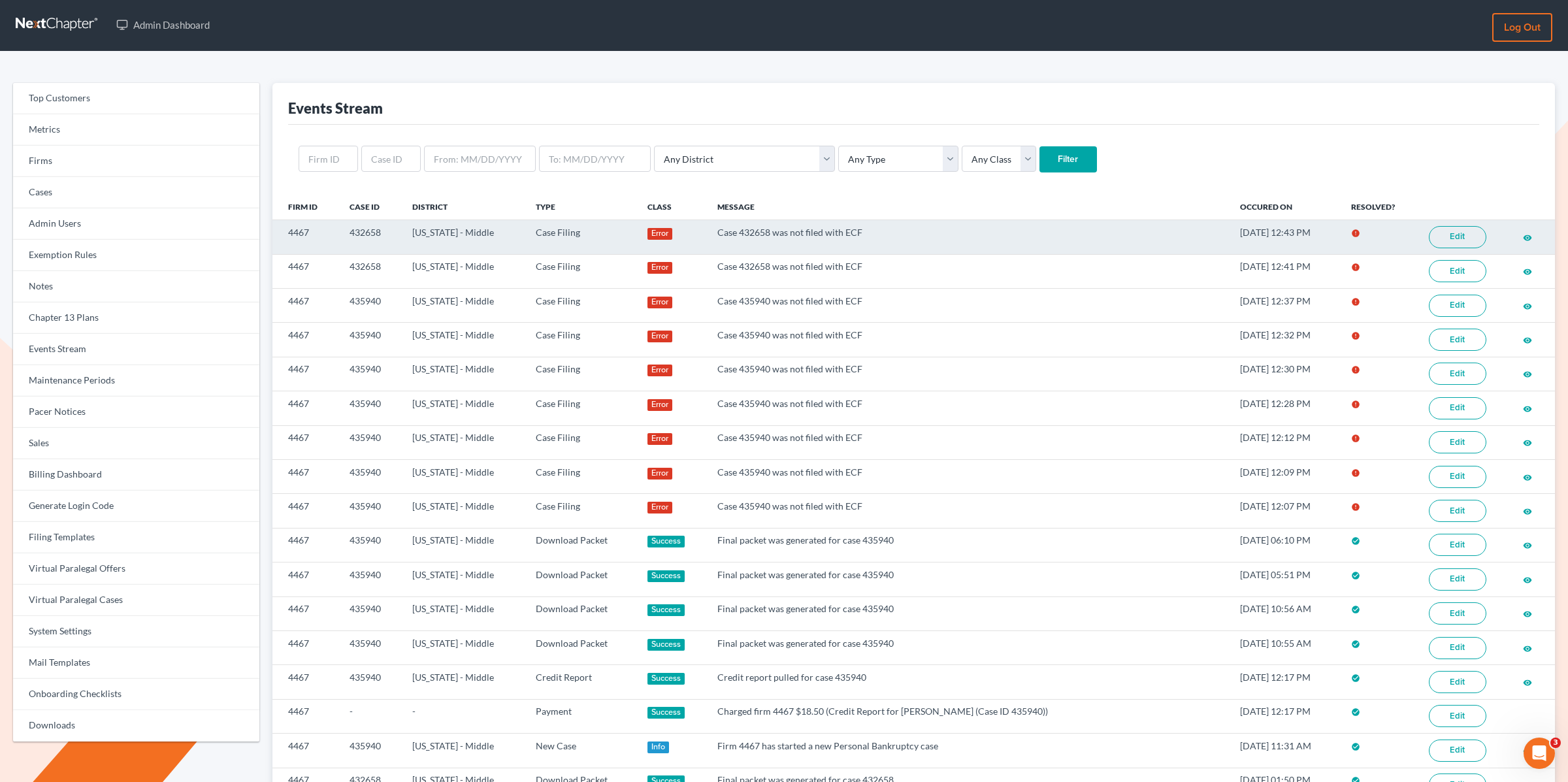
click at [1446, 237] on link "Edit" at bounding box center [1457, 237] width 57 height 22
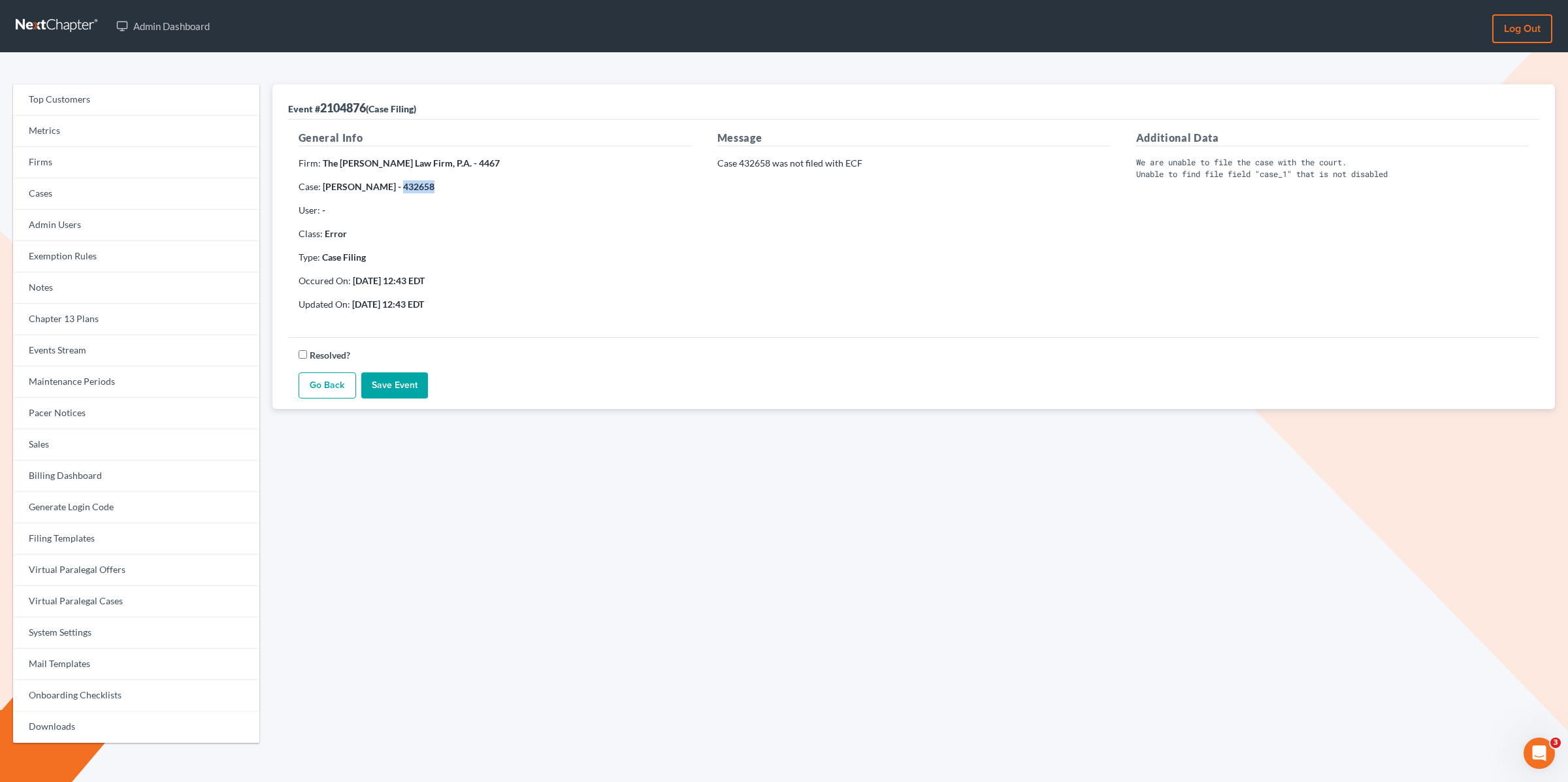
drag, startPoint x: 412, startPoint y: 189, endPoint x: 392, endPoint y: 188, distance: 20.0
click at [385, 191] on p "Case: Delores Hires - 432658" at bounding box center [495, 187] width 392 height 13
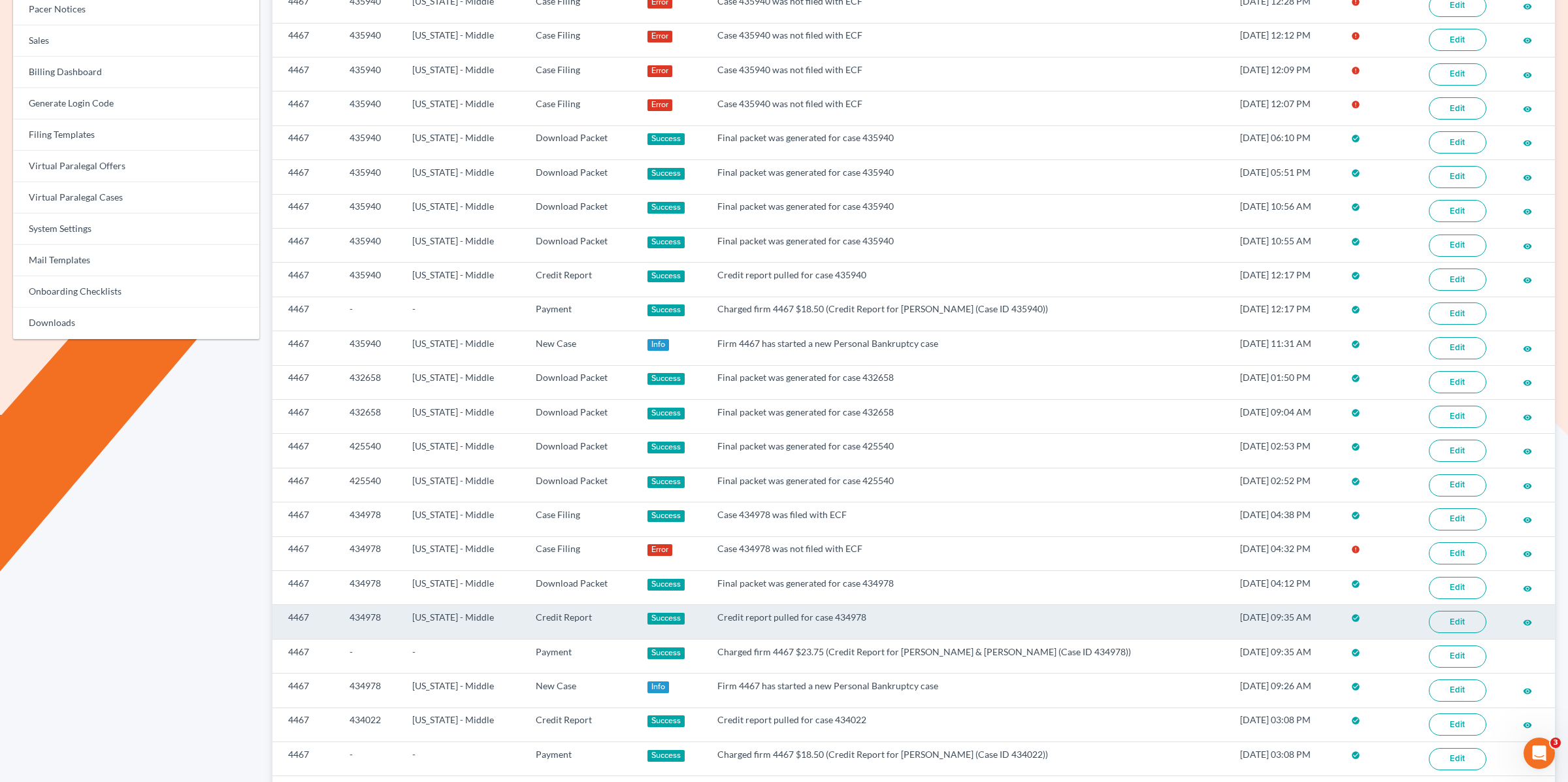
scroll to position [423, 0]
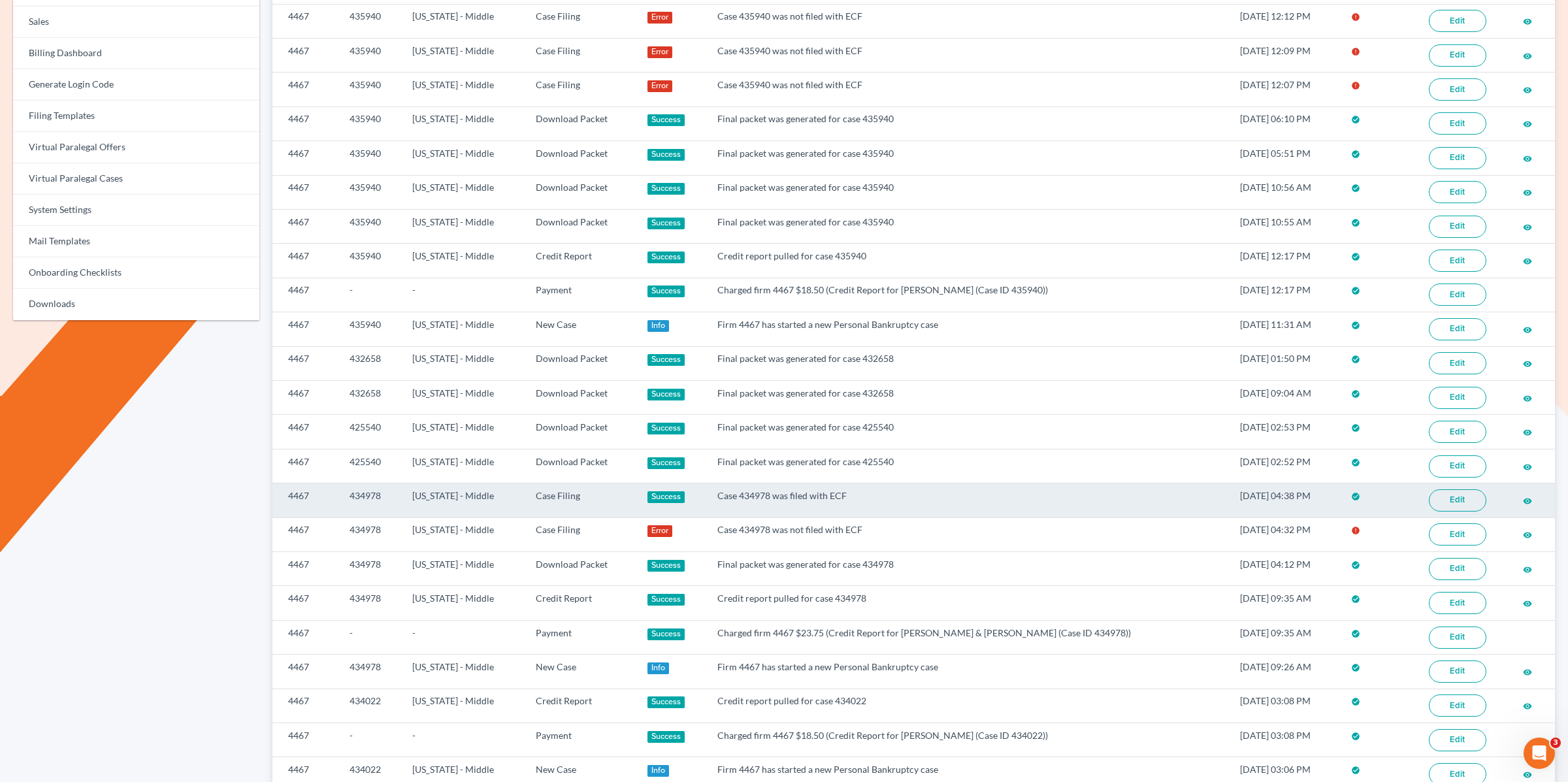
click at [1452, 489] on link "Edit" at bounding box center [1457, 500] width 57 height 22
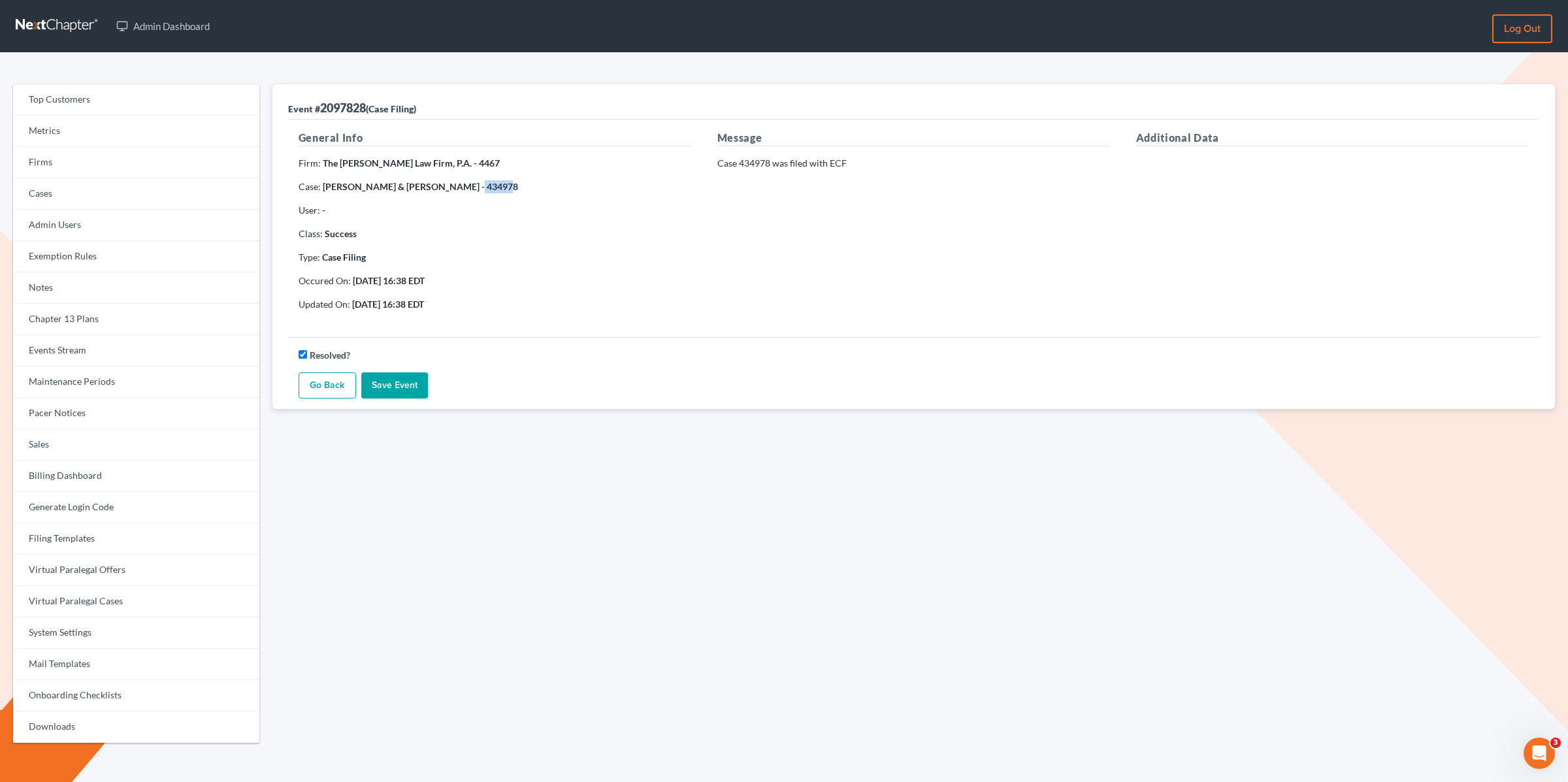
drag, startPoint x: 484, startPoint y: 187, endPoint x: 469, endPoint y: 186, distance: 15.0
click at [451, 187] on p "Case: [PERSON_NAME] & [PERSON_NAME] - 434978" at bounding box center [495, 187] width 392 height 13
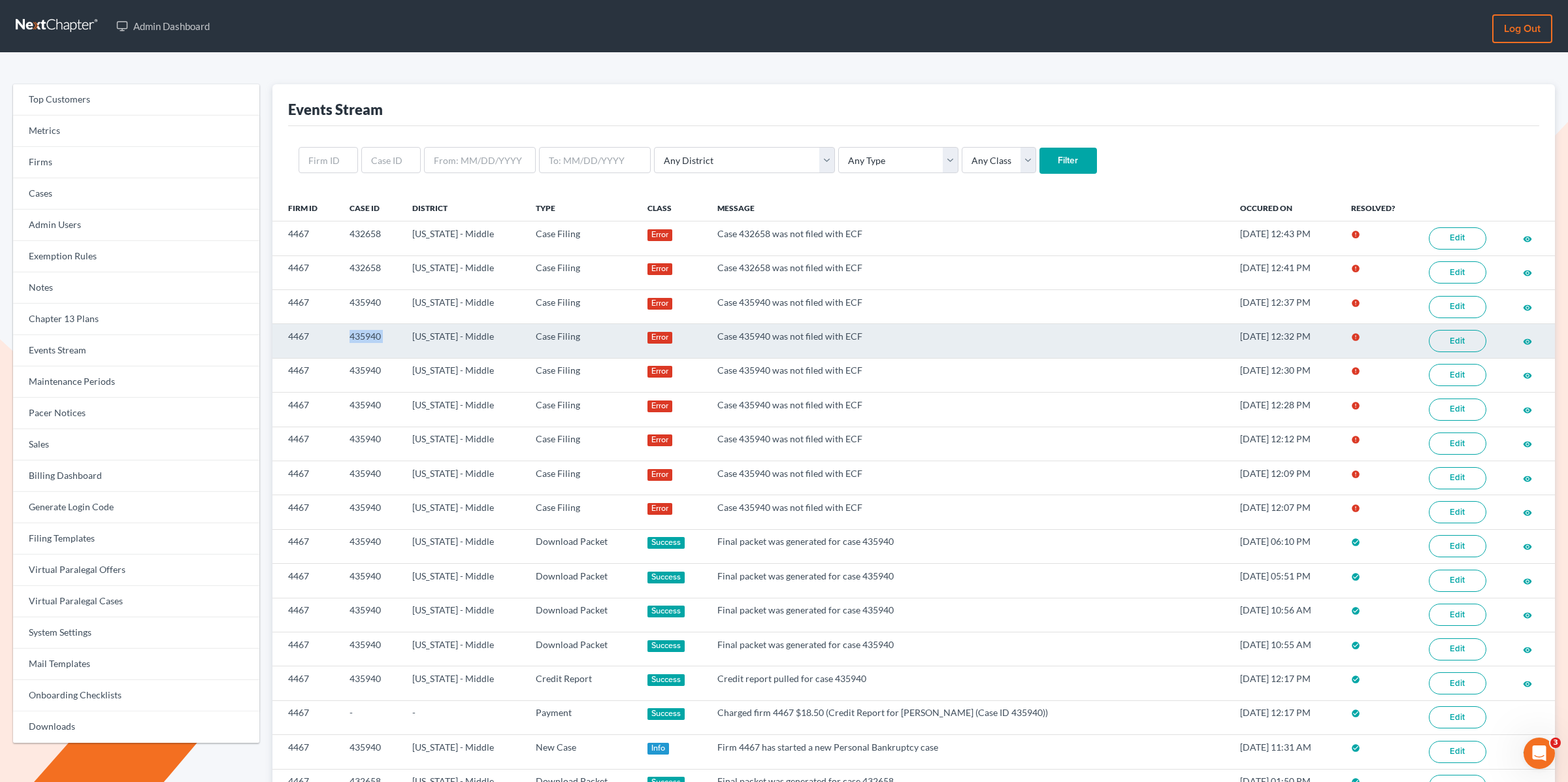
drag, startPoint x: 398, startPoint y: 334, endPoint x: 341, endPoint y: 335, distance: 57.0
click at [341, 335] on tr "4467 435940 Florida - Middle Case Filing Error Case 435940 was not filed with E…" at bounding box center [914, 341] width 1282 height 34
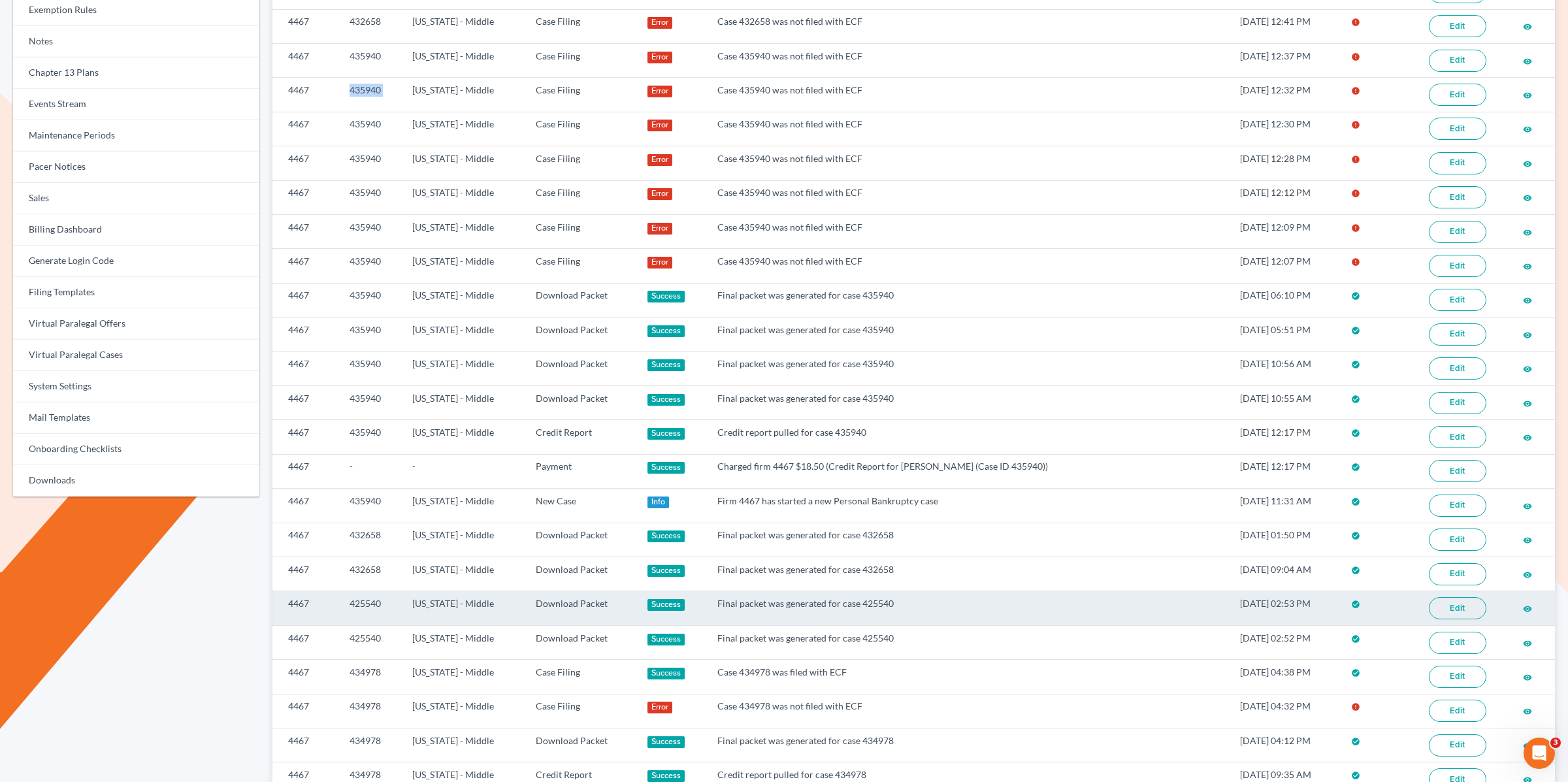
scroll to position [260, 0]
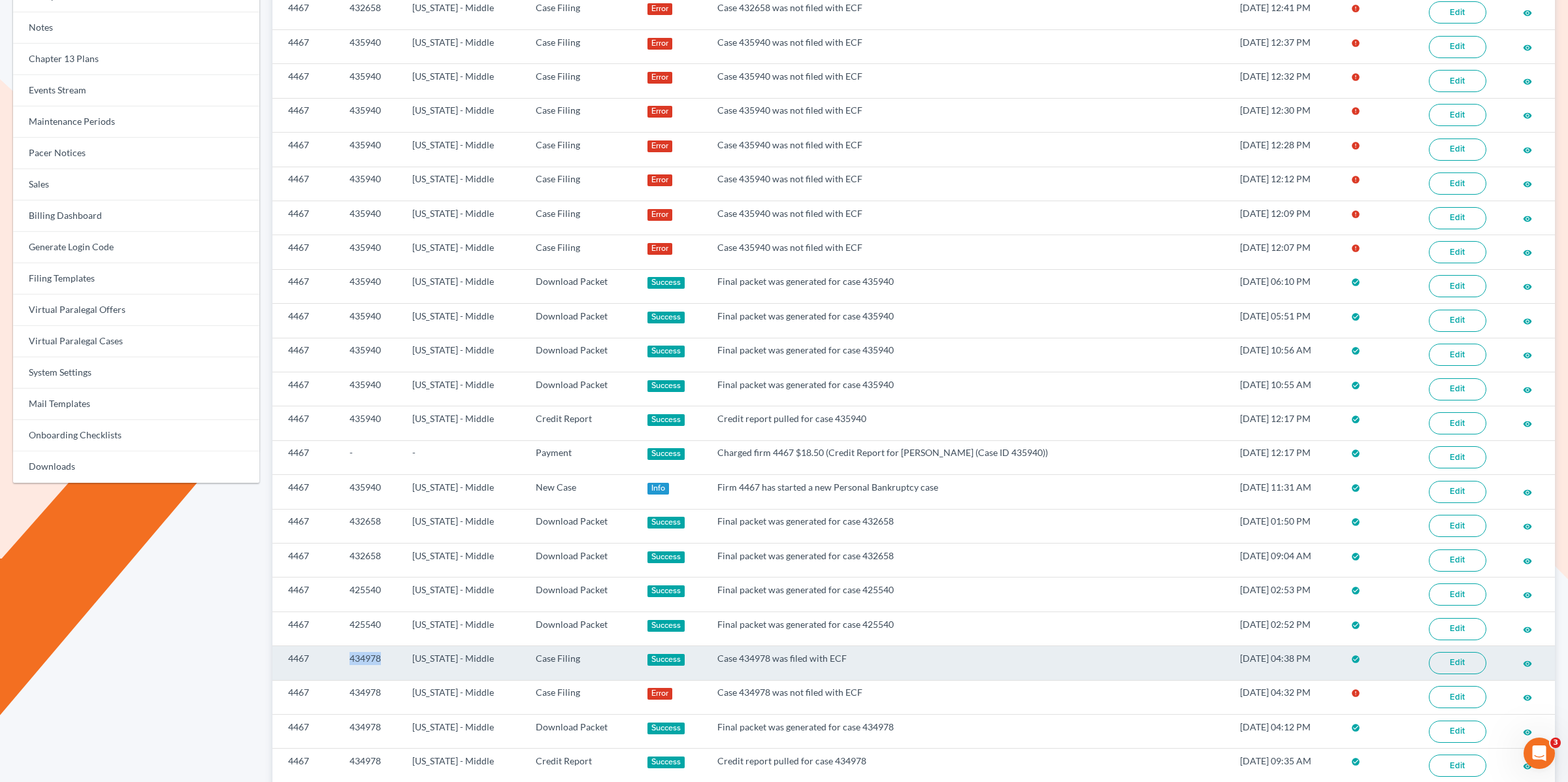
click at [341, 646] on td "434978" at bounding box center [370, 662] width 63 height 34
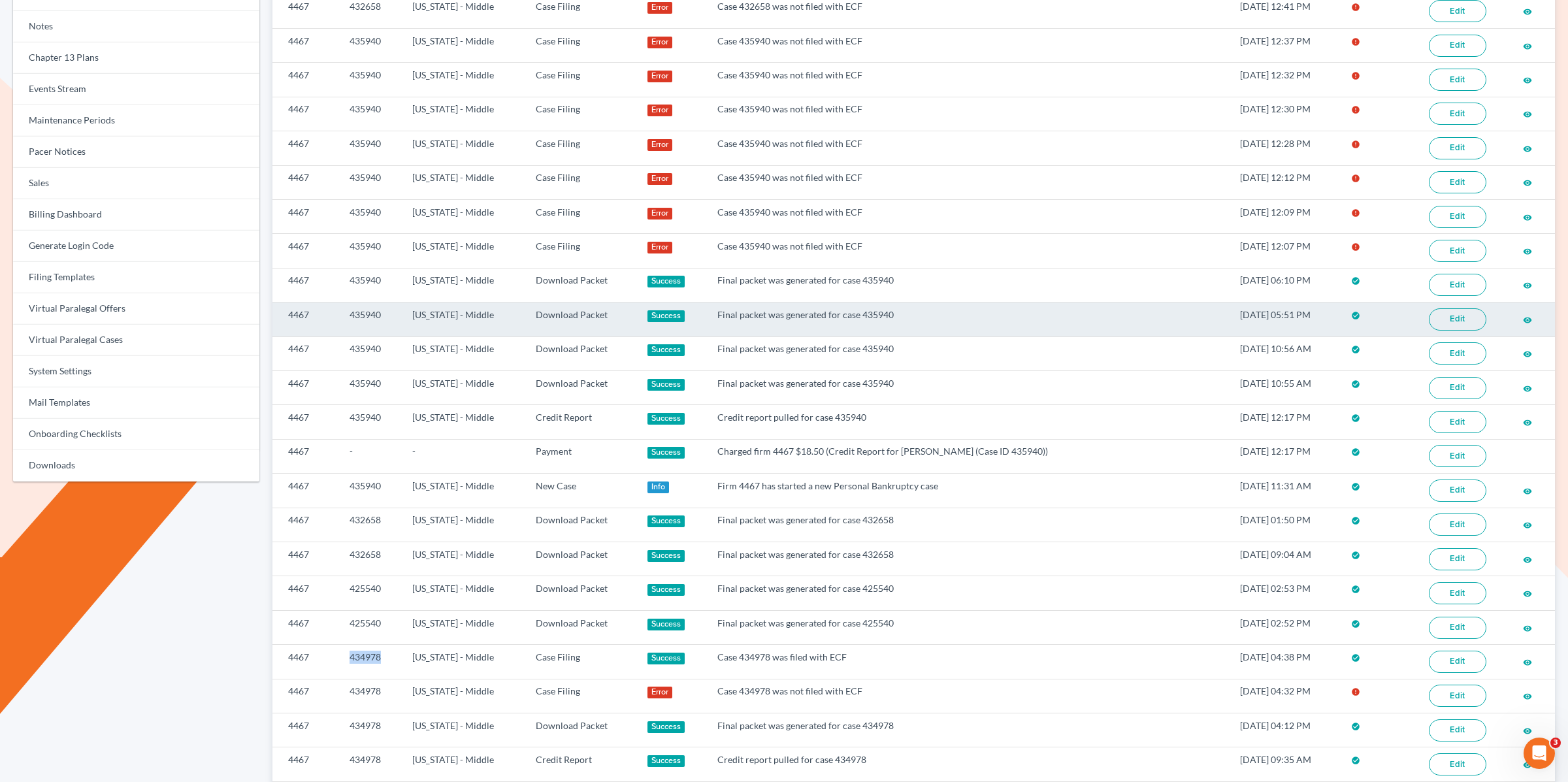
scroll to position [0, 0]
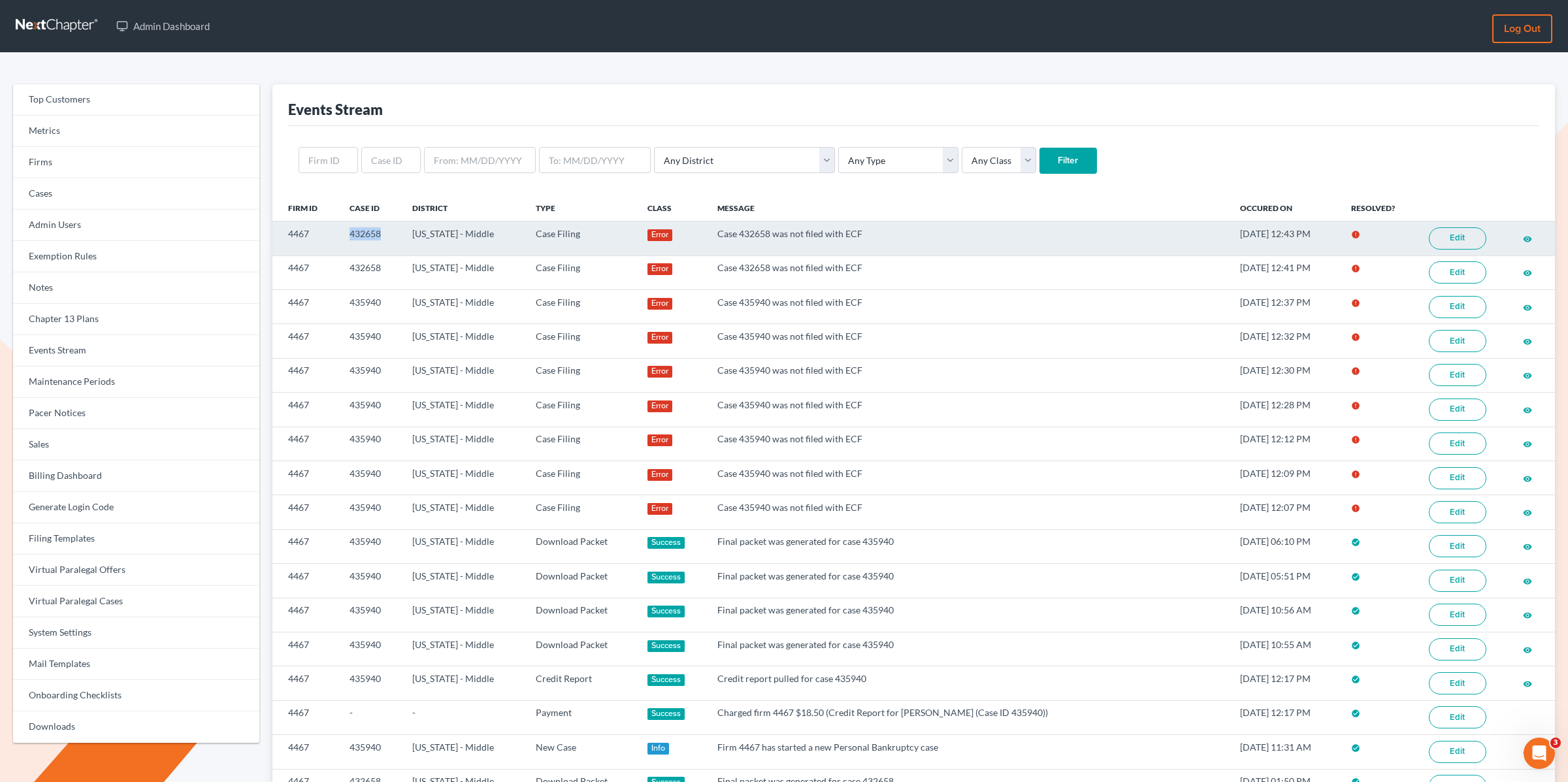
drag, startPoint x: 356, startPoint y: 228, endPoint x: 406, endPoint y: 227, distance: 50.0
click at [406, 227] on tr "4467 432658 Florida - Middle Case Filing Error Case 432658 was not filed with E…" at bounding box center [914, 238] width 1282 height 34
click at [337, 232] on tr "4467 432658 Florida - Middle Case Filing Error Case 432658 was not filed with E…" at bounding box center [914, 238] width 1282 height 34
drag, startPoint x: 345, startPoint y: 232, endPoint x: 392, endPoint y: 232, distance: 47.0
click at [392, 232] on td "432658" at bounding box center [370, 238] width 63 height 34
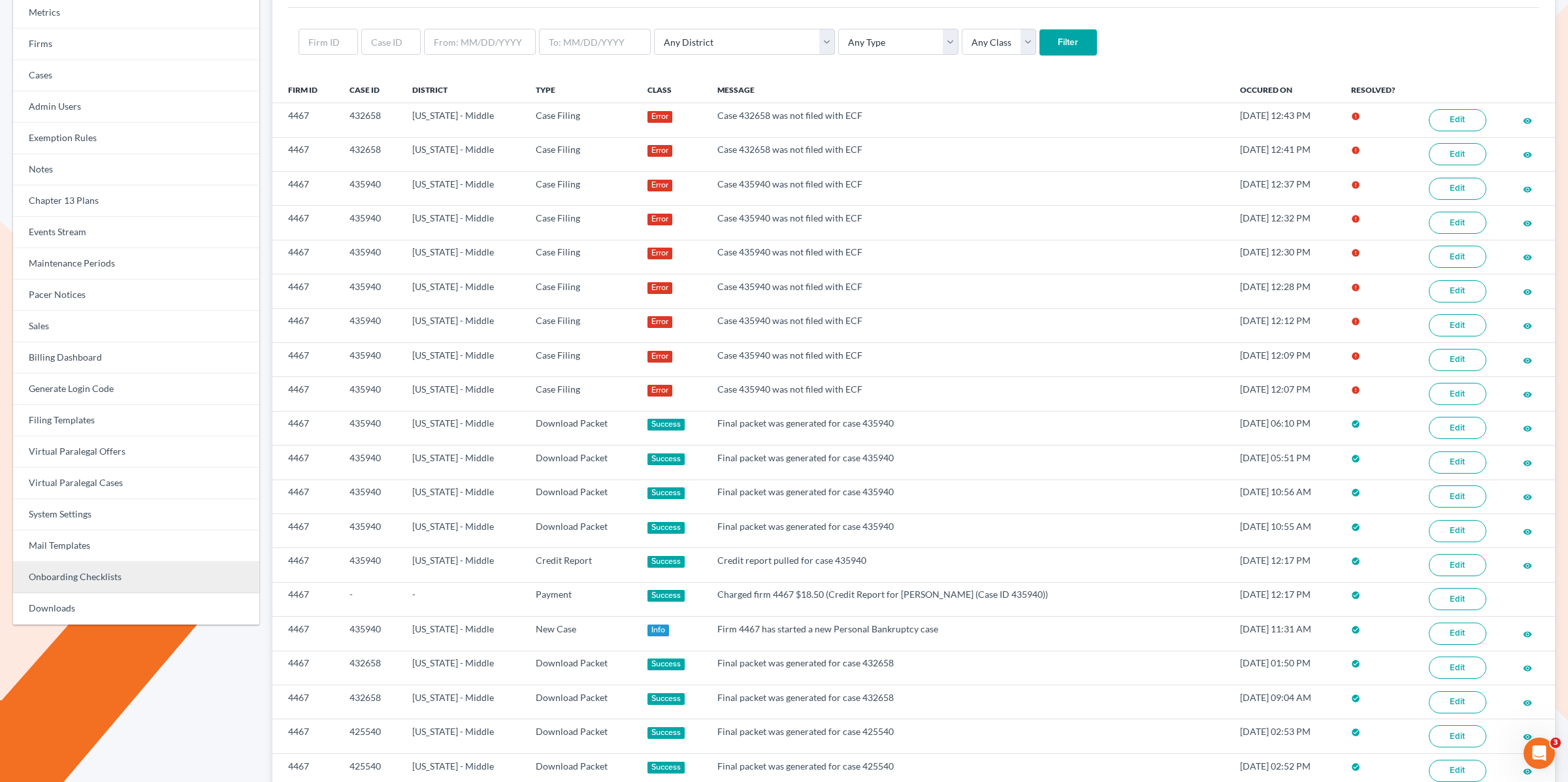
scroll to position [183, 0]
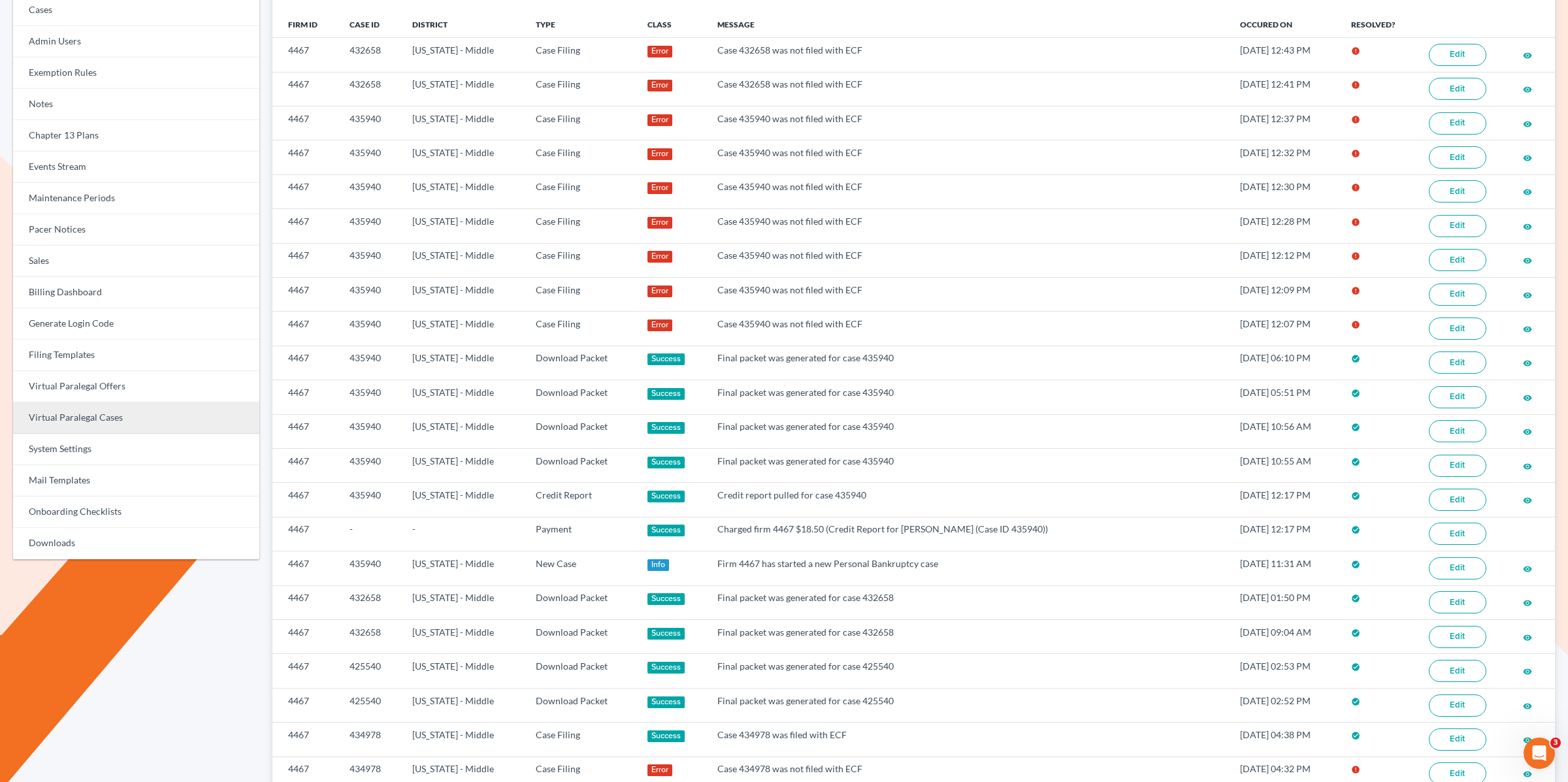
click at [104, 412] on link "Virtual Paralegal Cases" at bounding box center [135, 418] width 246 height 31
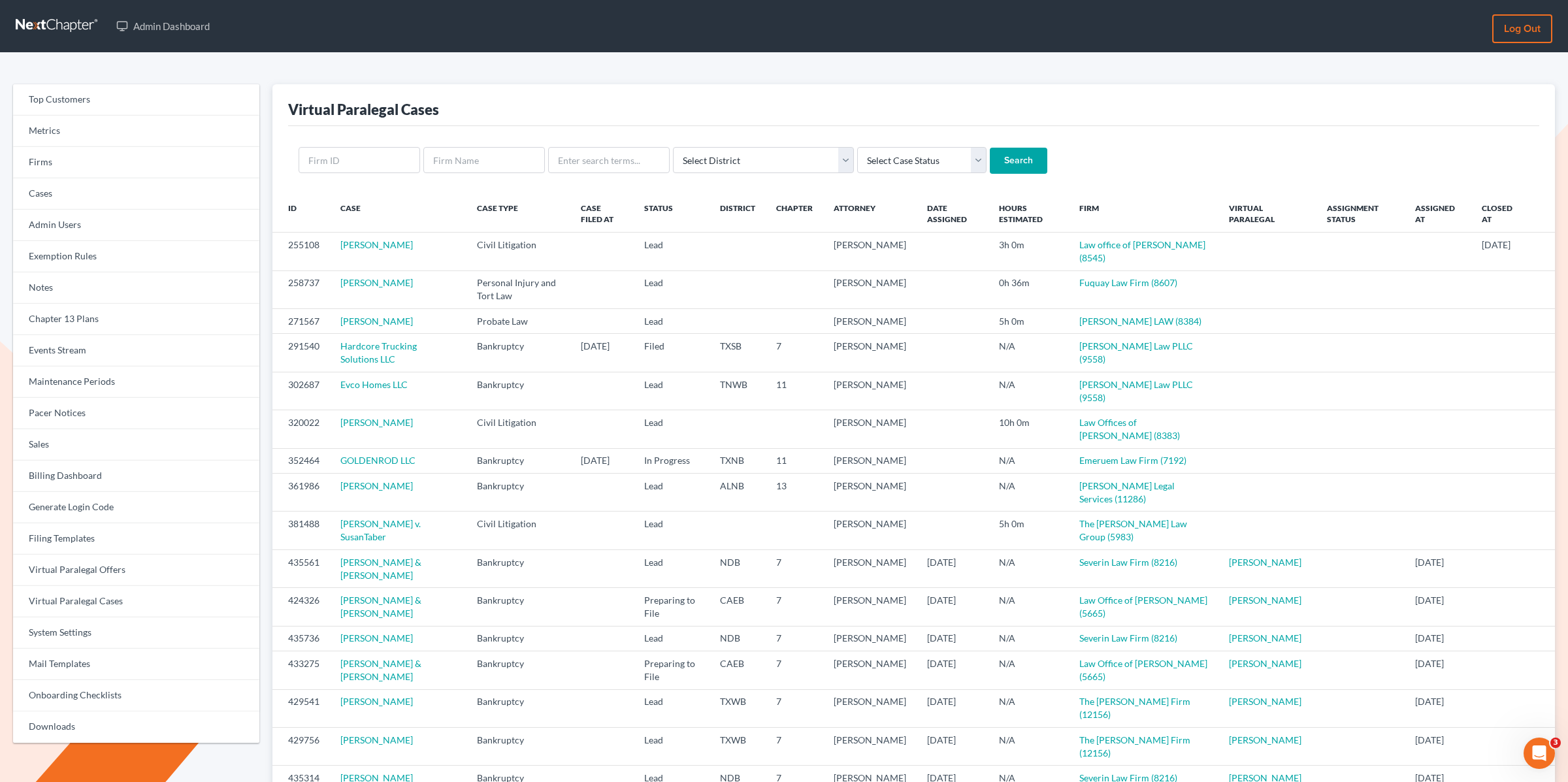
click at [263, 279] on div "Top Customers Metrics Firms Cases Admin Users Exemption Rules Notes Chapter 13 …" at bounding box center [135, 688] width 259 height 1208
click at [262, 250] on div "Top Customers Metrics Firms Cases Admin Users Exemption Rules Notes Chapter 13 …" at bounding box center [135, 688] width 259 height 1208
click at [658, 114] on div "Virtual Paralegal Cases" at bounding box center [914, 104] width 1251 height 41
click at [64, 194] on link "Cases" at bounding box center [135, 194] width 246 height 31
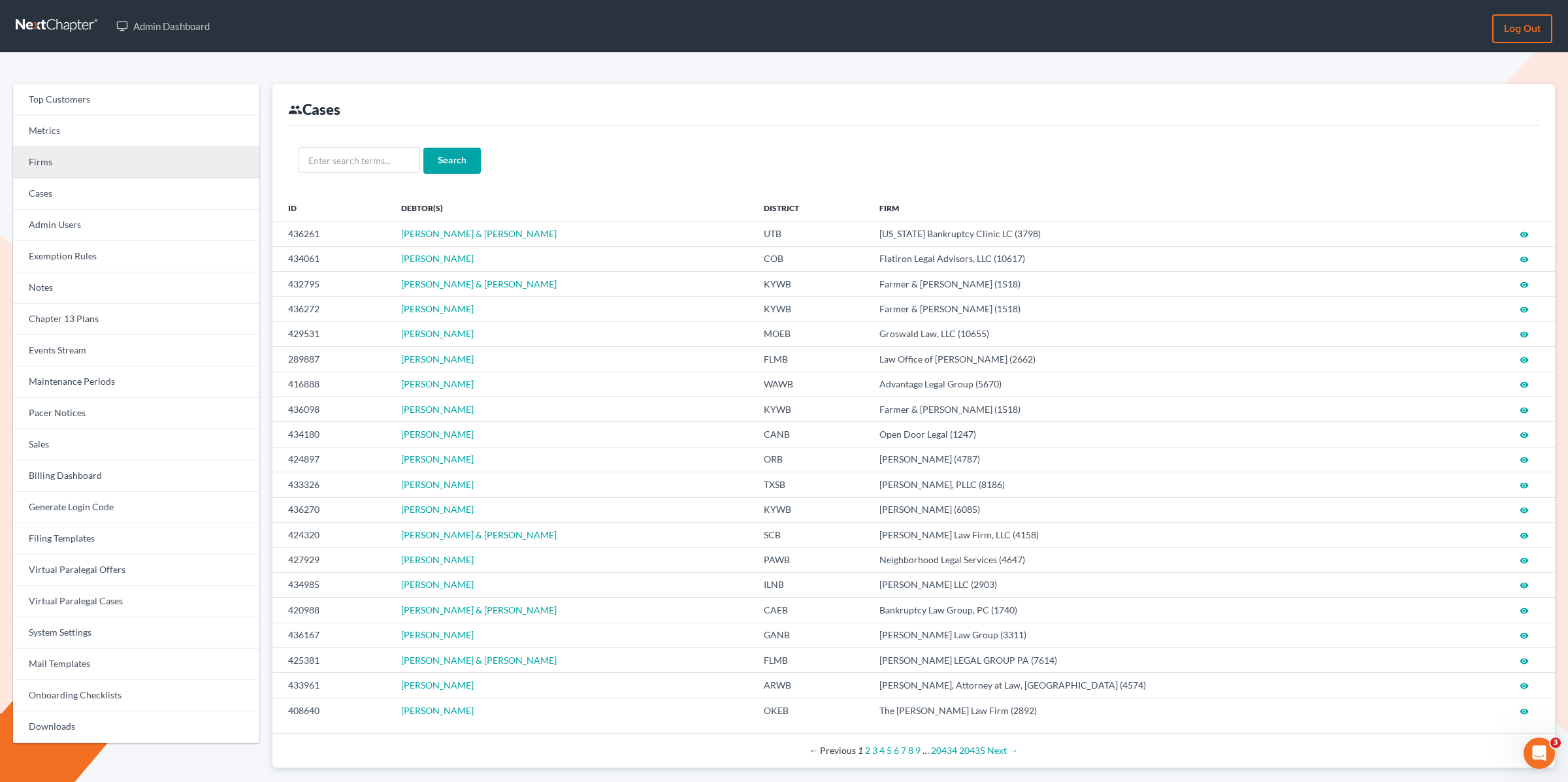
click at [75, 166] on link "Firms" at bounding box center [135, 163] width 246 height 31
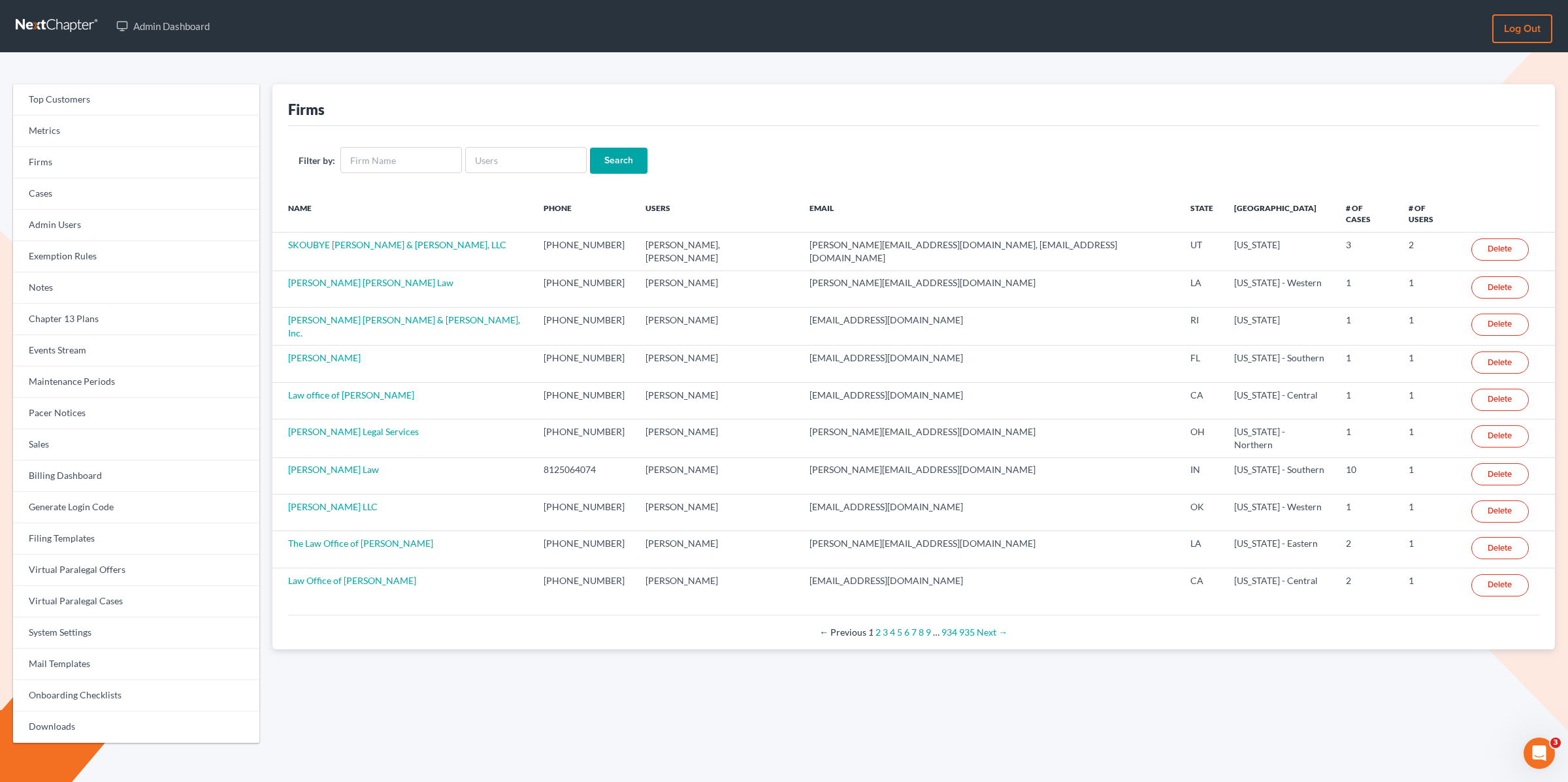
click at [473, 111] on div "Firms" at bounding box center [914, 104] width 1251 height 41
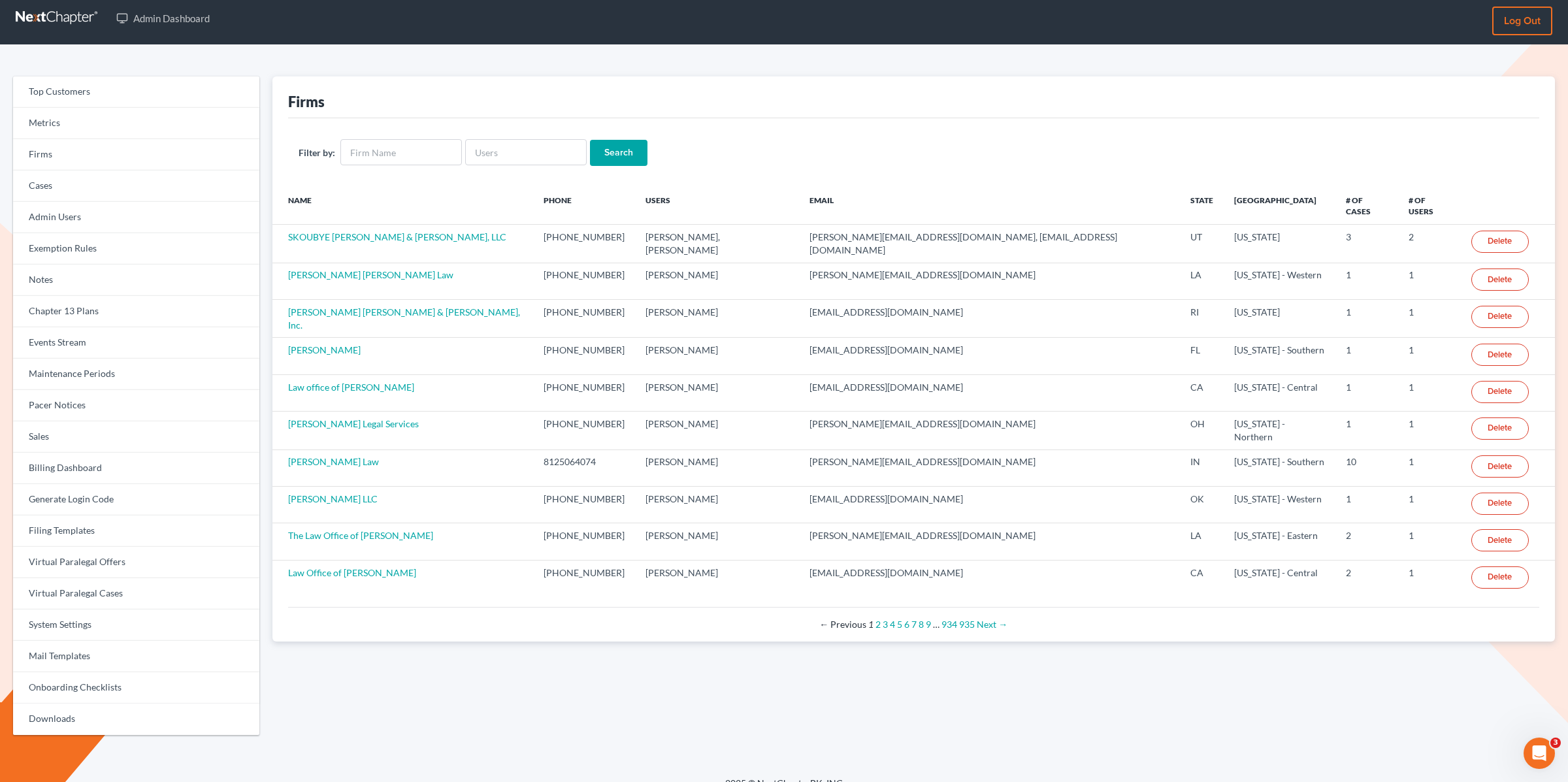
scroll to position [10, 0]
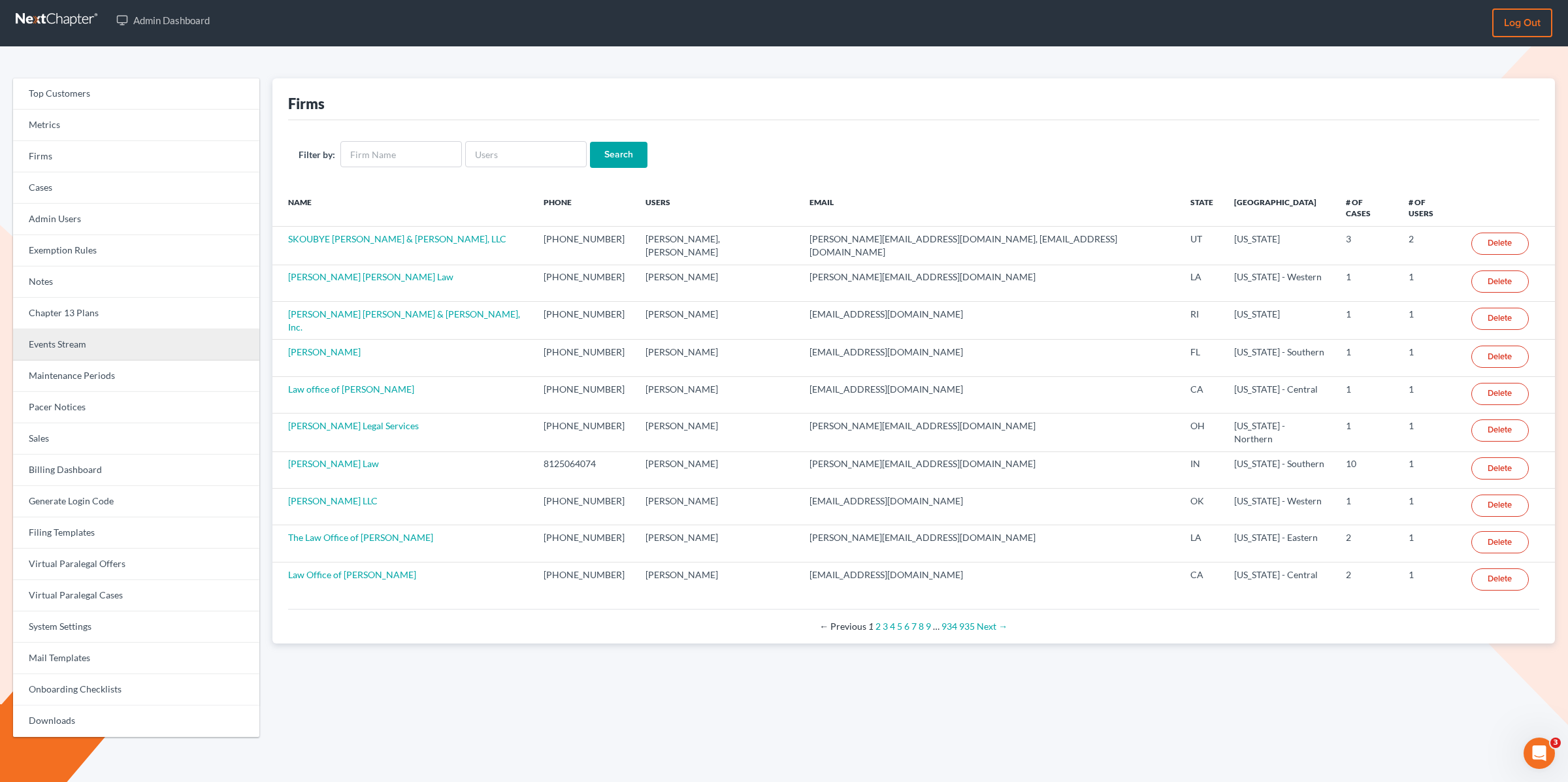
click at [57, 344] on link "Events Stream" at bounding box center [135, 344] width 246 height 31
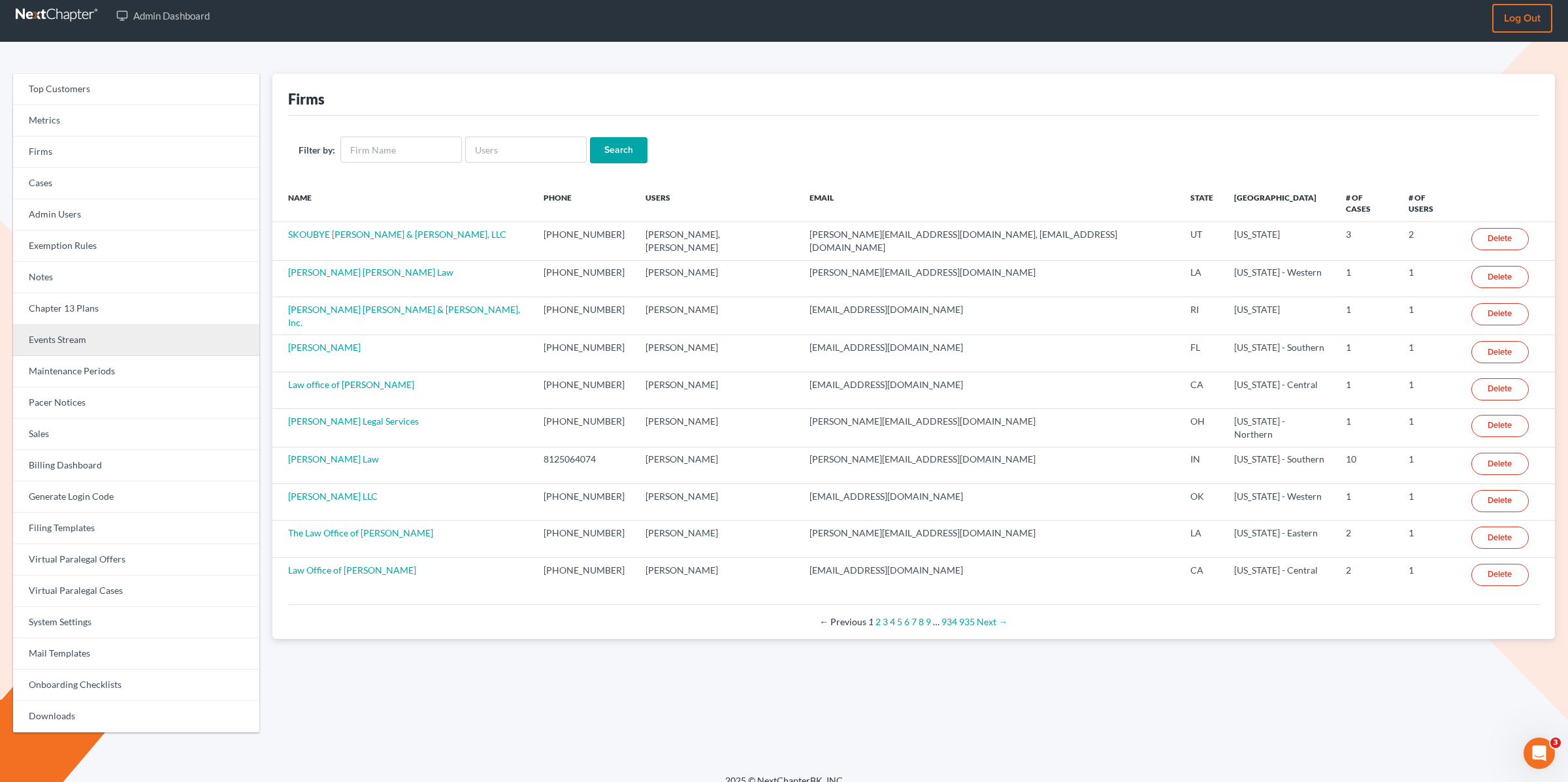
click at [53, 339] on link "Events Stream" at bounding box center [135, 340] width 246 height 31
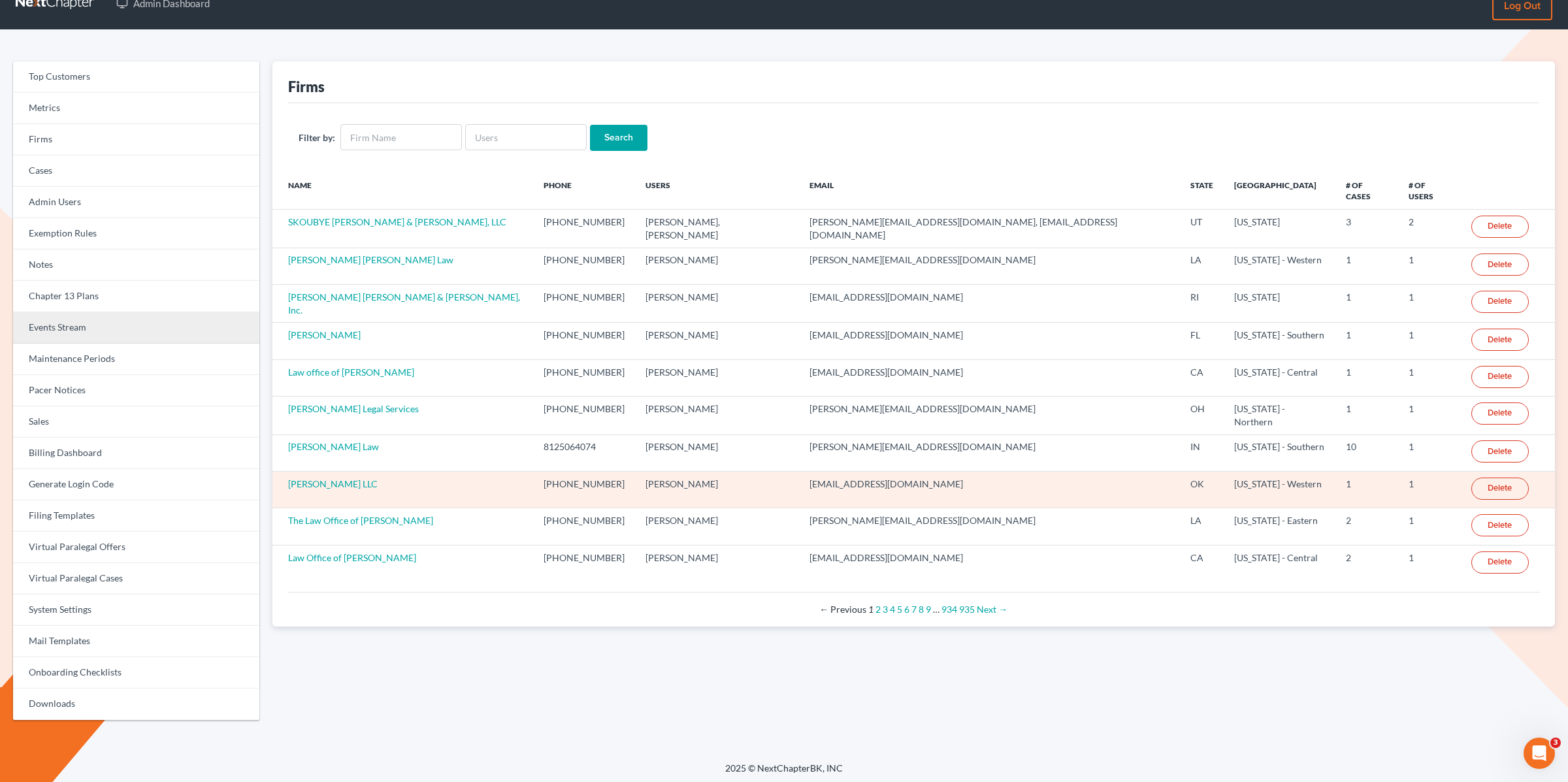
scroll to position [17, 0]
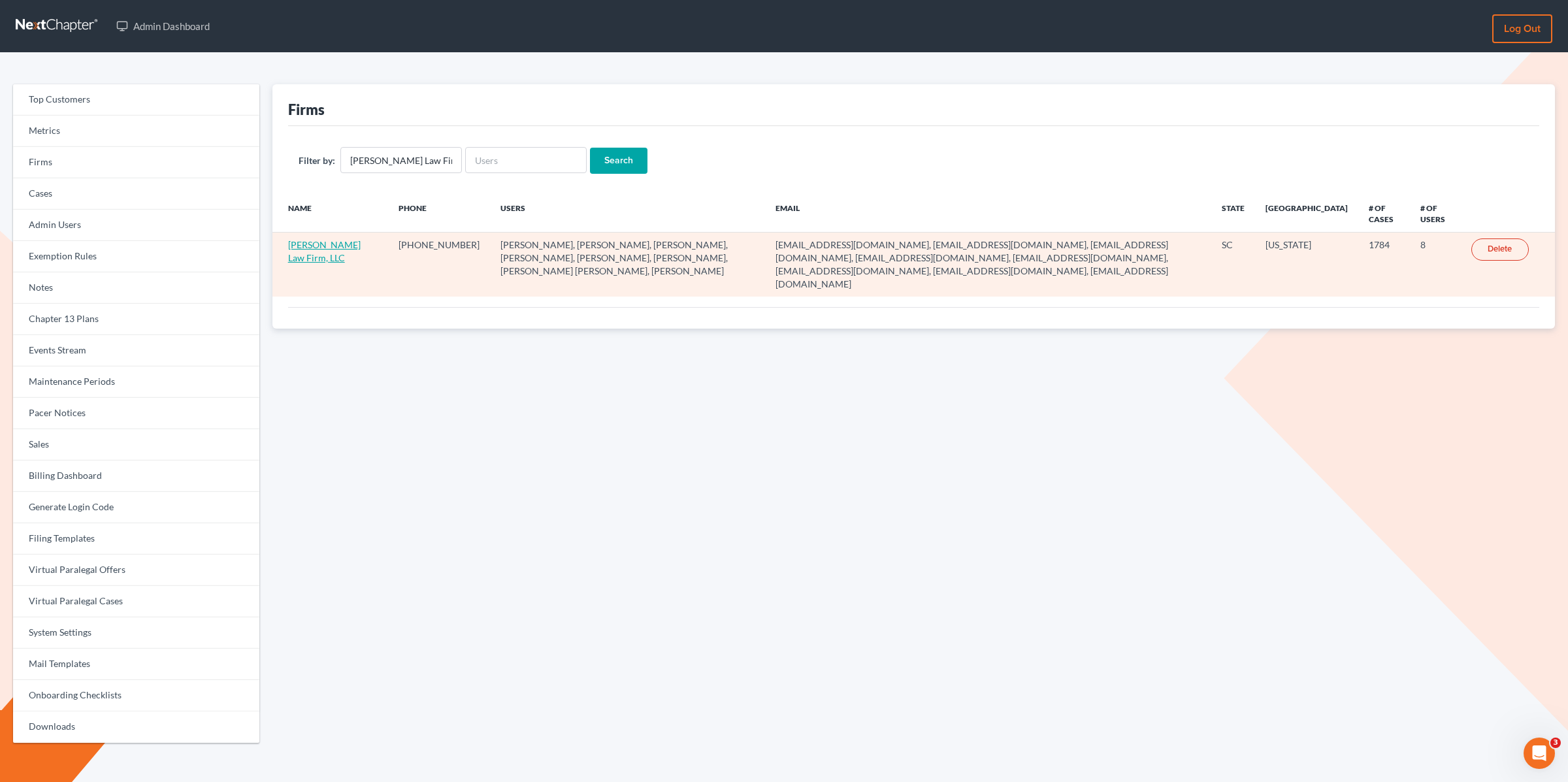
click at [318, 241] on link "[PERSON_NAME] Law Firm, LLC" at bounding box center [324, 251] width 73 height 24
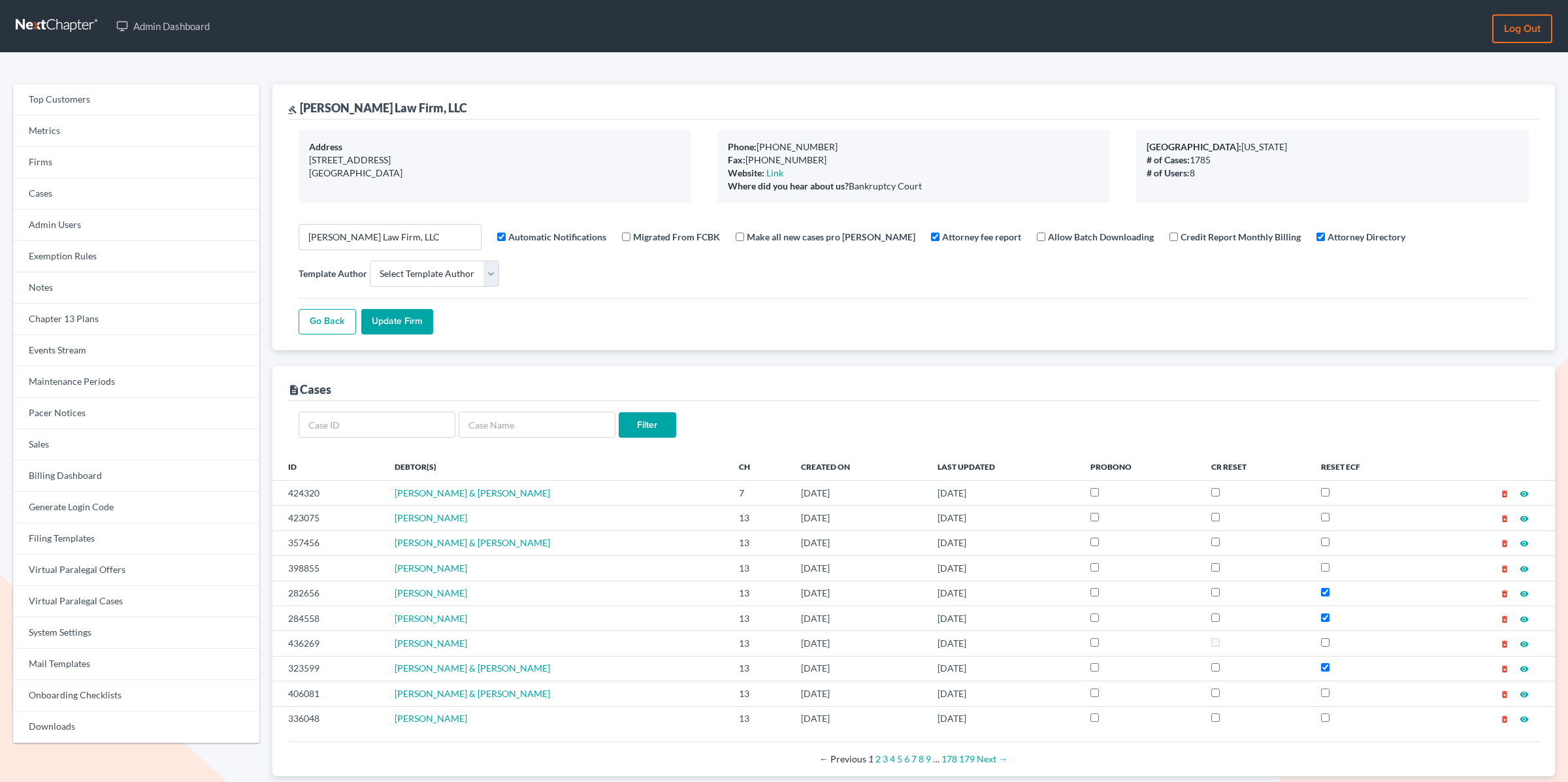
select select
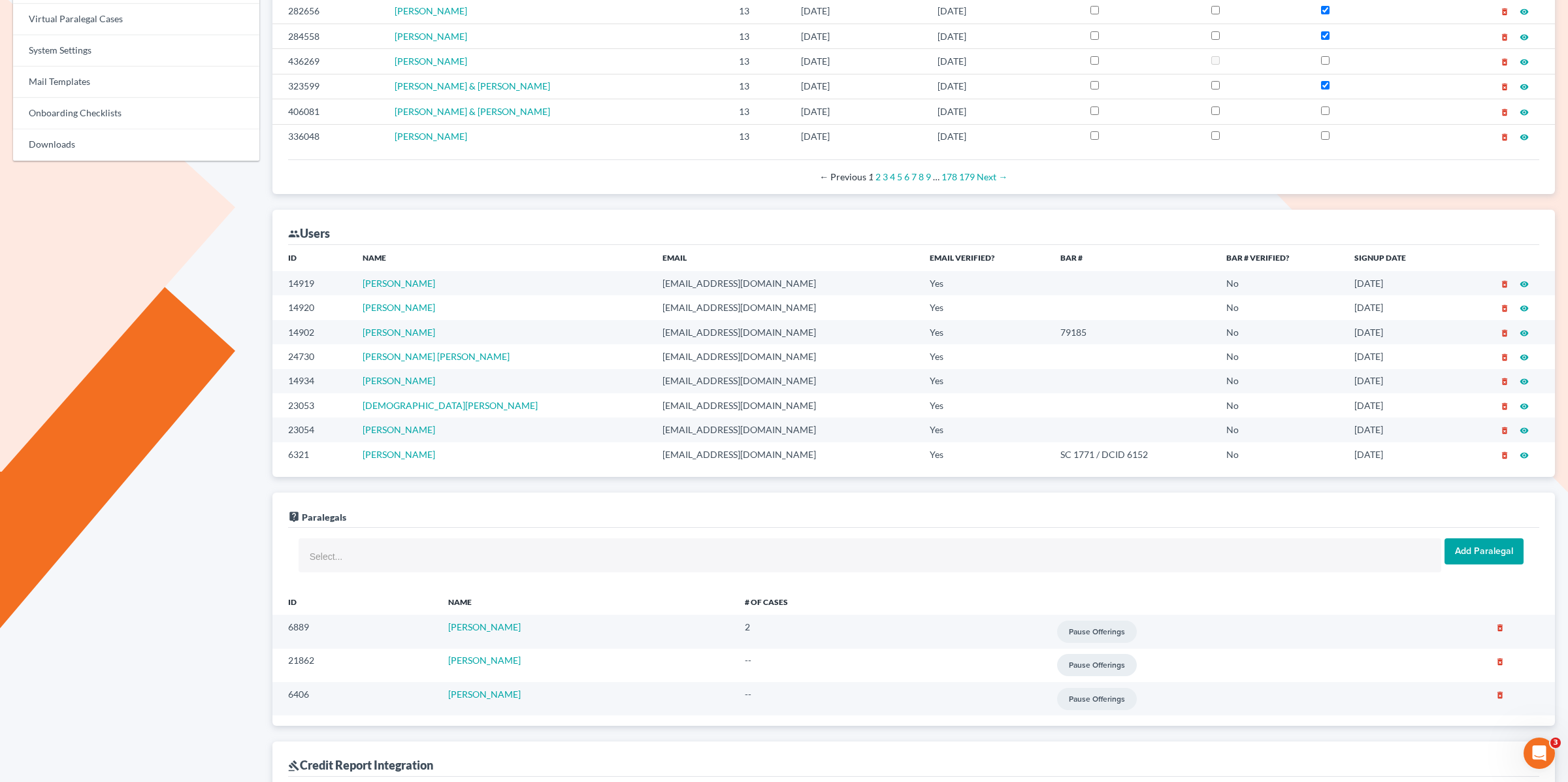
scroll to position [577, 0]
